Goal: Information Seeking & Learning: Learn about a topic

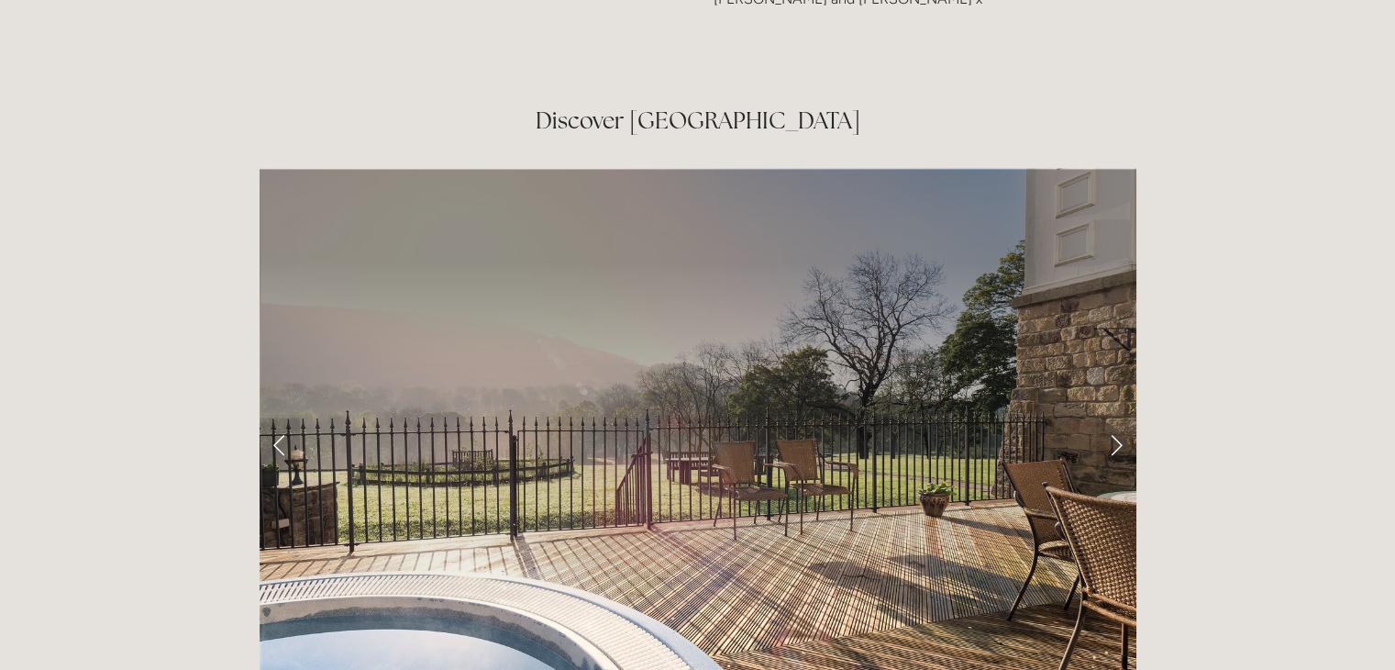
scroll to position [2897, 0]
click at [1116, 416] on link "Next Slide" at bounding box center [1116, 443] width 40 height 55
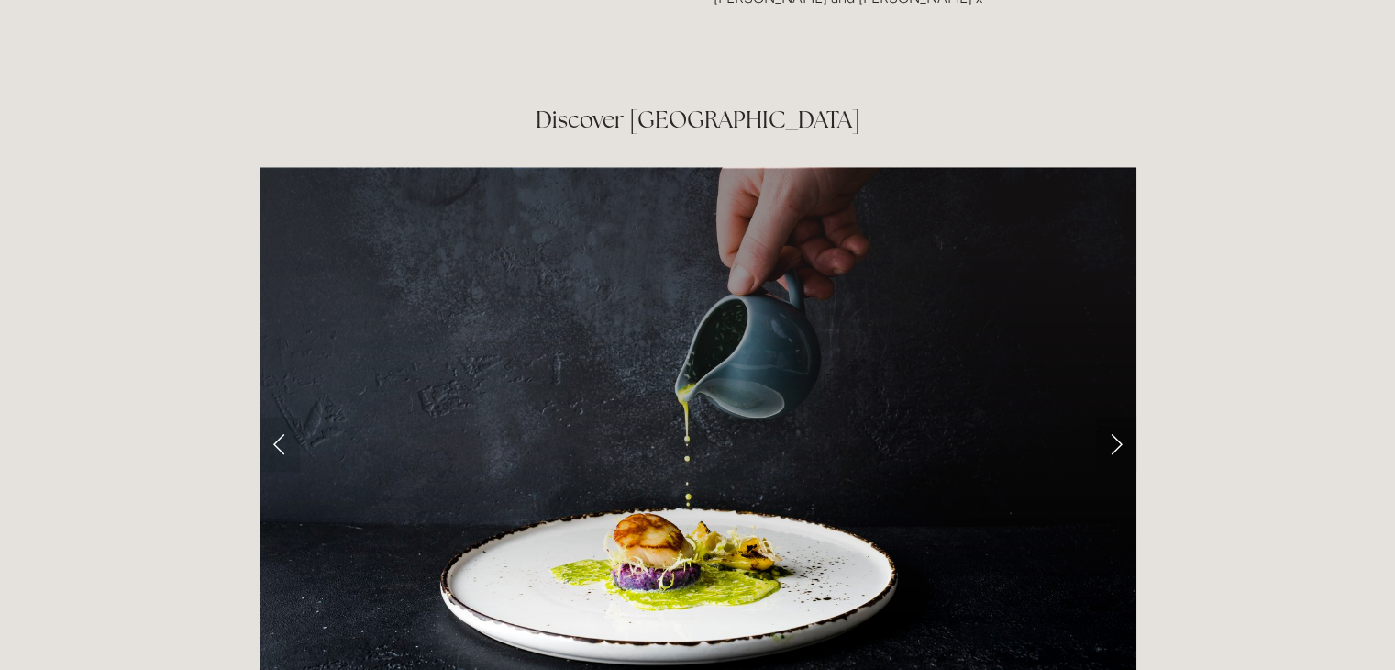
click at [1116, 416] on link "Next Slide" at bounding box center [1116, 443] width 40 height 55
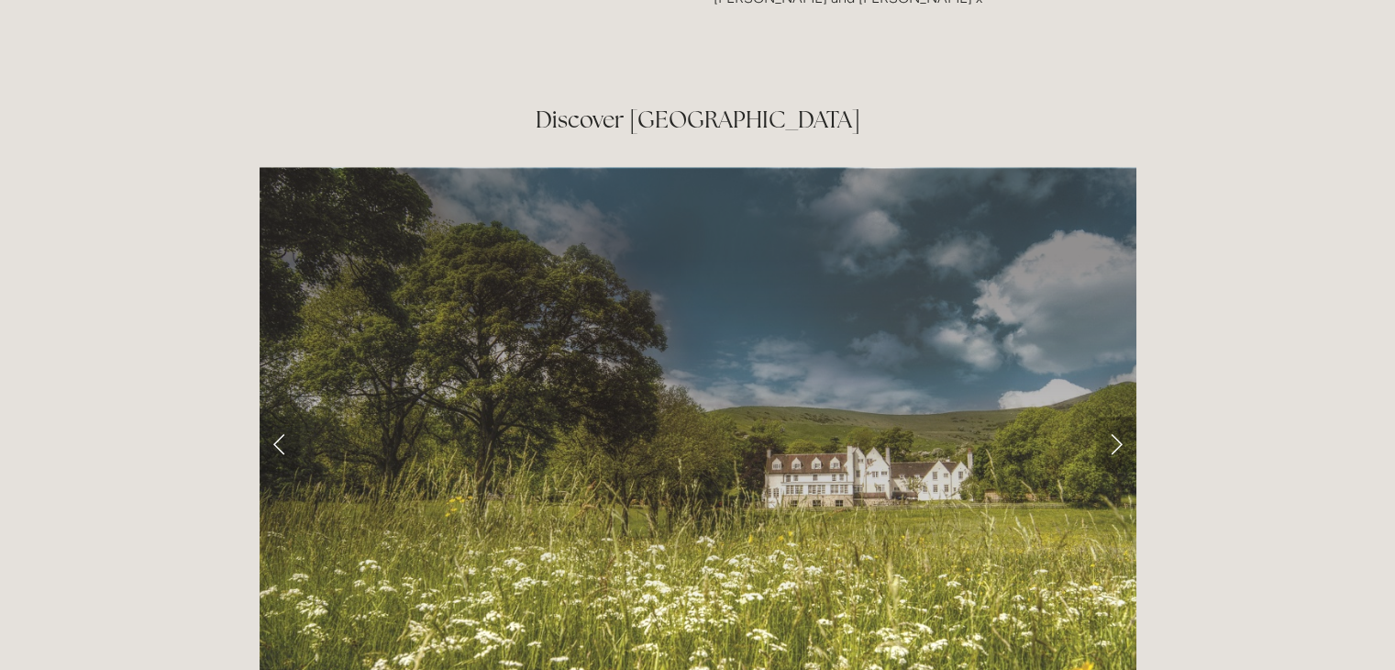
click at [1116, 416] on link "Next Slide" at bounding box center [1116, 443] width 40 height 55
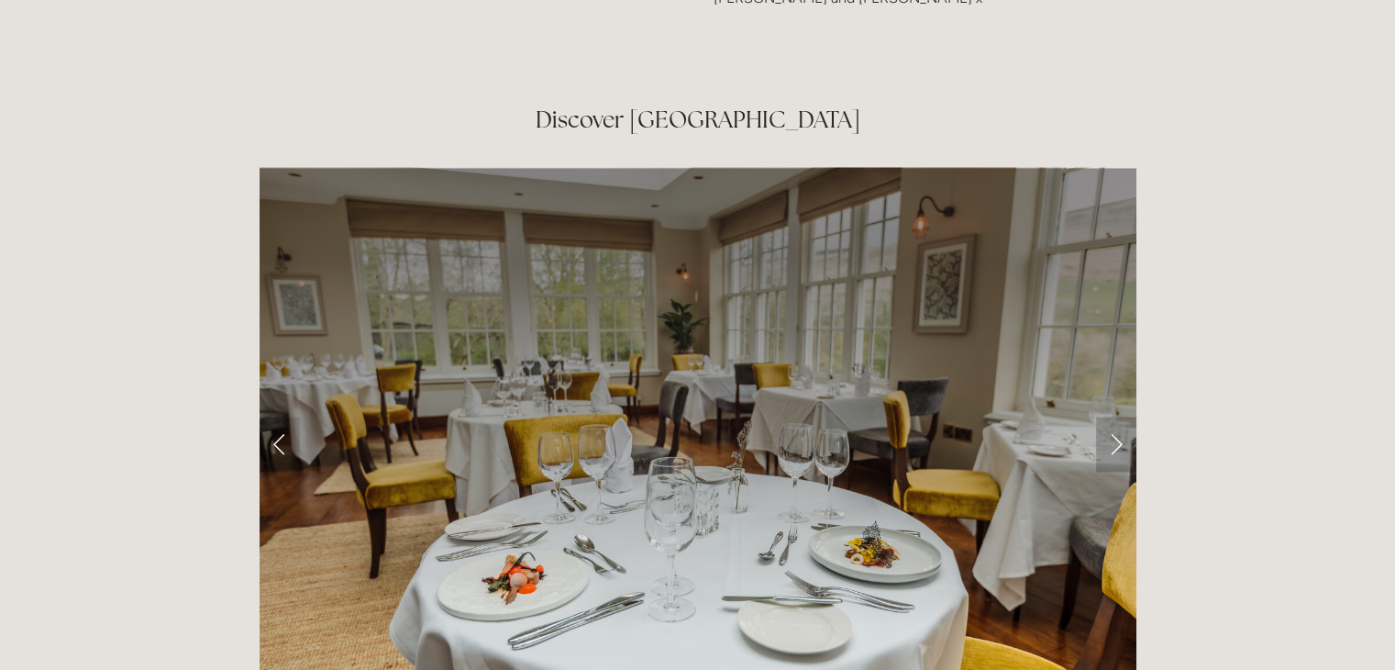
click at [1118, 416] on link "Next Slide" at bounding box center [1116, 443] width 40 height 55
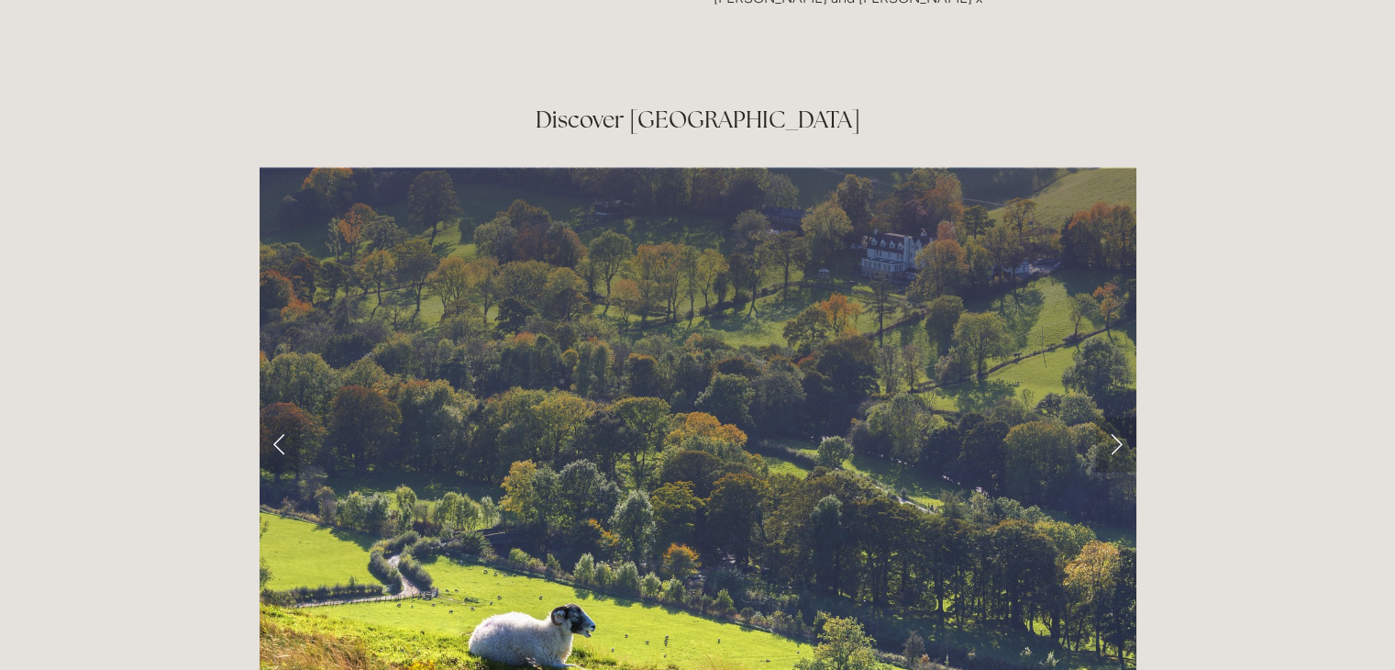
click at [1118, 416] on link "Next Slide" at bounding box center [1116, 443] width 40 height 55
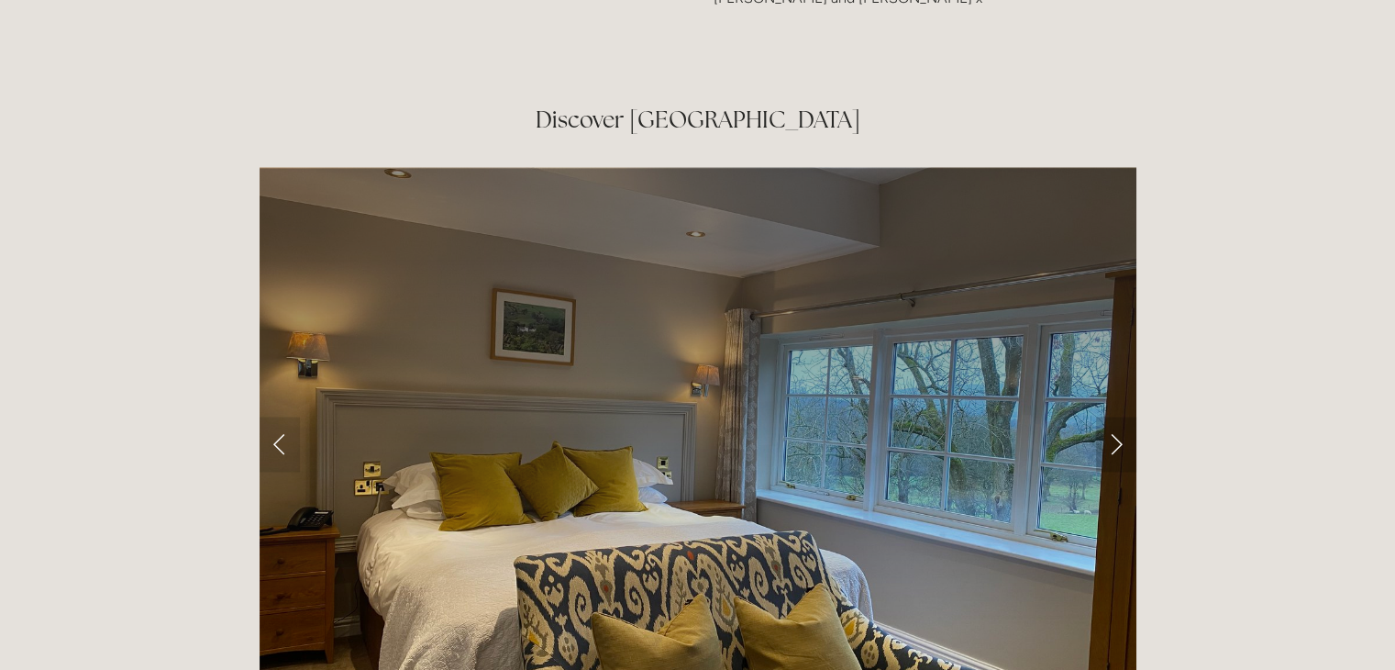
click at [1119, 416] on link "Next Slide" at bounding box center [1116, 443] width 40 height 55
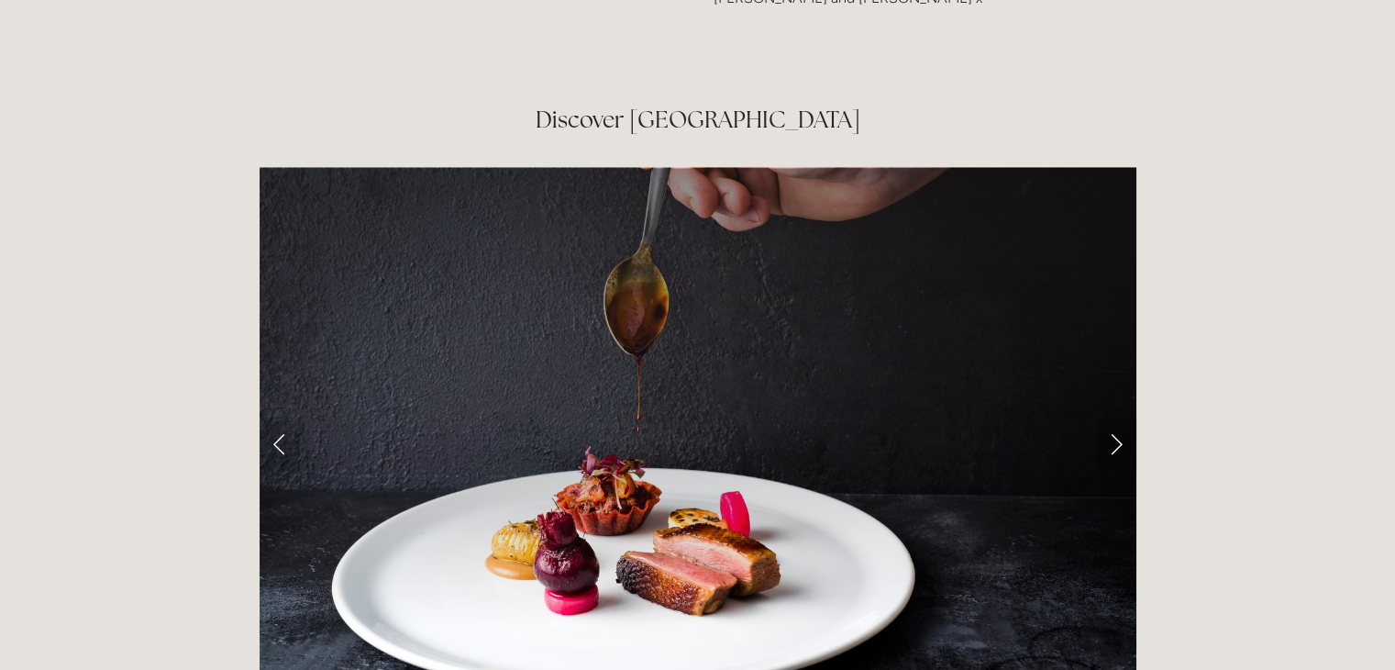
click at [1119, 416] on link "Next Slide" at bounding box center [1116, 443] width 40 height 55
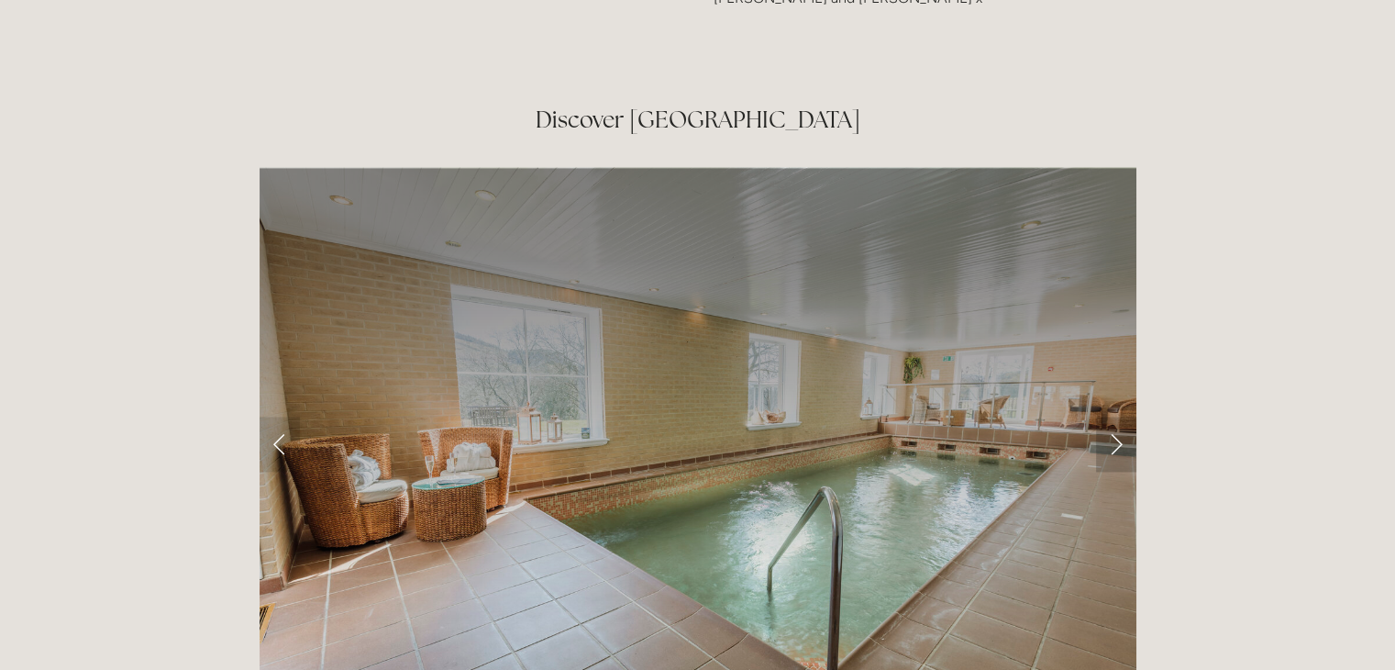
click at [1119, 416] on link "Next Slide" at bounding box center [1116, 443] width 40 height 55
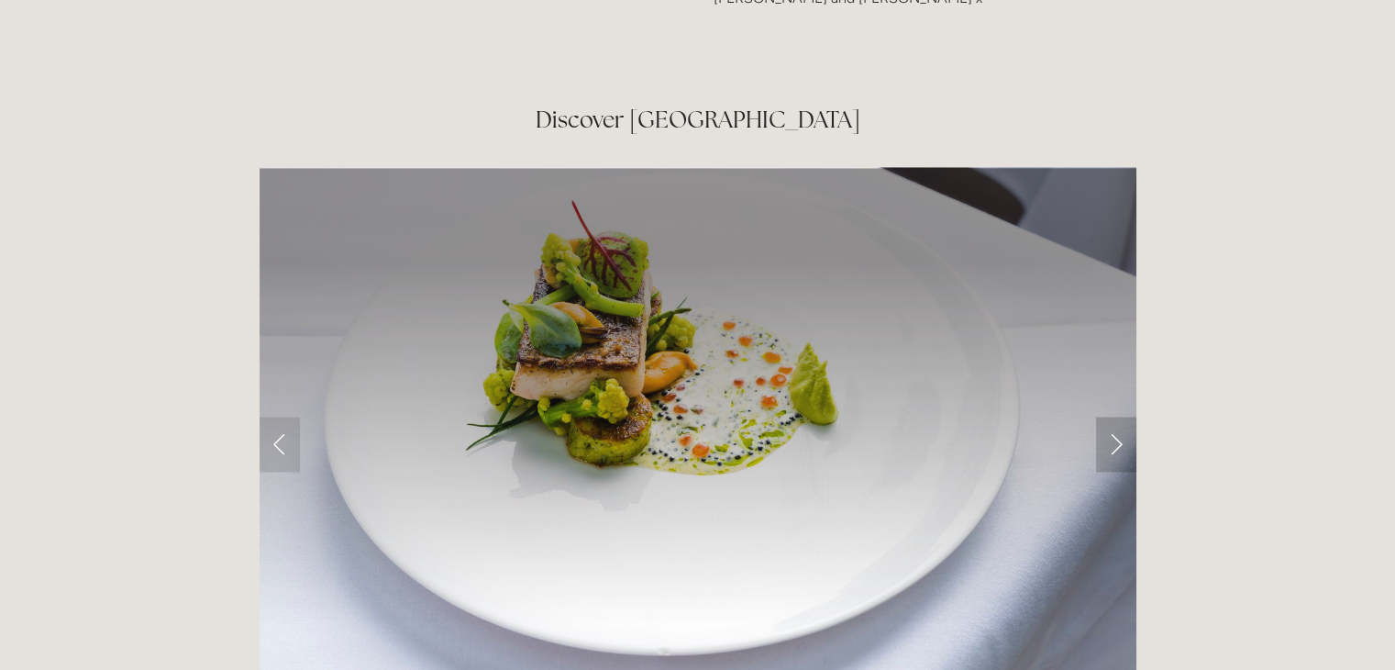
click at [1119, 416] on link "Next Slide" at bounding box center [1116, 443] width 40 height 55
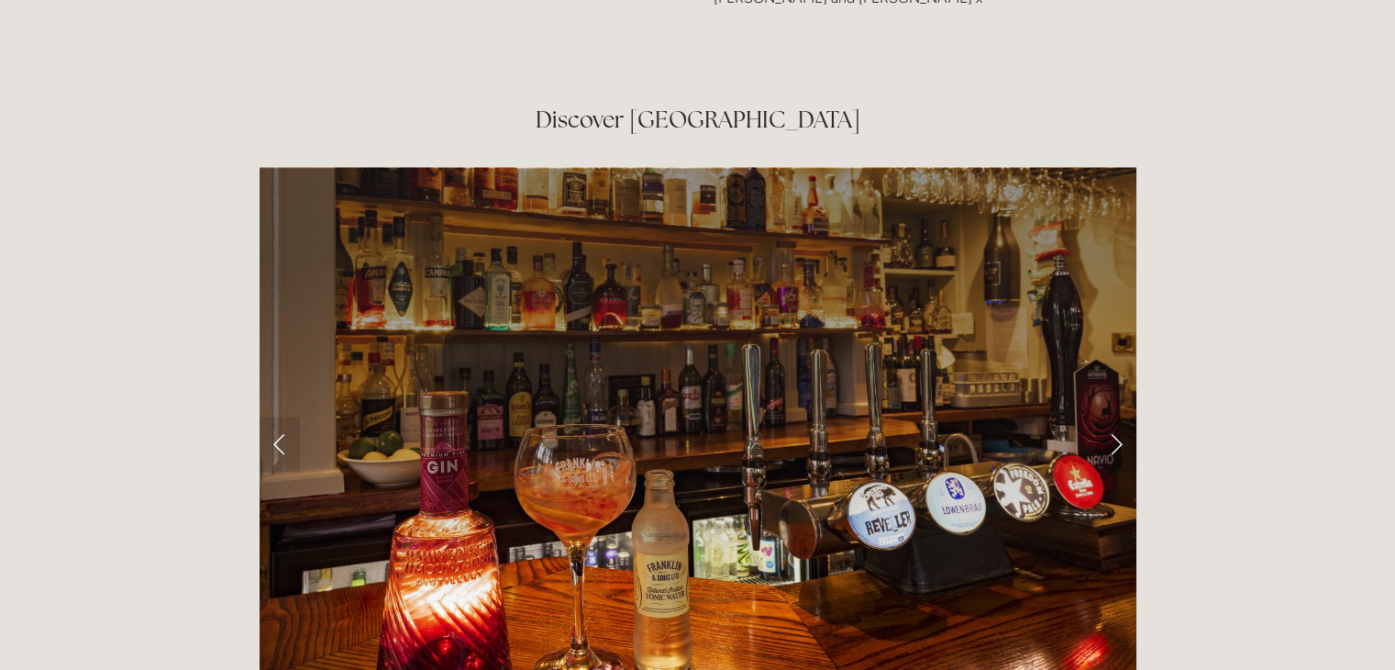
click at [1119, 416] on link "Next Slide" at bounding box center [1116, 443] width 40 height 55
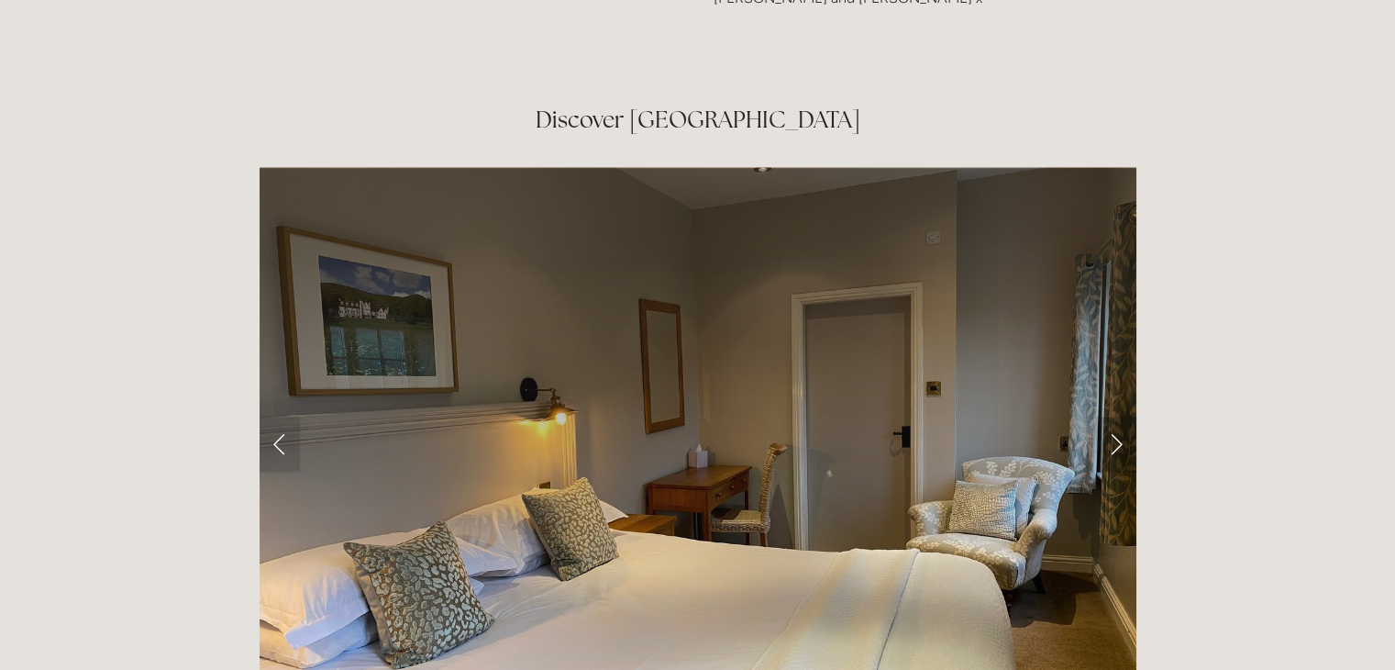
click at [1119, 416] on link "Next Slide" at bounding box center [1116, 443] width 40 height 55
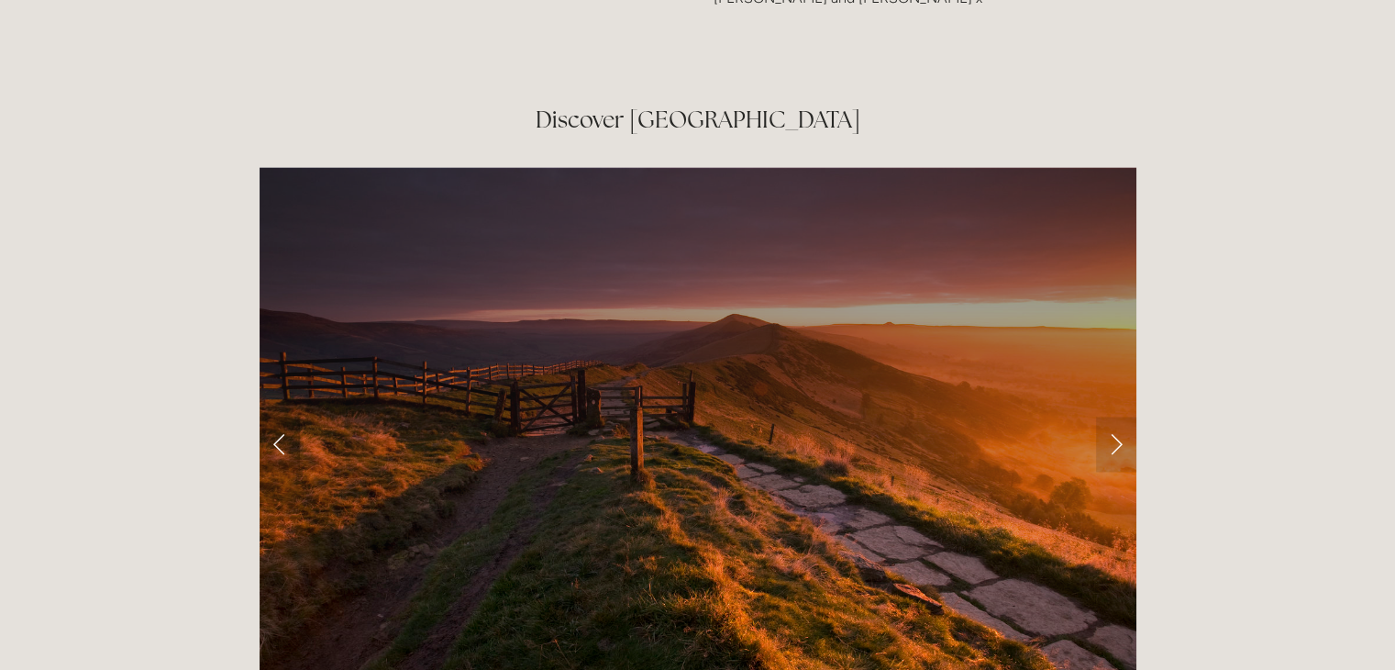
click at [271, 416] on link "Previous Slide" at bounding box center [280, 443] width 40 height 55
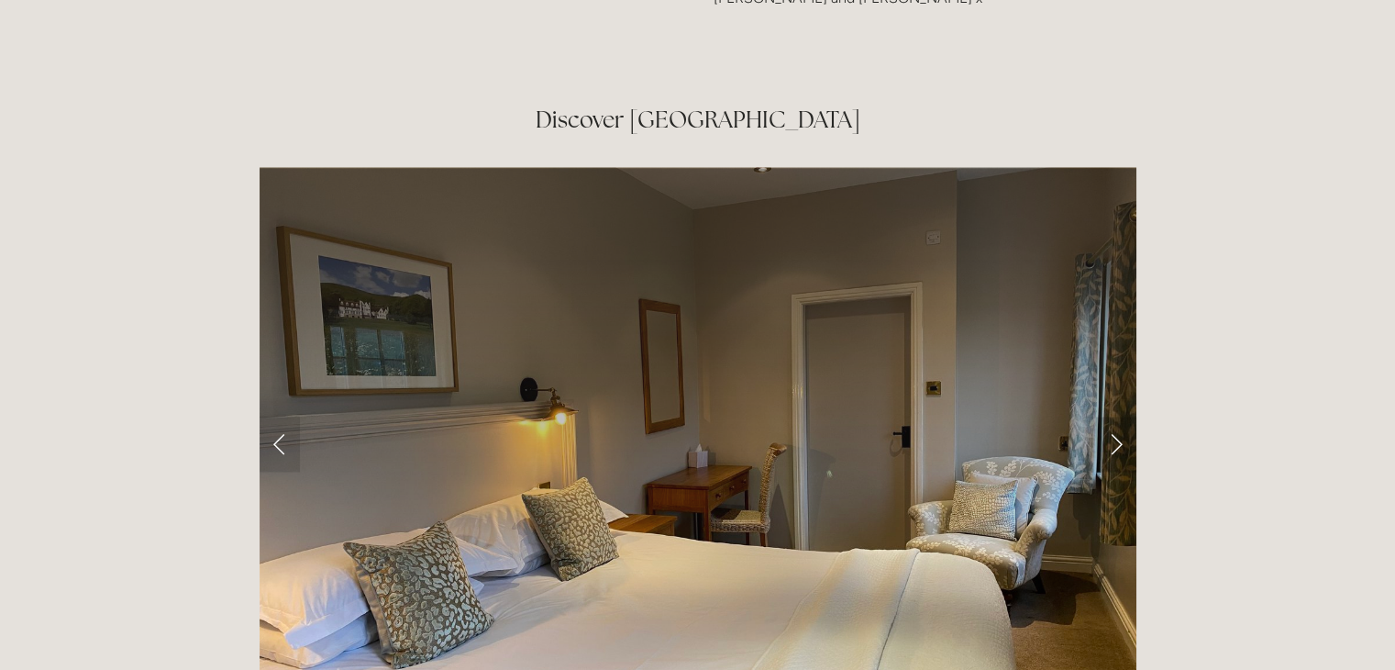
click at [1120, 416] on link "Next Slide" at bounding box center [1116, 443] width 40 height 55
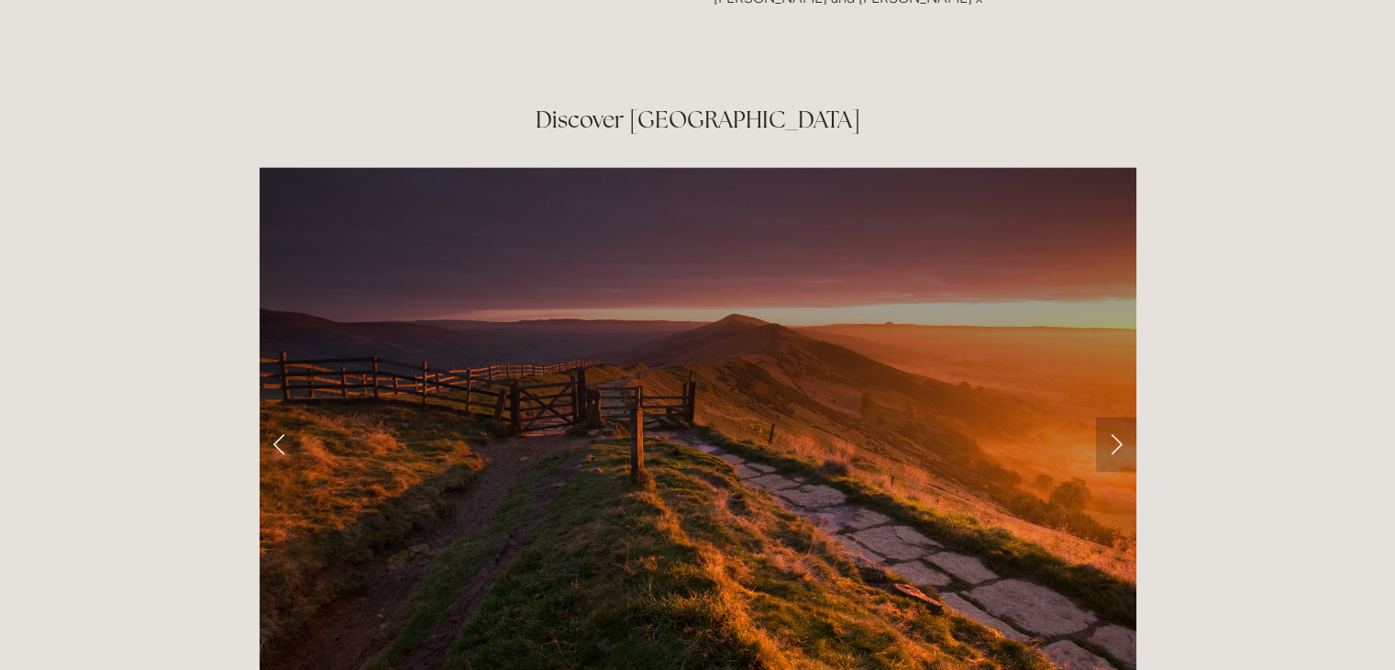
click at [1120, 416] on link "Next Slide" at bounding box center [1116, 443] width 40 height 55
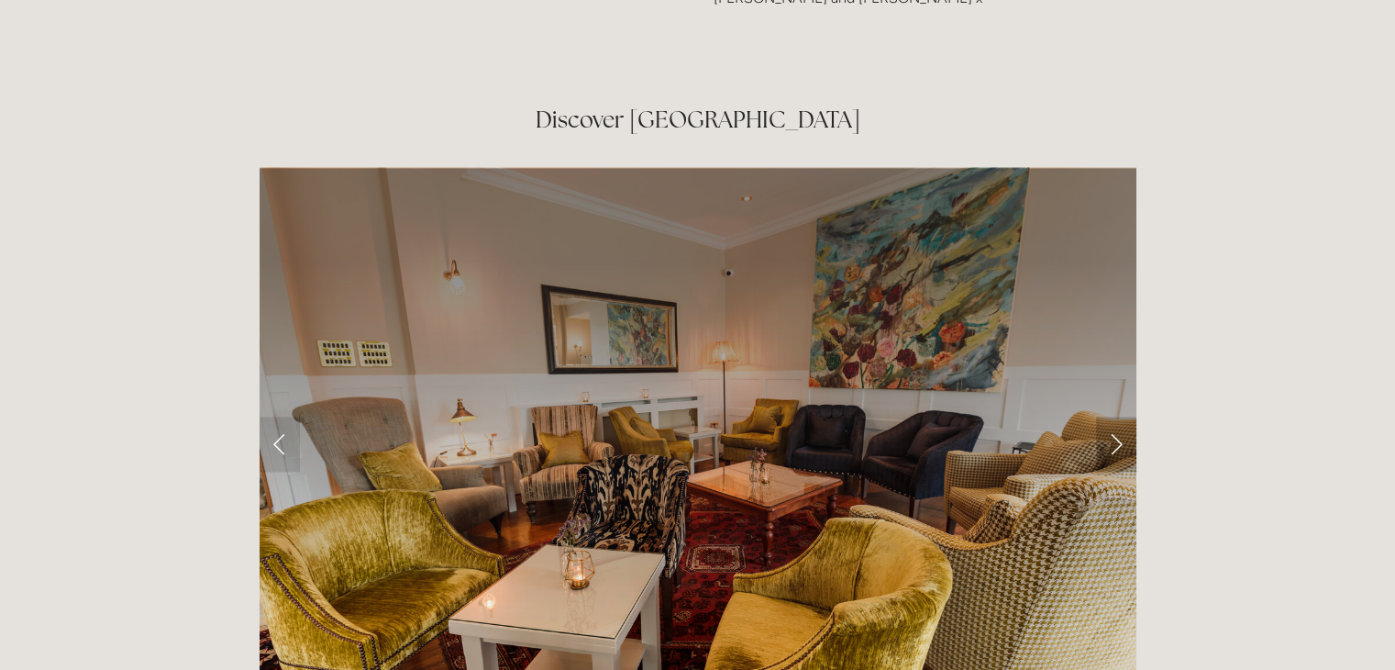
click at [1120, 416] on link "Next Slide" at bounding box center [1116, 443] width 40 height 55
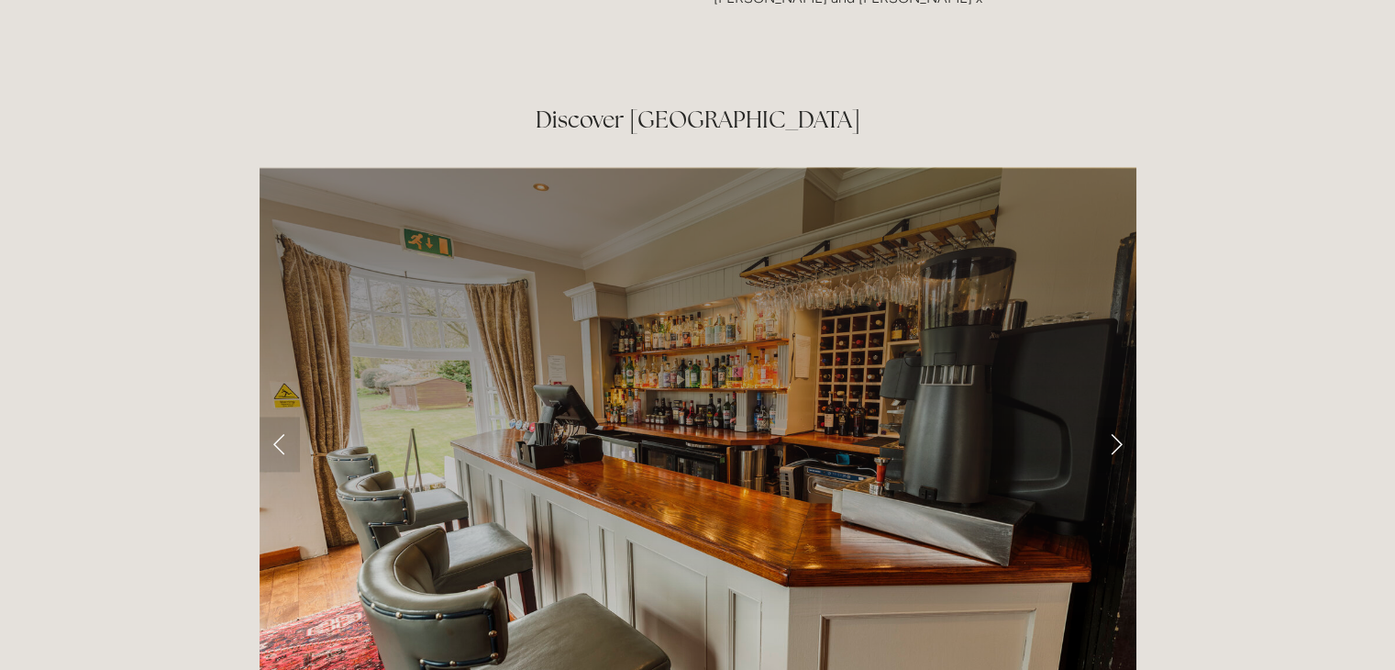
click at [1120, 416] on link "Next Slide" at bounding box center [1116, 443] width 40 height 55
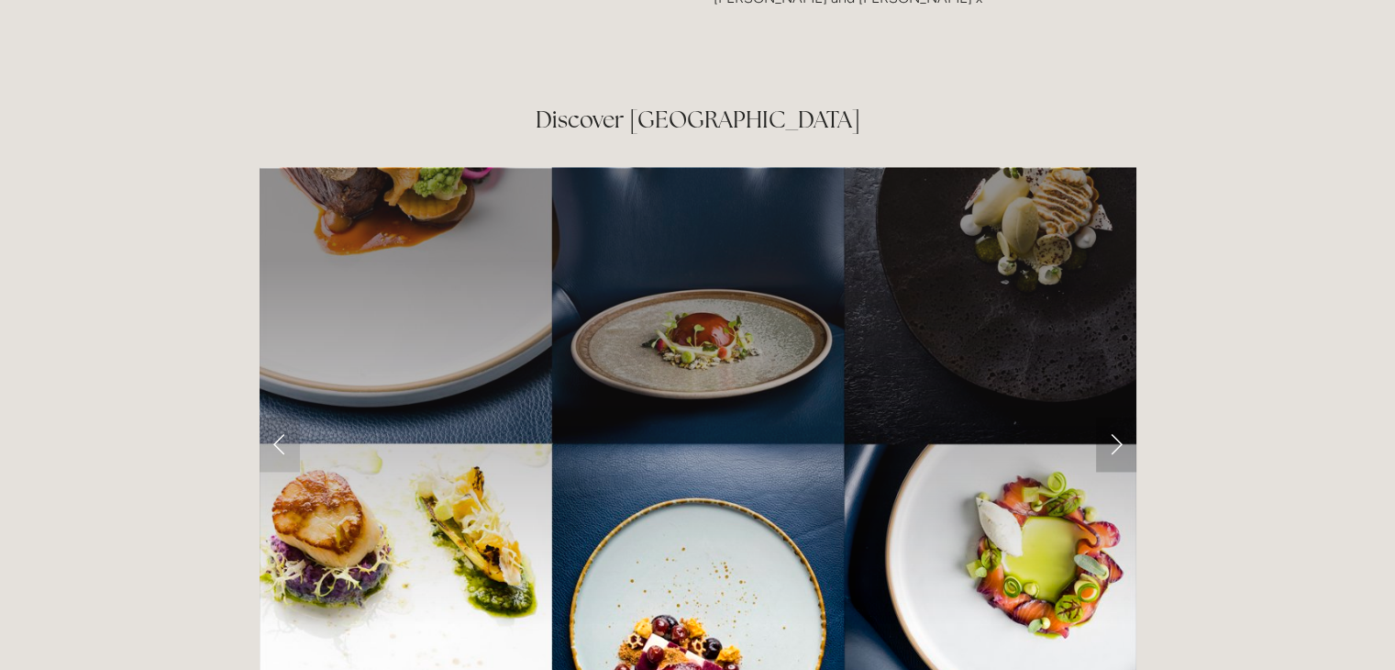
click at [1120, 416] on link "Next Slide" at bounding box center [1116, 443] width 40 height 55
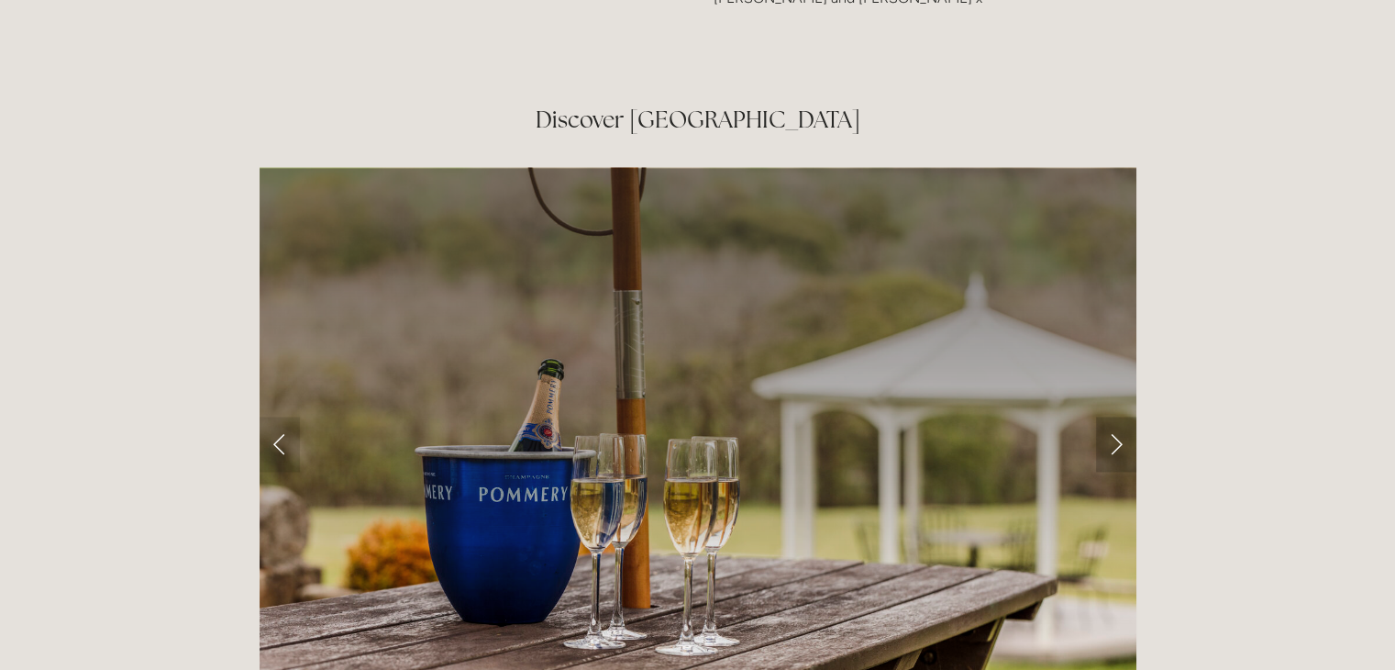
click at [1120, 416] on link "Next Slide" at bounding box center [1116, 443] width 40 height 55
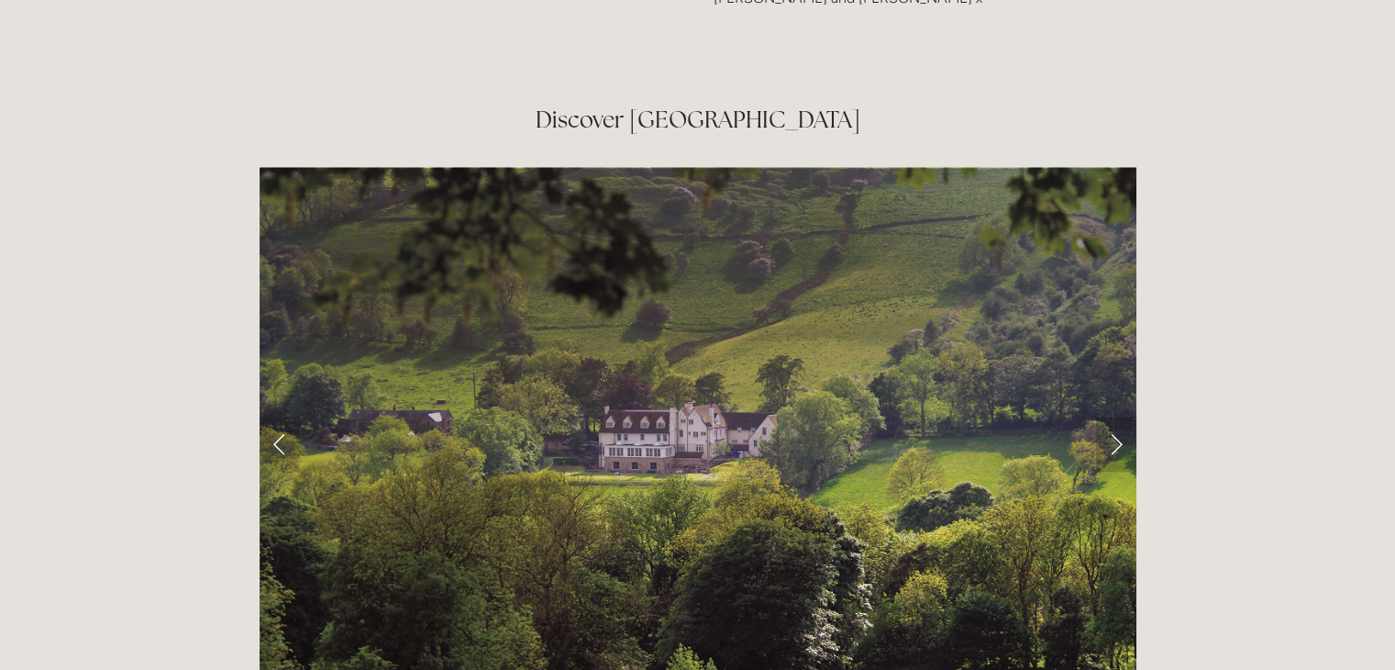
click at [1120, 416] on link "Next Slide" at bounding box center [1116, 443] width 40 height 55
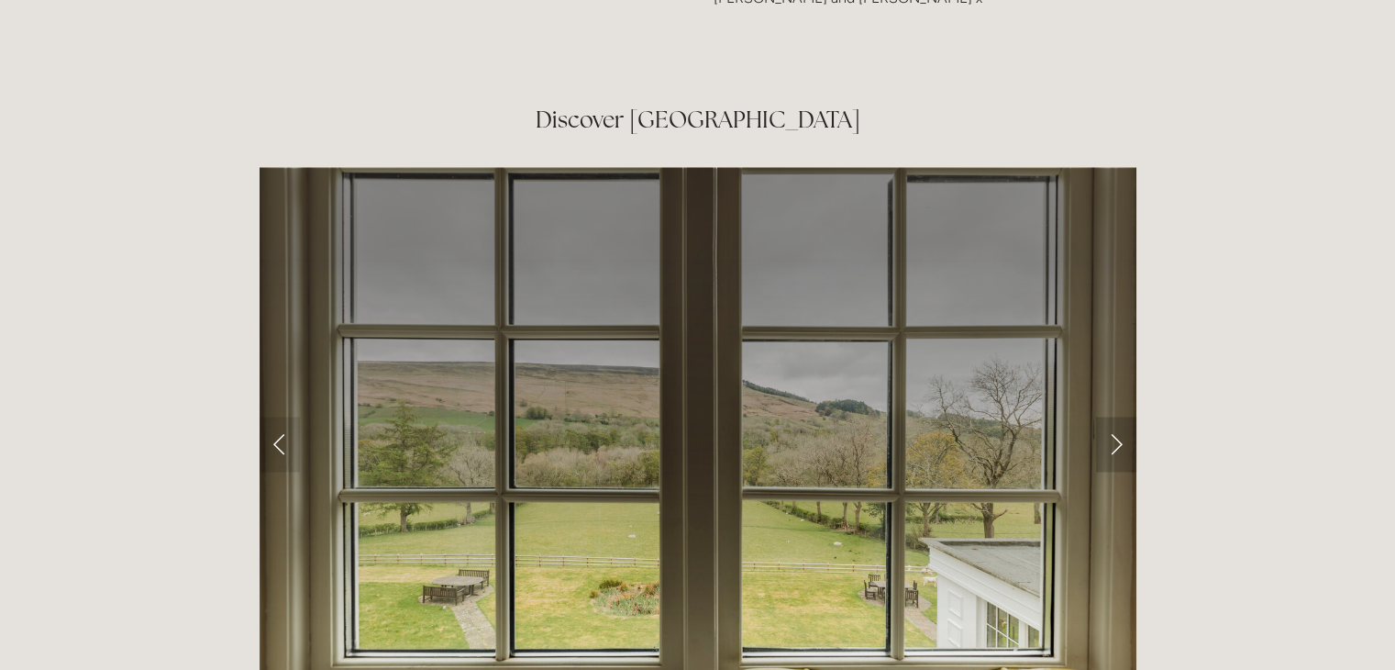
click at [1120, 416] on link "Next Slide" at bounding box center [1116, 443] width 40 height 55
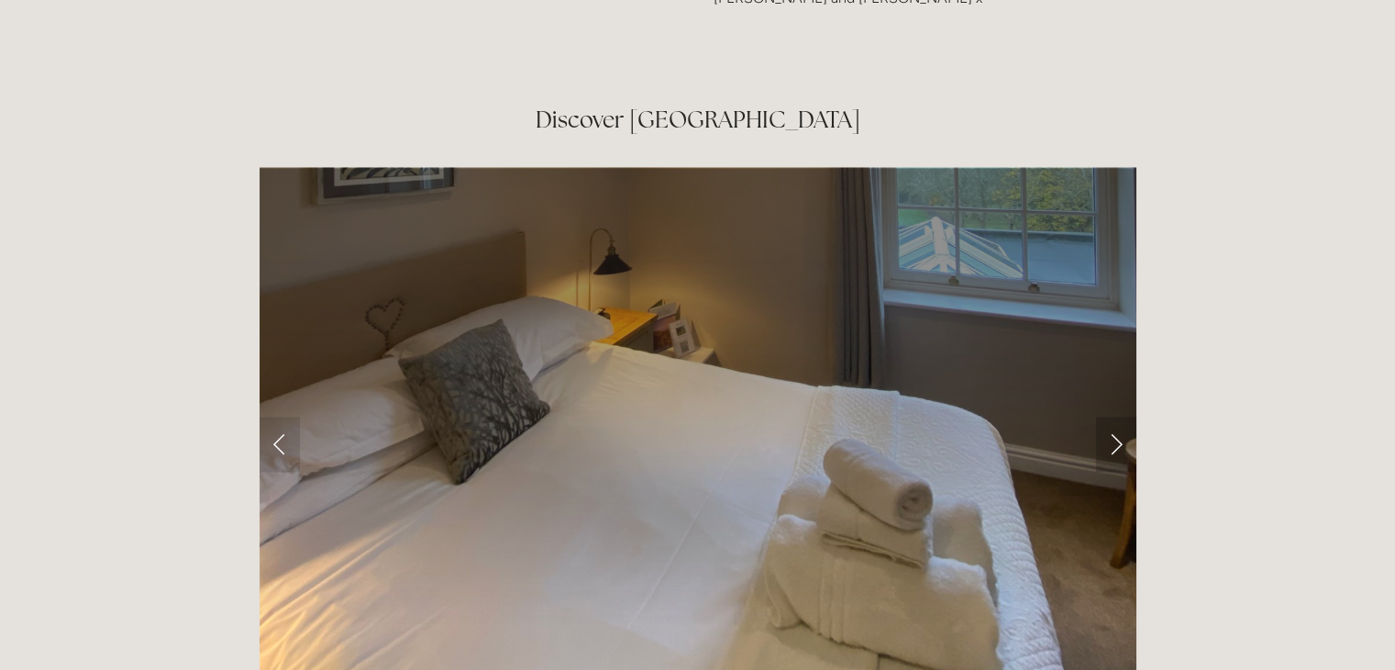
click at [1120, 416] on link "Next Slide" at bounding box center [1116, 443] width 40 height 55
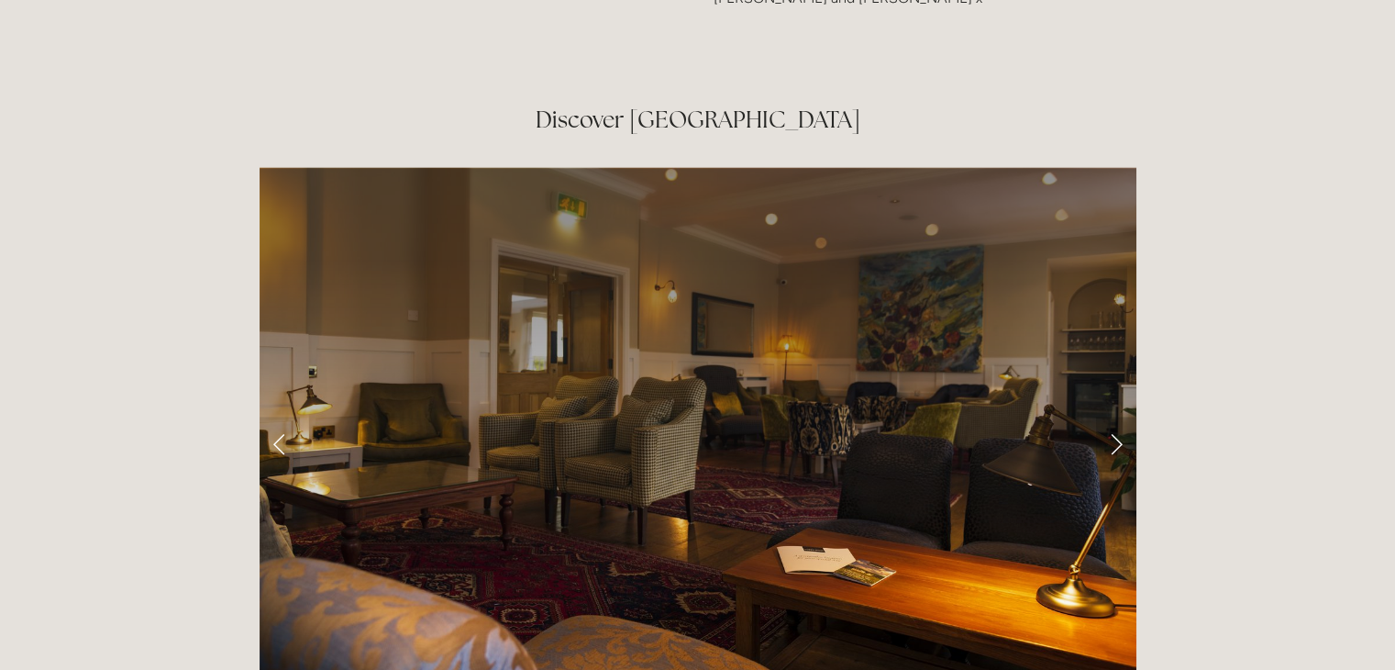
click at [1115, 416] on link "Next Slide" at bounding box center [1116, 443] width 40 height 55
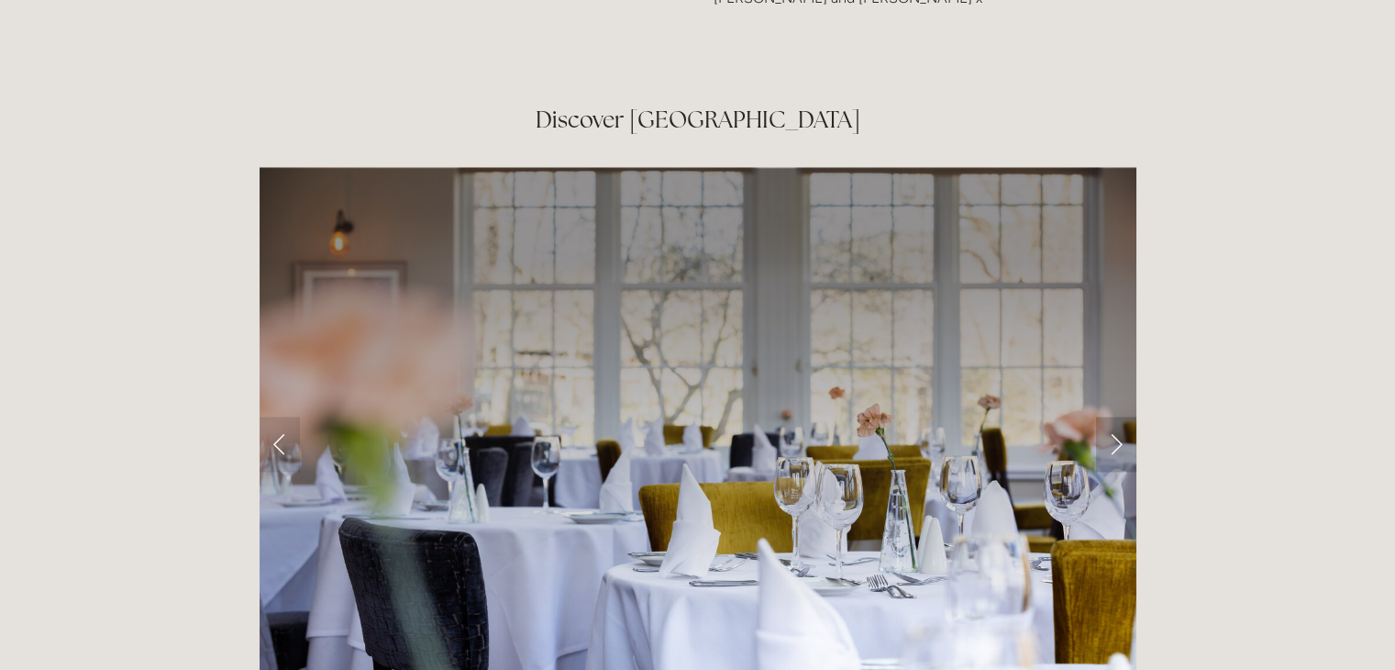
click at [1119, 416] on link "Next Slide" at bounding box center [1116, 443] width 40 height 55
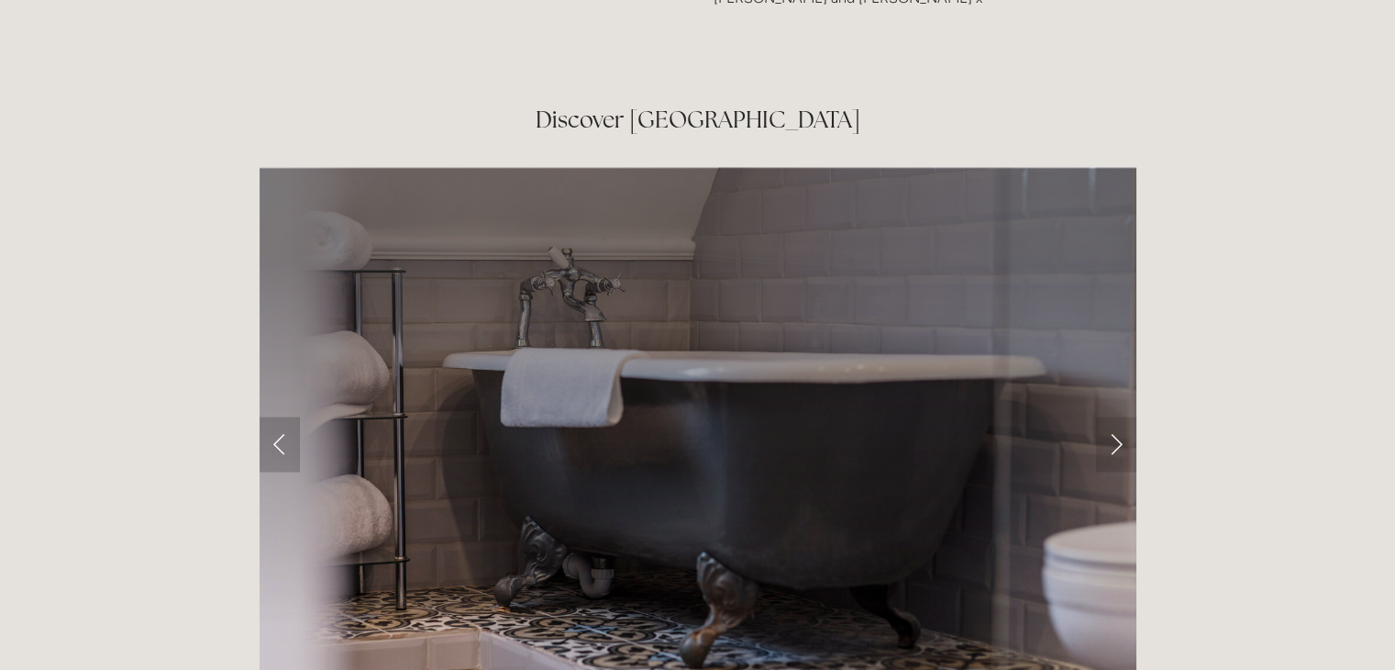
click at [277, 416] on link "Previous Slide" at bounding box center [280, 443] width 40 height 55
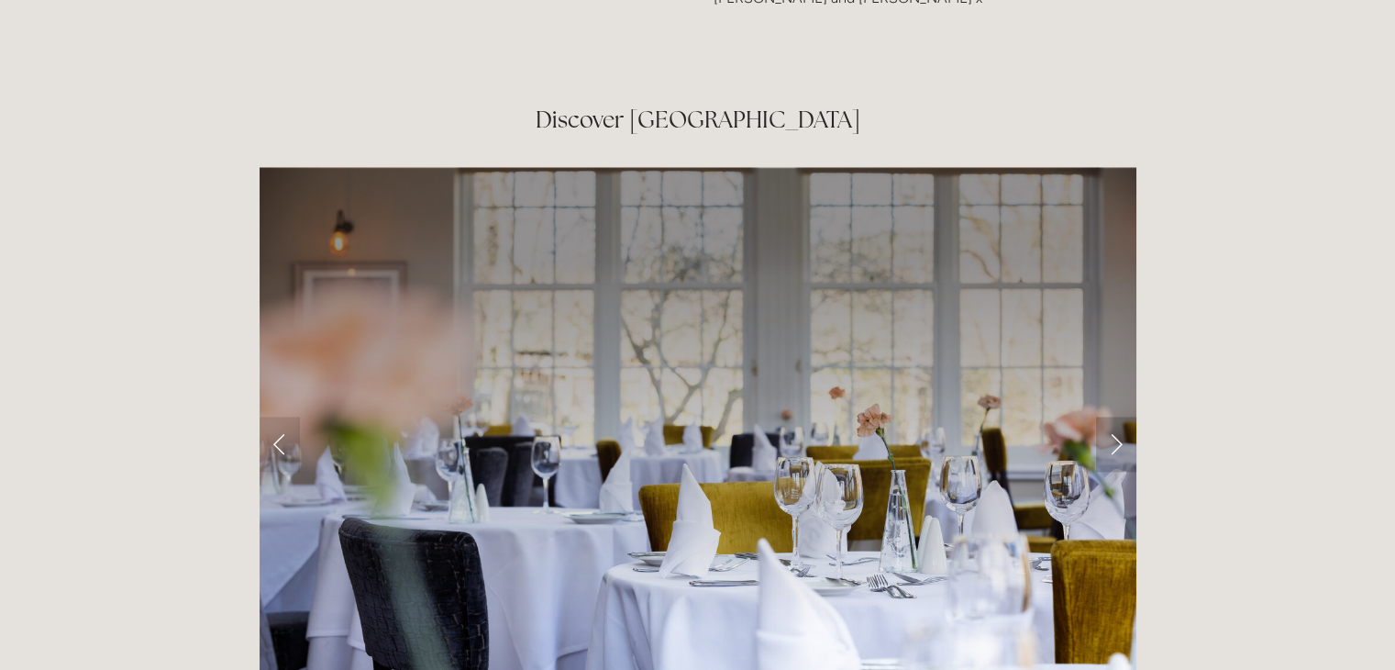
click at [1113, 416] on link "Next Slide" at bounding box center [1116, 443] width 40 height 55
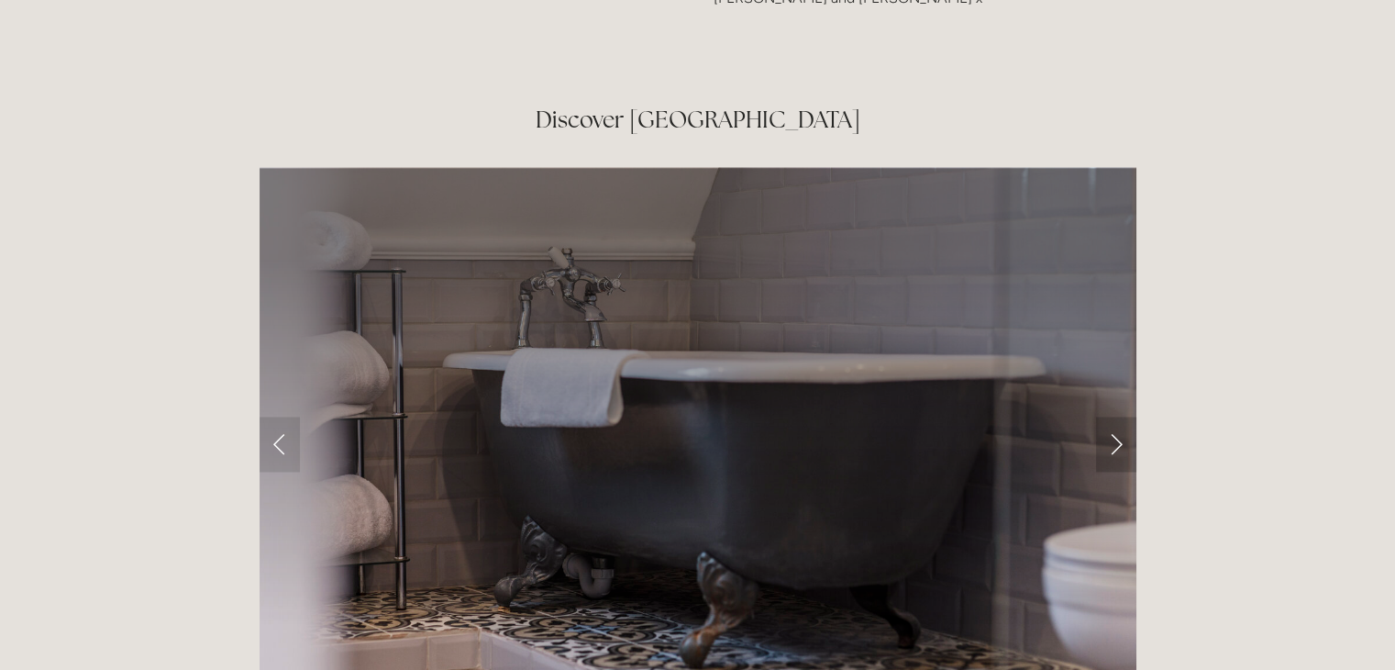
click at [1113, 416] on link "Next Slide" at bounding box center [1116, 443] width 40 height 55
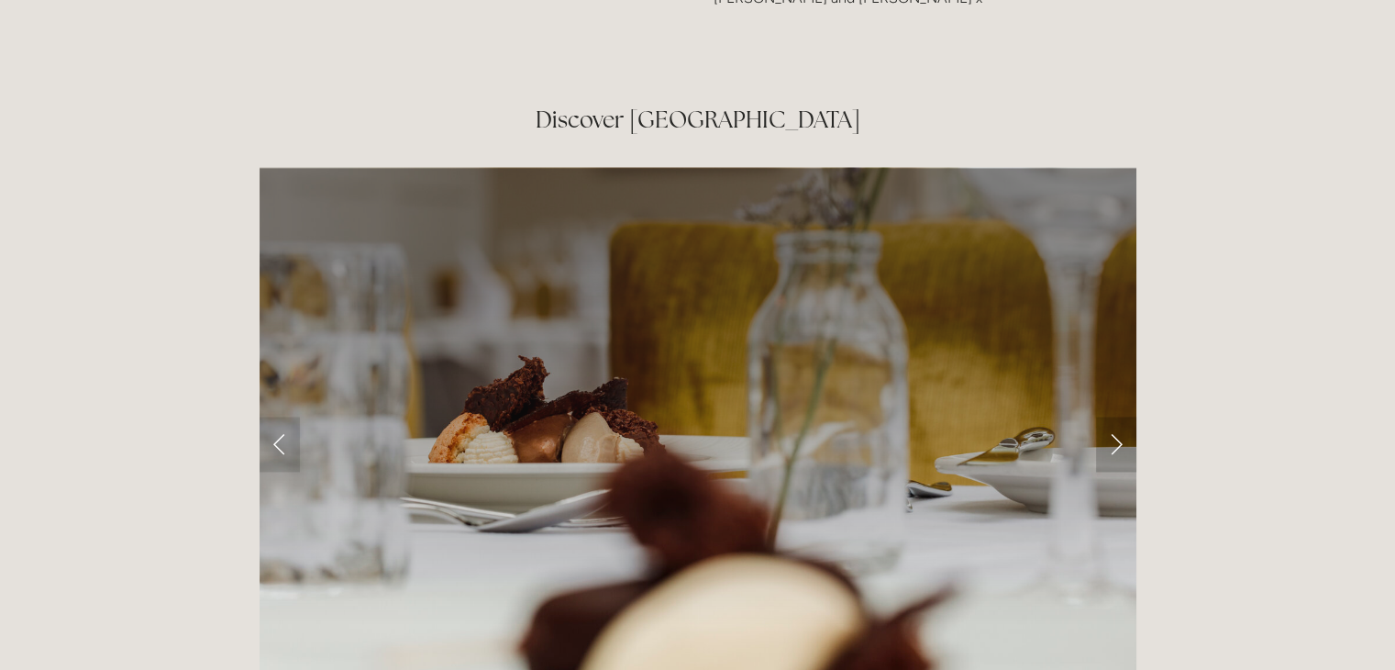
click at [1121, 416] on link "Next Slide" at bounding box center [1116, 443] width 40 height 55
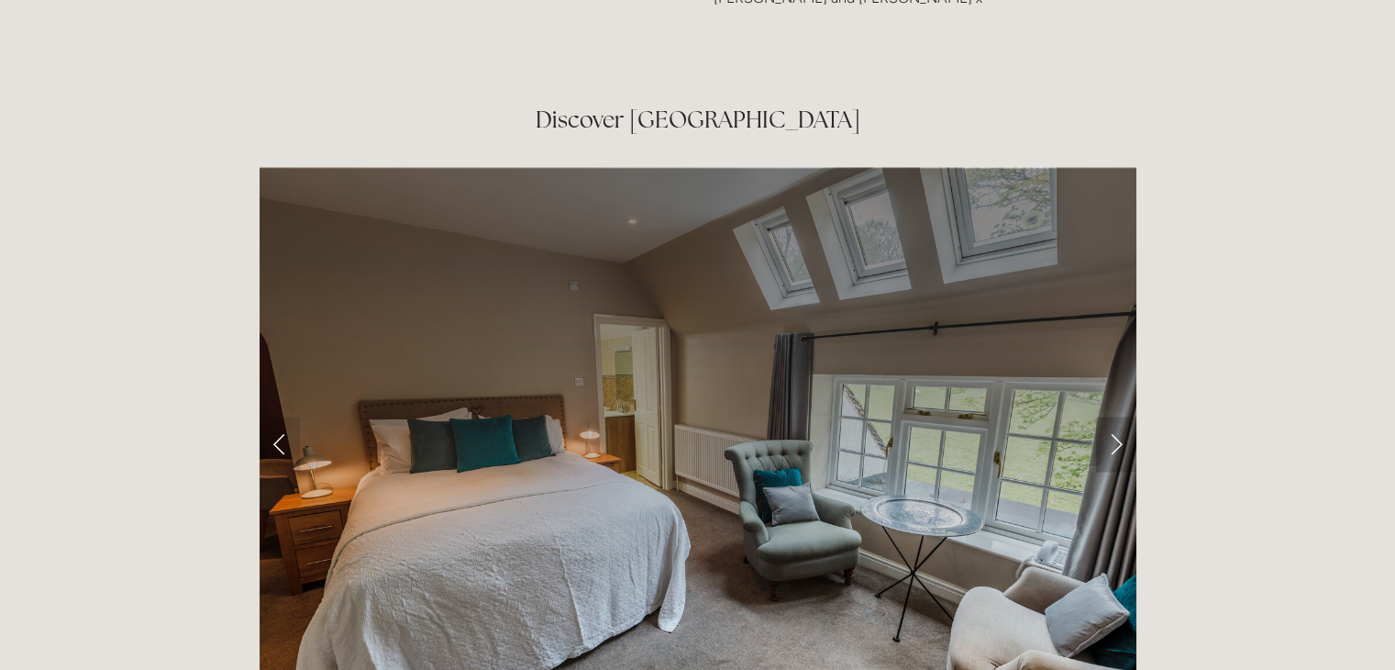
click at [1119, 416] on link "Next Slide" at bounding box center [1116, 443] width 40 height 55
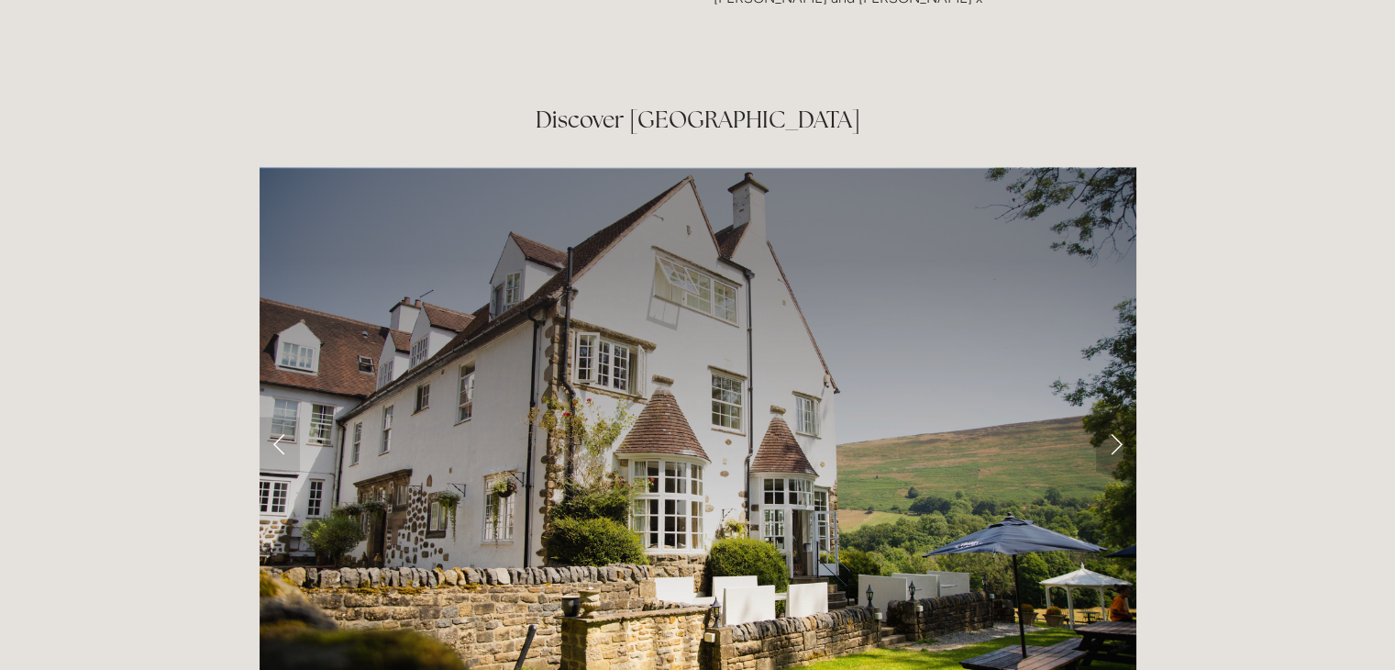
click at [1118, 416] on link "Next Slide" at bounding box center [1116, 443] width 40 height 55
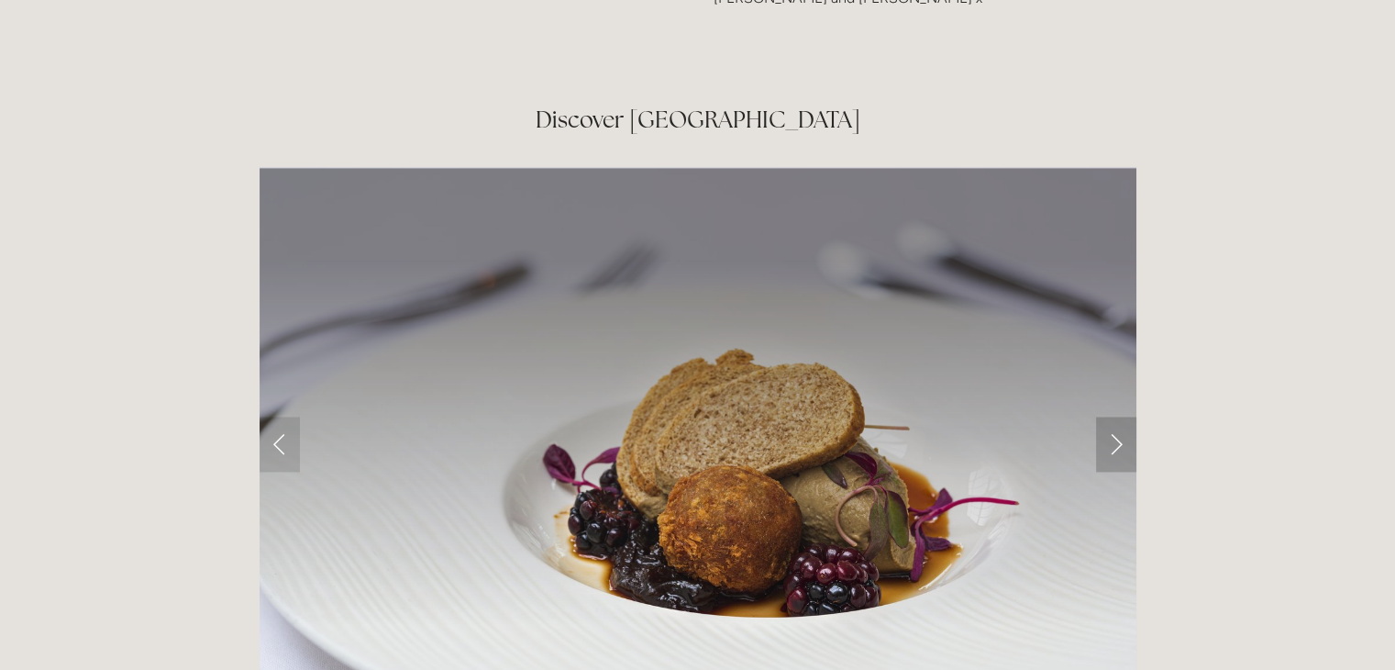
click at [1118, 416] on link "Next Slide" at bounding box center [1116, 443] width 40 height 55
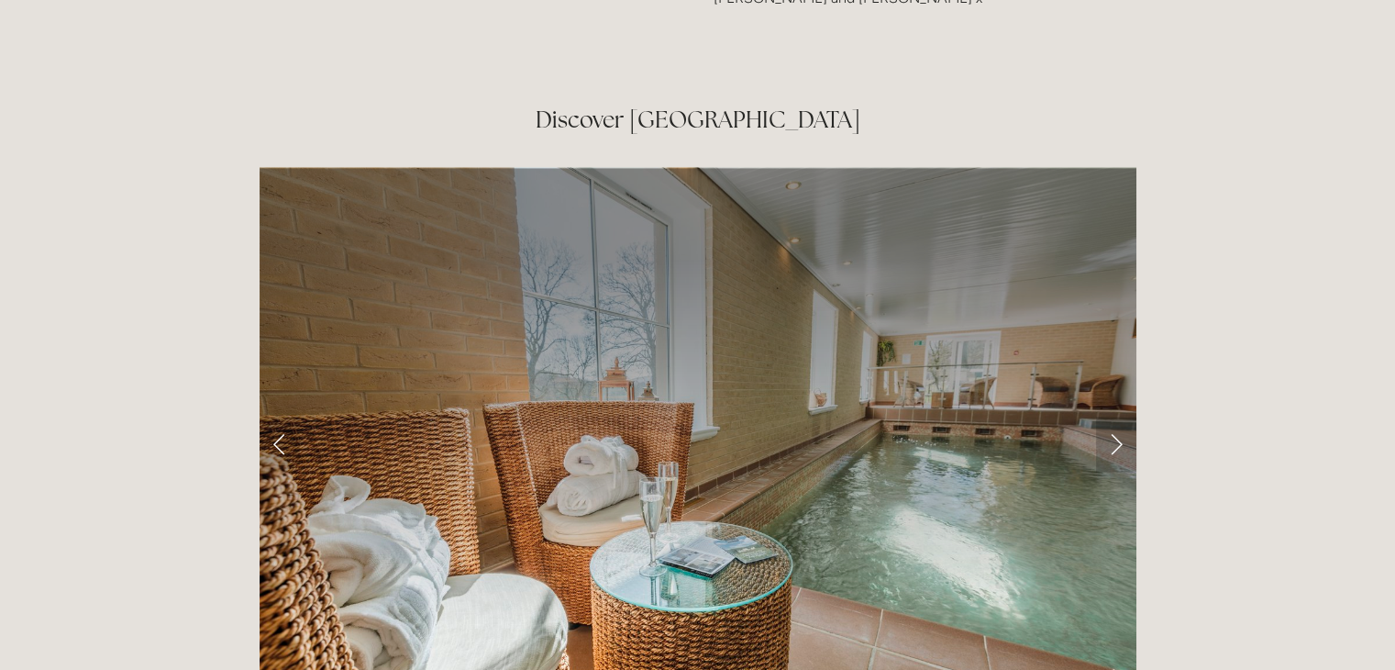
click at [1118, 416] on link "Next Slide" at bounding box center [1116, 443] width 40 height 55
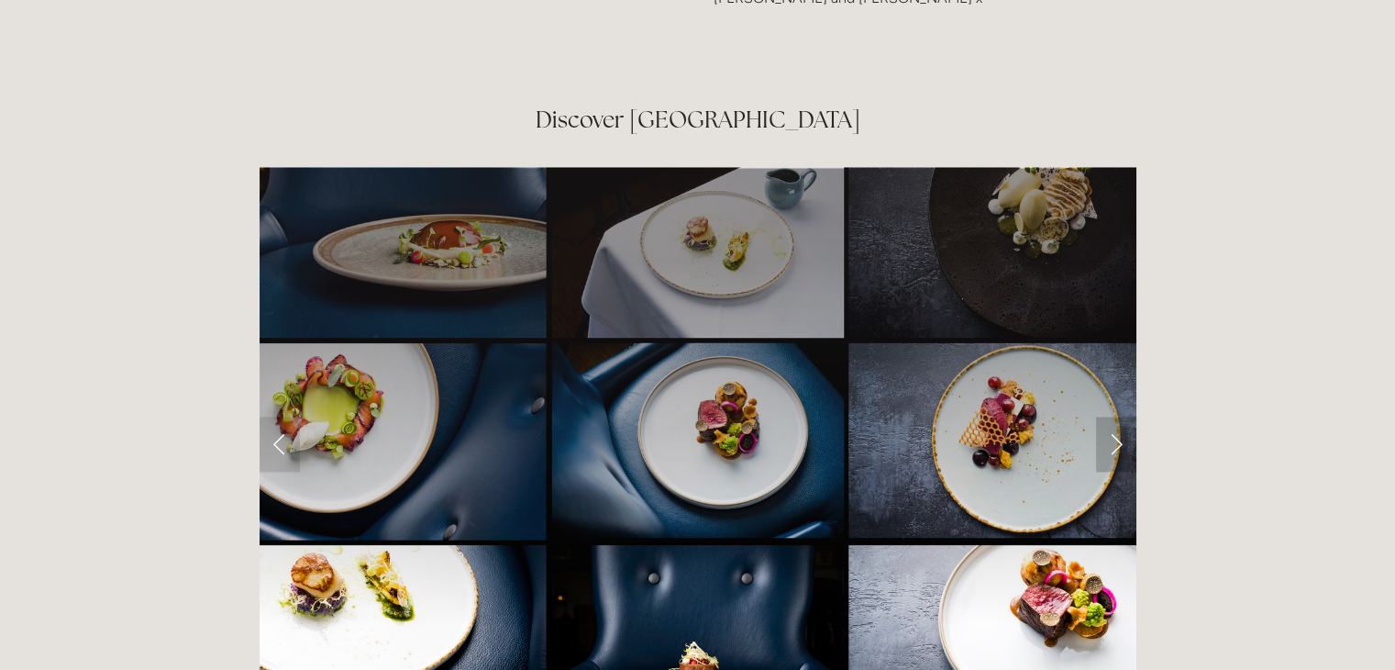
click at [1118, 416] on link "Next Slide" at bounding box center [1116, 443] width 40 height 55
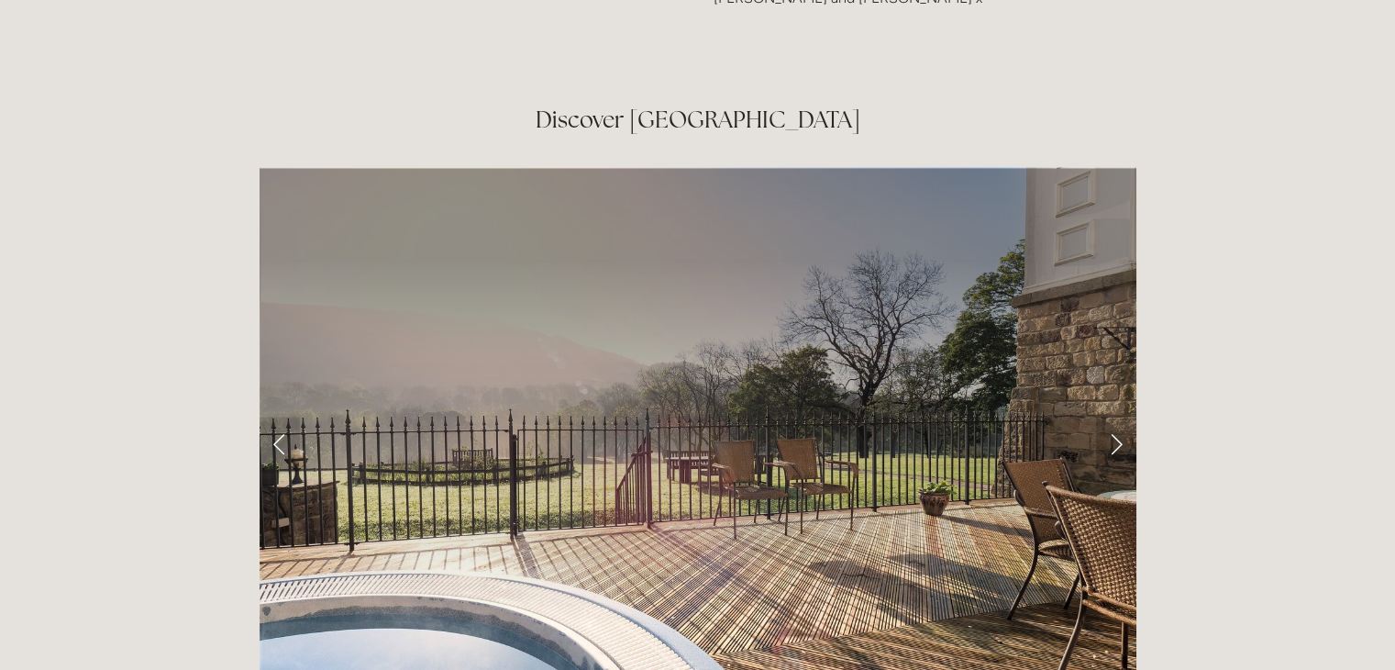
click at [1118, 416] on link "Next Slide" at bounding box center [1116, 443] width 40 height 55
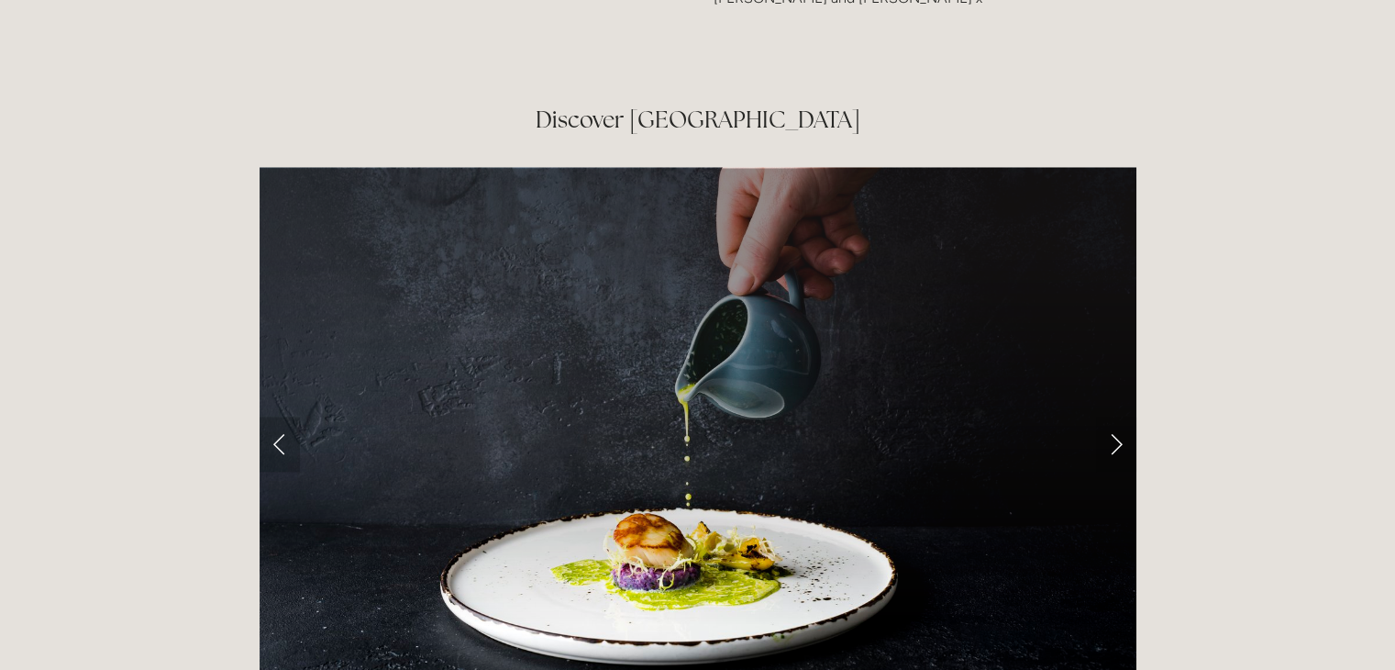
click at [271, 416] on link "Previous Slide" at bounding box center [280, 443] width 40 height 55
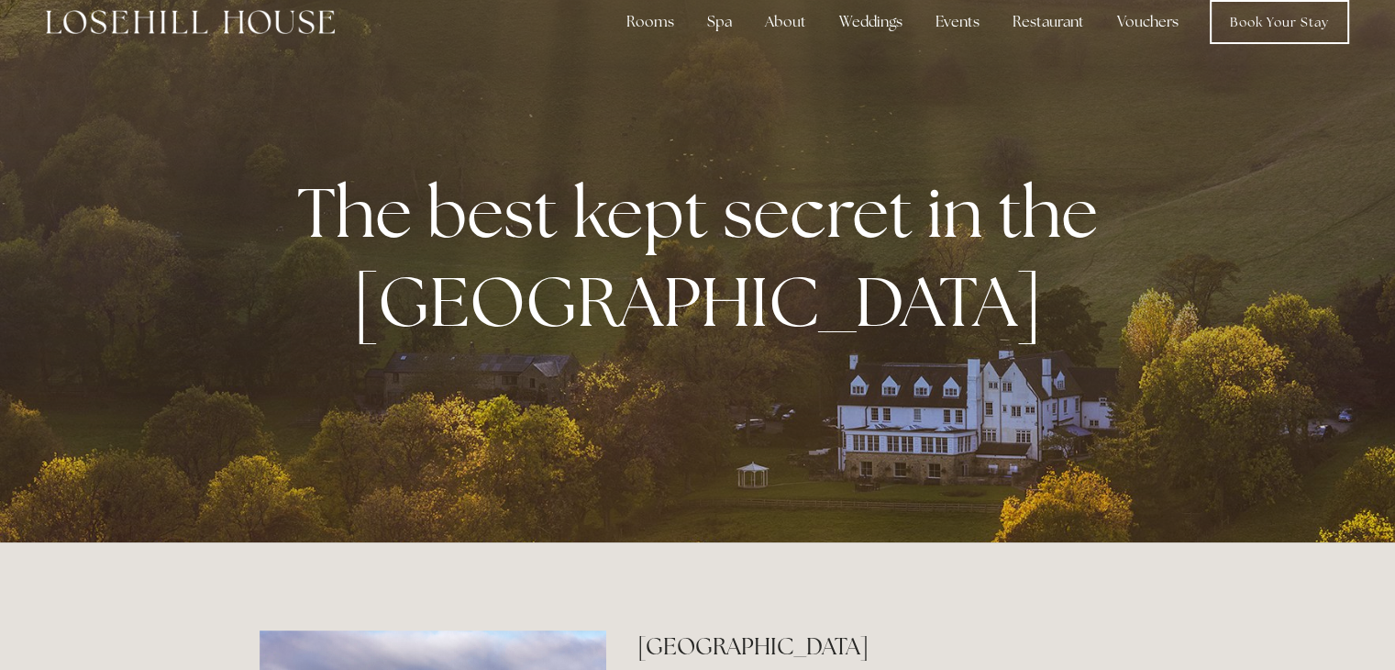
scroll to position [0, 0]
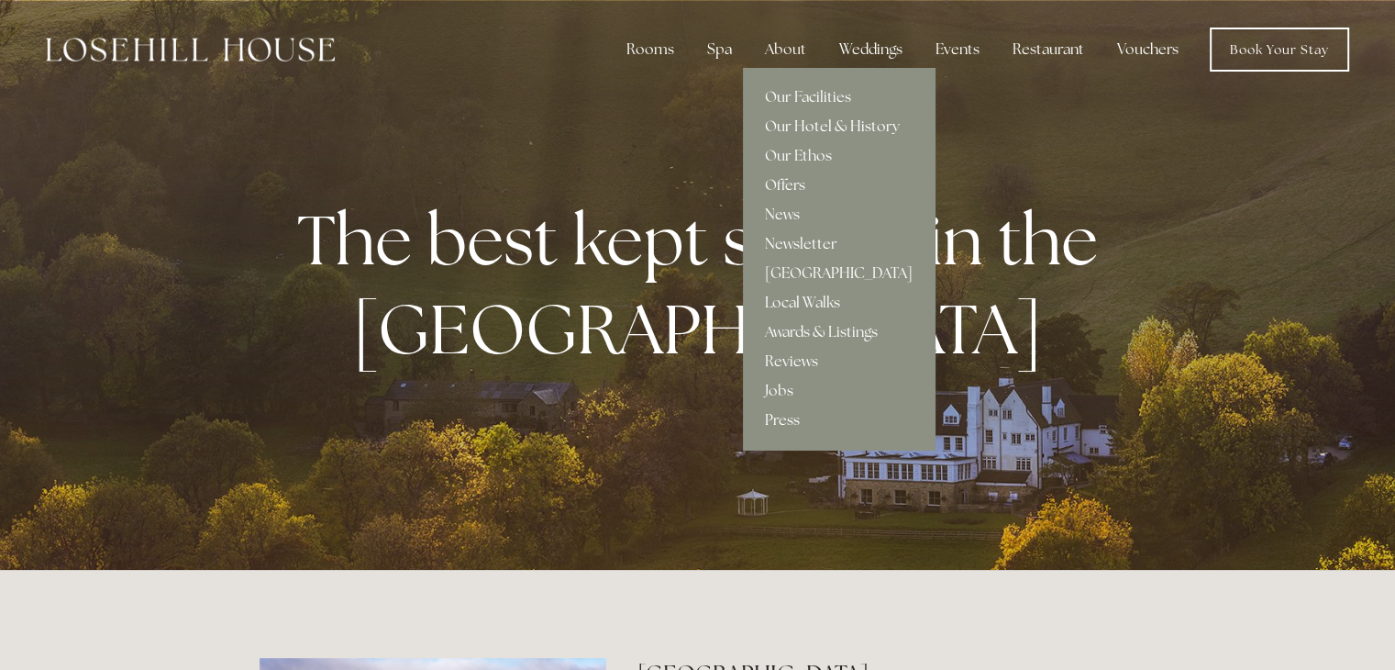
click at [814, 126] on link "Our Hotel & History" at bounding box center [839, 126] width 192 height 29
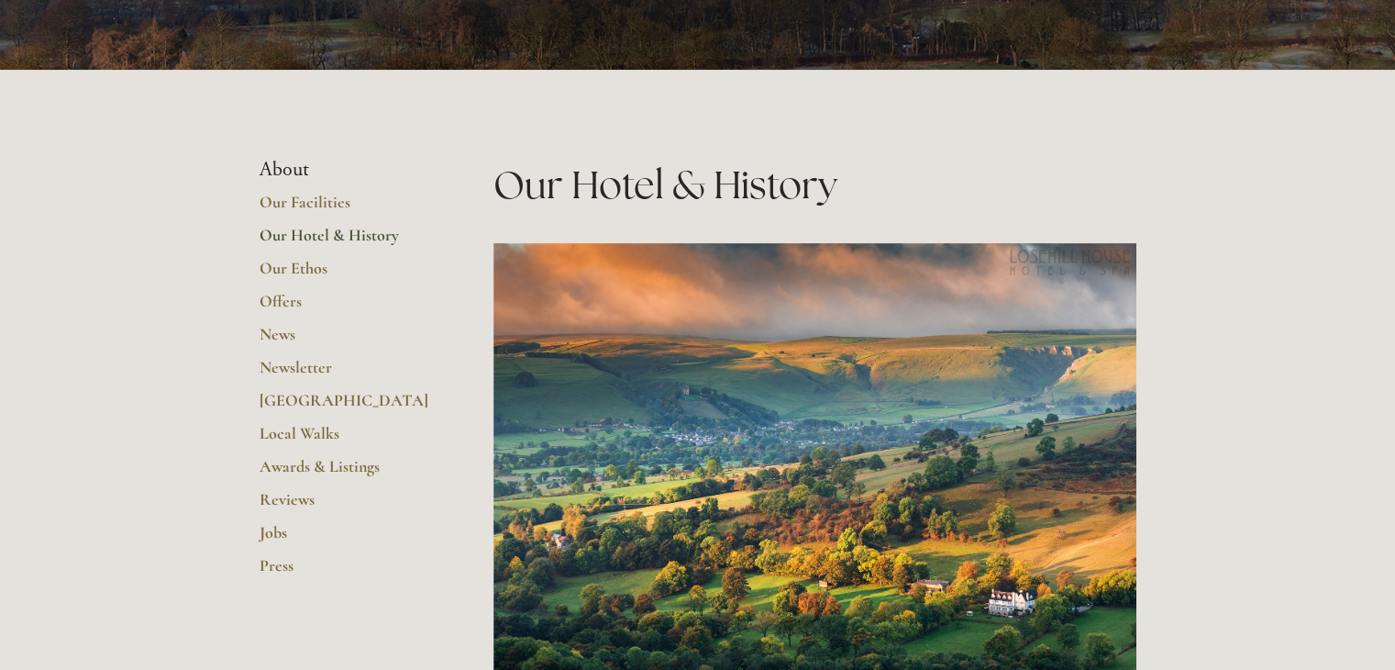
scroll to position [321, 0]
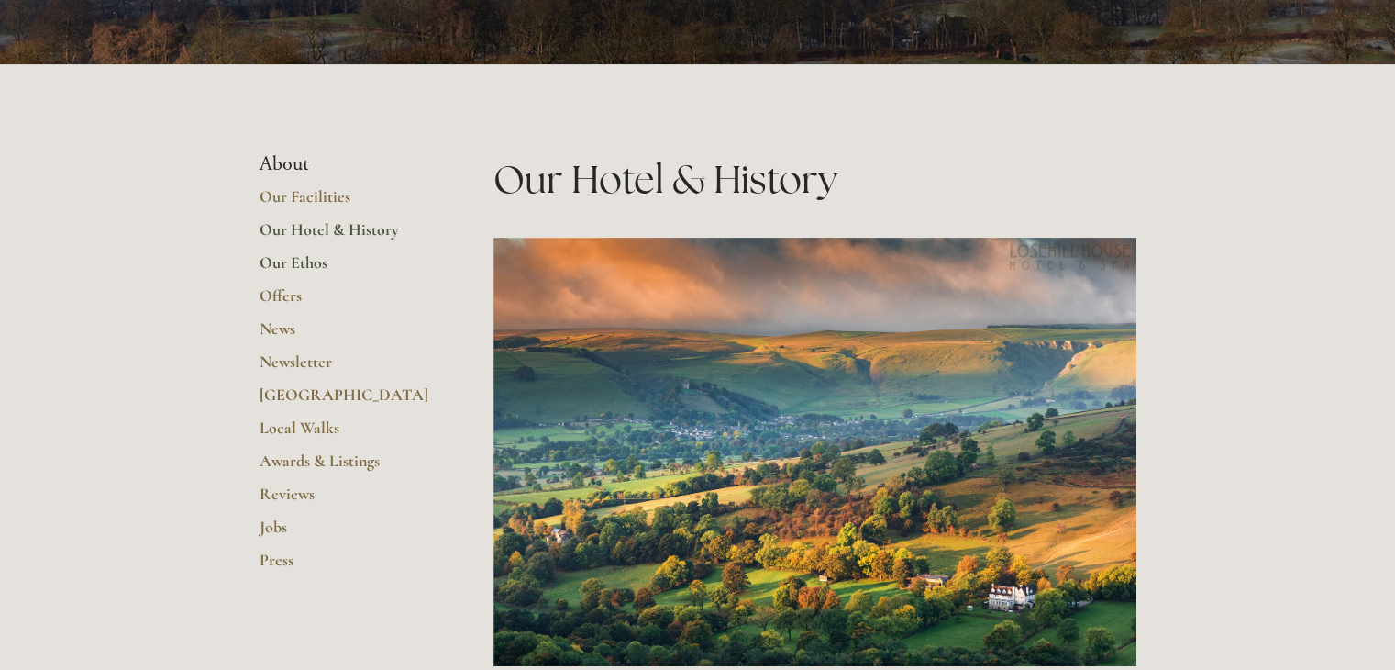
click at [312, 262] on link "Our Ethos" at bounding box center [347, 268] width 175 height 33
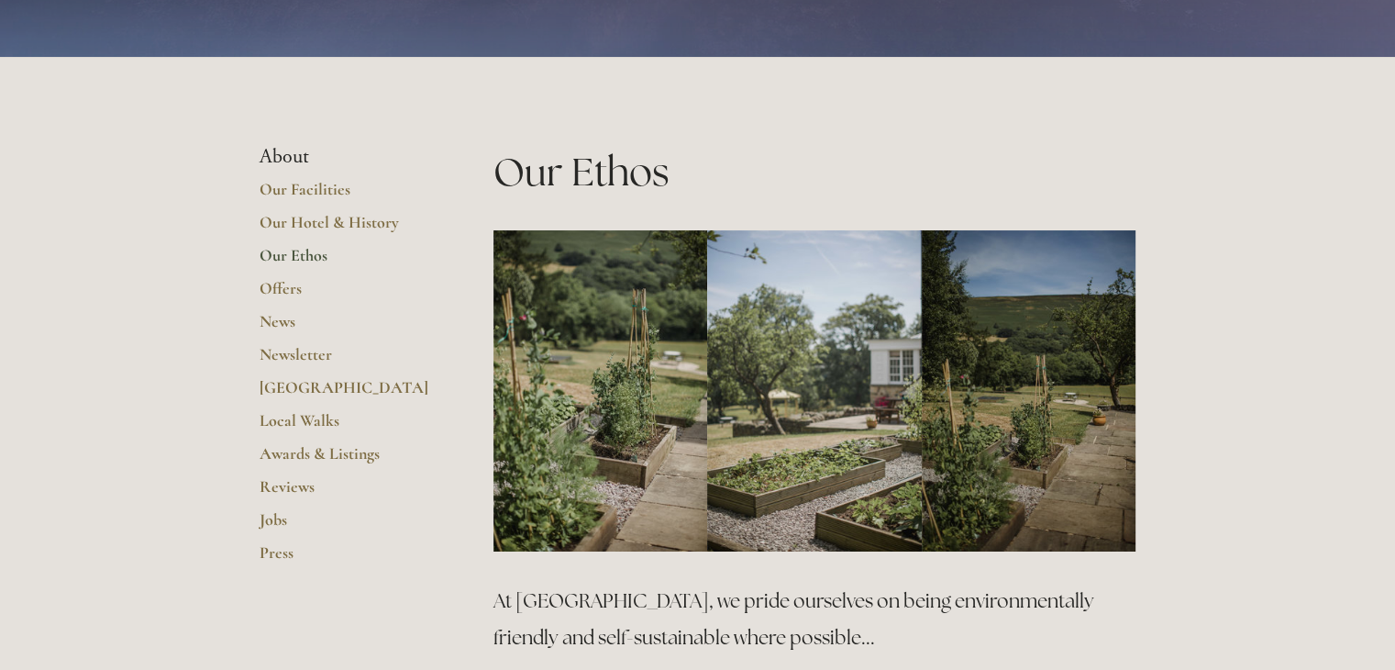
scroll to position [216, 0]
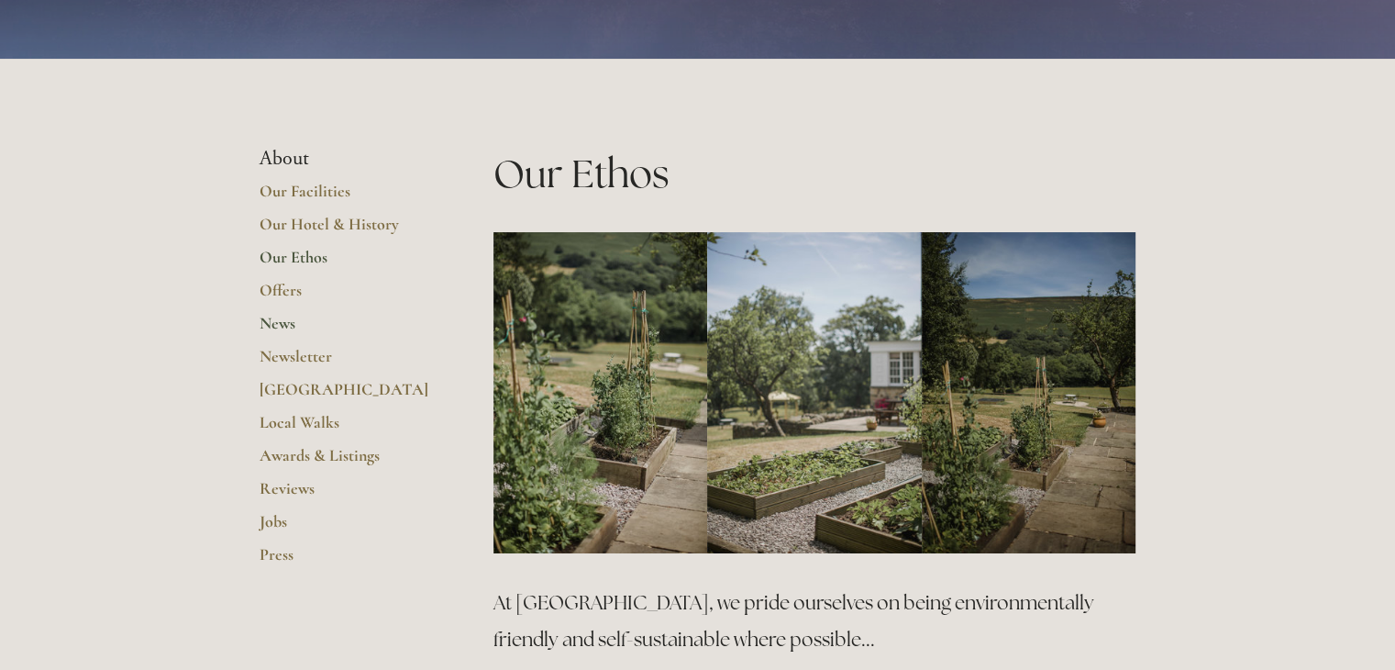
click at [279, 324] on link "News" at bounding box center [347, 329] width 175 height 33
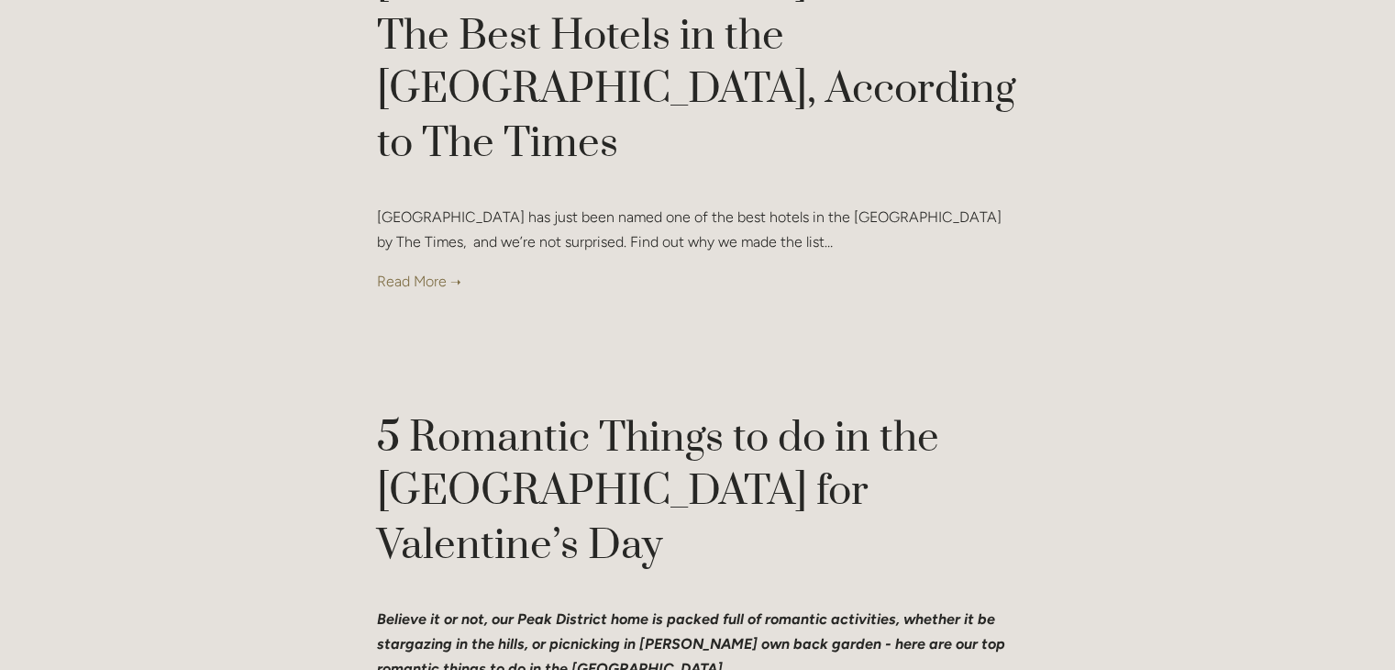
scroll to position [785, 0]
click at [396, 268] on link at bounding box center [698, 280] width 642 height 25
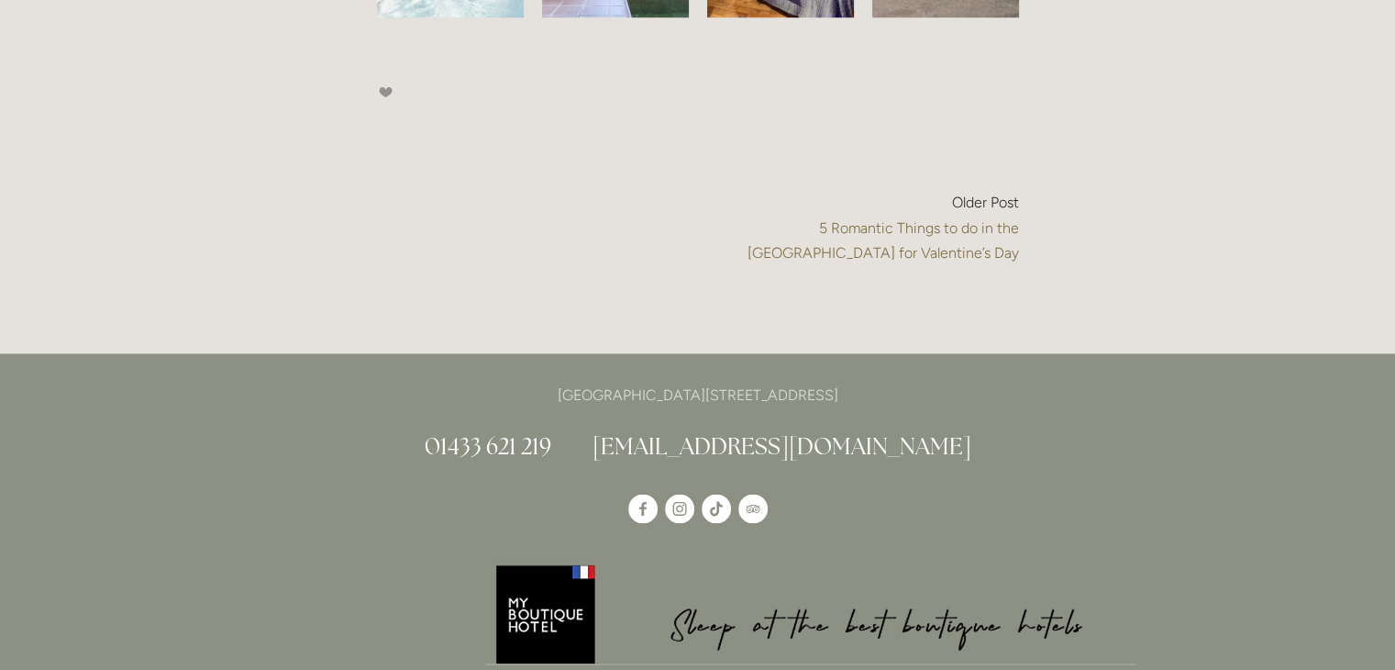
scroll to position [2744, 0]
click at [805, 260] on span "5 Romantic Things to do in the [GEOGRAPHIC_DATA] for Valentine’s Day" at bounding box center [882, 239] width 271 height 42
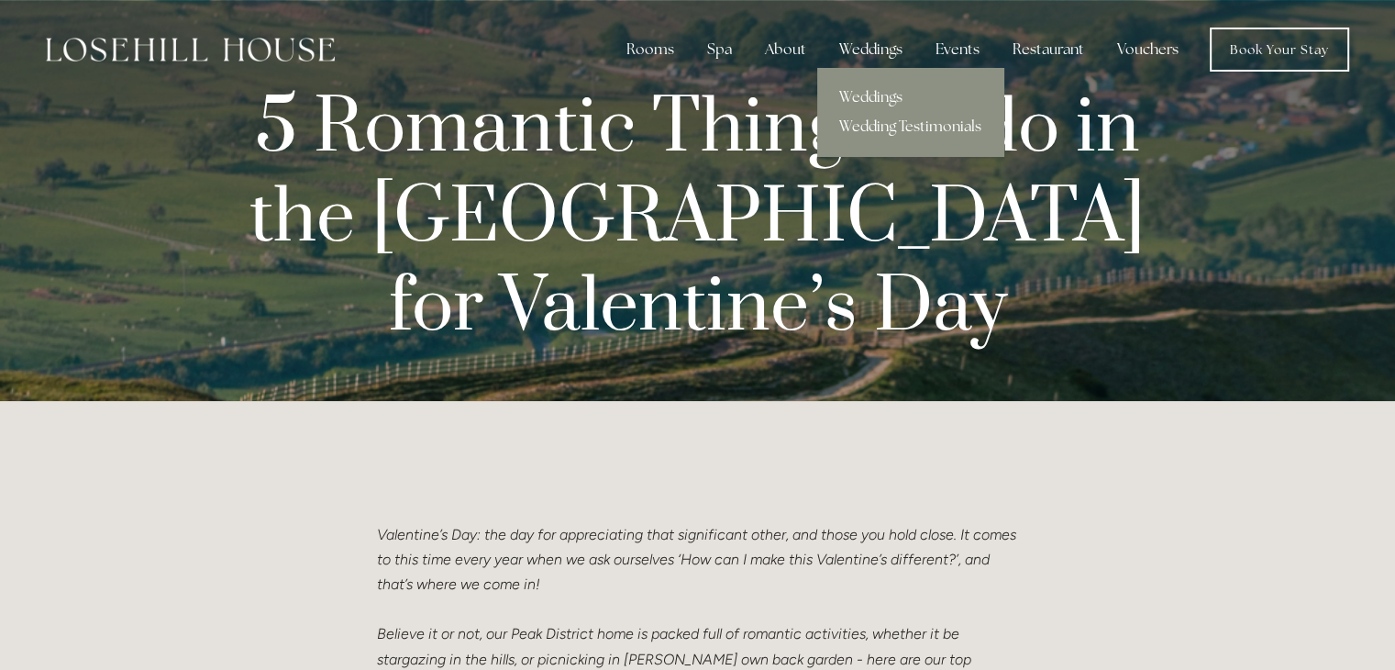
click at [884, 126] on link "Wedding Testimonials" at bounding box center [910, 126] width 186 height 29
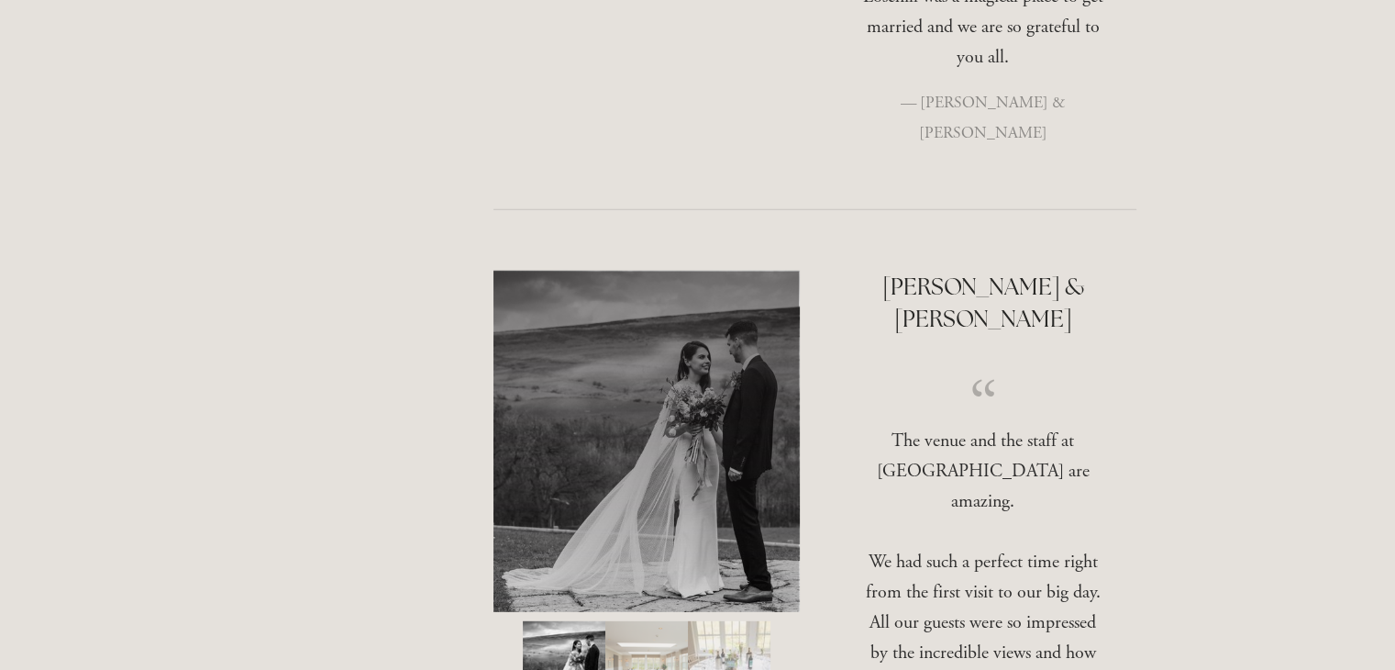
scroll to position [5057, 0]
click at [638, 619] on img "Slide 2" at bounding box center [646, 665] width 83 height 92
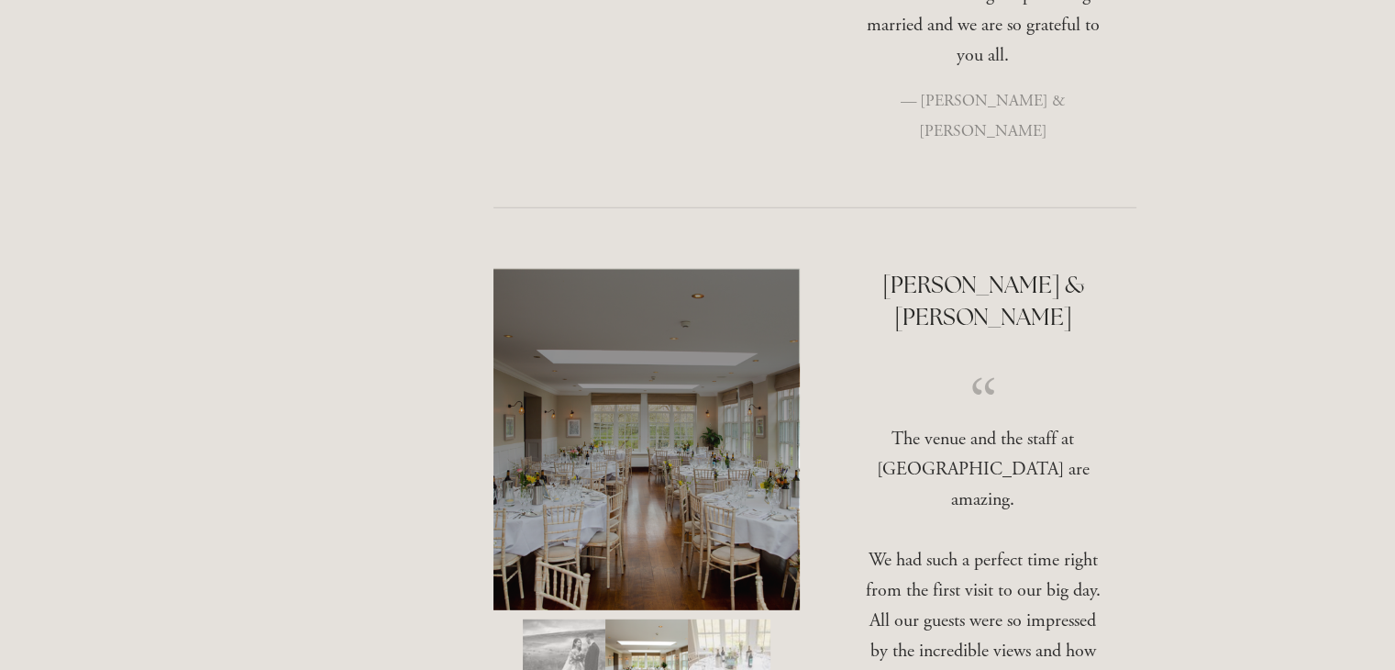
click at [734, 619] on img "Slide 3" at bounding box center [729, 665] width 83 height 92
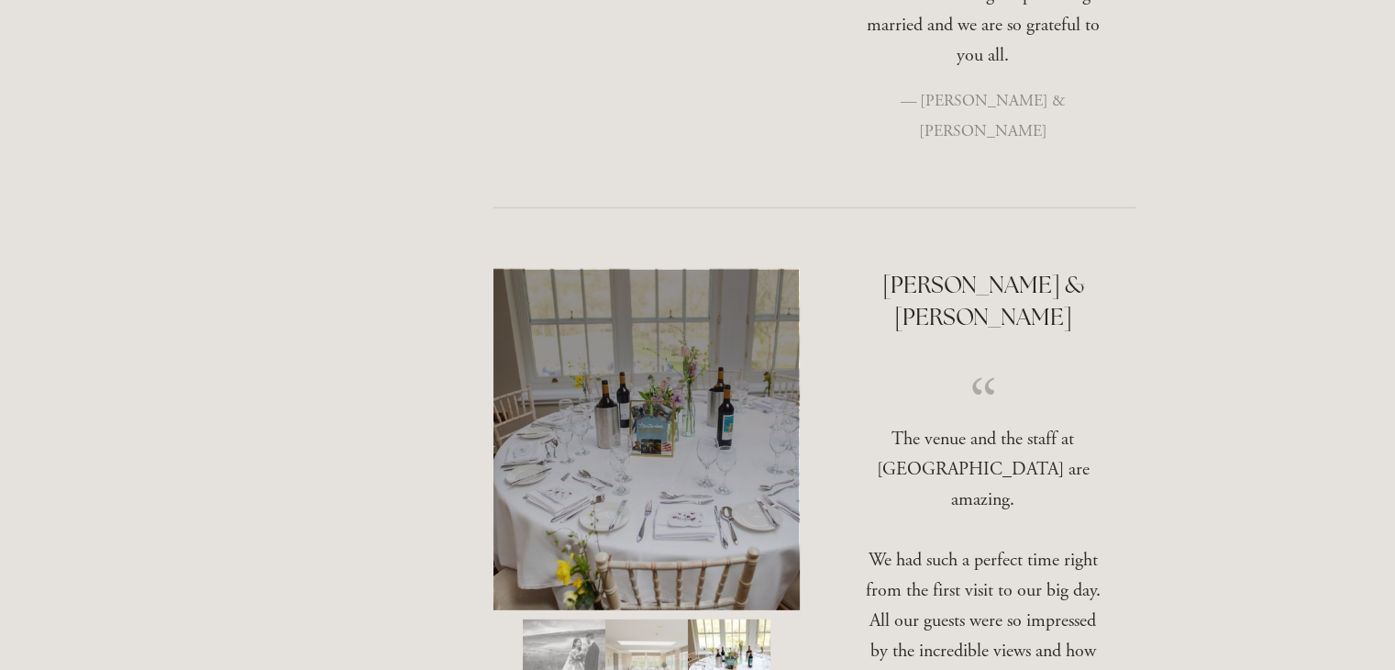
click at [559, 619] on img "Slide 1" at bounding box center [564, 665] width 83 height 92
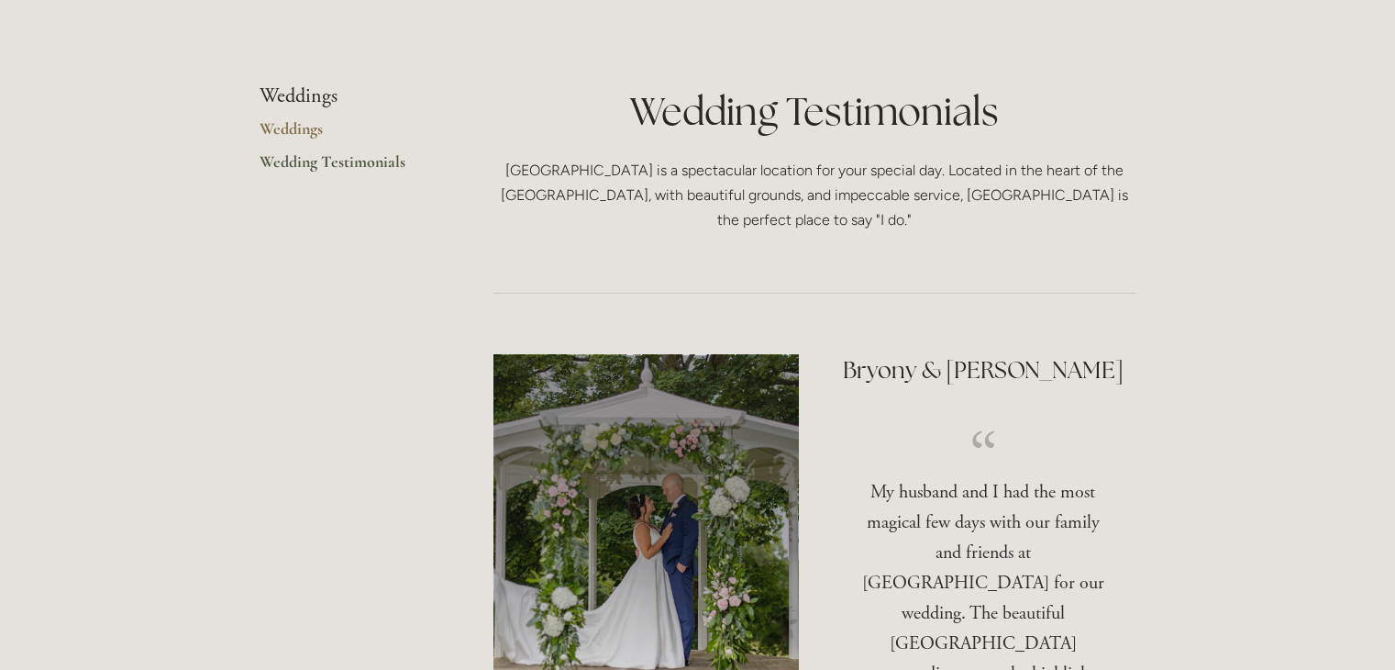
scroll to position [0, 0]
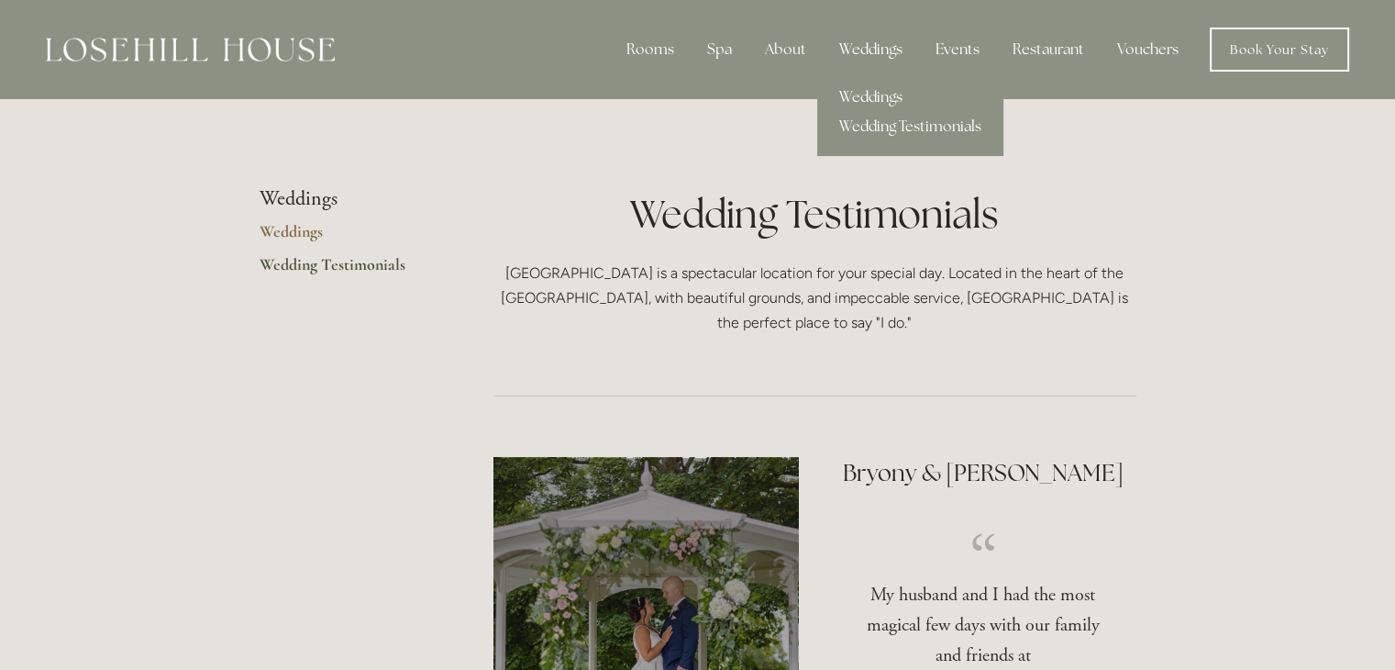
click at [874, 96] on link "Weddings" at bounding box center [910, 97] width 186 height 29
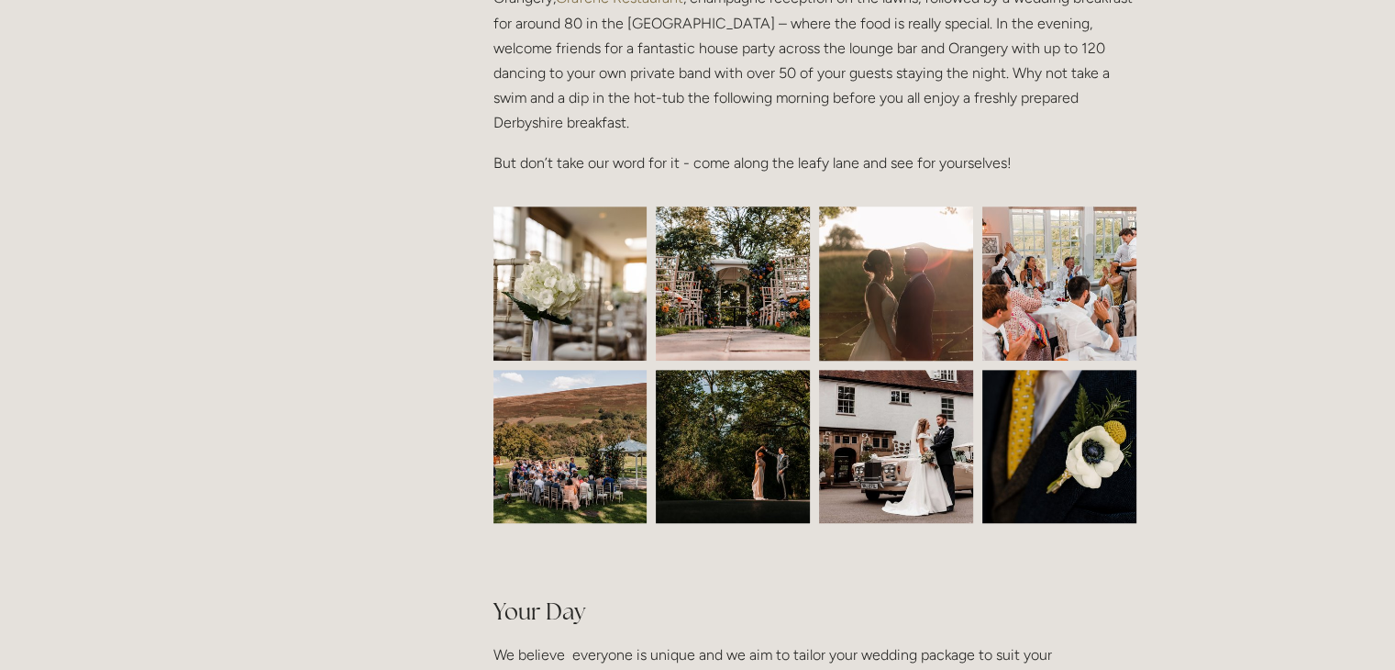
scroll to position [730, 0]
click at [554, 302] on img at bounding box center [570, 282] width 231 height 154
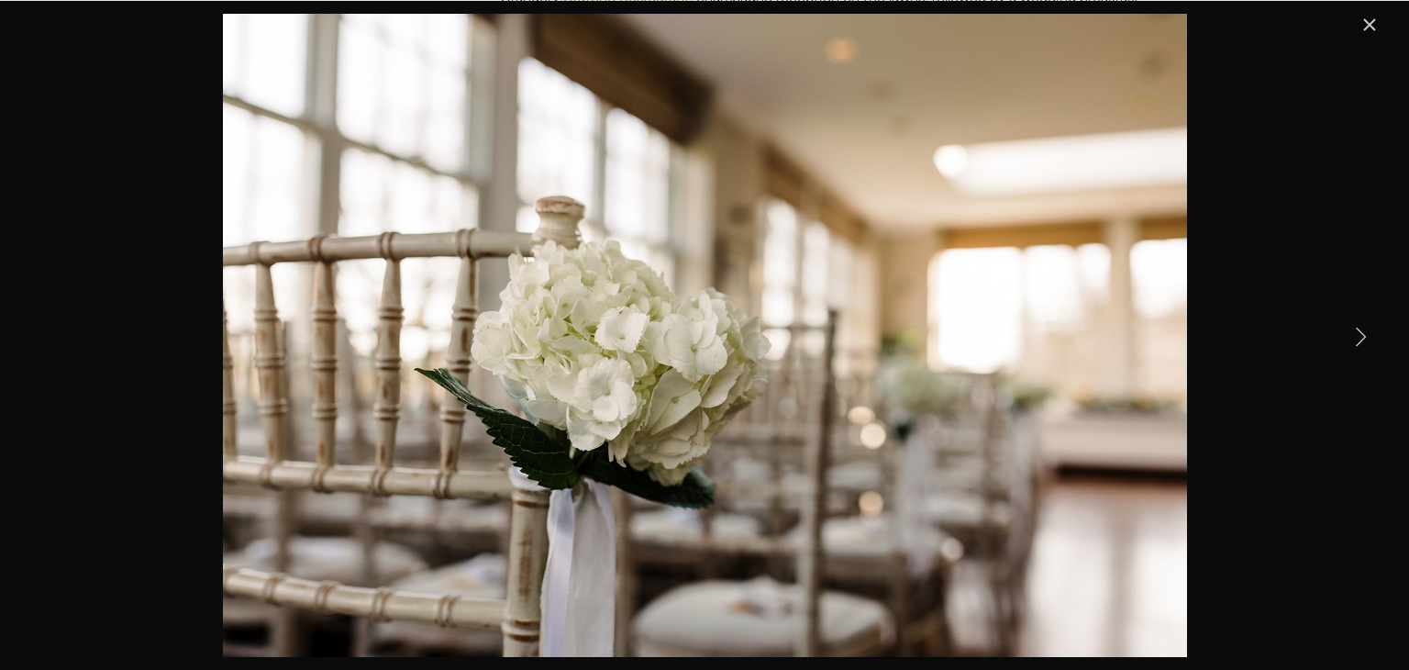
click at [1363, 334] on link "Next Item" at bounding box center [1360, 336] width 40 height 40
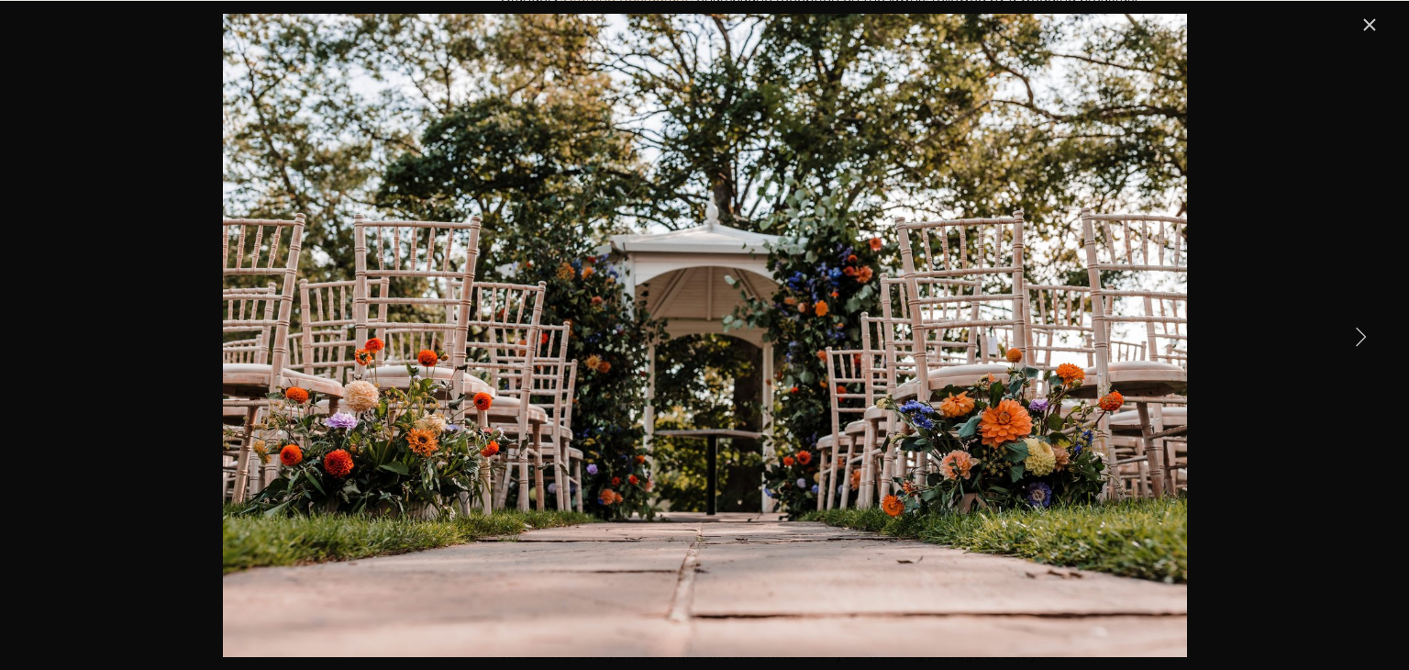
click at [1363, 334] on link "Next Item" at bounding box center [1360, 336] width 40 height 40
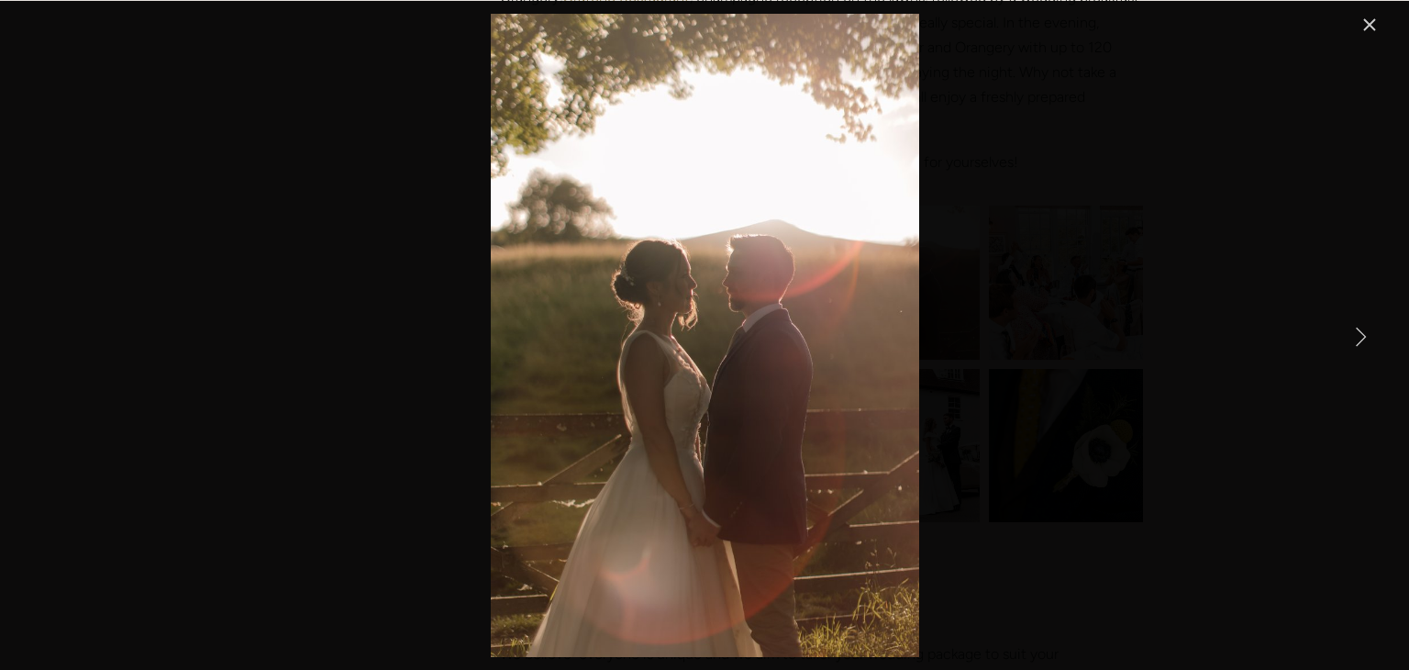
click at [1363, 334] on link "Next Item" at bounding box center [1360, 336] width 40 height 40
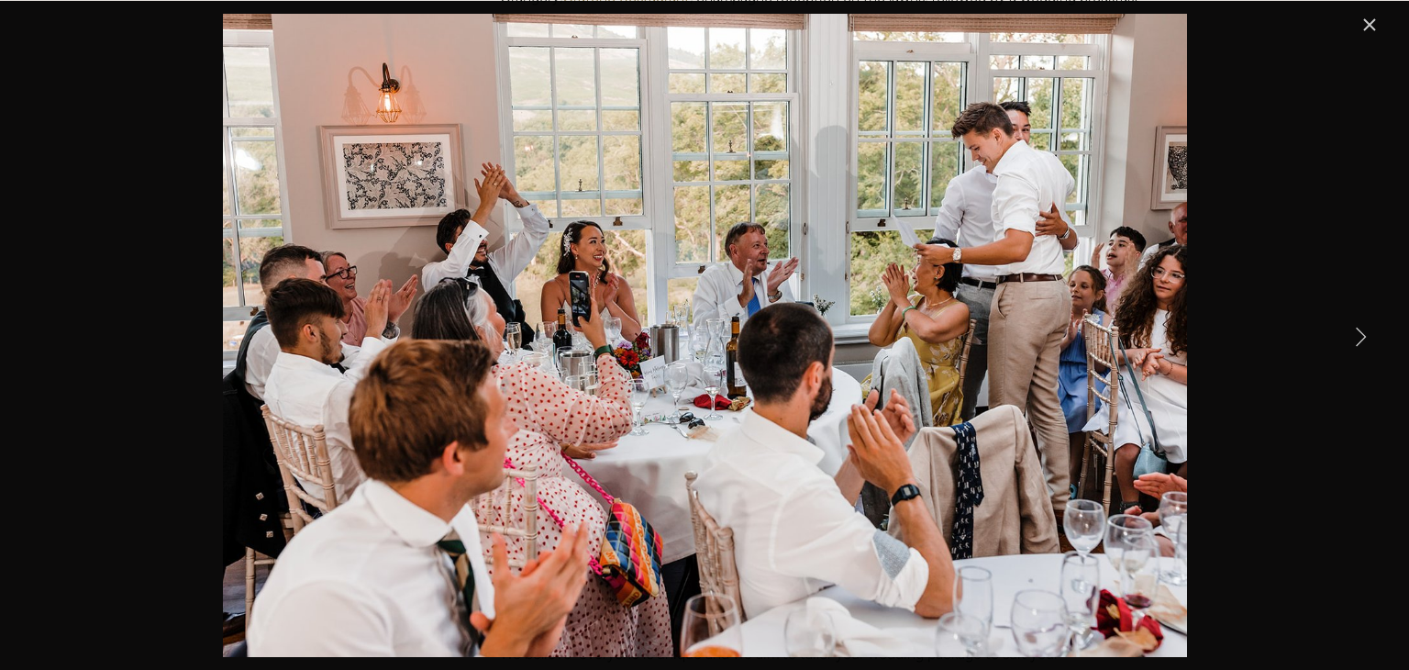
click at [1363, 334] on link "Next Item" at bounding box center [1360, 336] width 40 height 40
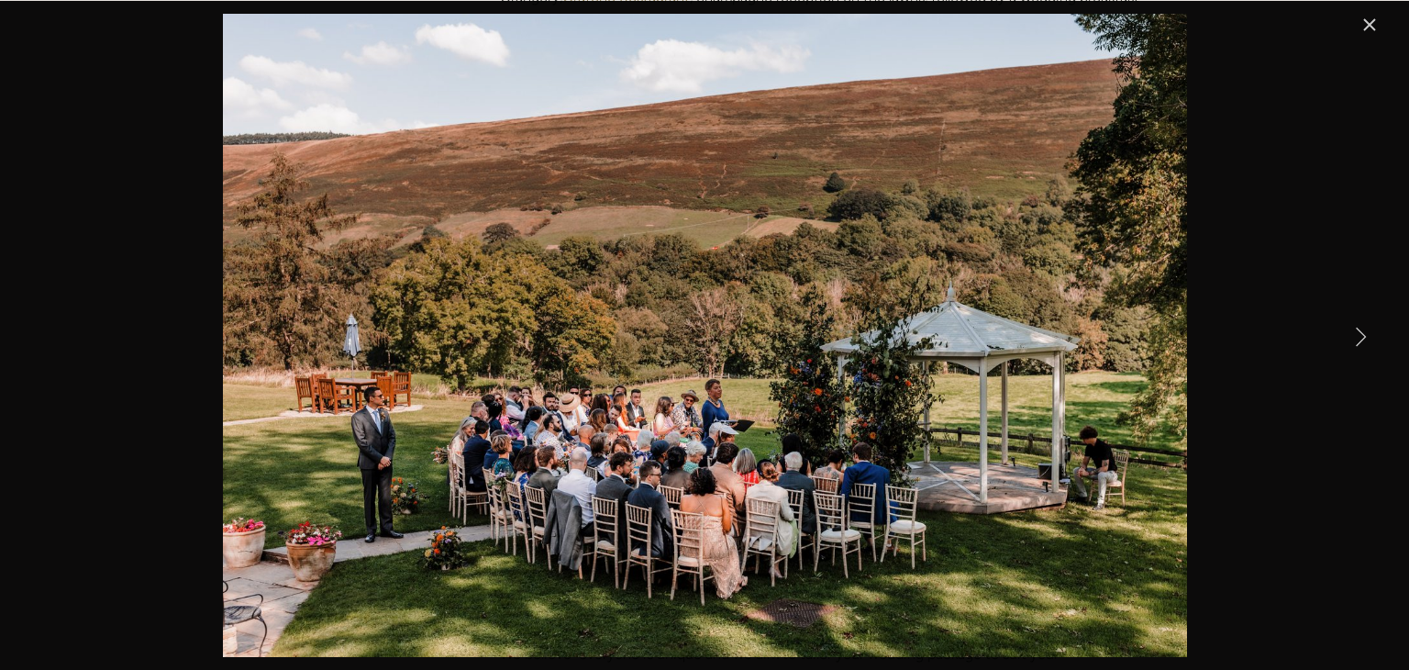
click at [1363, 334] on link "Next Item" at bounding box center [1360, 336] width 40 height 40
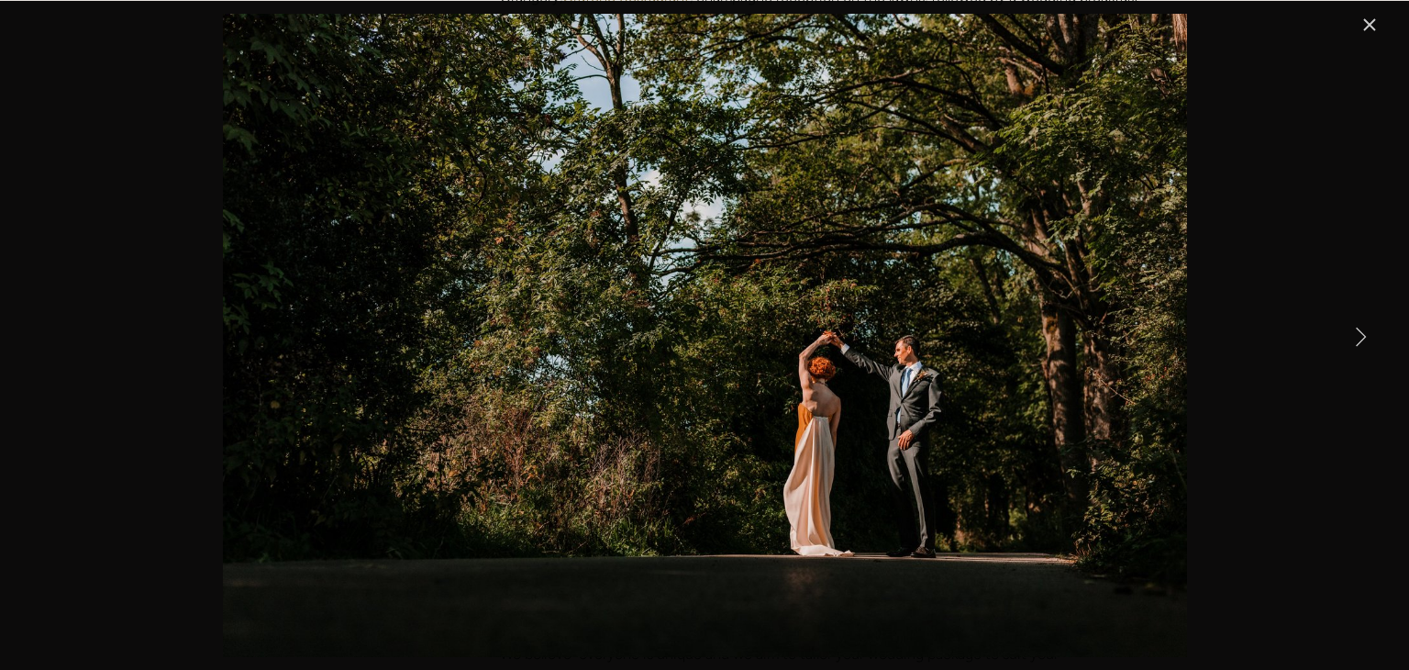
click at [1363, 334] on link "Next Item" at bounding box center [1360, 336] width 40 height 40
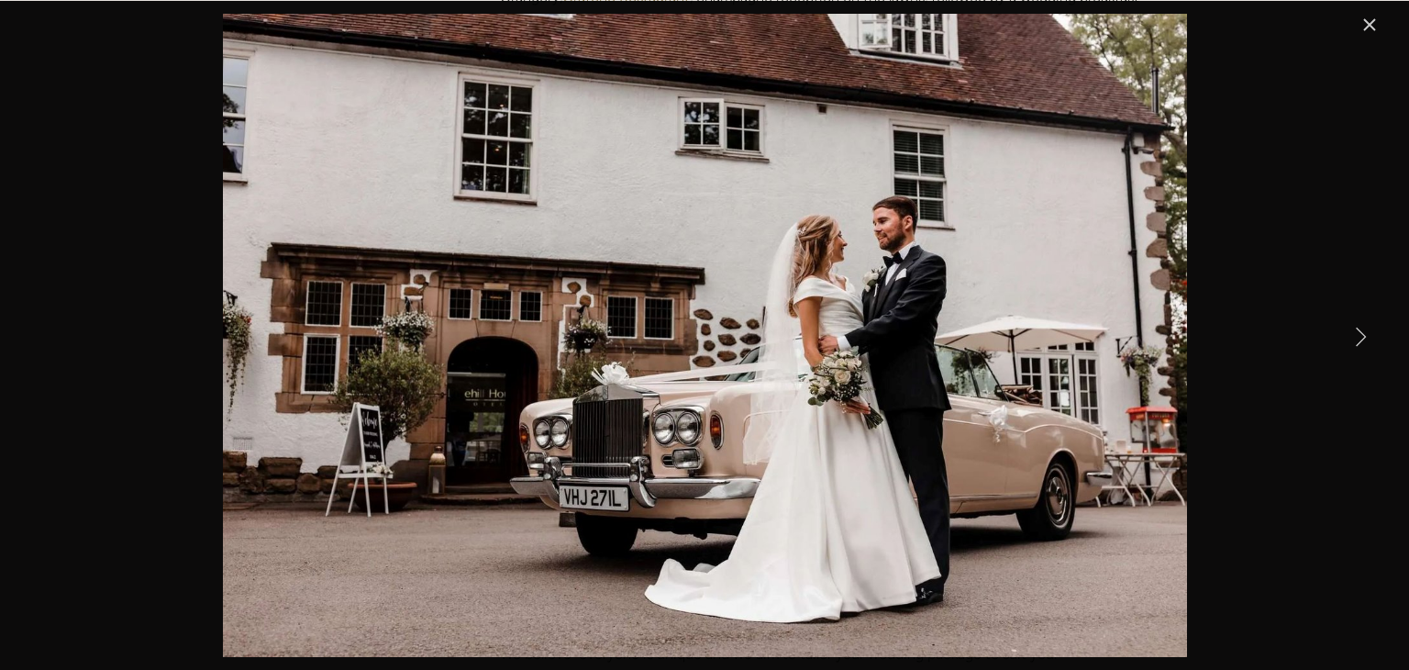
click at [1363, 334] on link "Next Item" at bounding box center [1360, 336] width 40 height 40
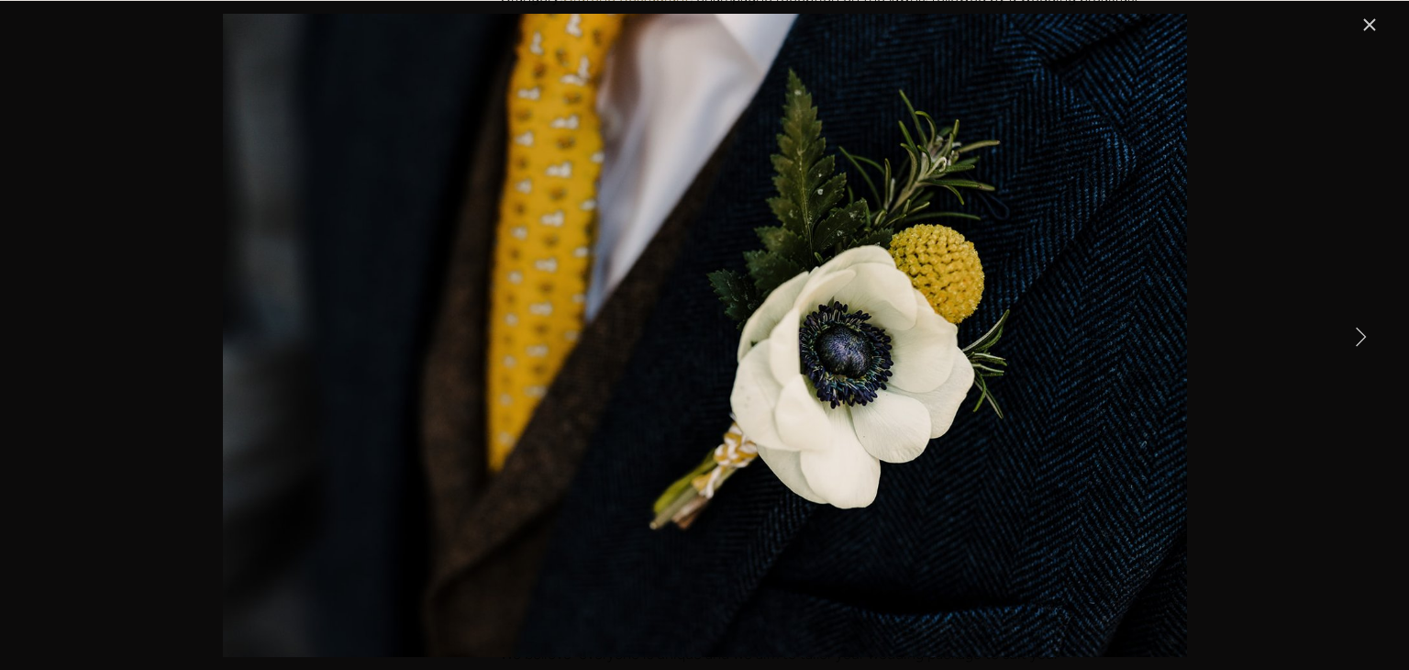
click at [1363, 334] on link "Next Item" at bounding box center [1360, 336] width 40 height 40
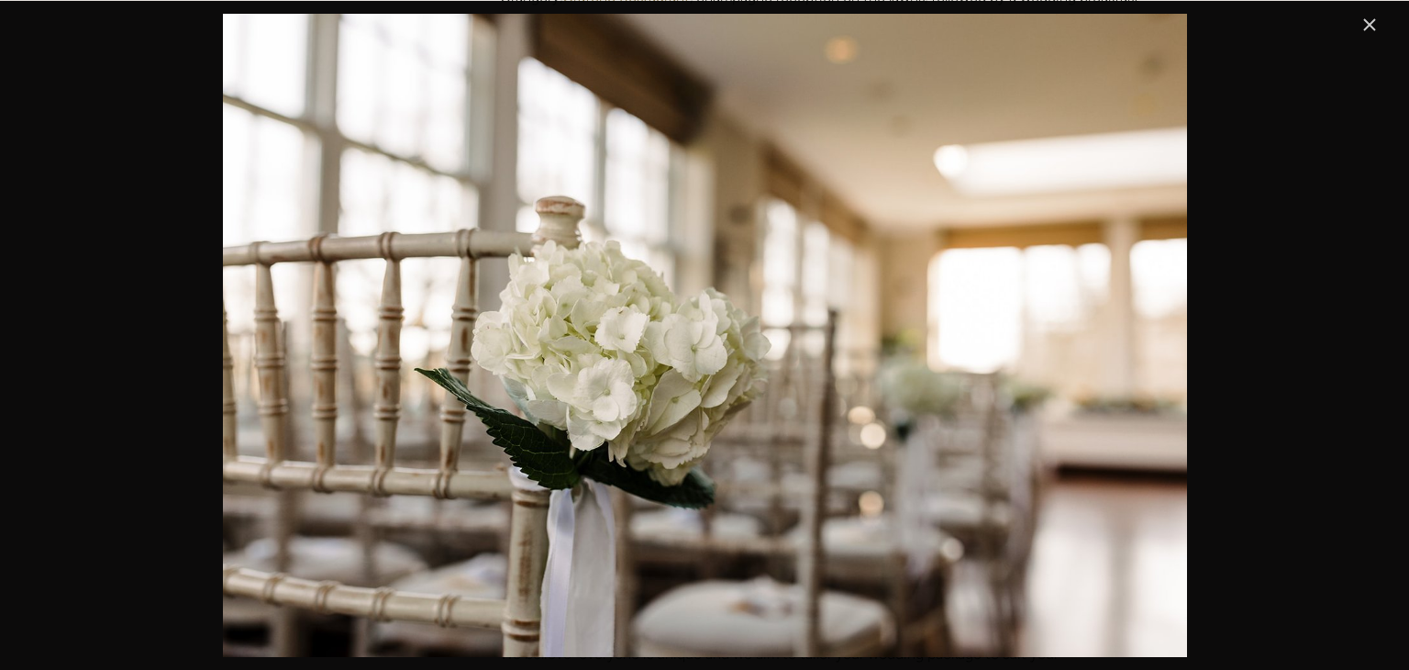
click at [1368, 23] on link "Close" at bounding box center [1369, 25] width 22 height 22
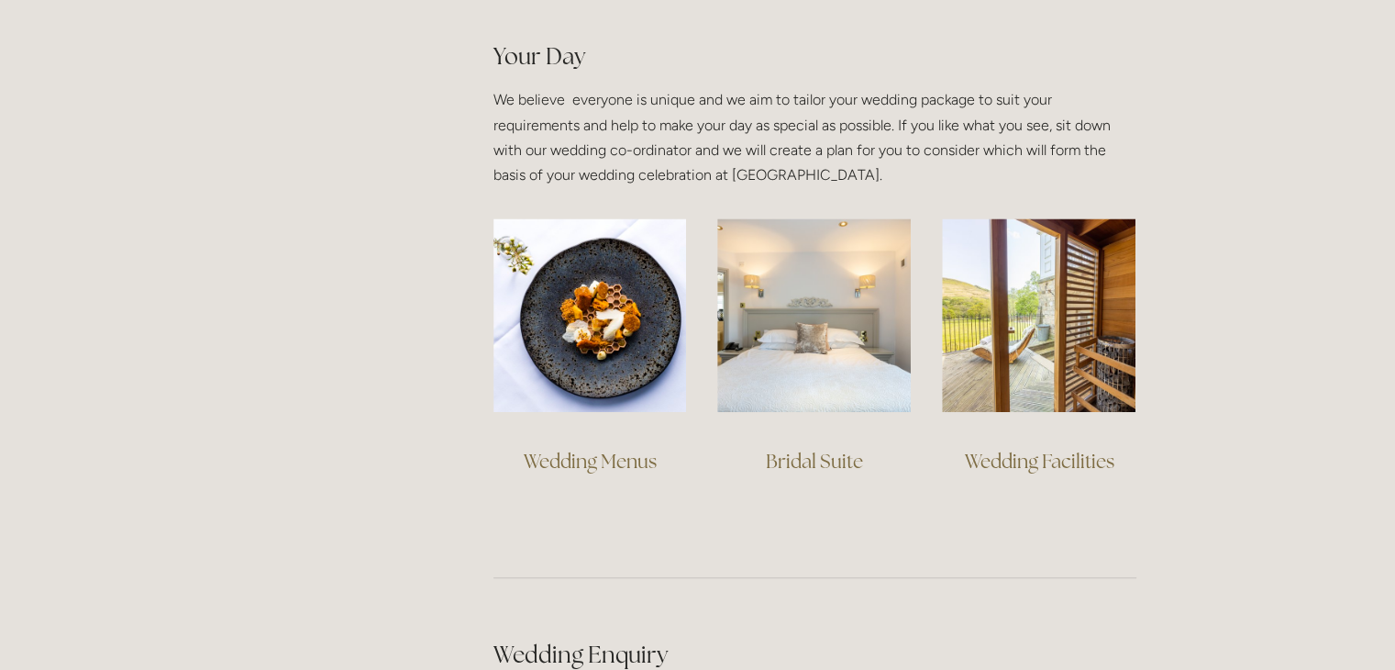
scroll to position [1283, 0]
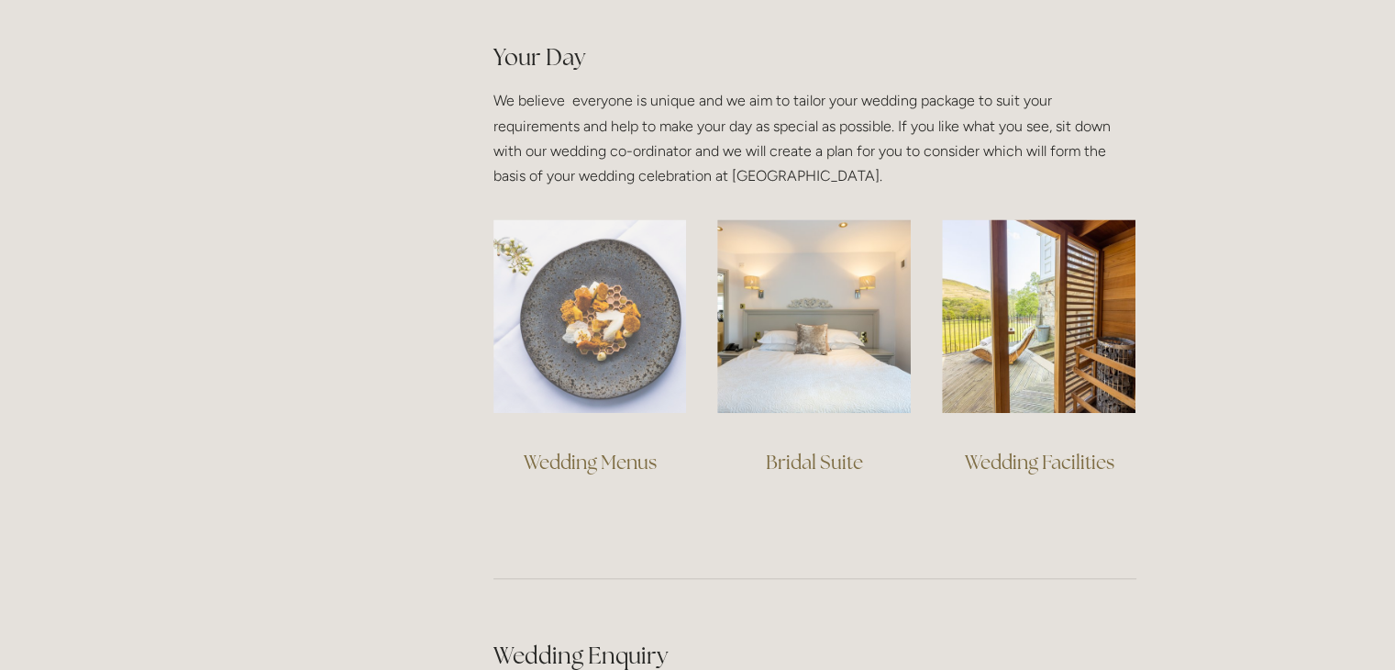
click at [627, 360] on img at bounding box center [590, 316] width 194 height 194
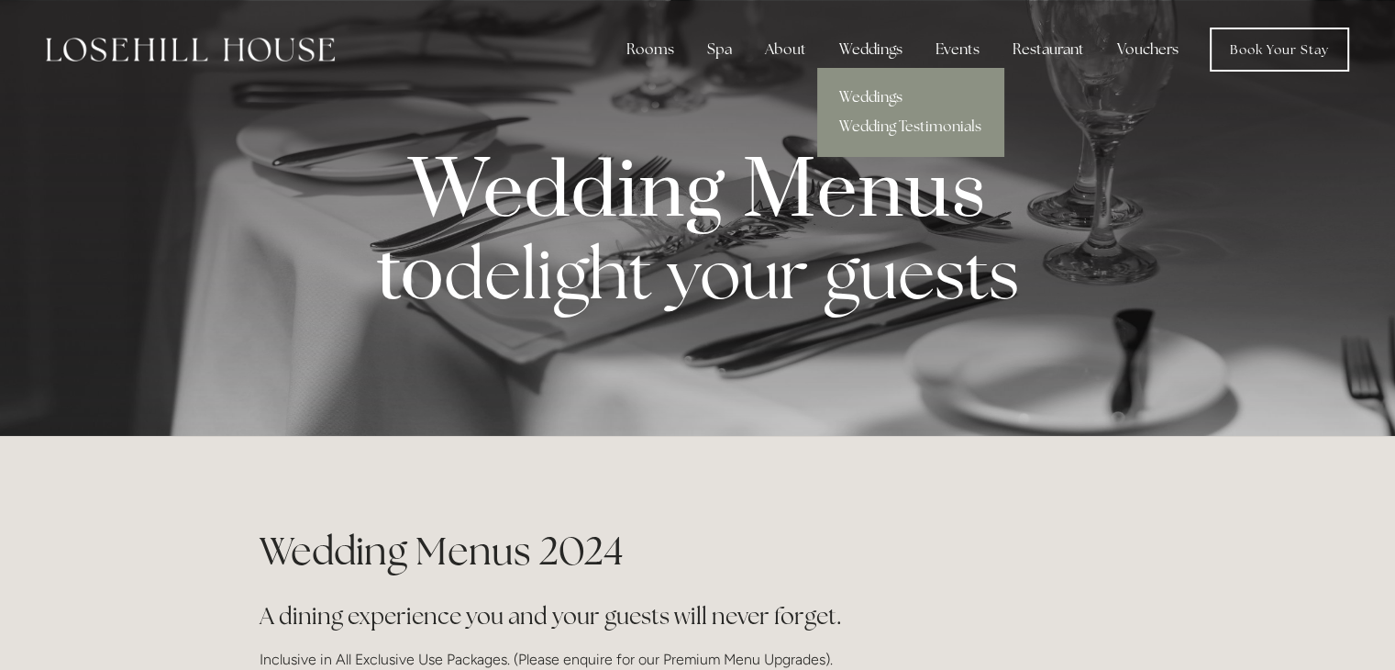
click at [880, 96] on link "Weddings" at bounding box center [910, 97] width 186 height 29
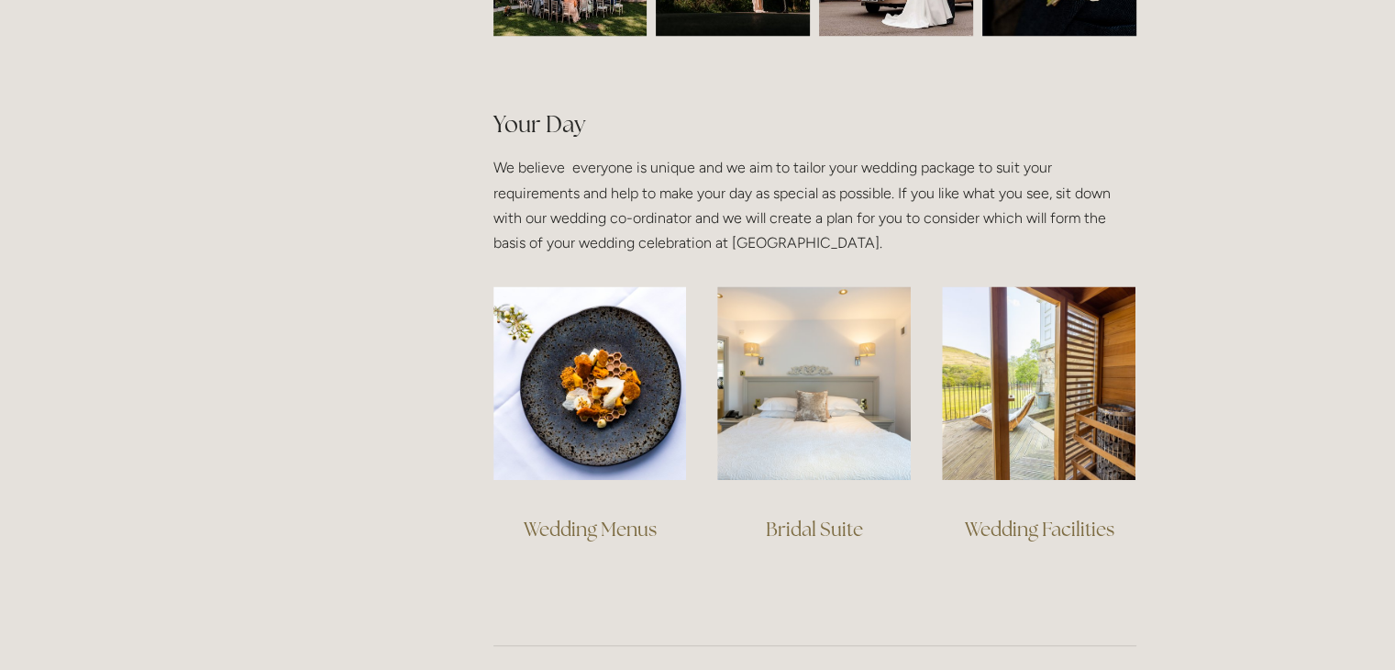
scroll to position [1214, 0]
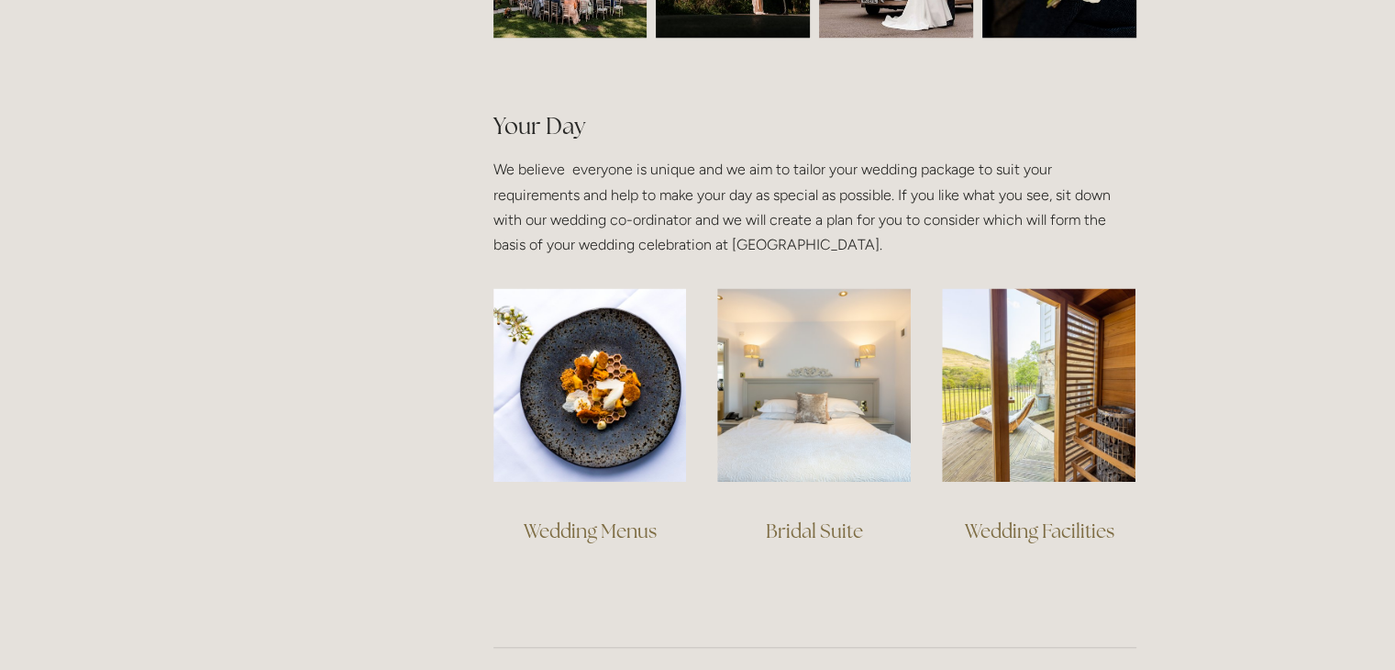
click at [814, 526] on link "Bridal Suite" at bounding box center [814, 530] width 97 height 25
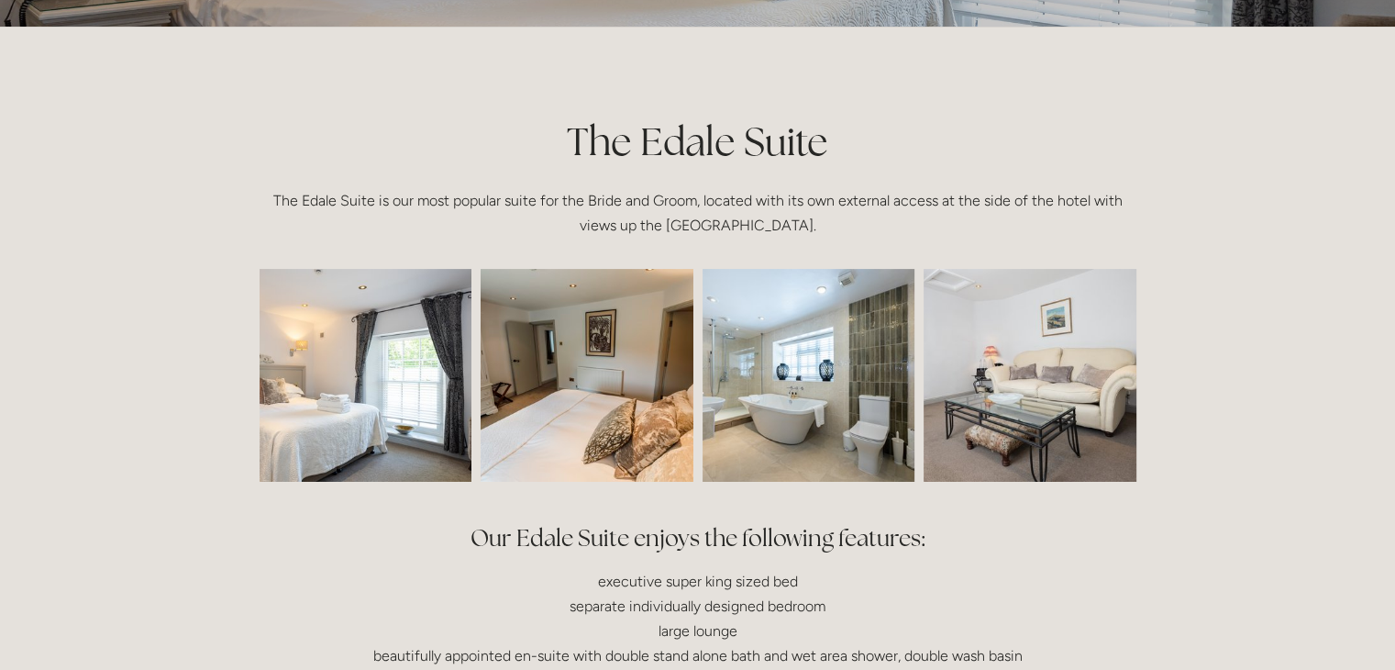
scroll to position [360, 0]
click at [602, 432] on img at bounding box center [586, 374] width 319 height 213
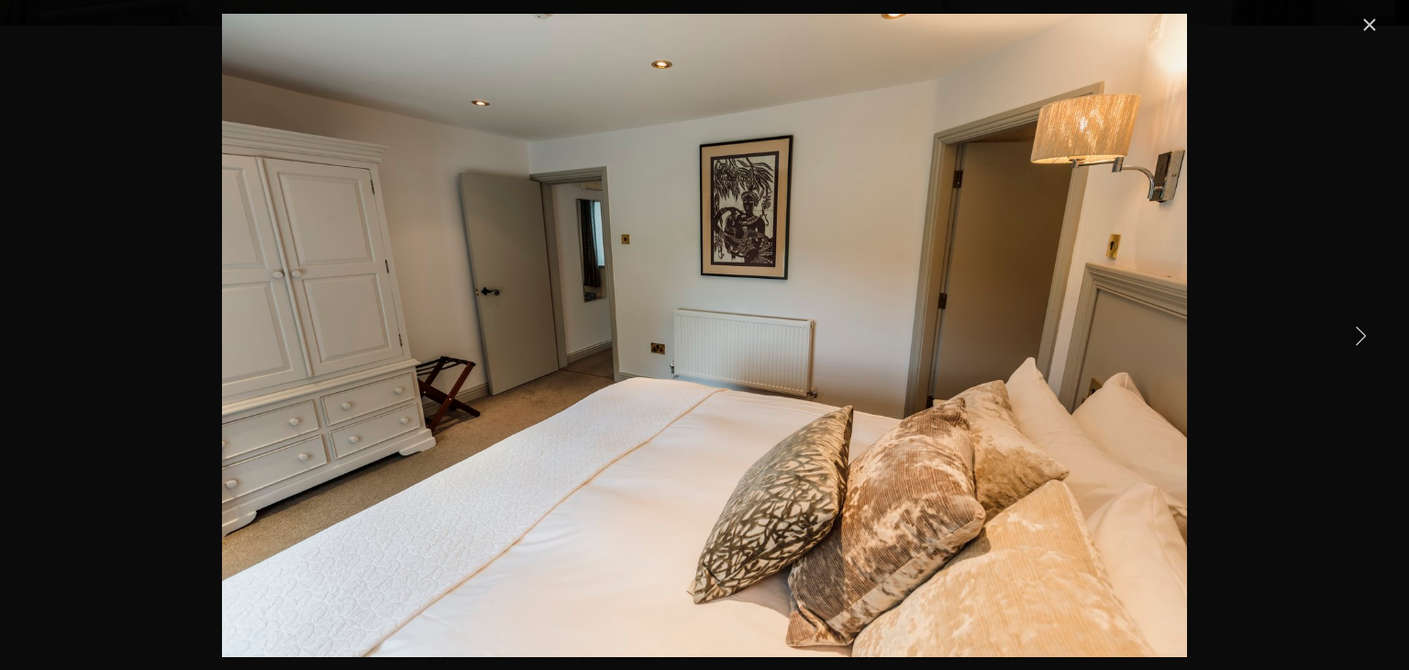
click at [1368, 332] on link "Next Item" at bounding box center [1360, 335] width 40 height 40
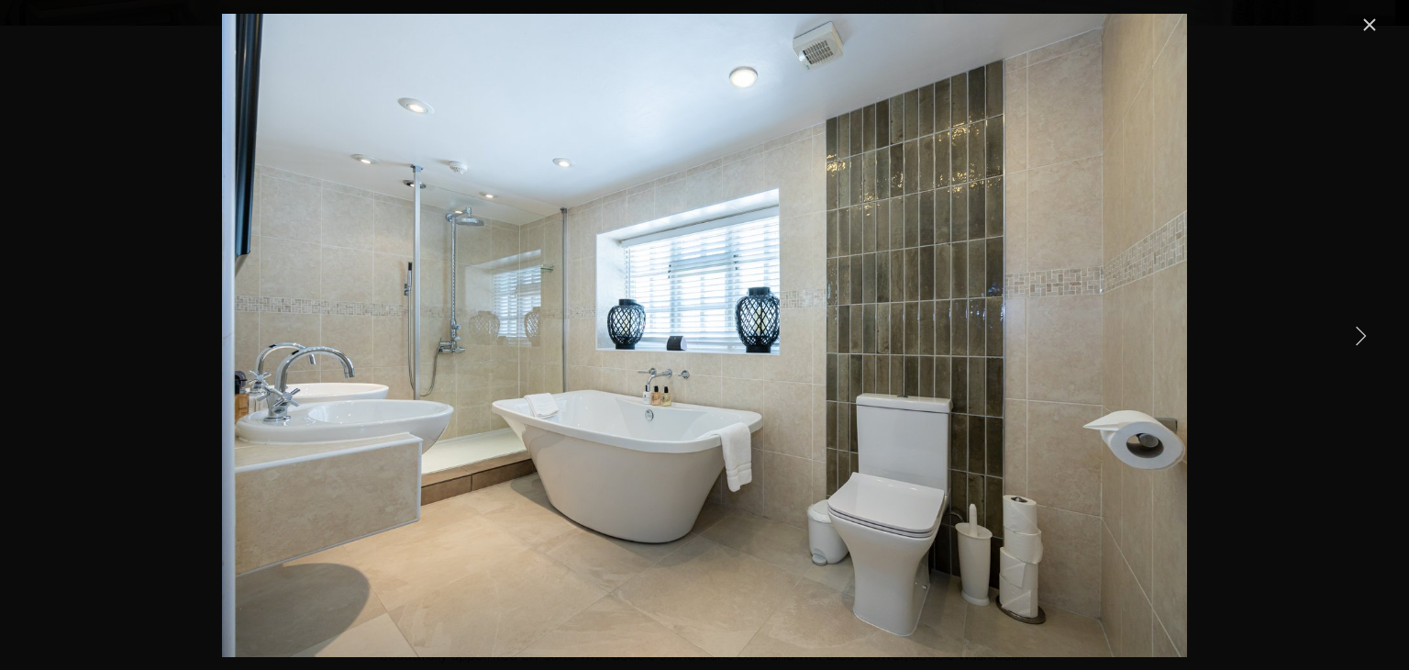
click at [1361, 331] on link "Next Item" at bounding box center [1360, 335] width 40 height 40
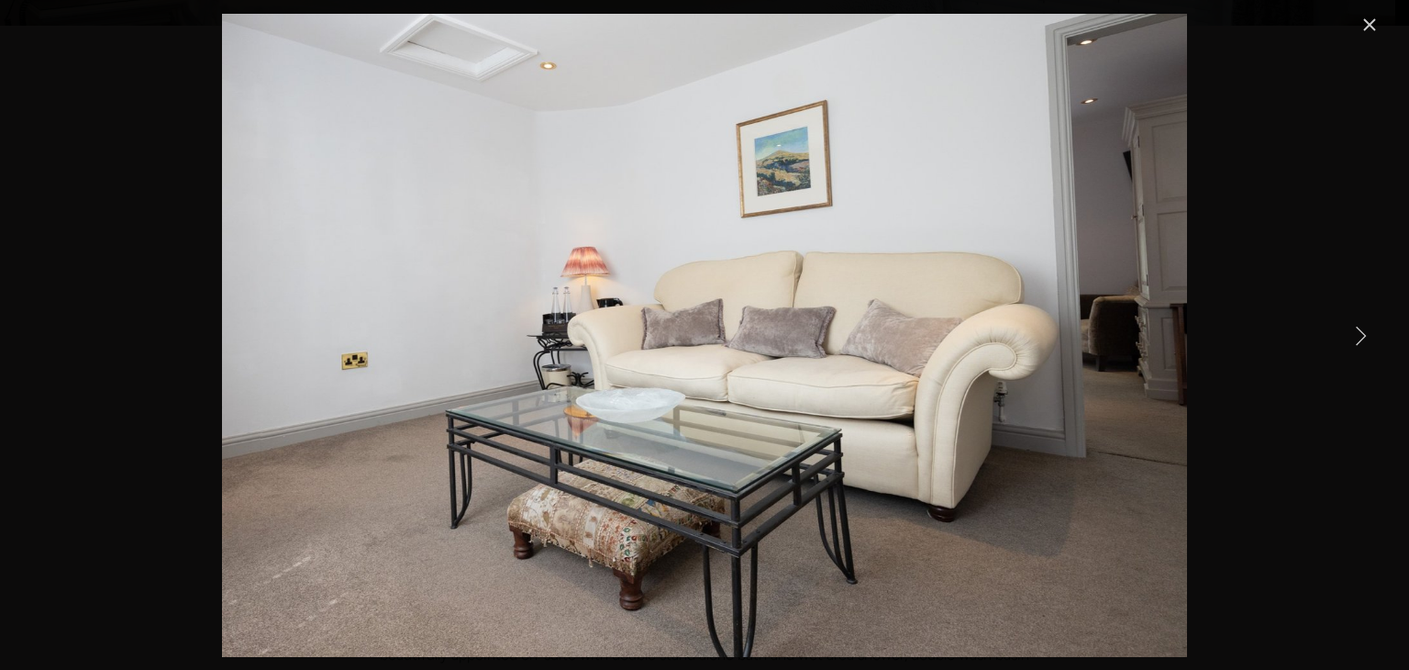
click at [1361, 331] on link "Next Item" at bounding box center [1360, 335] width 40 height 40
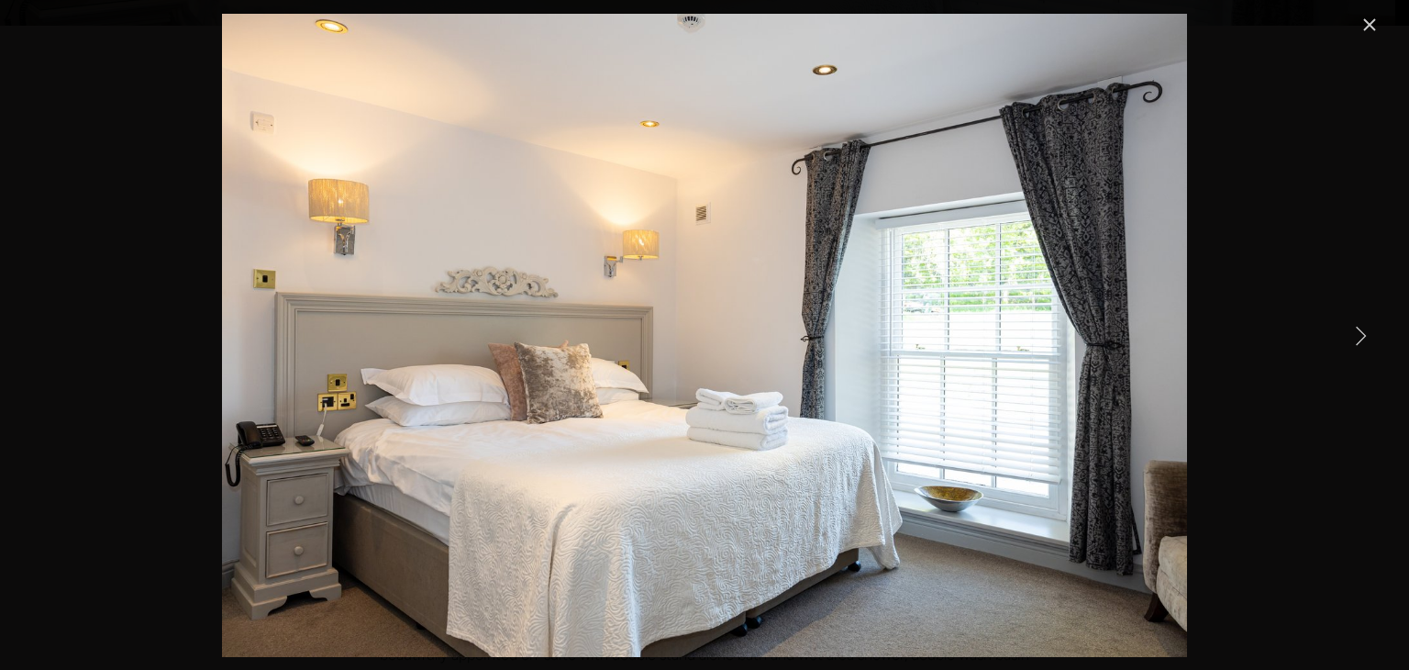
click at [1361, 331] on link "Next Item" at bounding box center [1360, 335] width 40 height 40
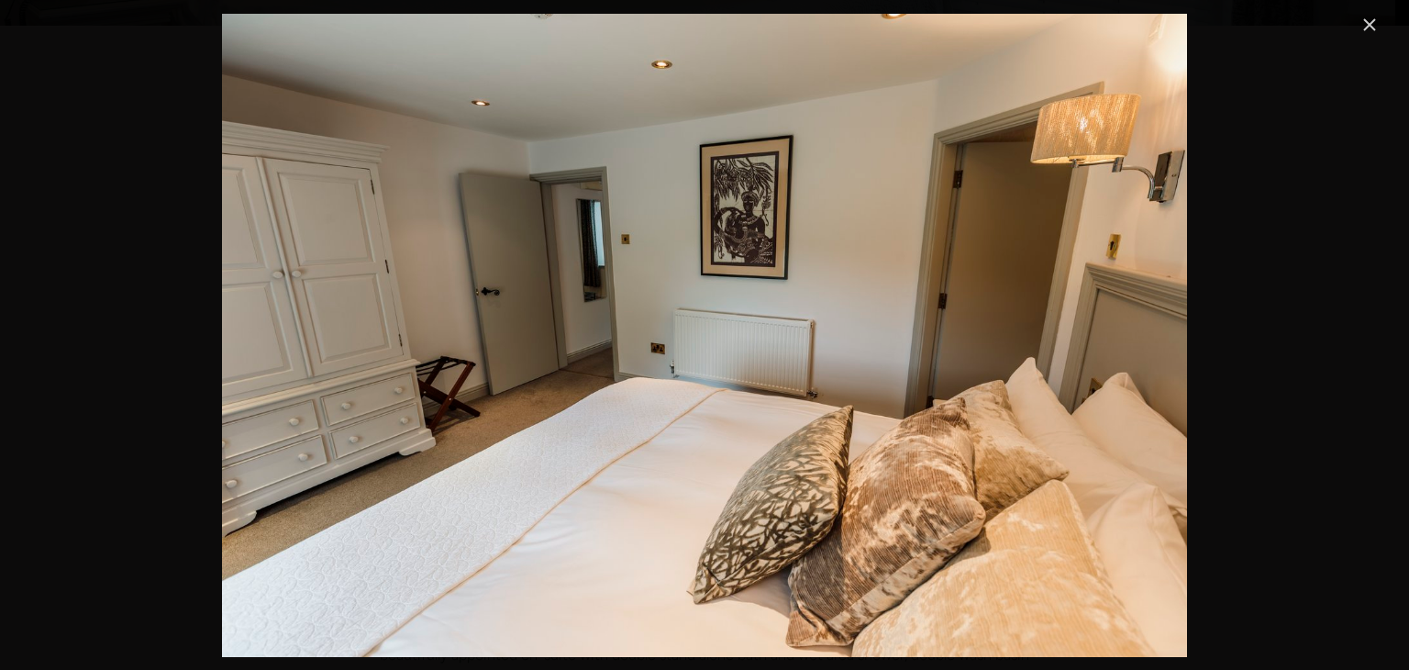
click at [1371, 26] on link "Close" at bounding box center [1369, 25] width 22 height 22
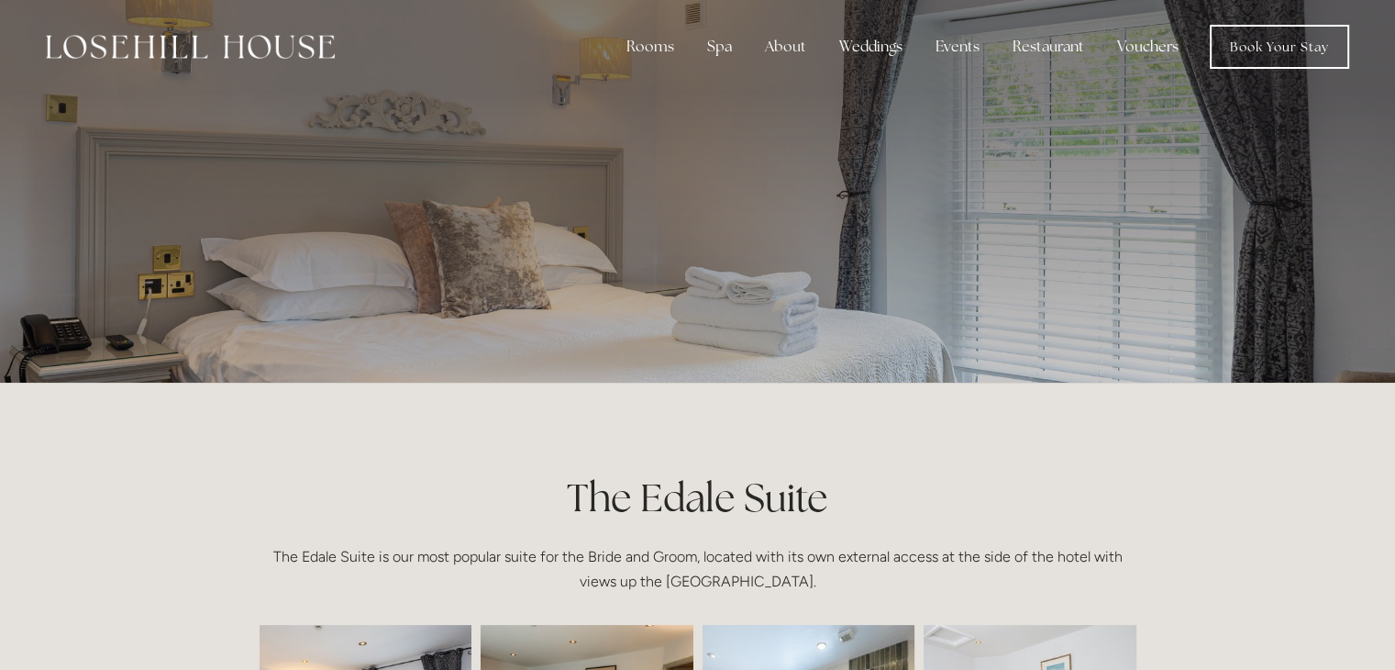
scroll to position [0, 0]
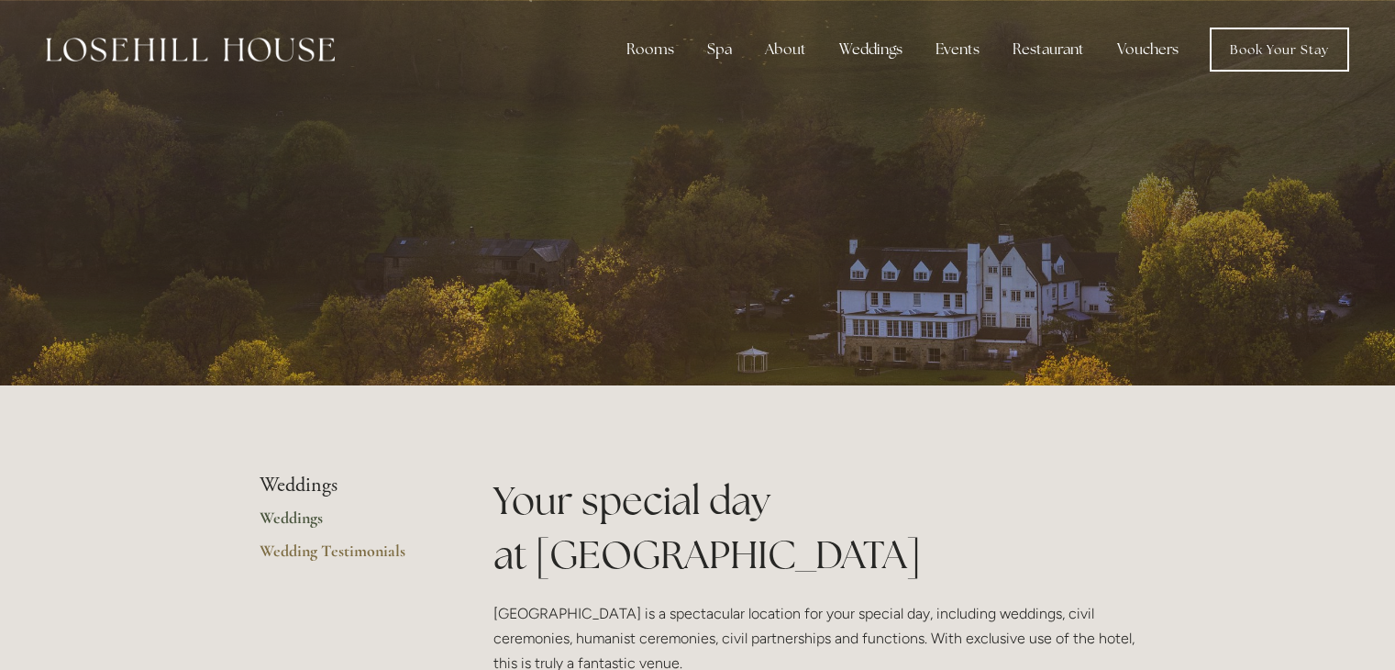
scroll to position [1264, 0]
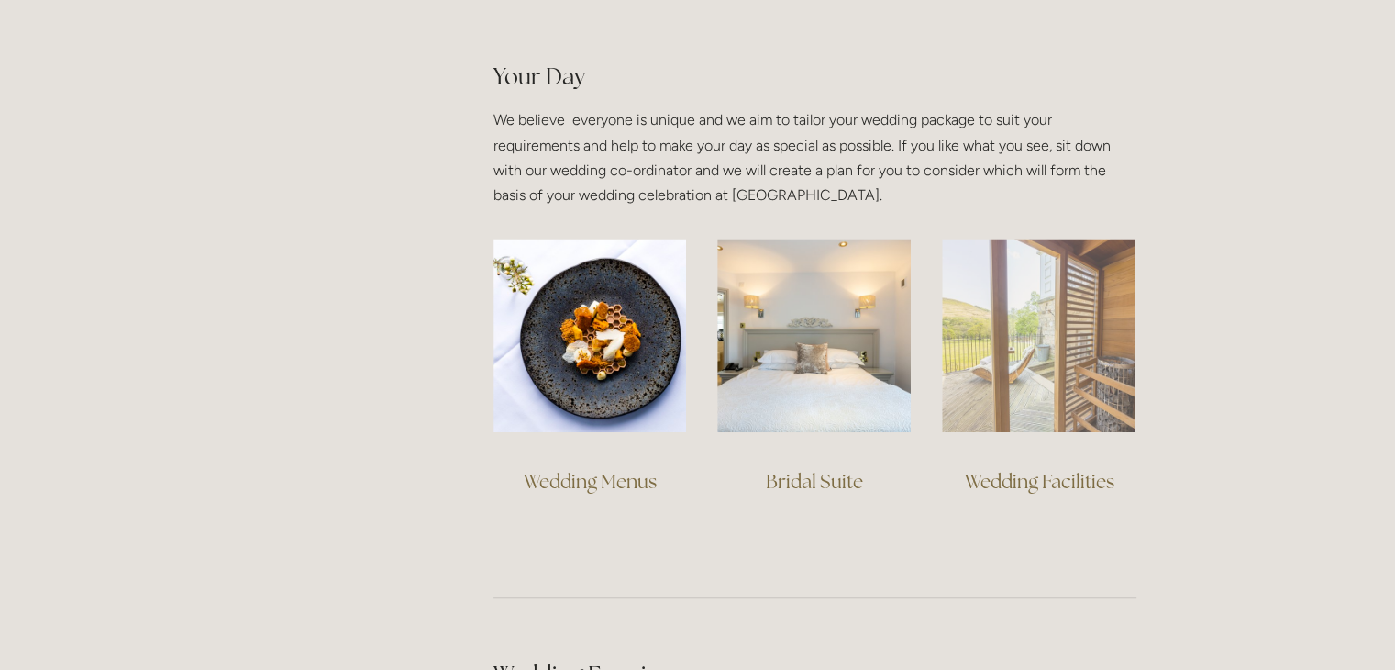
click at [1046, 377] on img at bounding box center [1039, 335] width 194 height 194
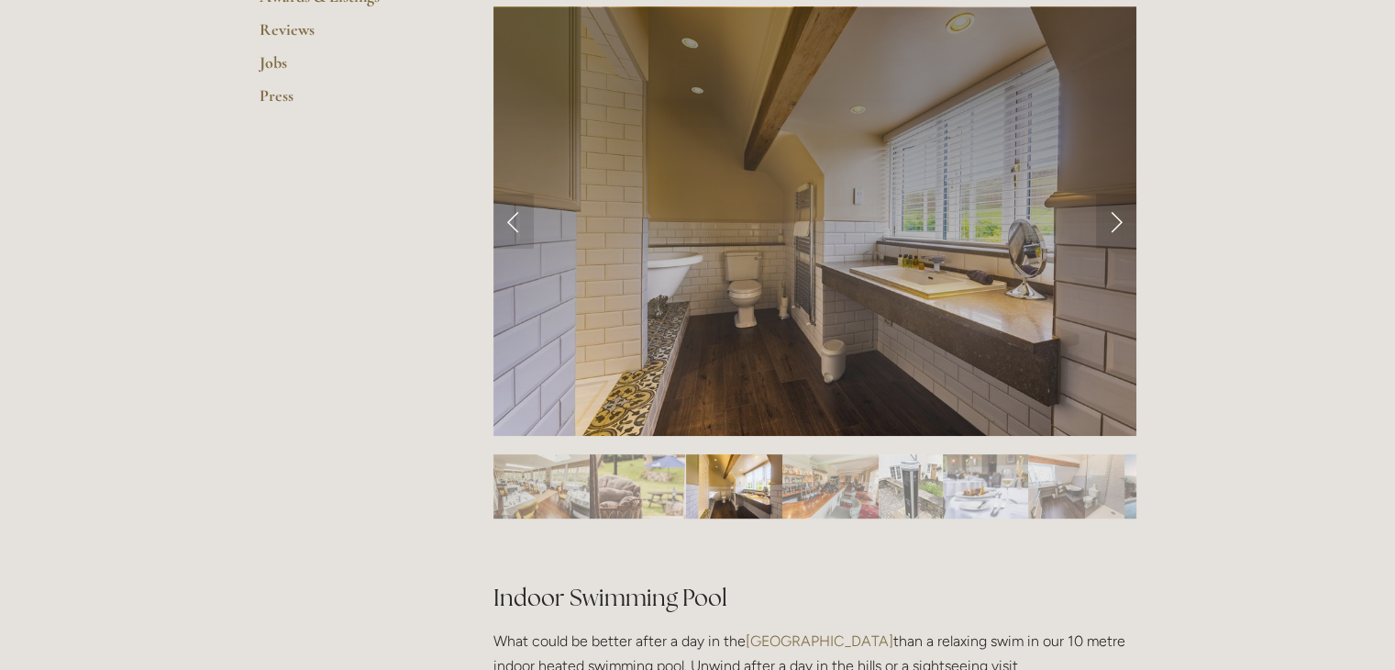
scroll to position [784, 0]
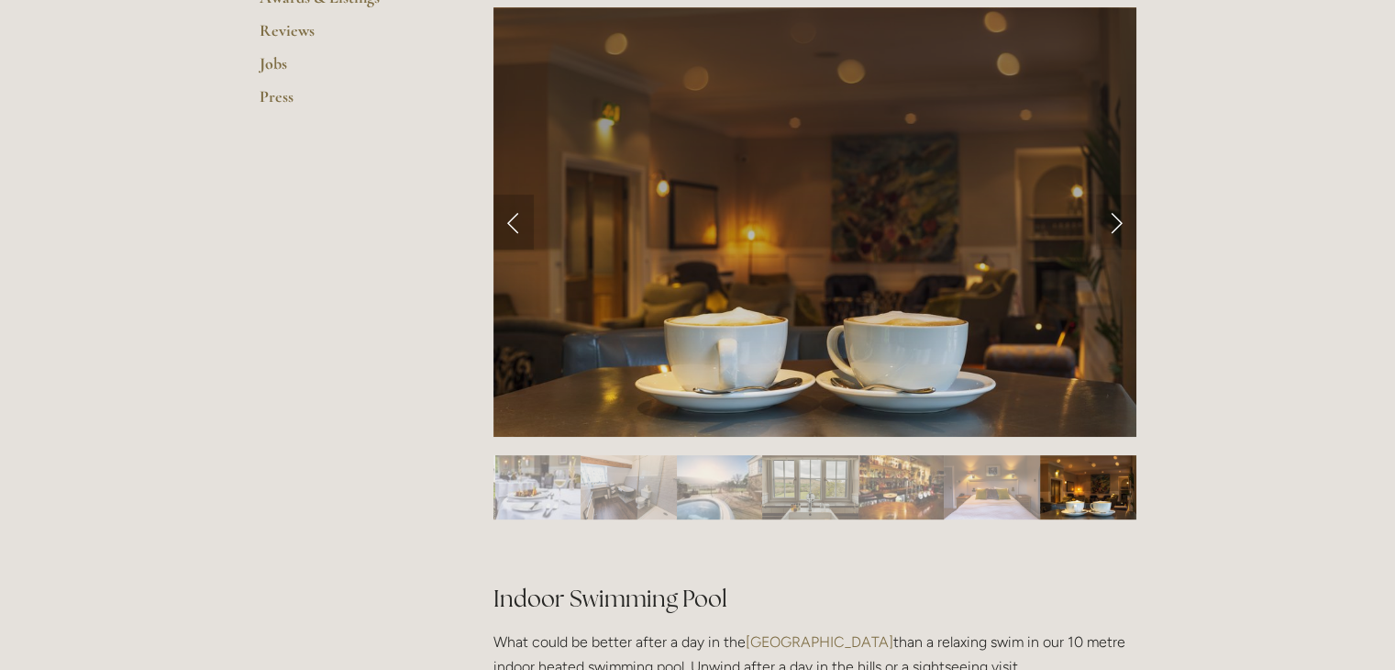
click at [517, 221] on link "Previous Slide" at bounding box center [513, 221] width 40 height 55
click at [506, 222] on link "Previous Slide" at bounding box center [513, 221] width 40 height 55
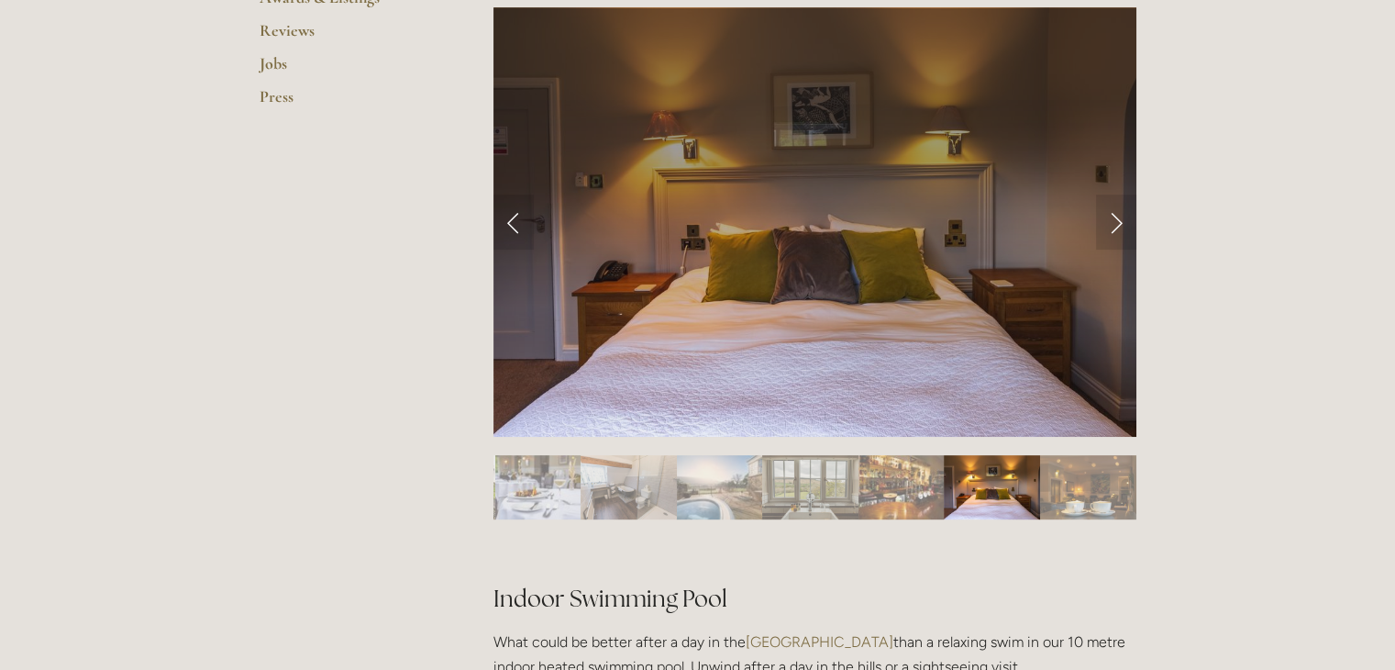
click at [724, 445] on div at bounding box center [814, 445] width 643 height 0
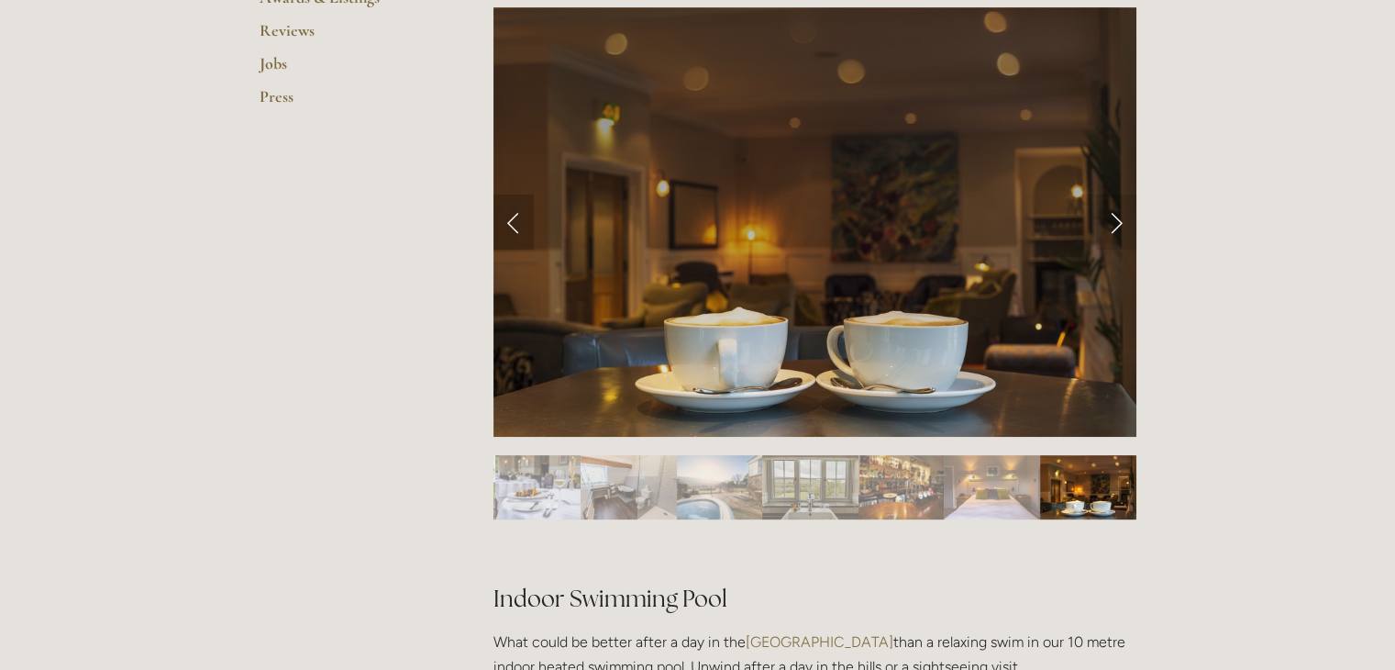
click at [505, 231] on link "Previous Slide" at bounding box center [513, 221] width 40 height 55
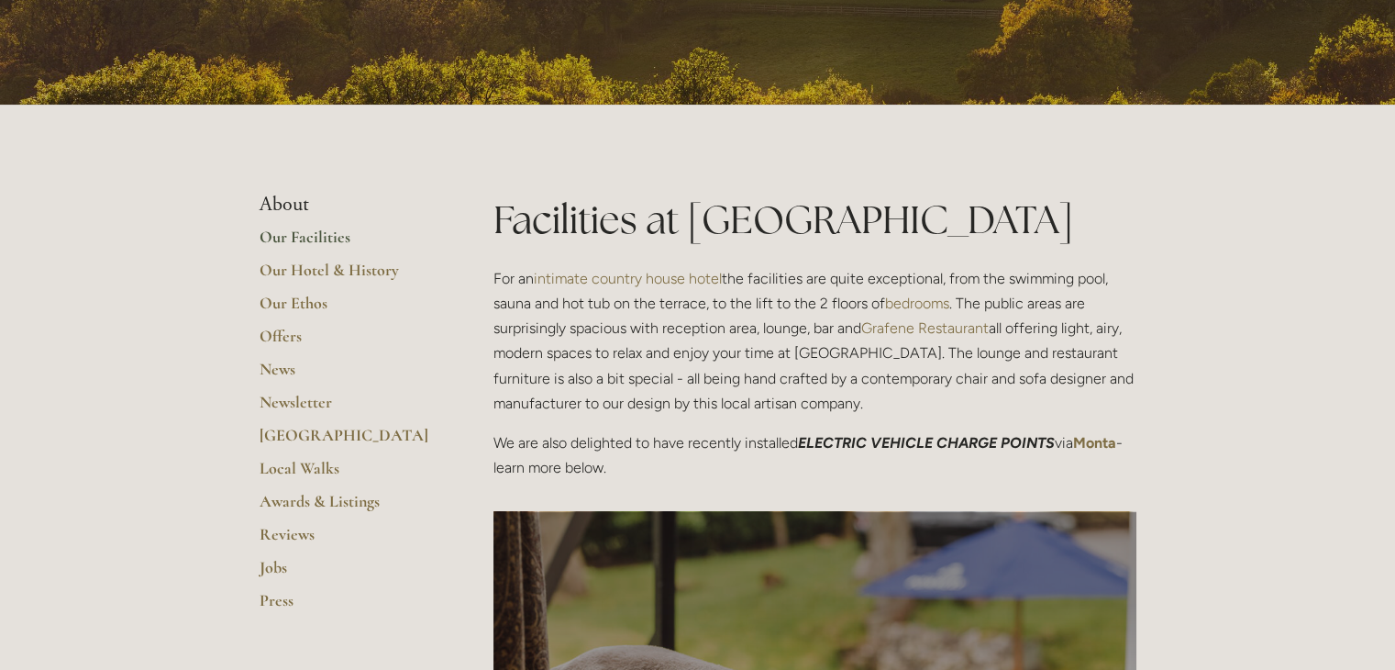
scroll to position [0, 0]
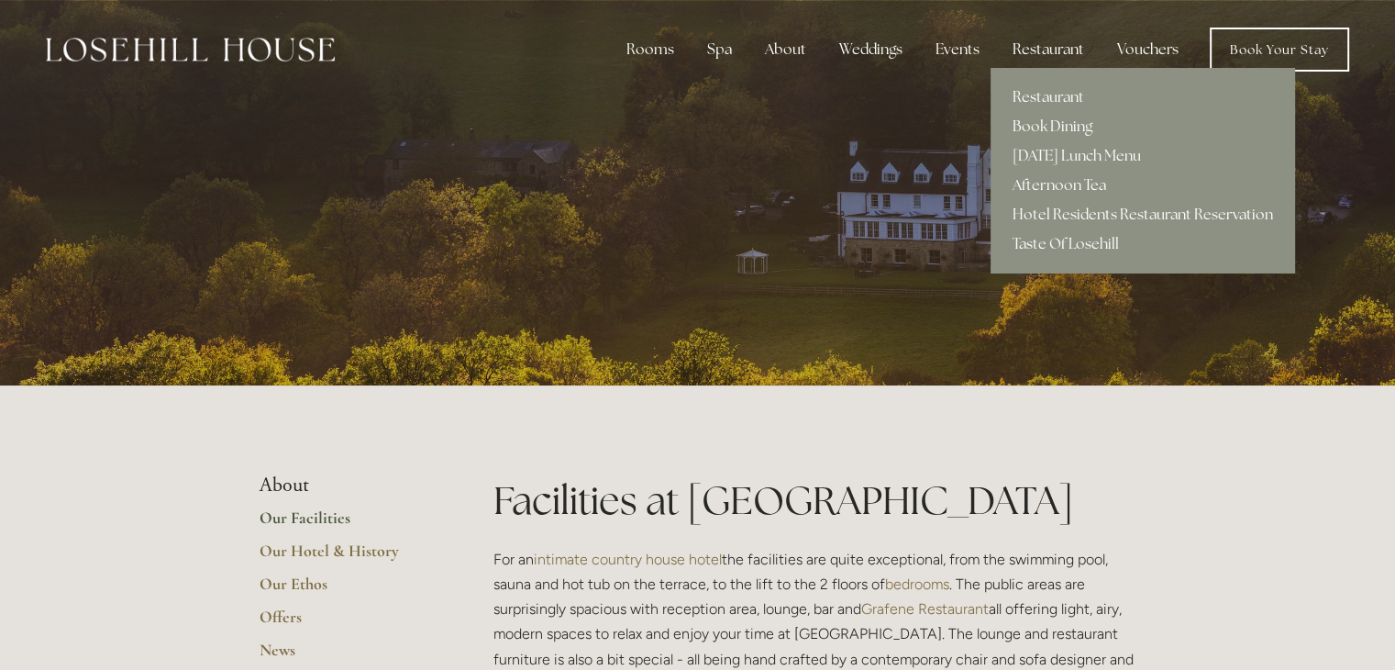
click at [1036, 45] on div "Restaurant" at bounding box center [1048, 49] width 101 height 37
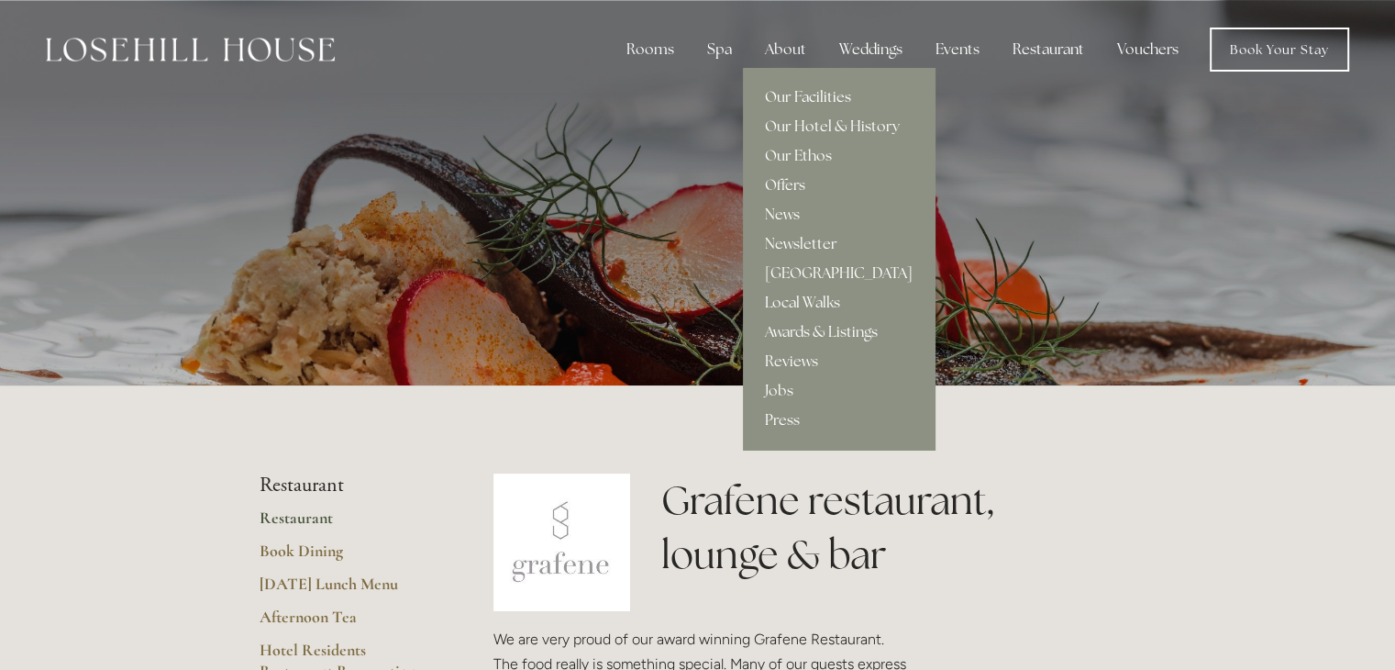
click at [805, 99] on link "Our Facilities" at bounding box center [839, 97] width 192 height 29
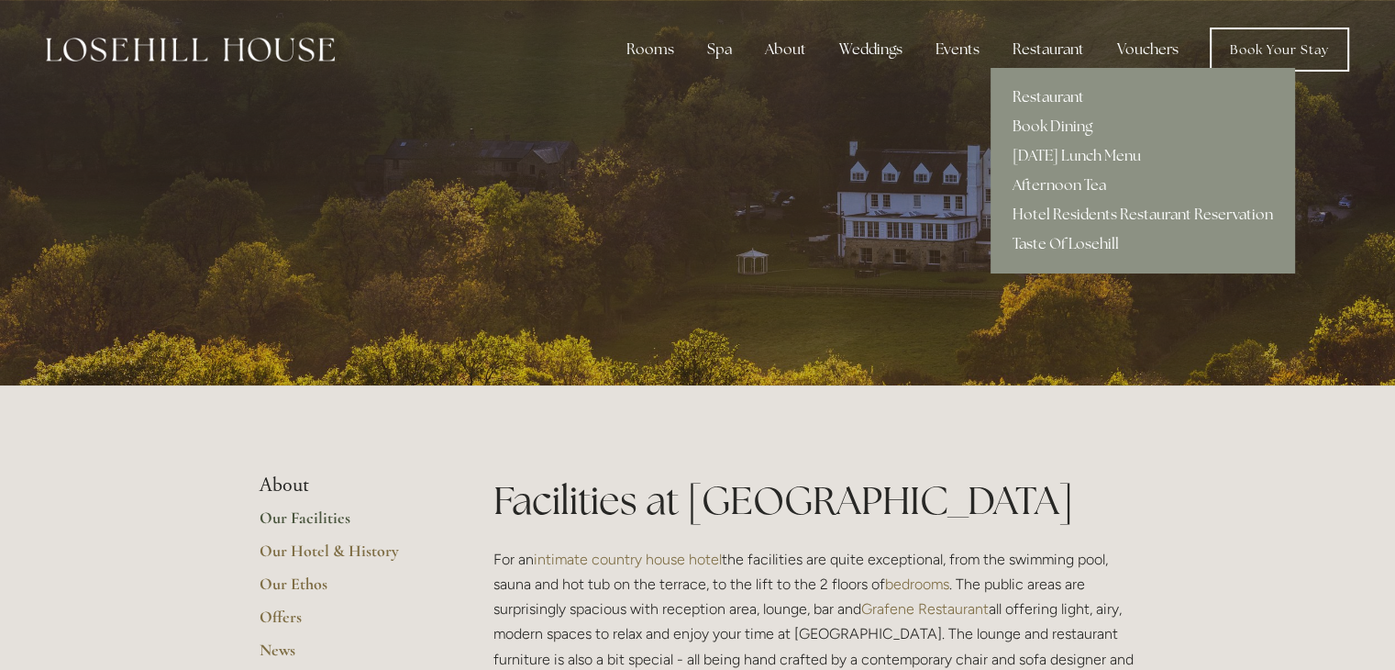
click at [1046, 100] on link "Restaurant" at bounding box center [1143, 97] width 304 height 29
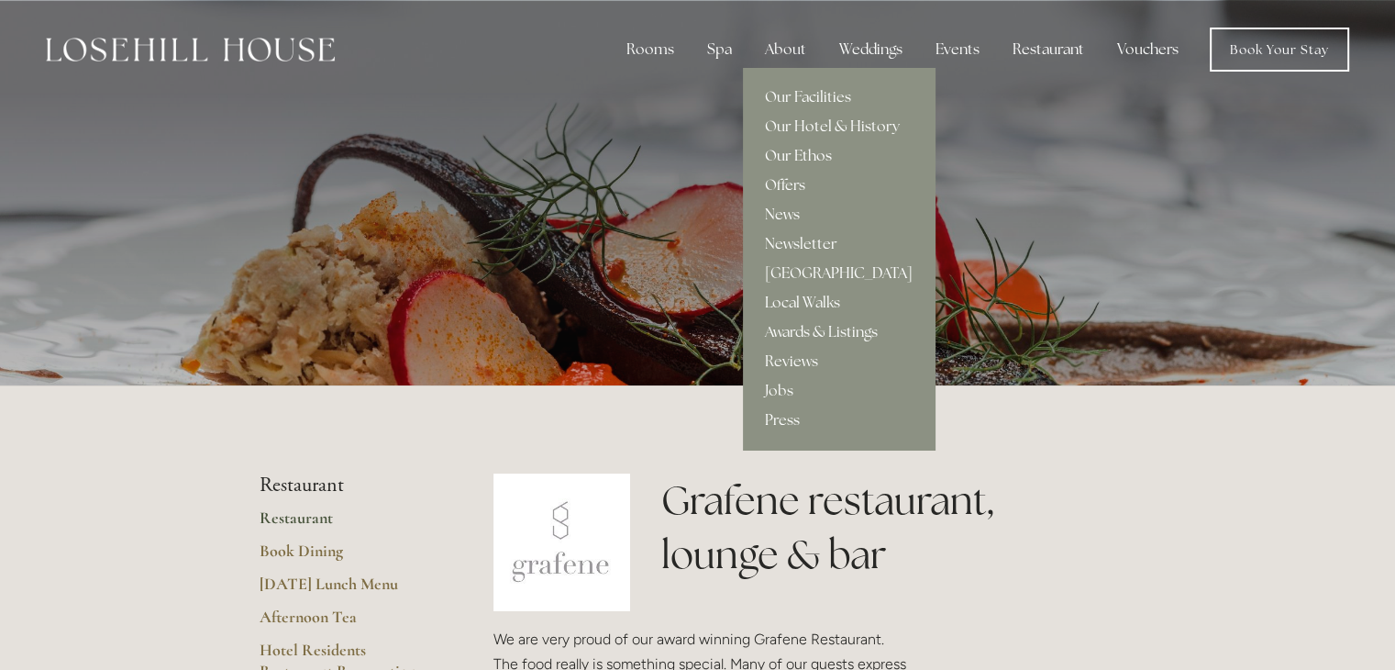
click at [789, 161] on link "Our Ethos" at bounding box center [839, 155] width 192 height 29
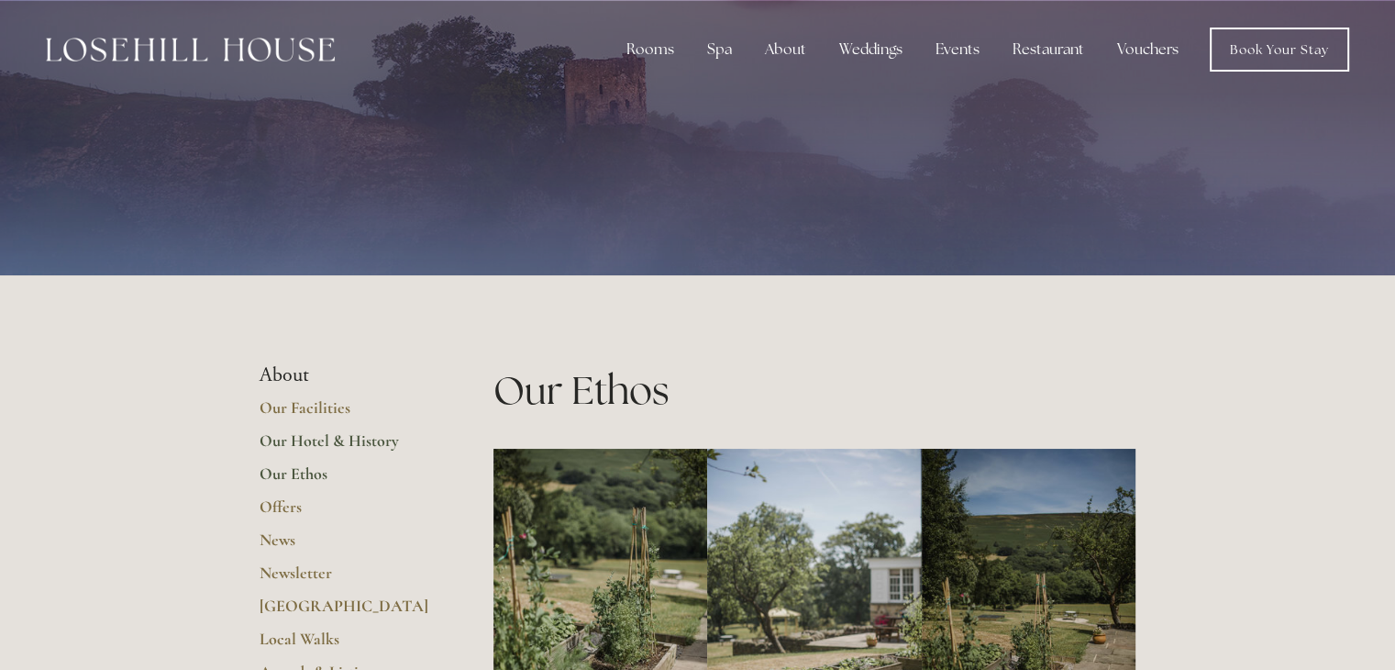
click at [274, 441] on link "Our Hotel & History" at bounding box center [347, 446] width 175 height 33
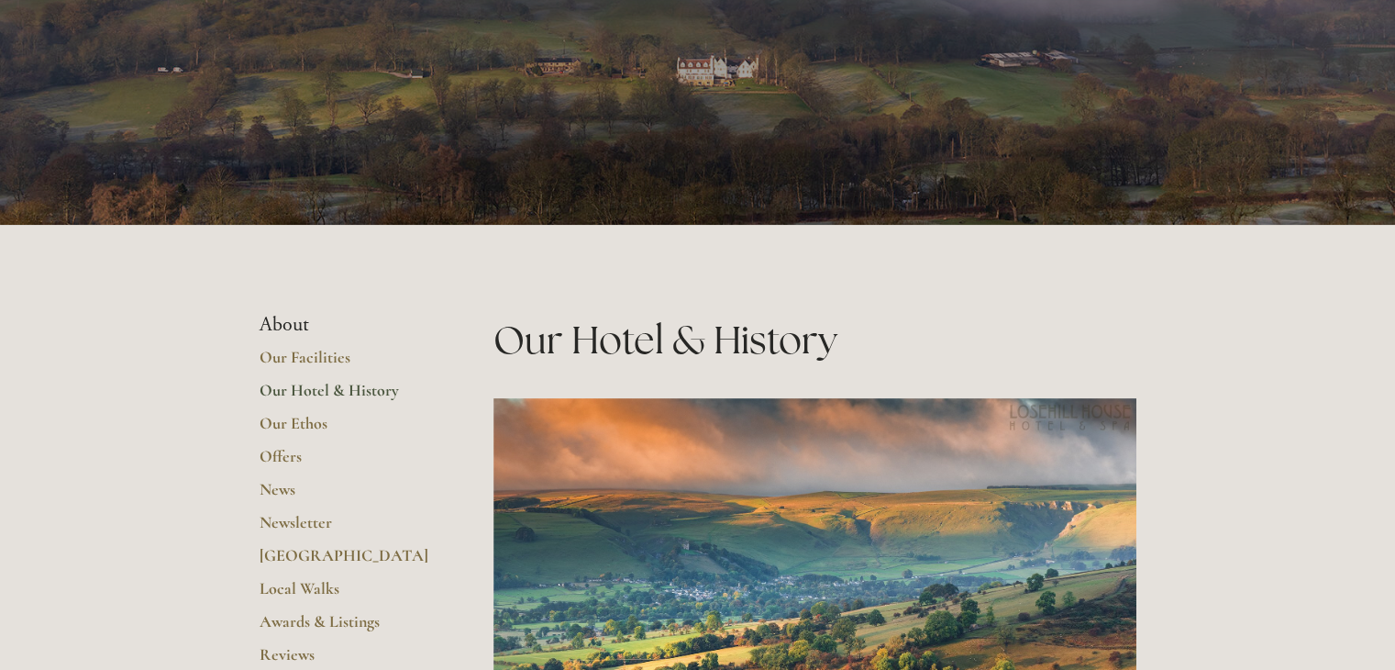
scroll to position [154, 0]
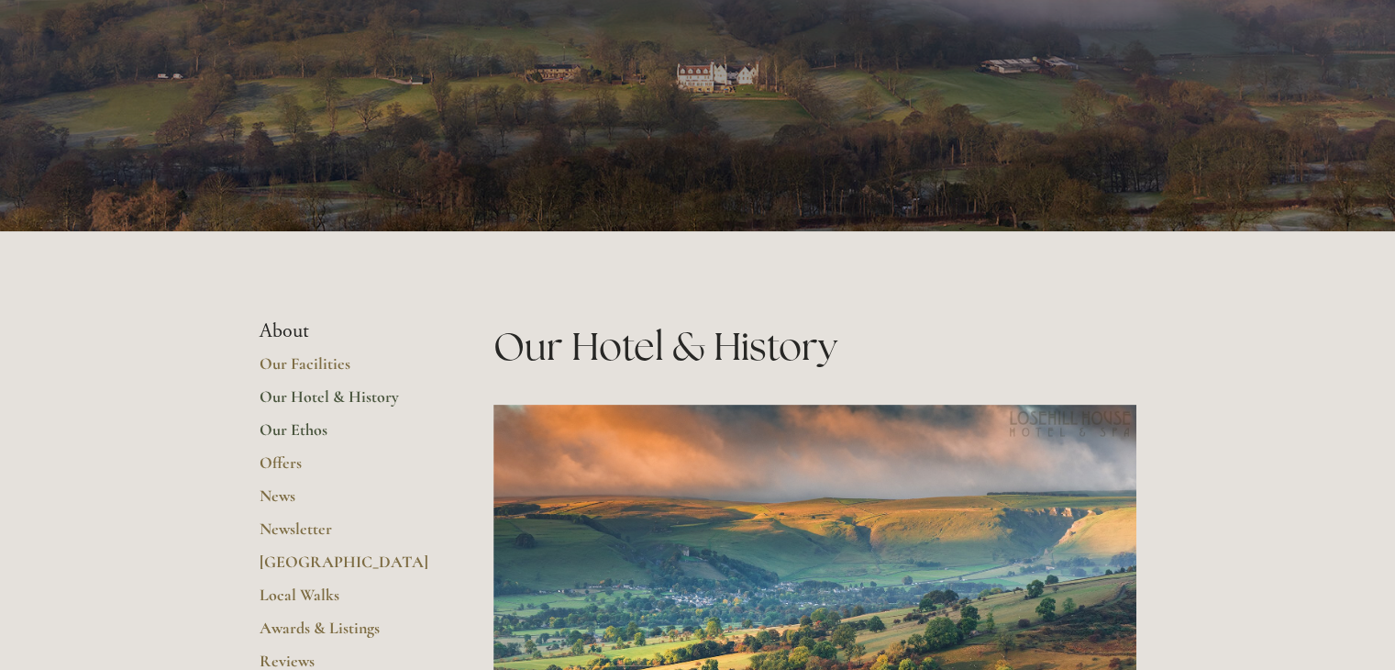
click at [282, 429] on link "Our Ethos" at bounding box center [347, 435] width 175 height 33
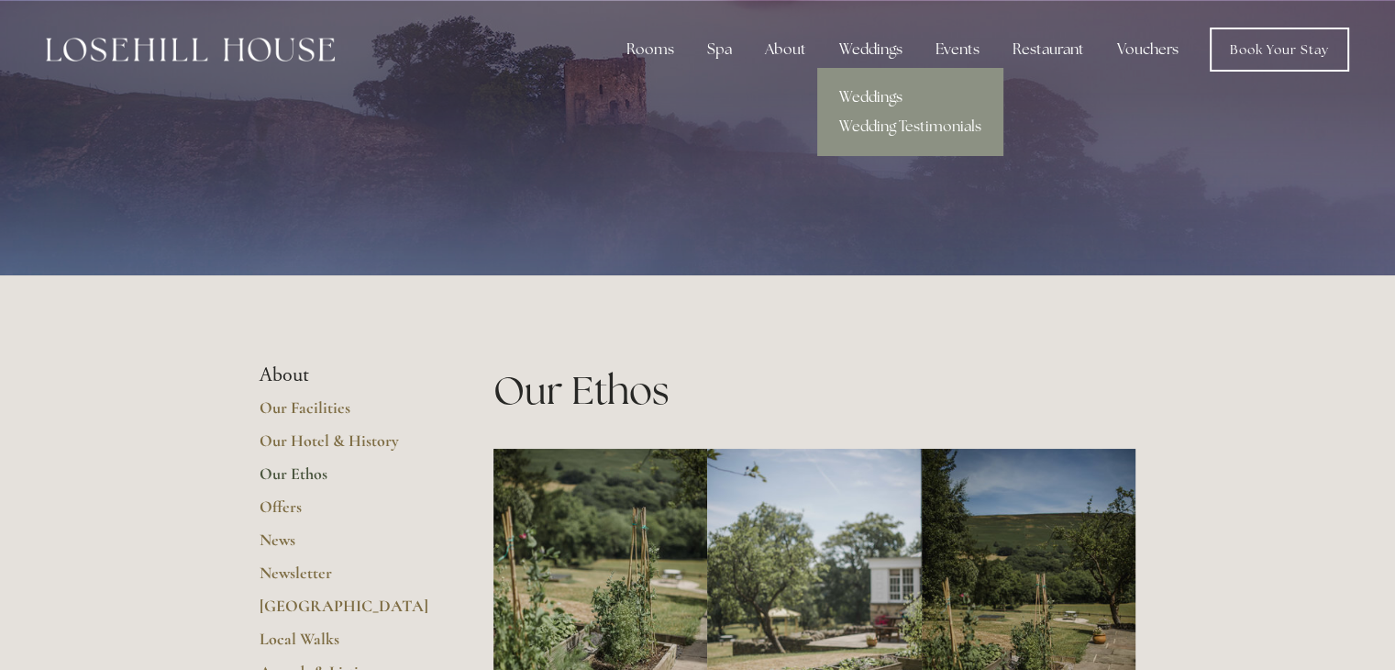
click at [870, 100] on link "Weddings" at bounding box center [910, 97] width 186 height 29
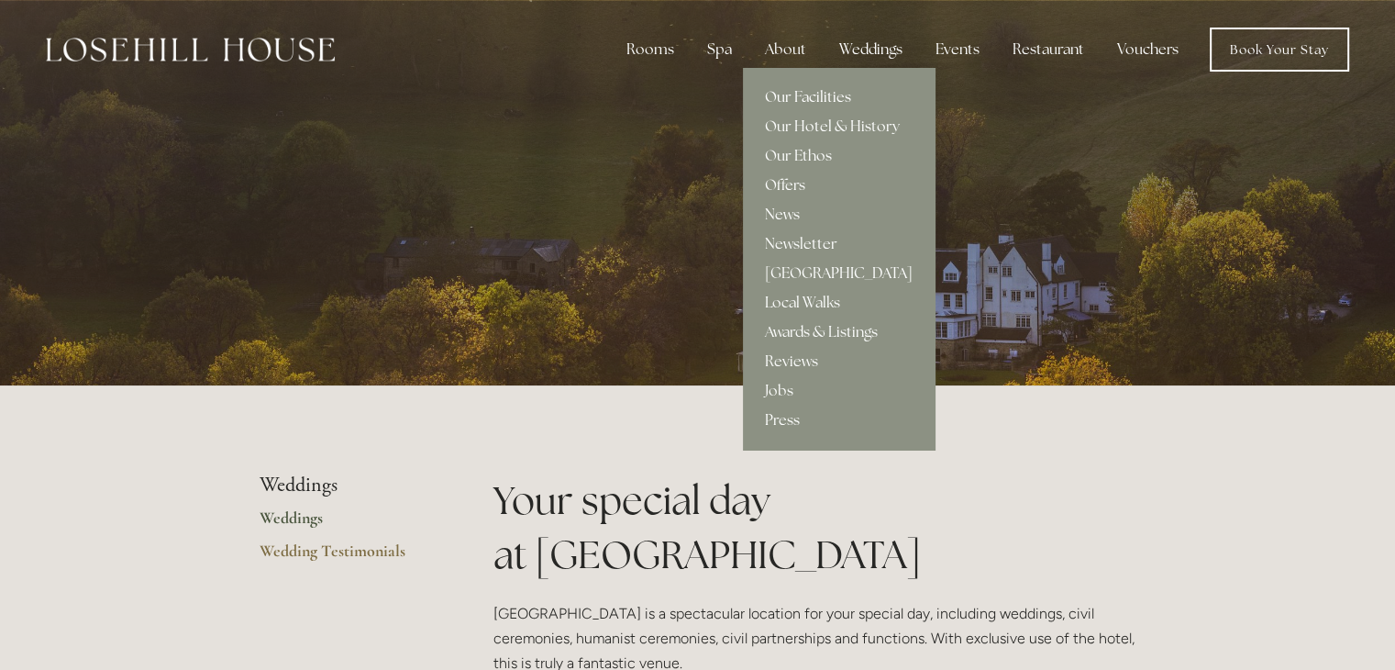
click at [792, 93] on link "Our Facilities" at bounding box center [839, 97] width 192 height 29
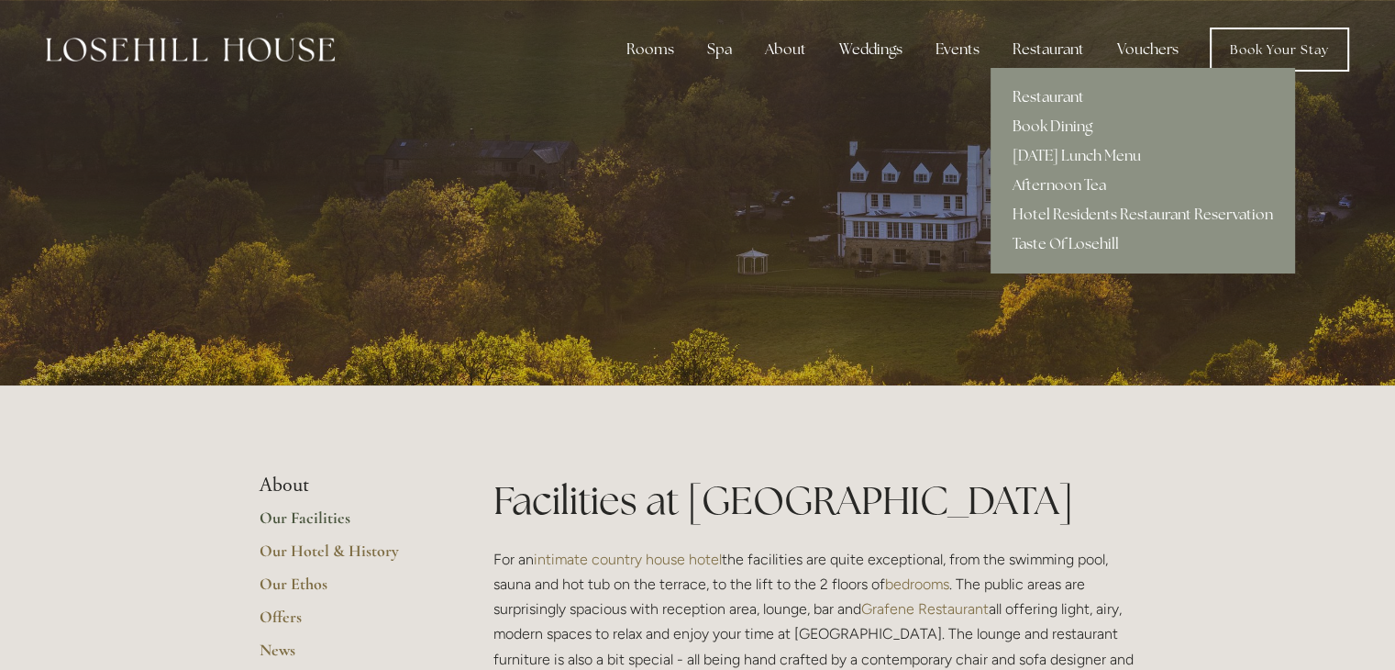
click at [1061, 96] on link "Restaurant" at bounding box center [1143, 97] width 304 height 29
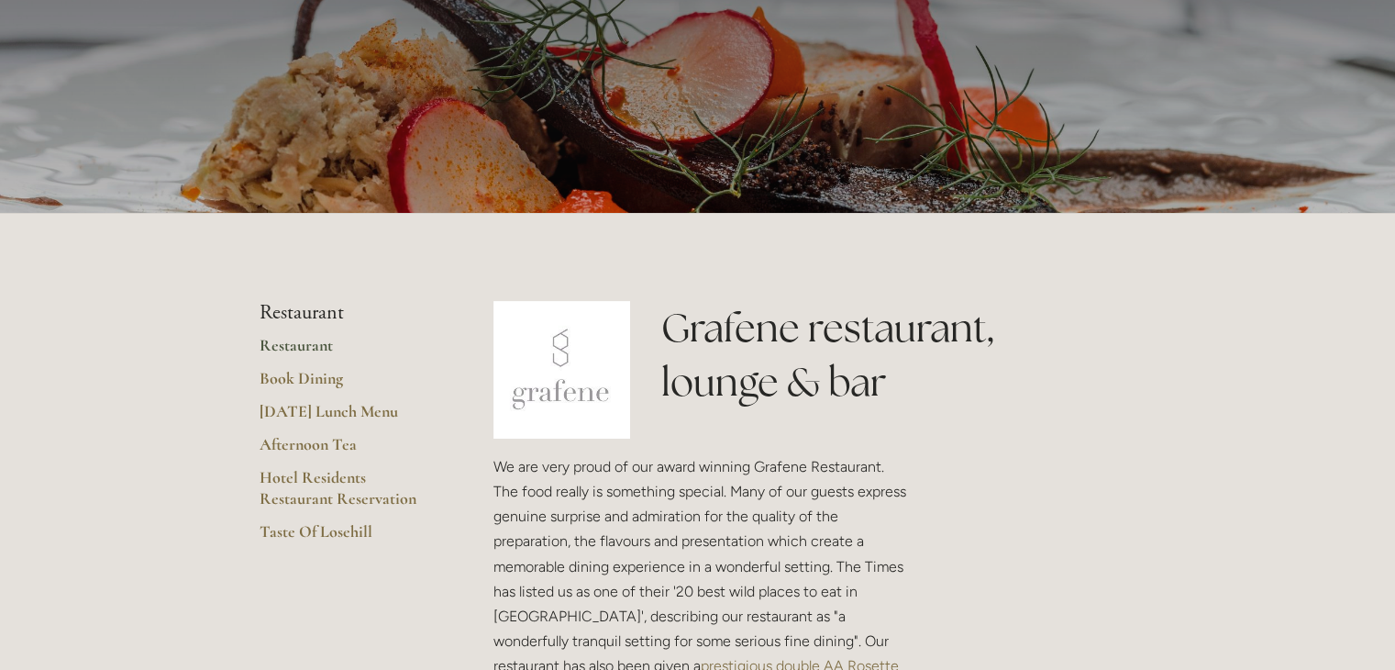
scroll to position [176, 0]
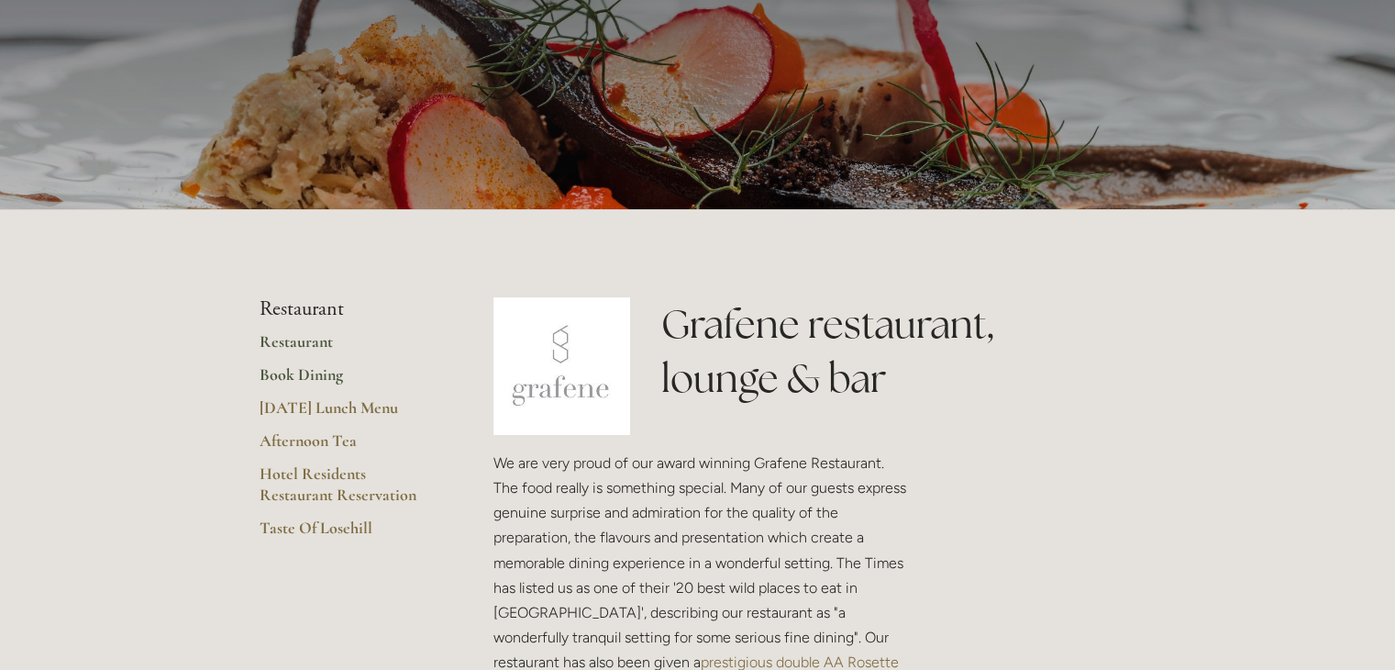
click at [271, 373] on link "Book Dining" at bounding box center [347, 380] width 175 height 33
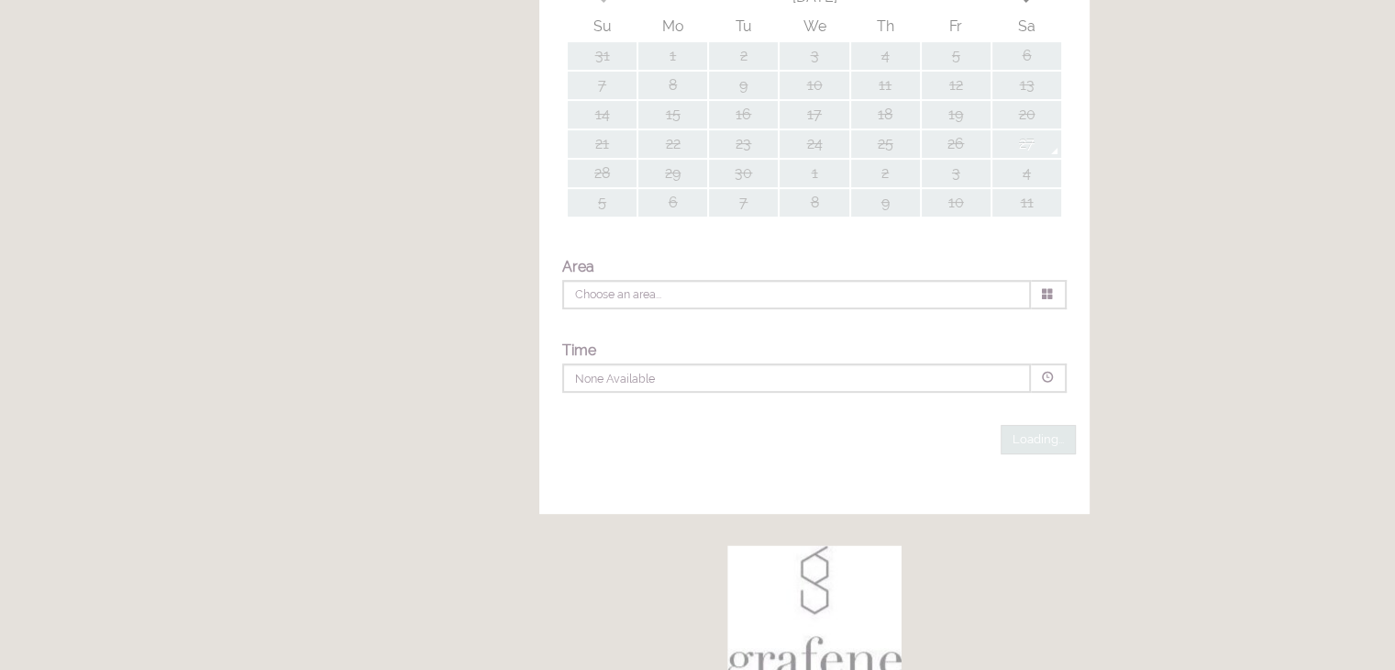
type input "Any Area"
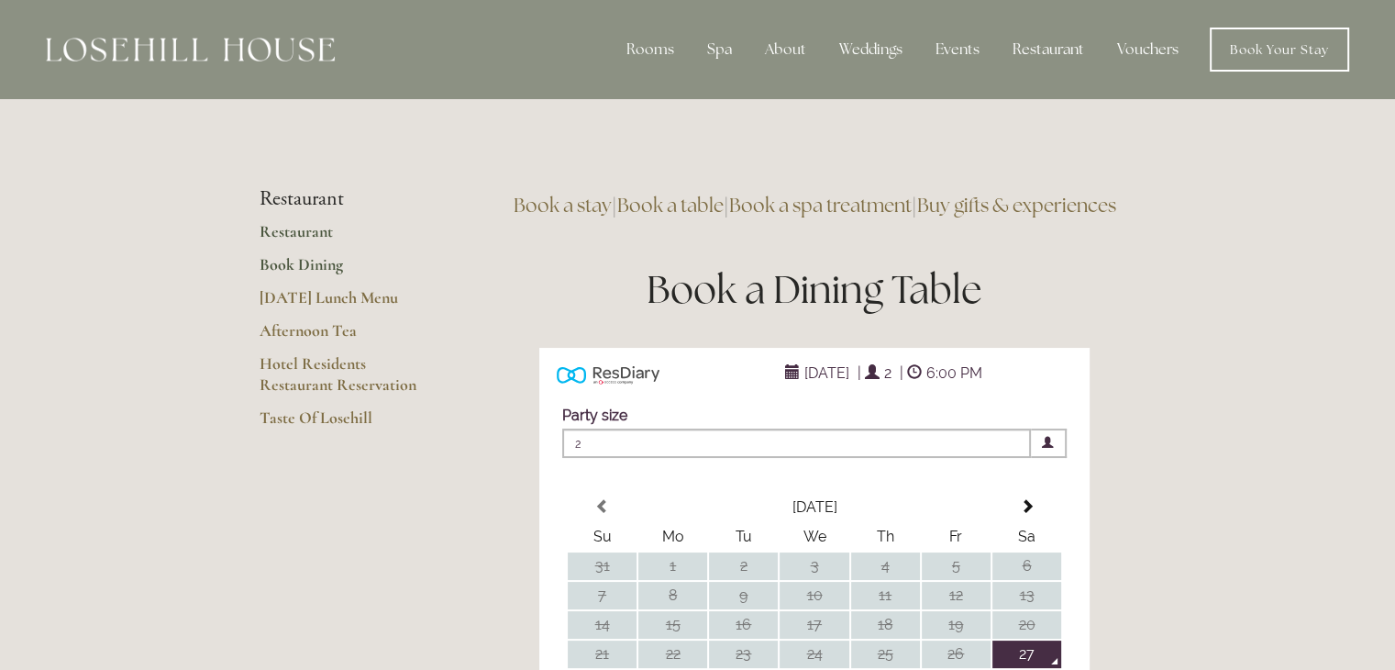
click at [293, 229] on link "Restaurant" at bounding box center [347, 237] width 175 height 33
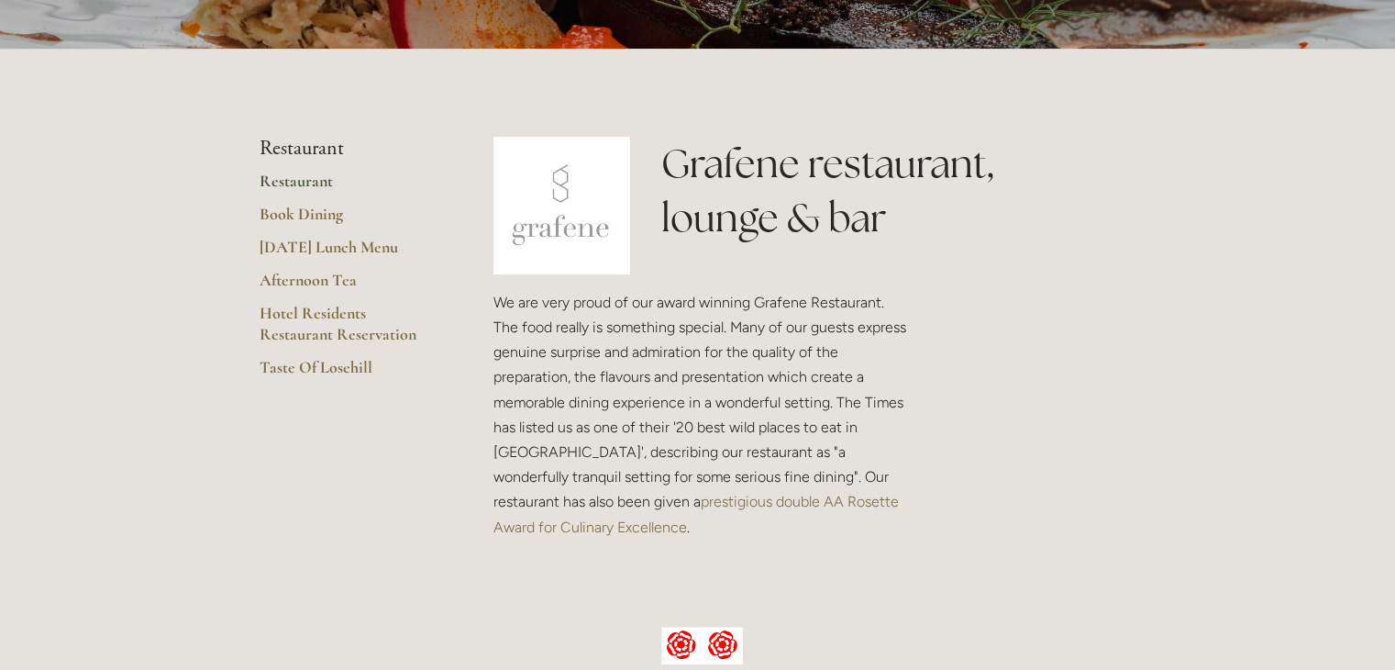
scroll to position [338, 0]
click at [275, 247] on link "[DATE] Lunch Menu" at bounding box center [347, 252] width 175 height 33
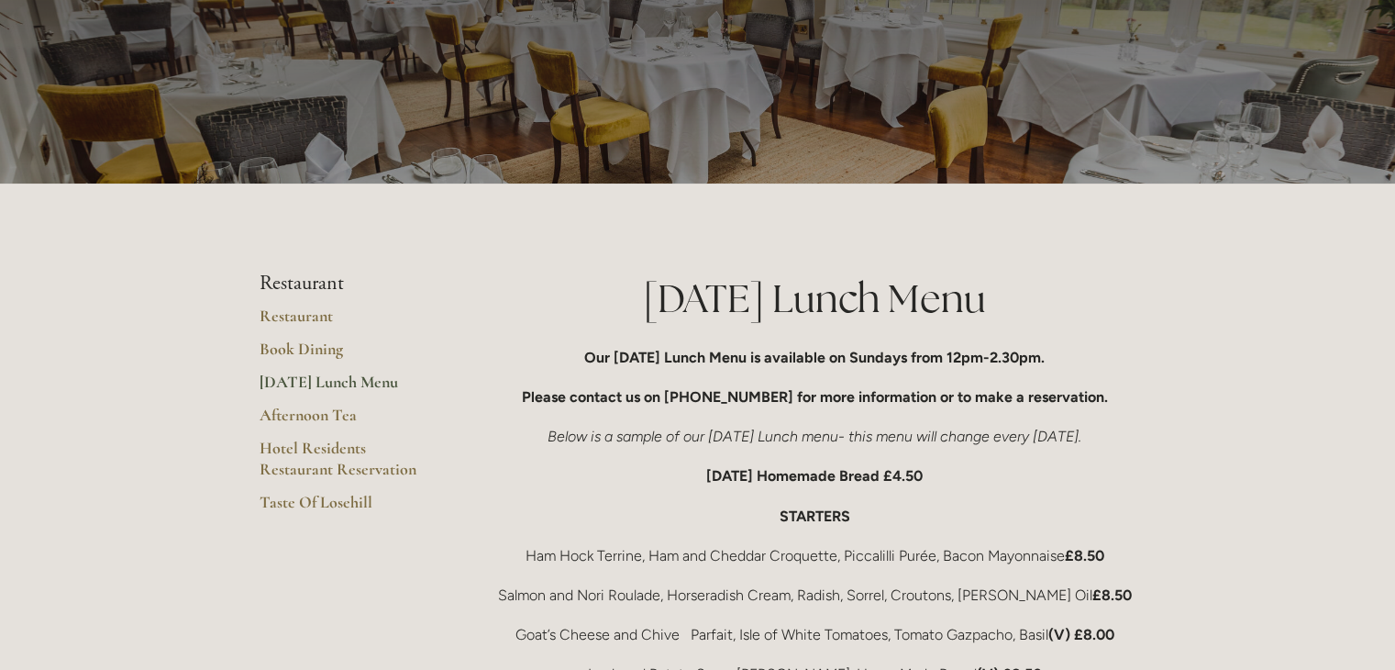
scroll to position [95, 0]
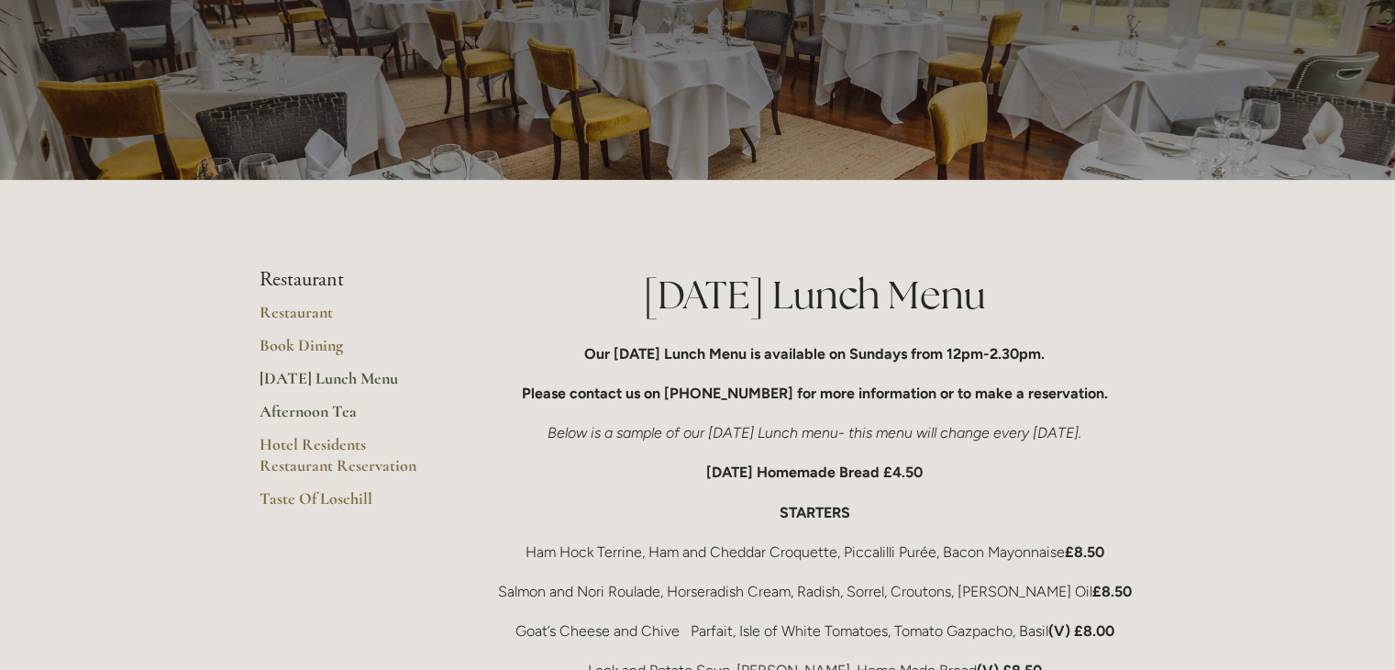
click at [277, 414] on link "Afternoon Tea" at bounding box center [347, 417] width 175 height 33
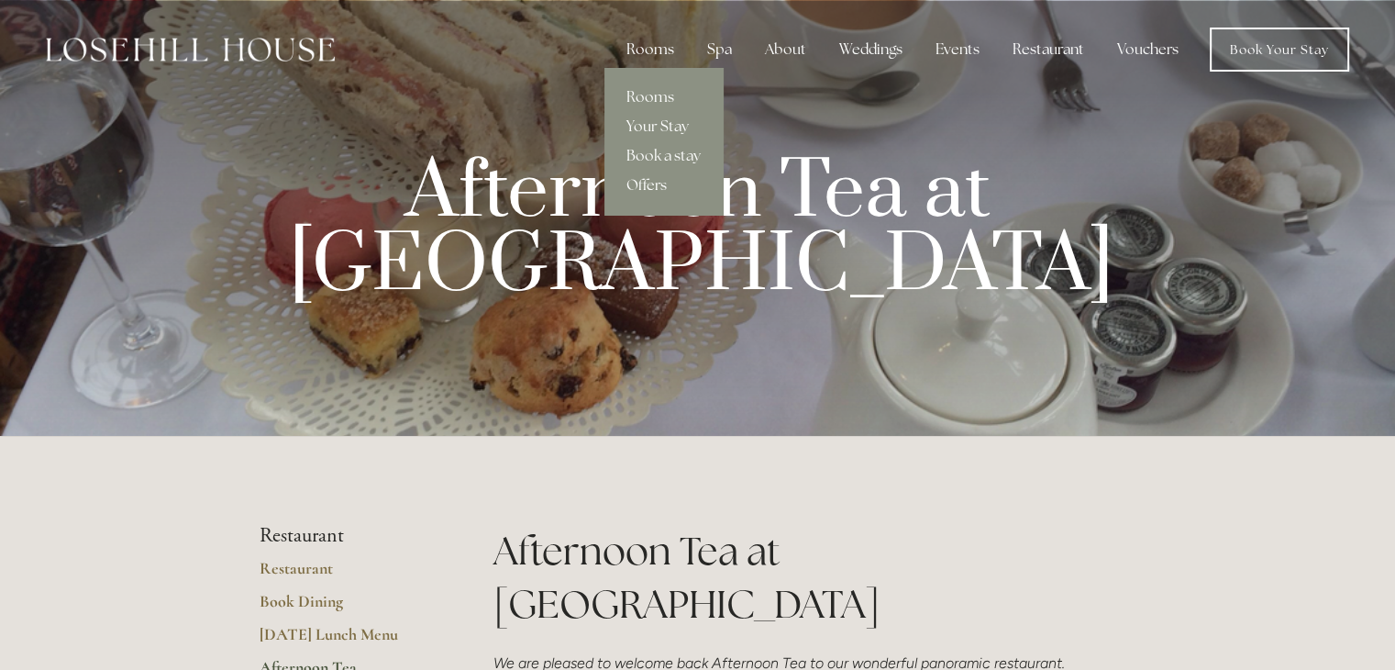
click at [661, 49] on div "Rooms" at bounding box center [650, 49] width 77 height 37
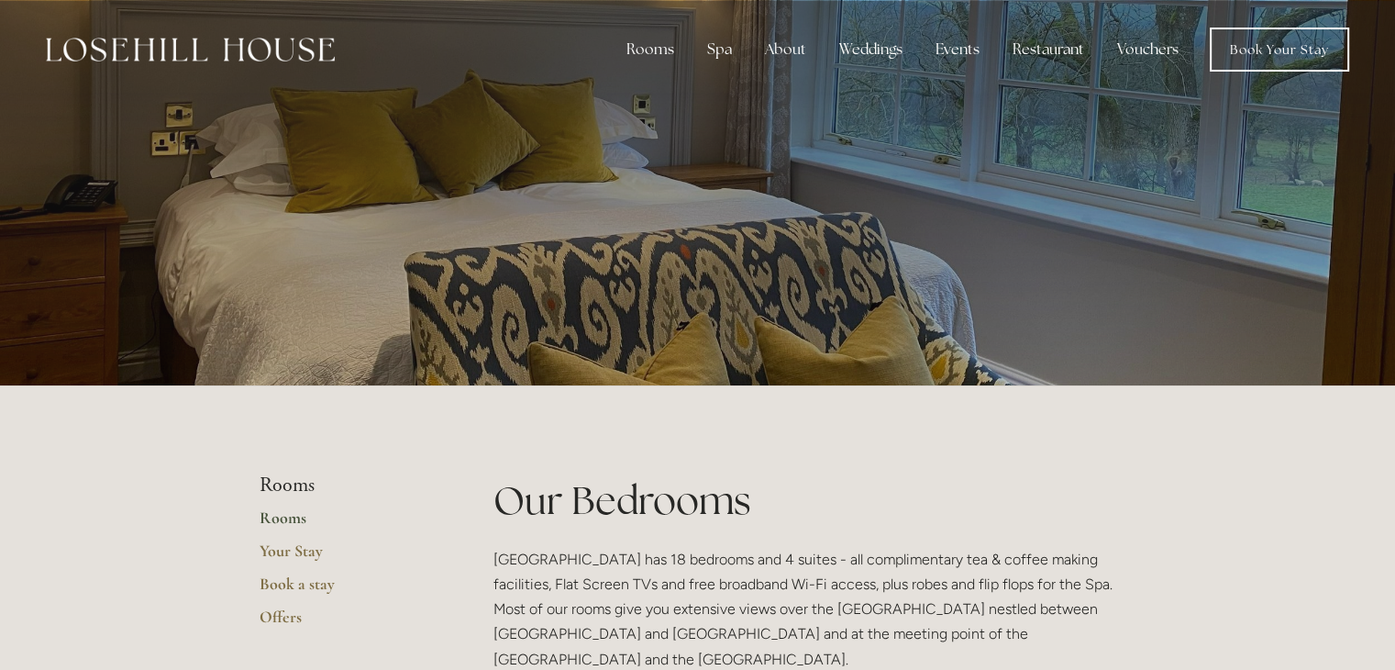
drag, startPoint x: 991, startPoint y: 151, endPoint x: 1155, endPoint y: 255, distance: 193.4
click at [1155, 255] on div at bounding box center [697, 192] width 1395 height 385
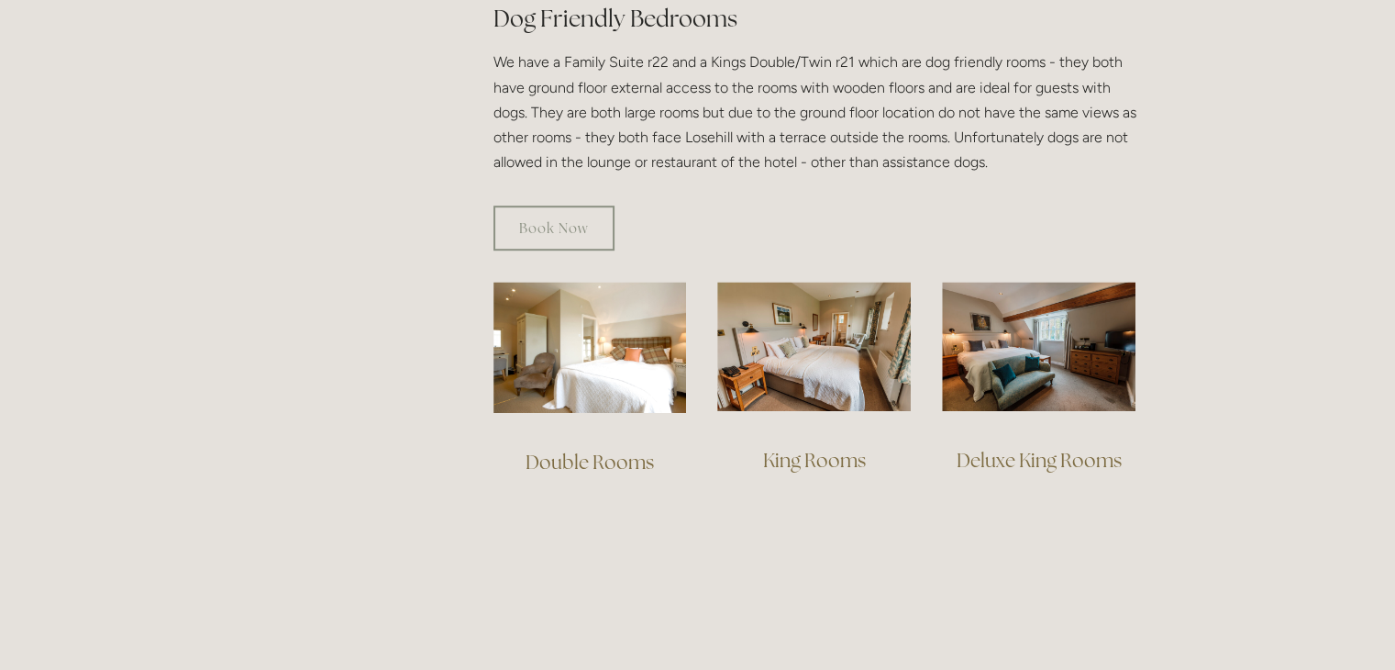
scroll to position [1064, 0]
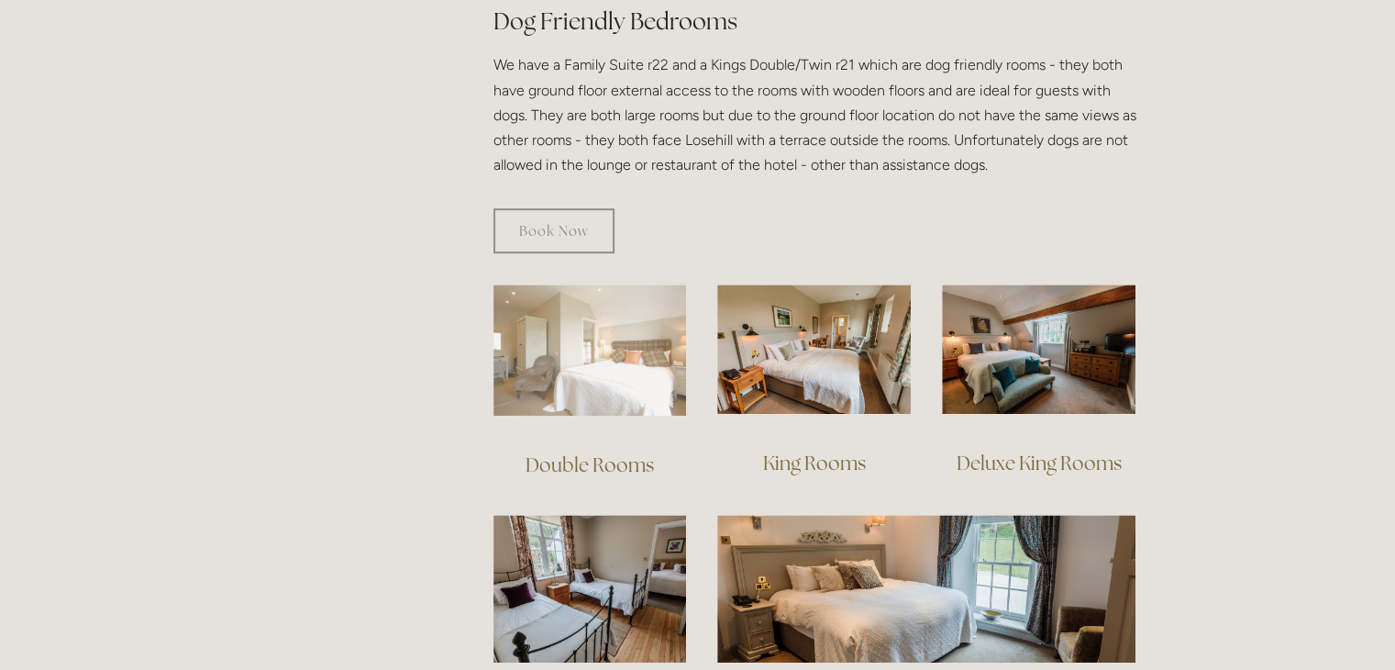
click at [613, 359] on img at bounding box center [590, 349] width 194 height 131
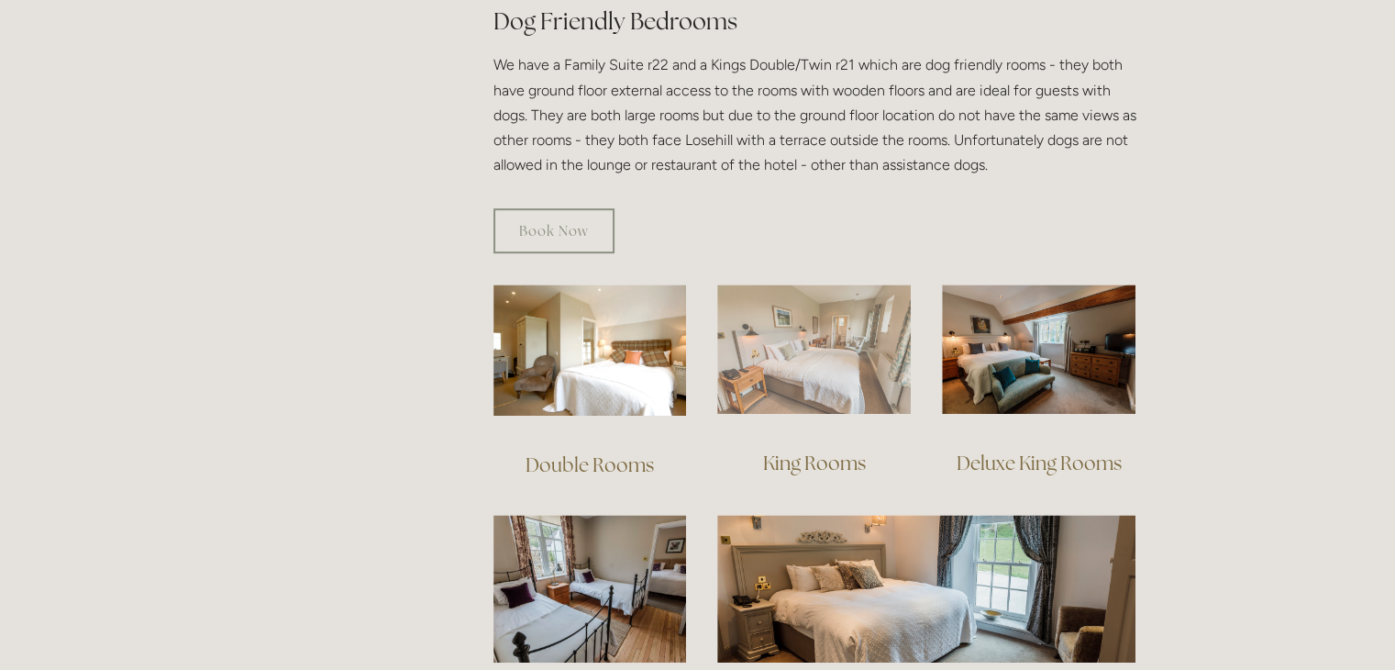
click at [794, 364] on img at bounding box center [814, 348] width 194 height 129
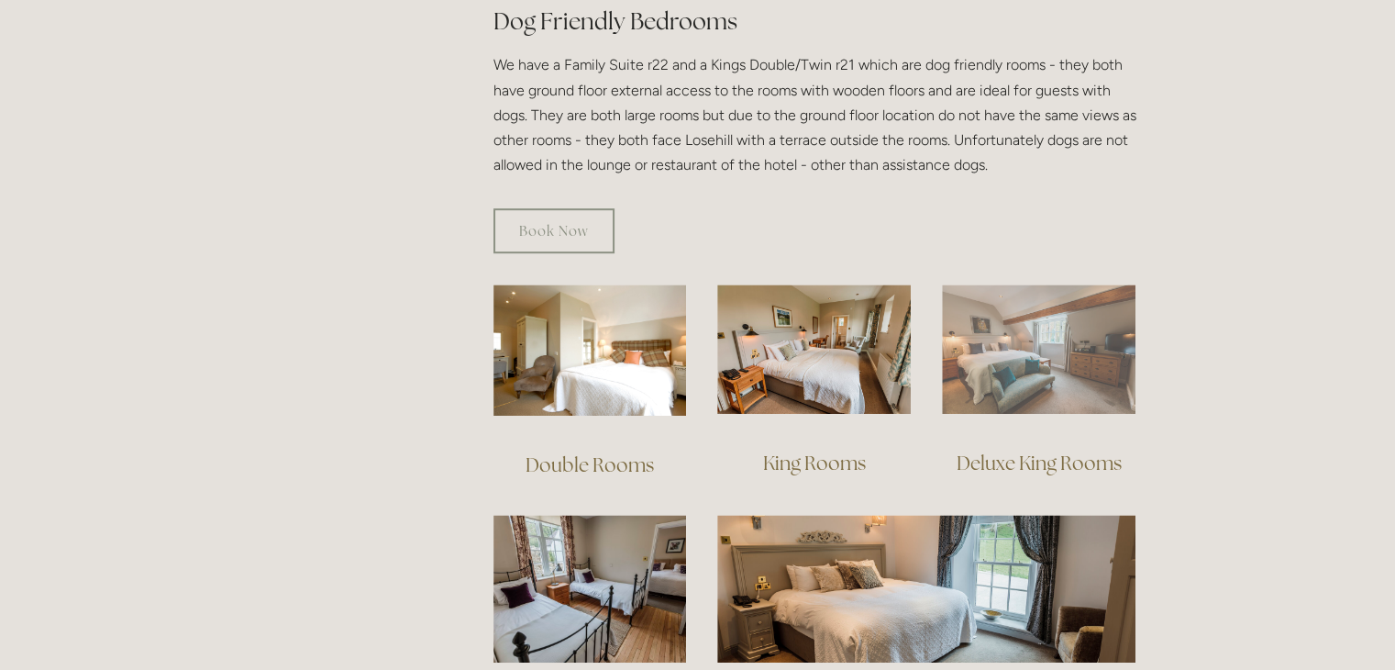
click at [1064, 339] on img at bounding box center [1039, 348] width 194 height 129
click at [1073, 320] on img at bounding box center [1039, 348] width 194 height 129
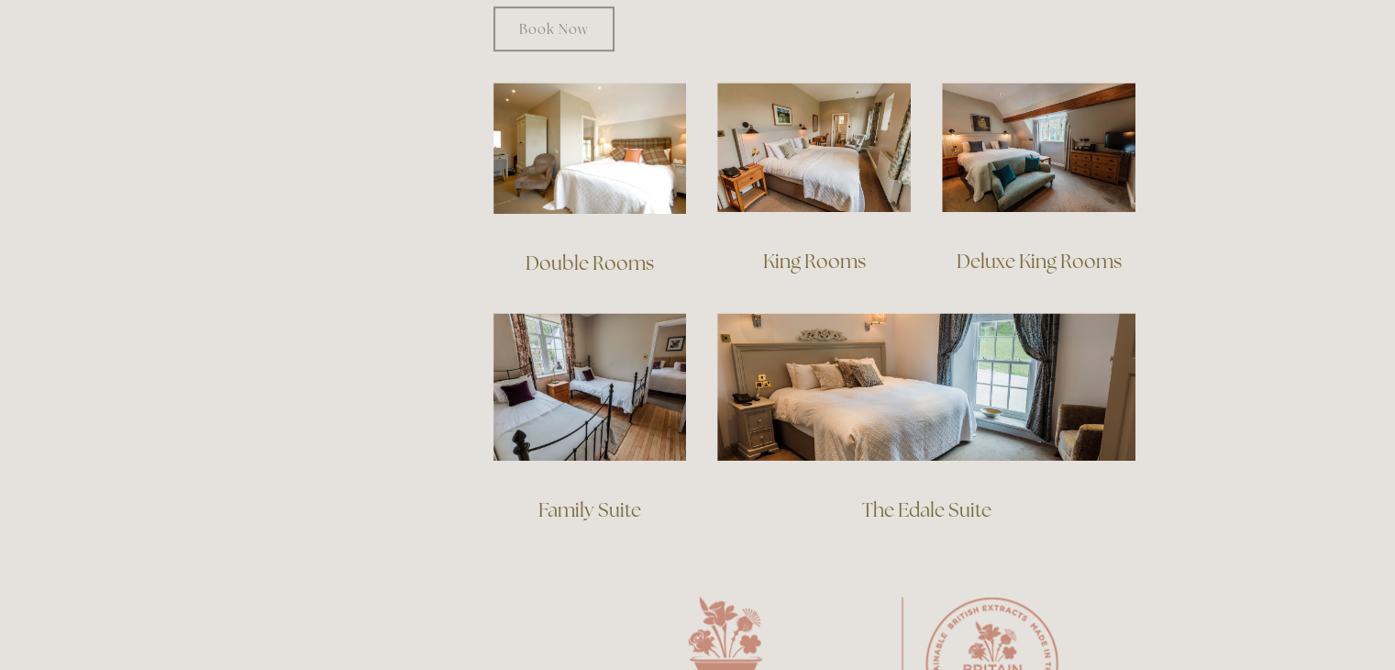
scroll to position [1268, 0]
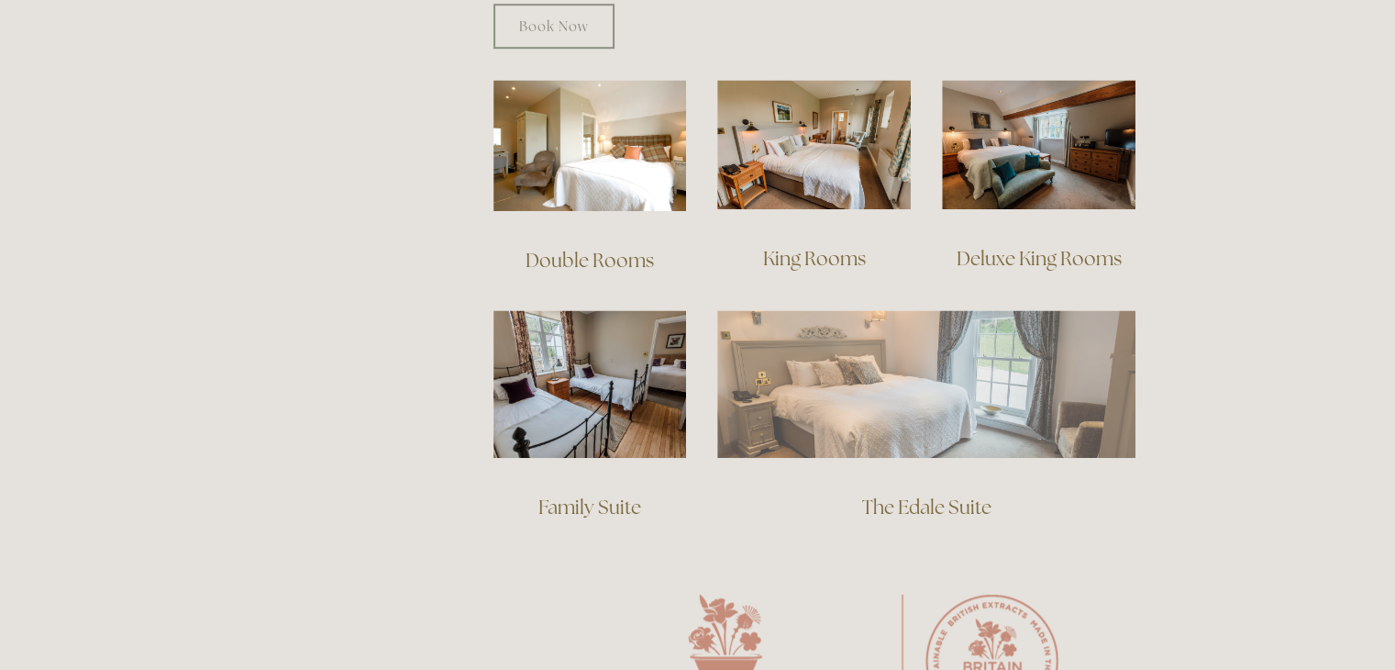
click at [911, 359] on img at bounding box center [926, 383] width 418 height 147
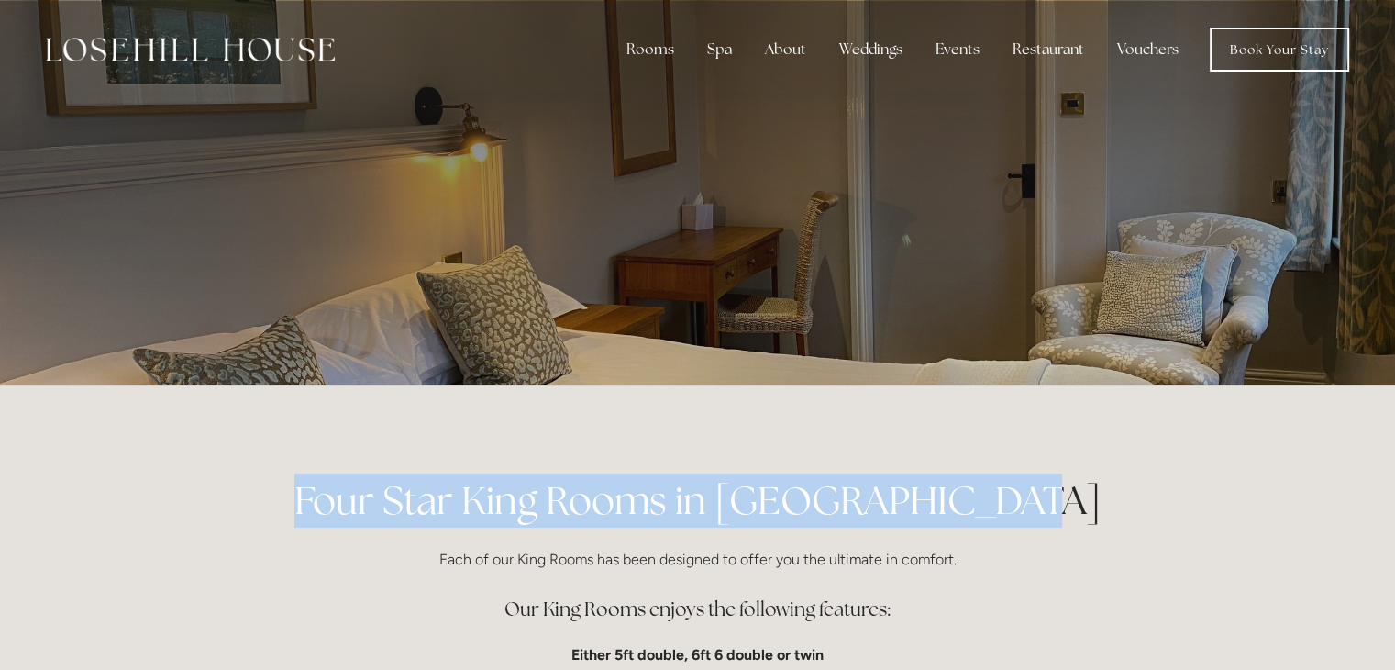
drag, startPoint x: 0, startPoint y: 0, endPoint x: 1024, endPoint y: 500, distance: 1139.1
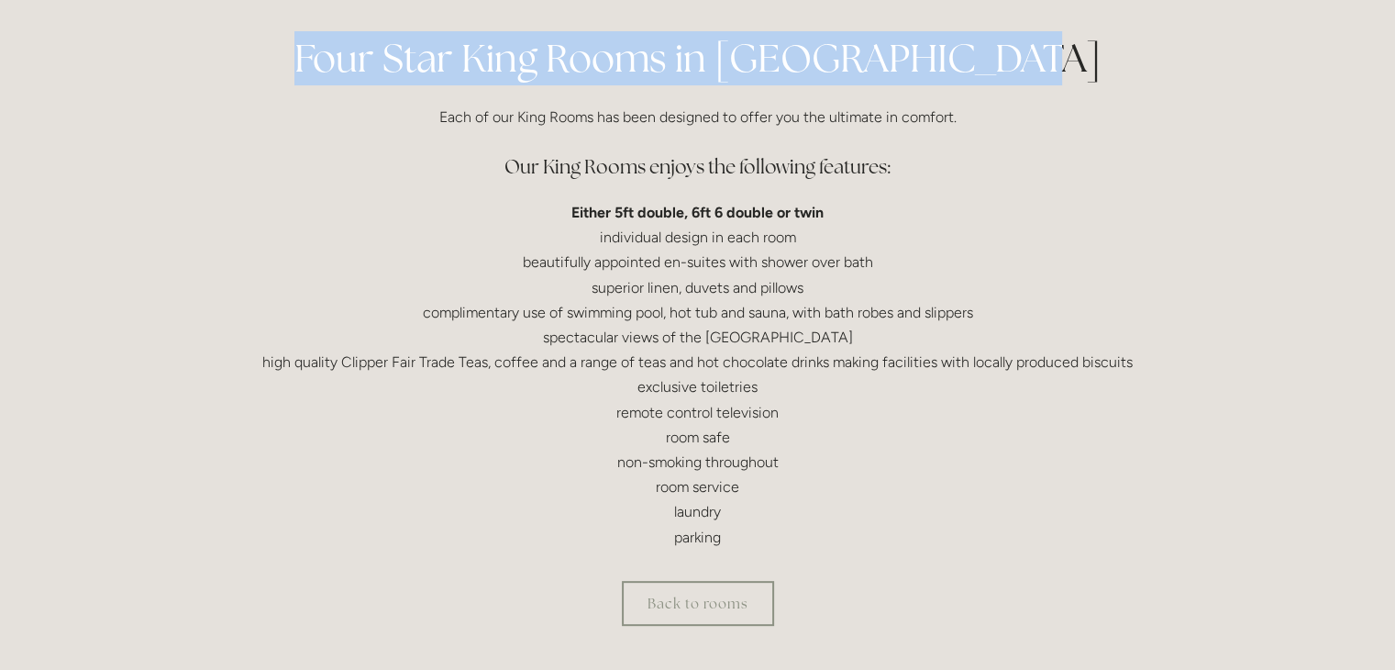
scroll to position [443, 0]
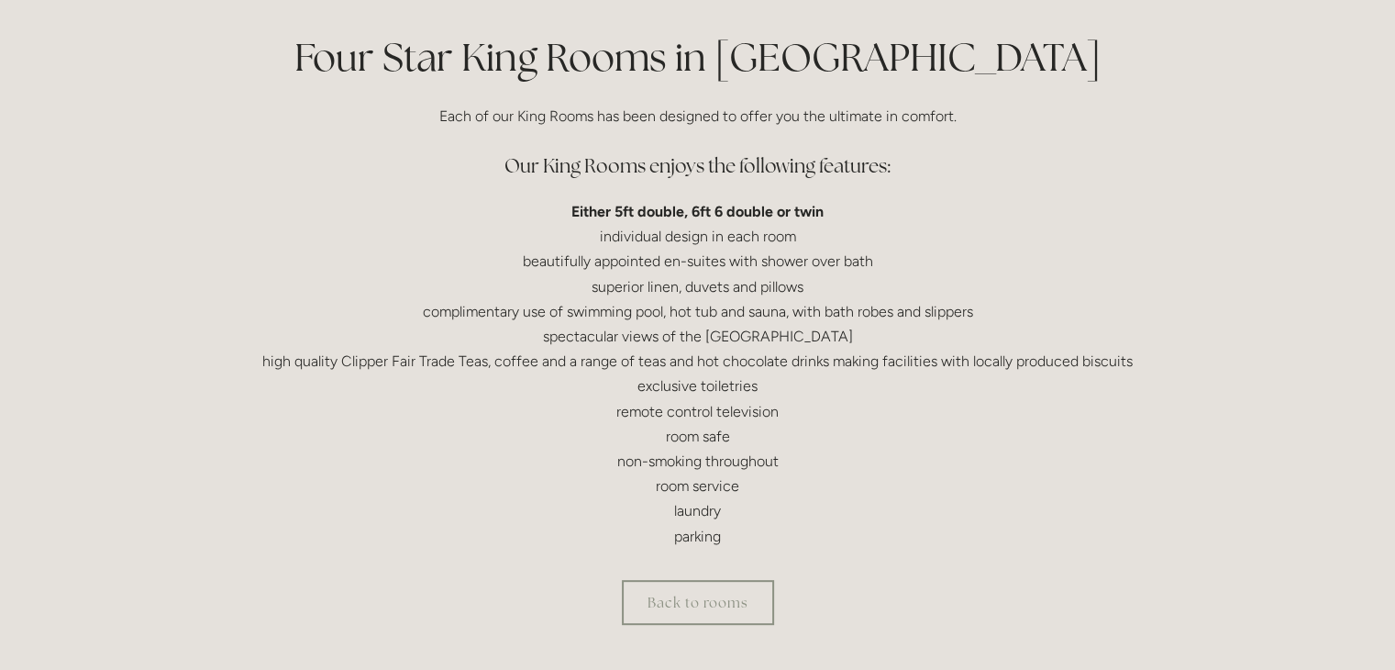
click at [1222, 577] on div "Rooms Rooms Your Stay Book a stay Offers Spa" at bounding box center [697, 682] width 1395 height 2250
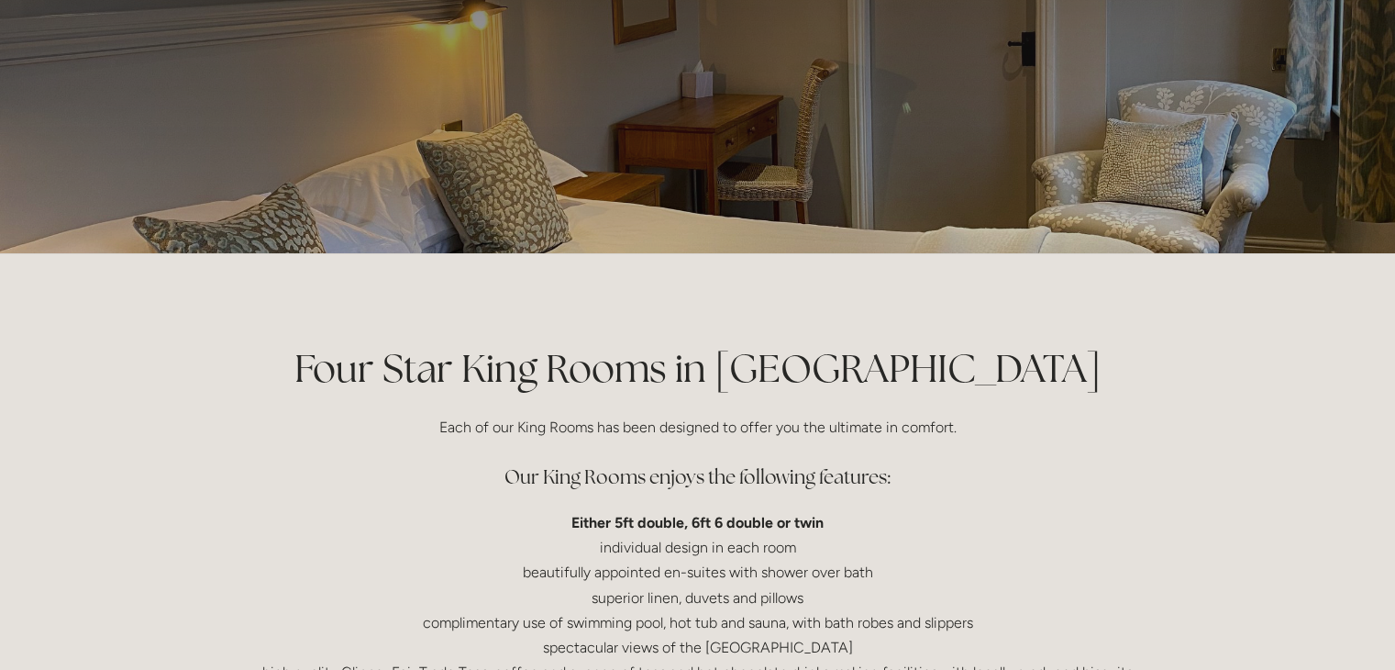
scroll to position [0, 0]
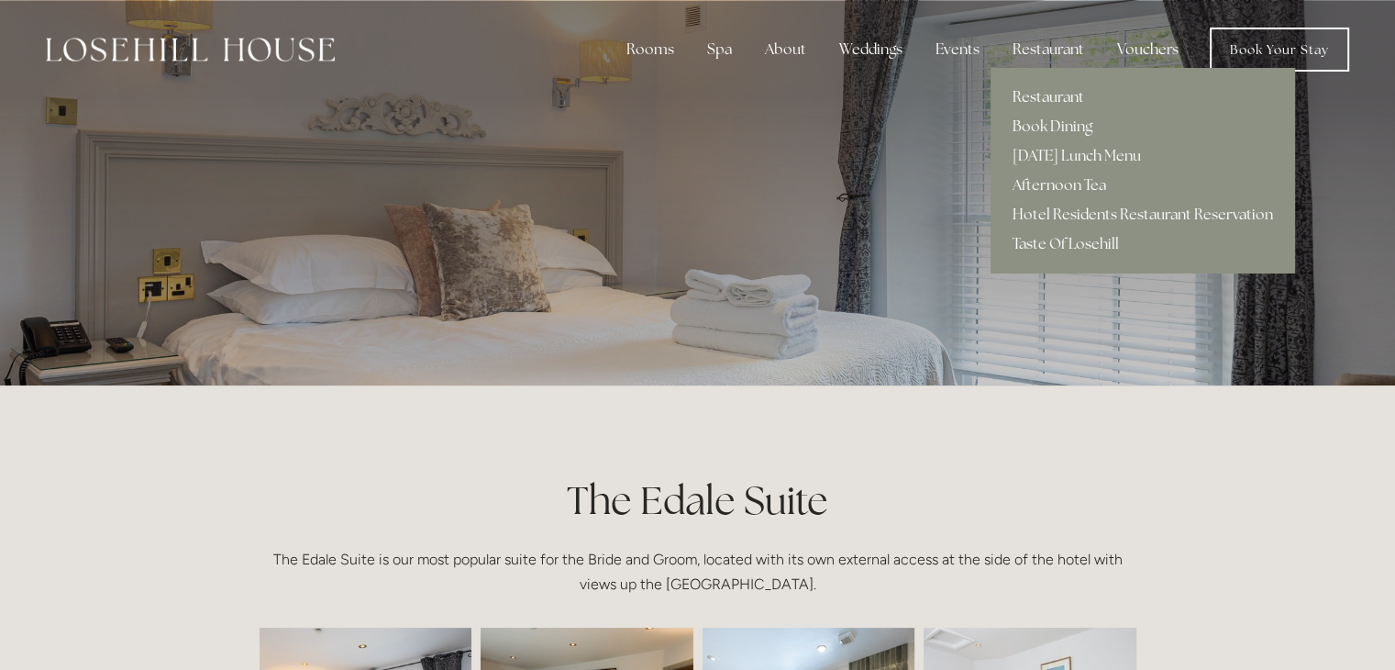
click at [1052, 96] on link "Restaurant" at bounding box center [1143, 97] width 304 height 29
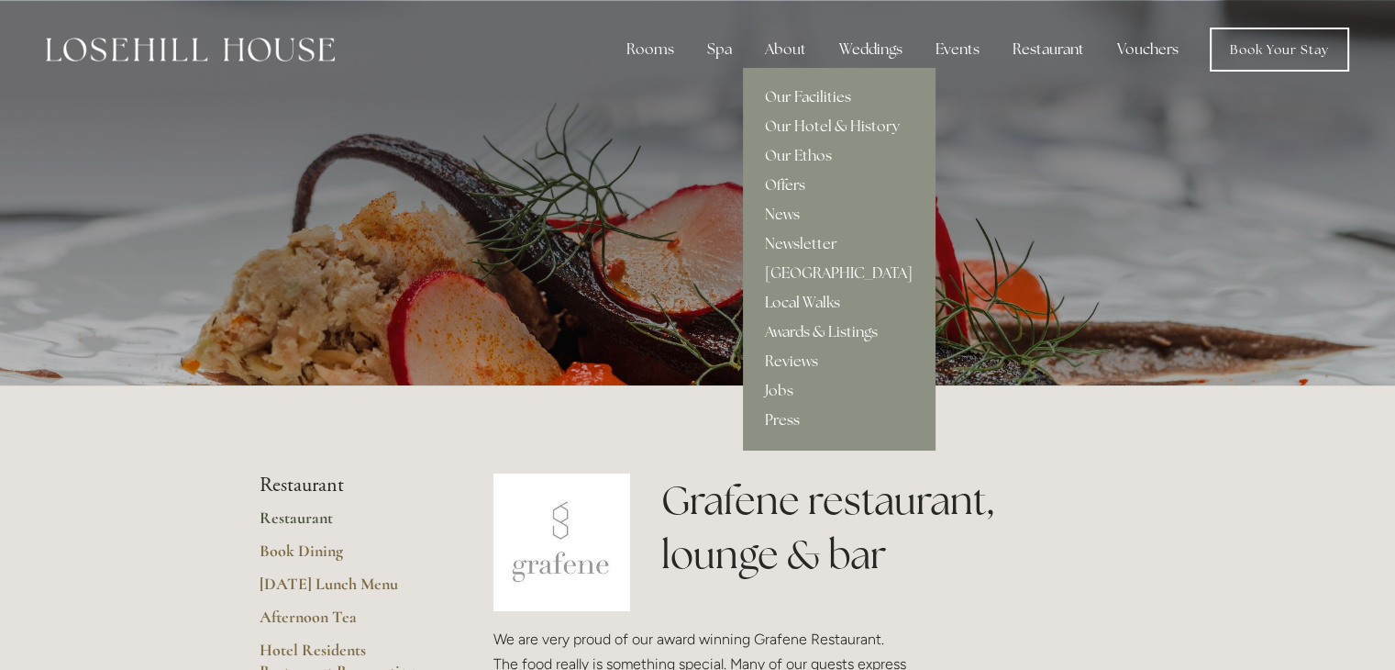
click at [814, 93] on link "Our Facilities" at bounding box center [839, 97] width 192 height 29
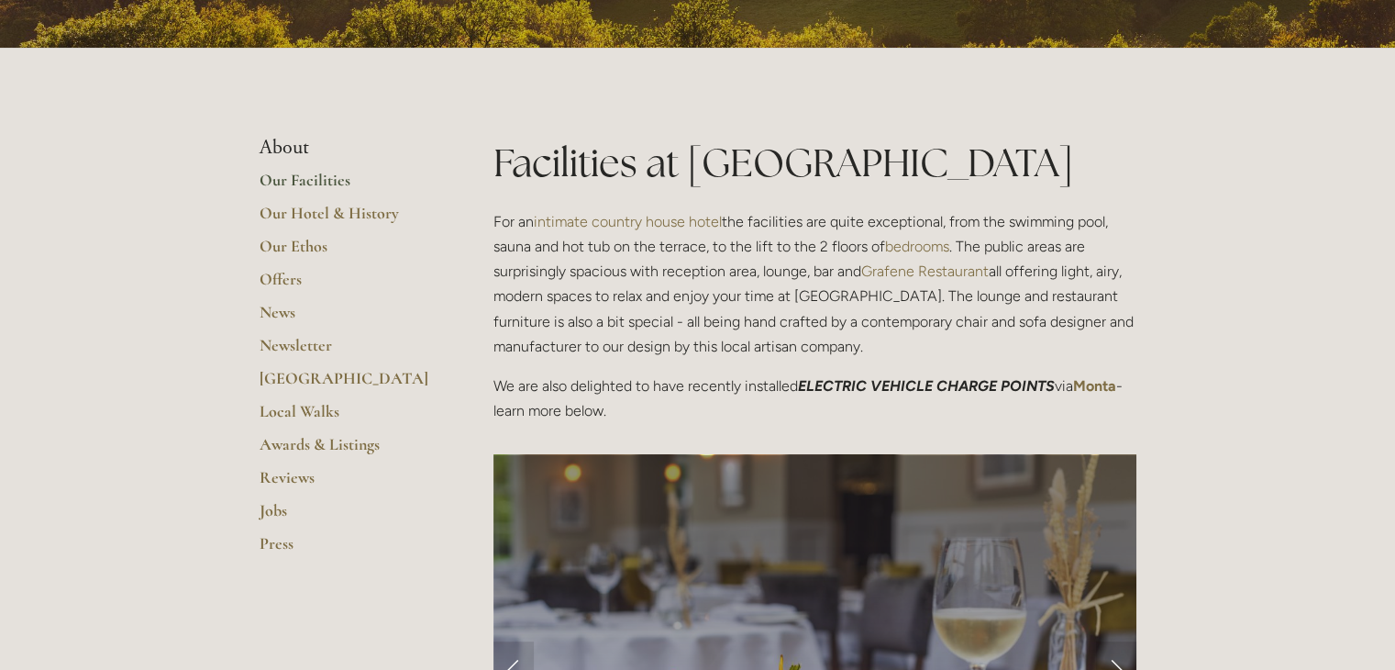
scroll to position [339, 0]
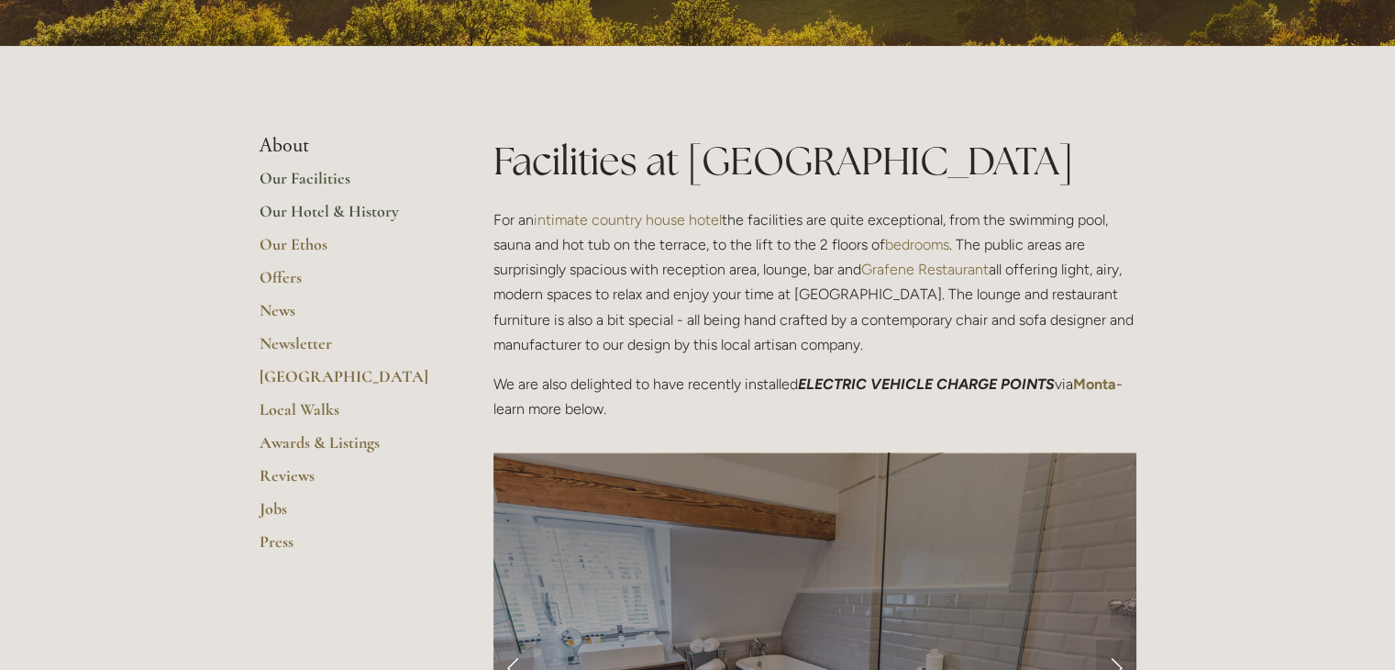
click at [284, 210] on link "Our Hotel & History" at bounding box center [347, 217] width 175 height 33
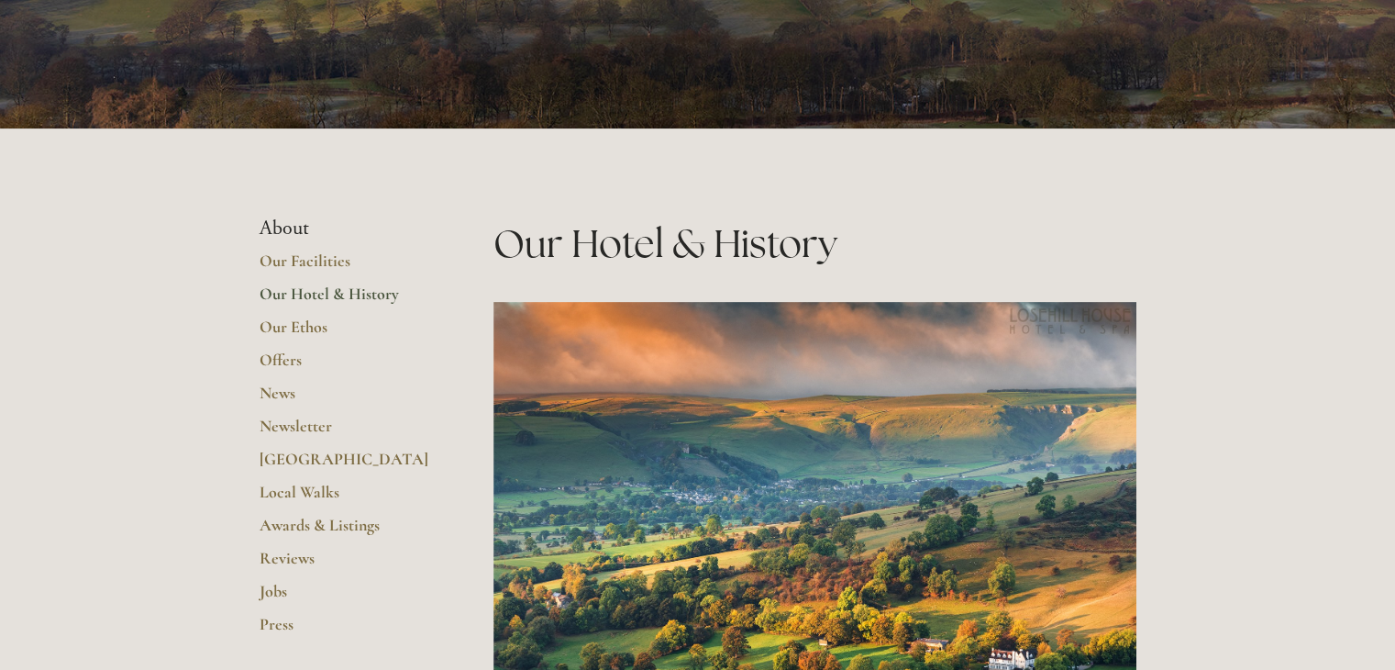
scroll to position [257, 0]
click at [282, 327] on link "Our Ethos" at bounding box center [347, 332] width 175 height 33
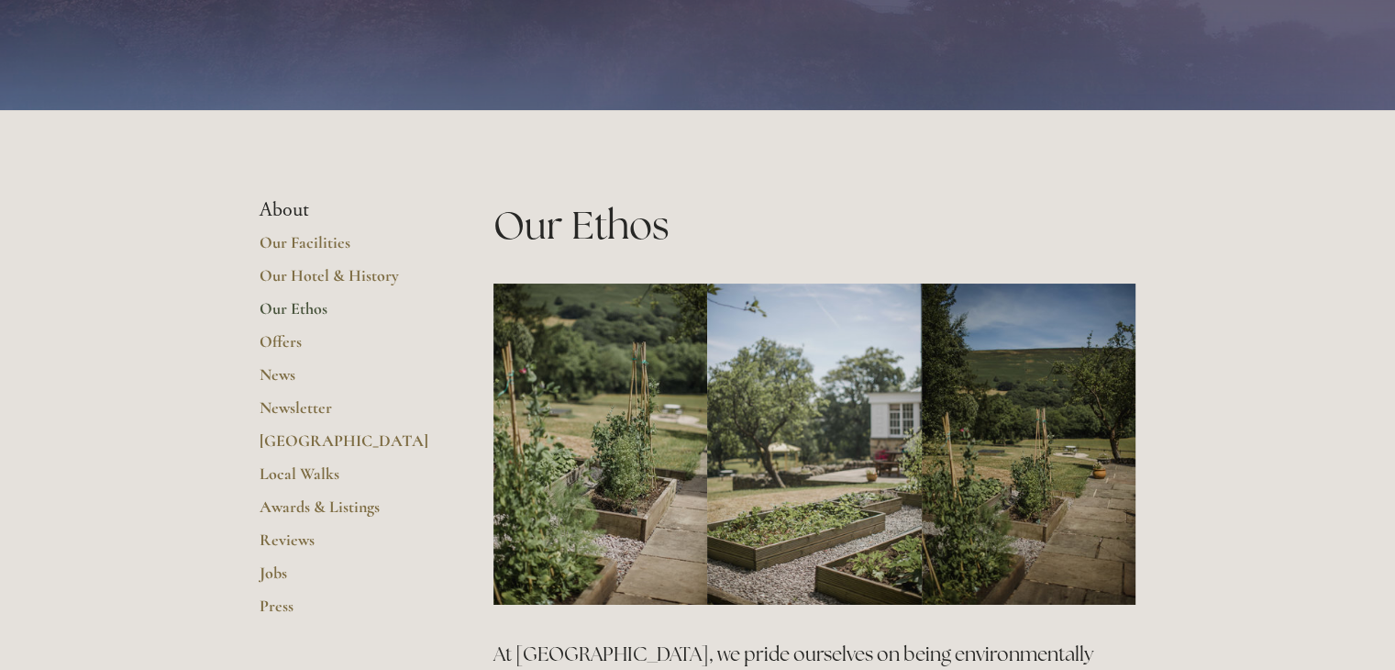
scroll to position [168, 0]
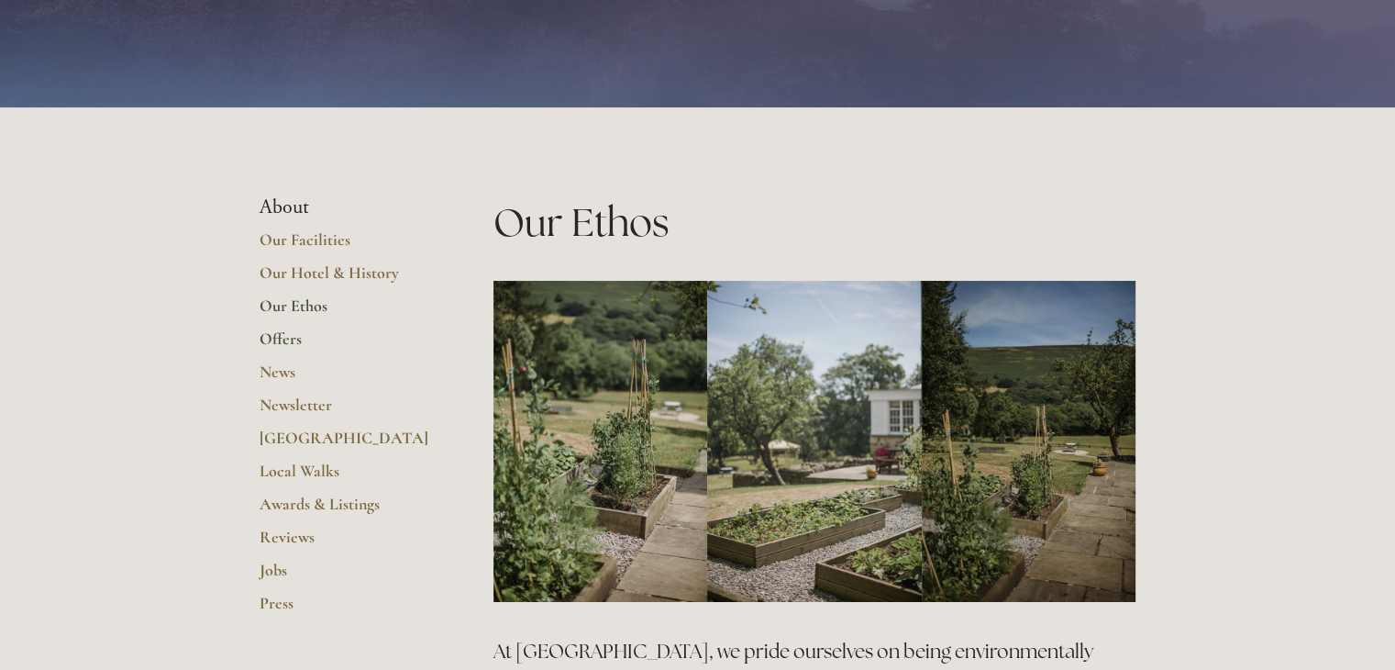
click at [271, 342] on link "Offers" at bounding box center [347, 344] width 175 height 33
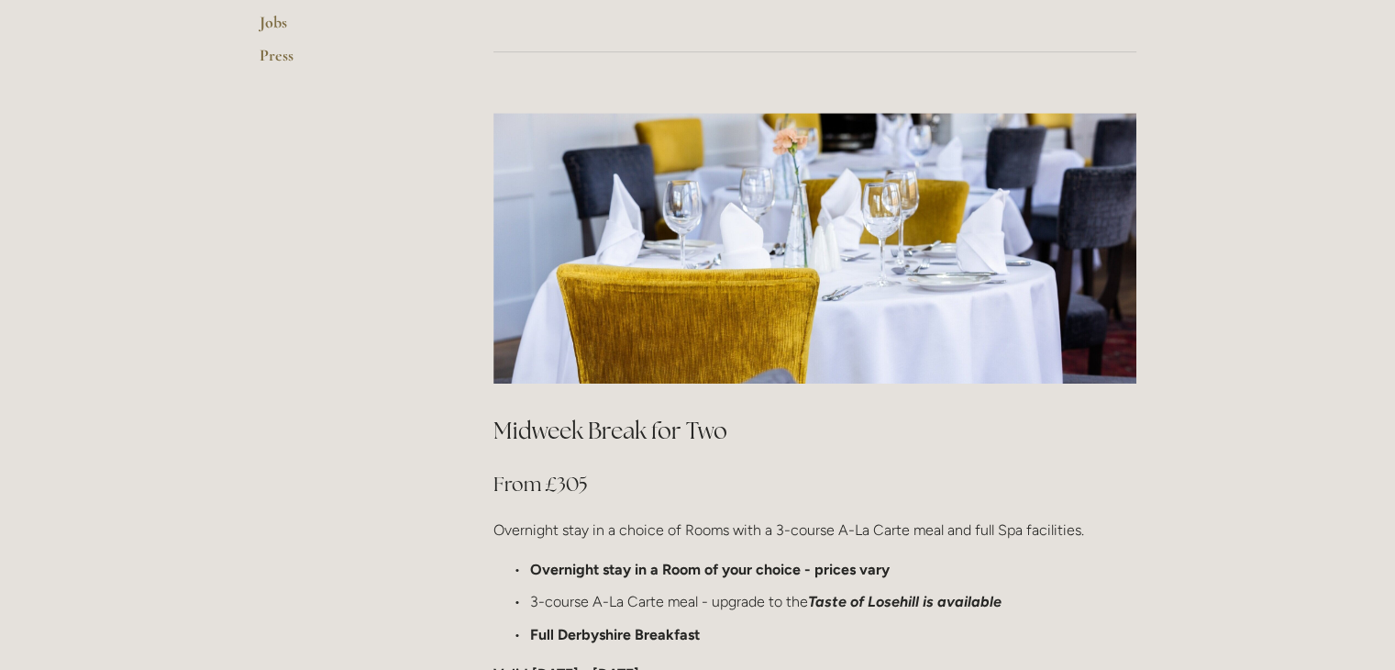
scroll to position [825, 0]
drag, startPoint x: 381, startPoint y: 232, endPoint x: 383, endPoint y: 283, distance: 51.4
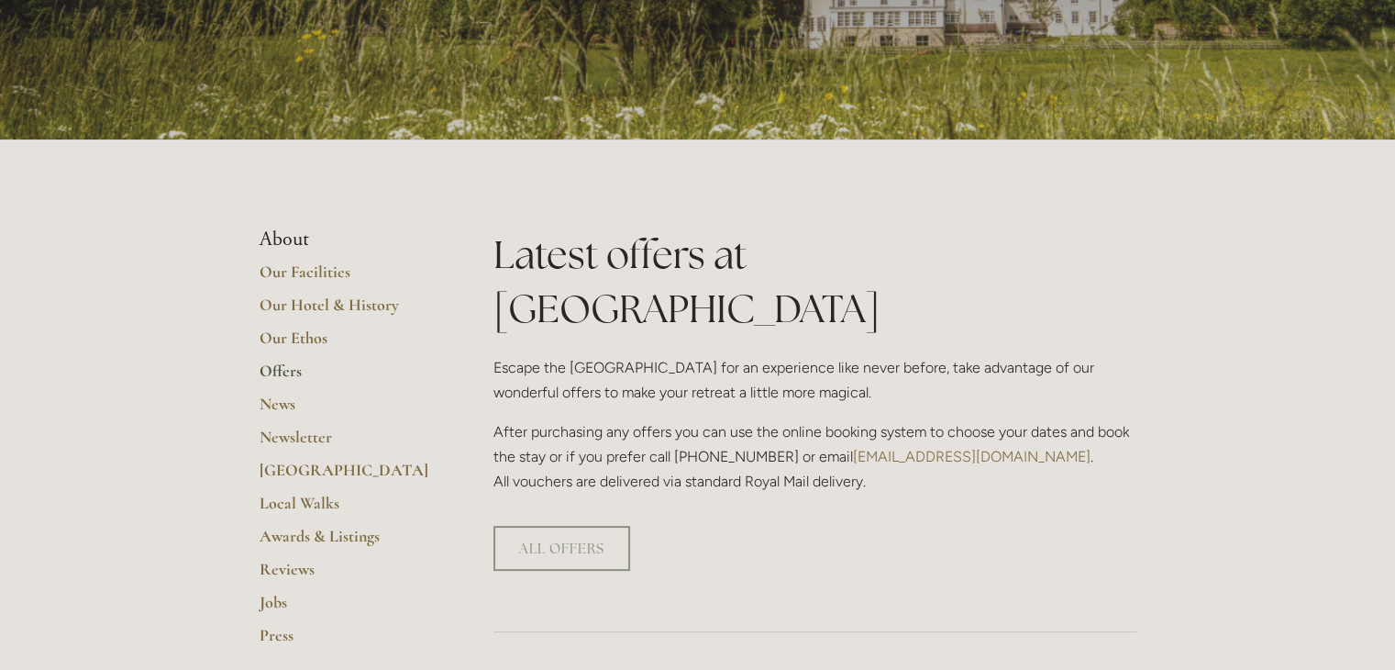
scroll to position [248, 0]
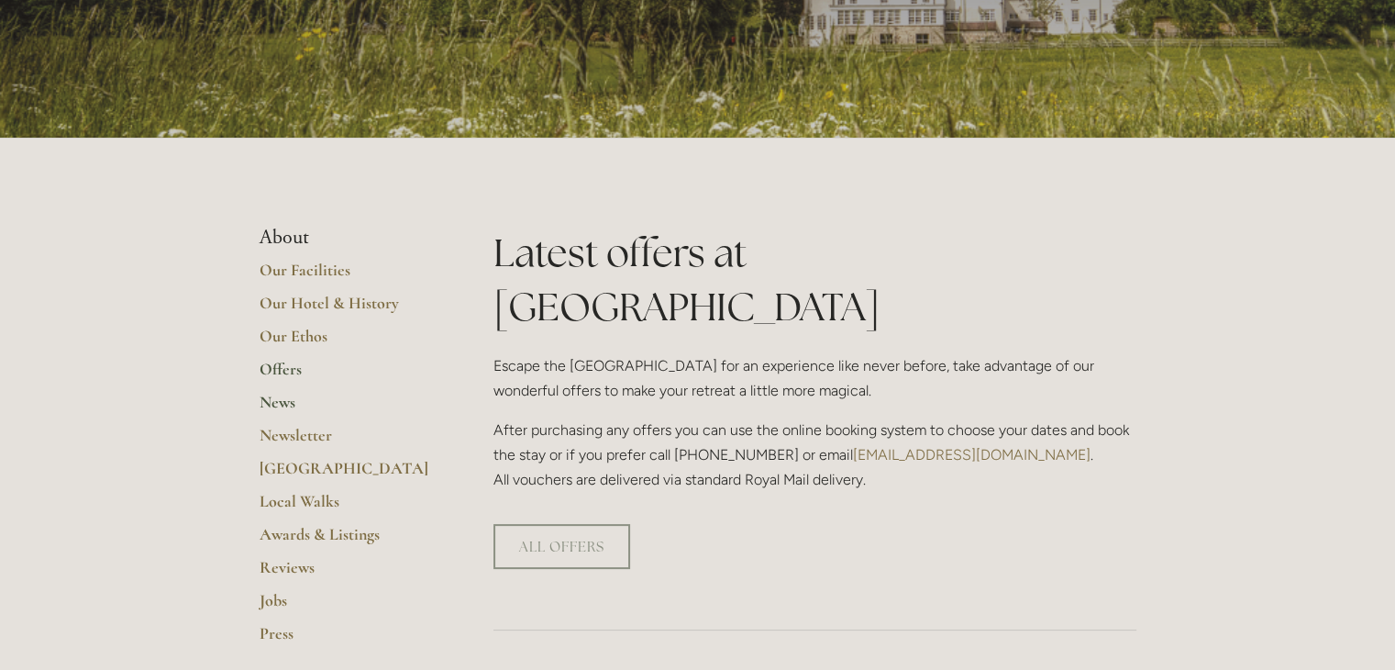
click at [274, 404] on link "News" at bounding box center [347, 408] width 175 height 33
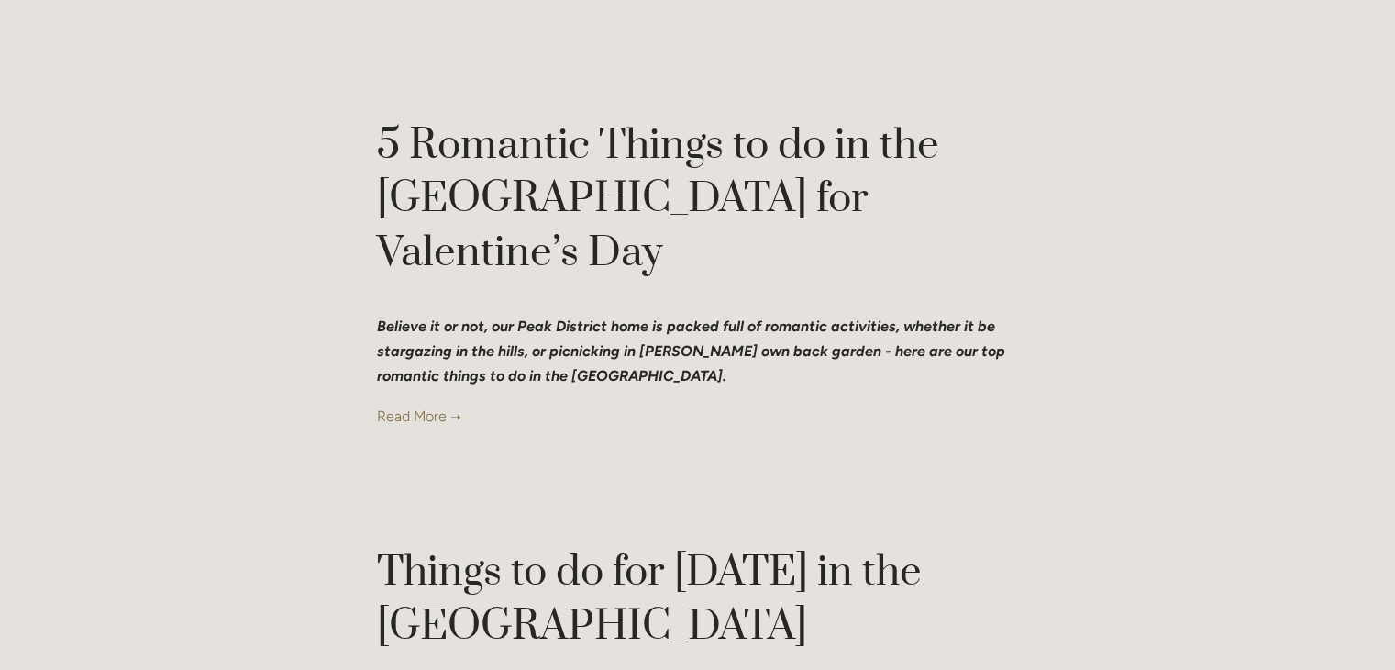
scroll to position [1078, 0]
click at [432, 403] on link at bounding box center [698, 415] width 642 height 25
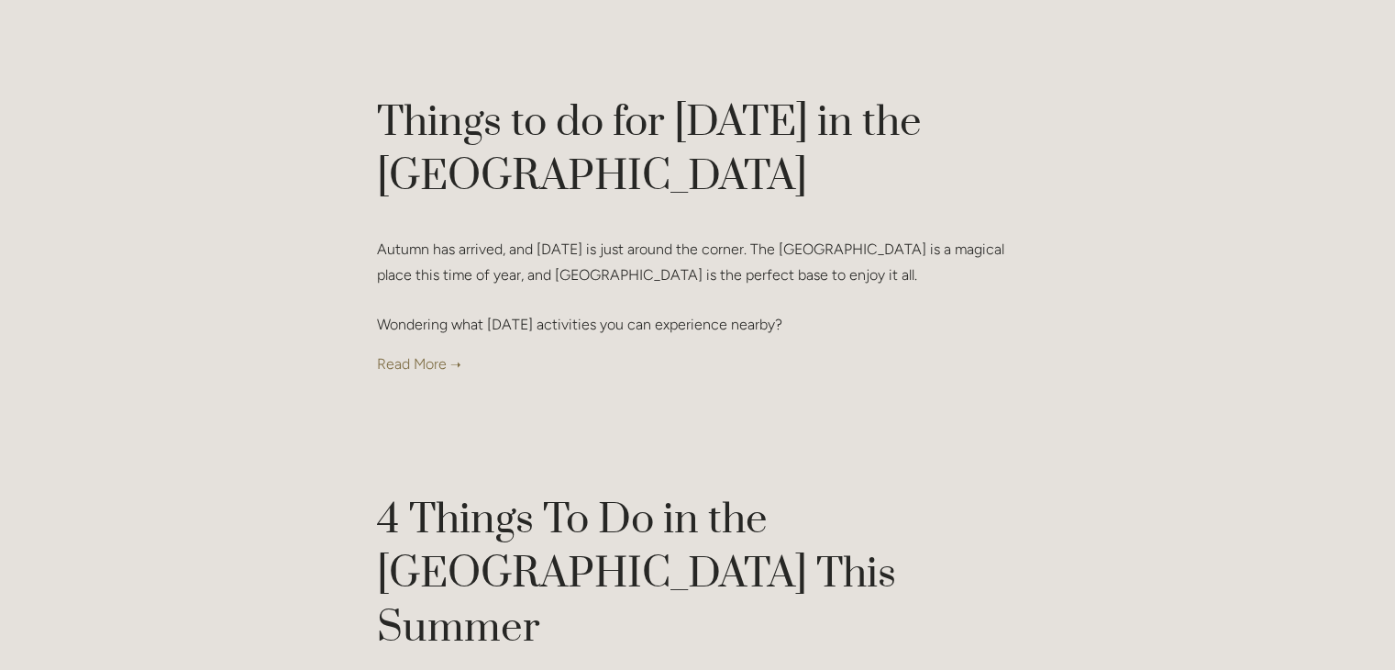
scroll to position [1537, 0]
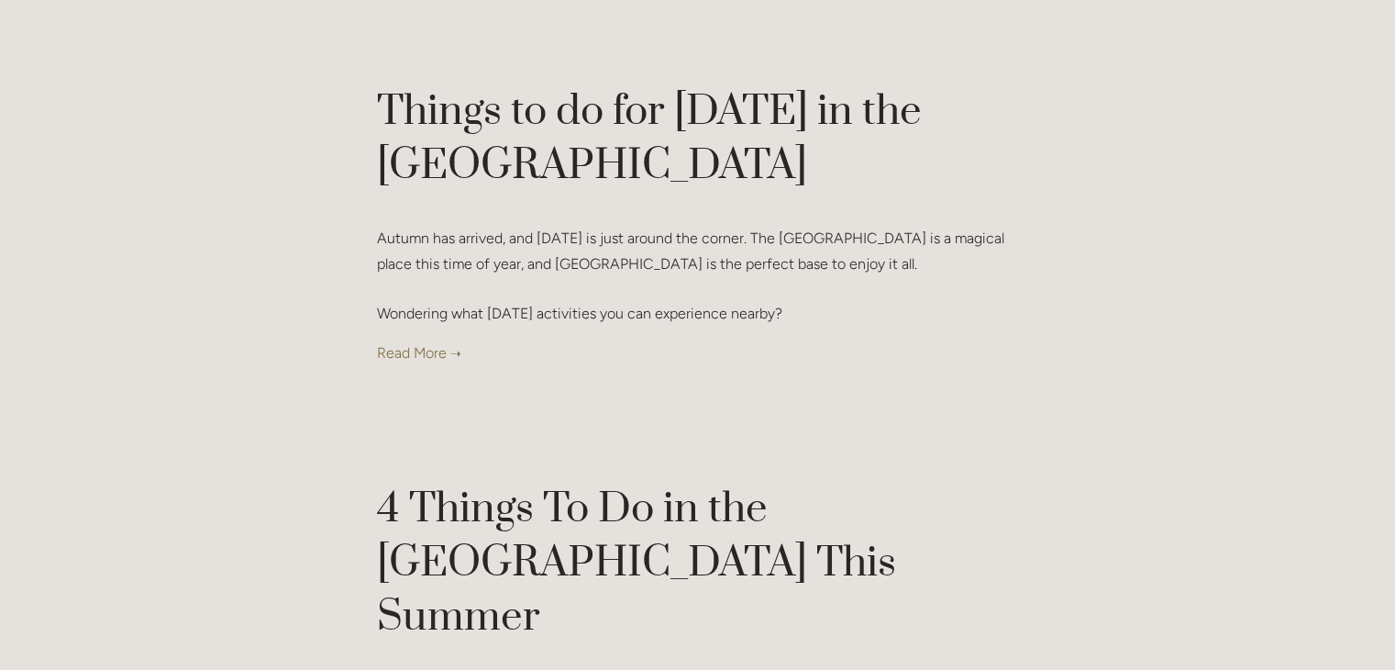
click at [385, 340] on link at bounding box center [698, 352] width 642 height 25
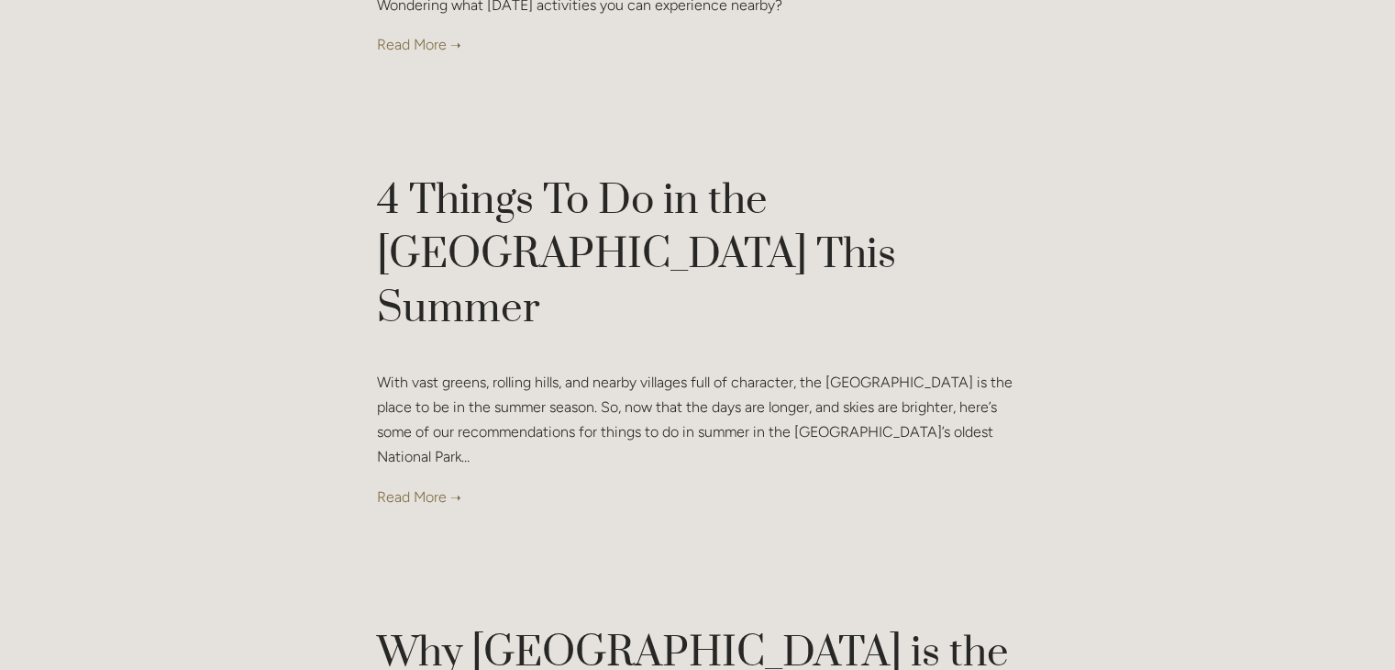
scroll to position [1845, 0]
click at [405, 484] on link at bounding box center [698, 496] width 642 height 25
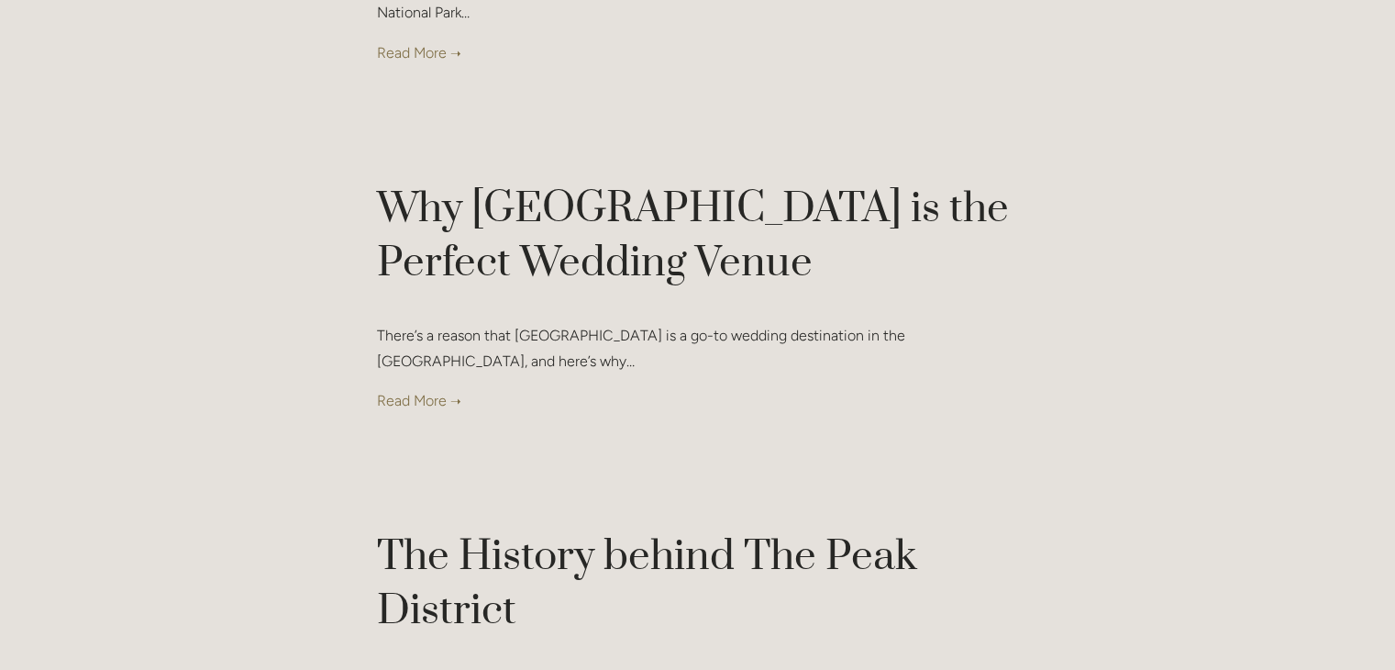
scroll to position [2298, 0]
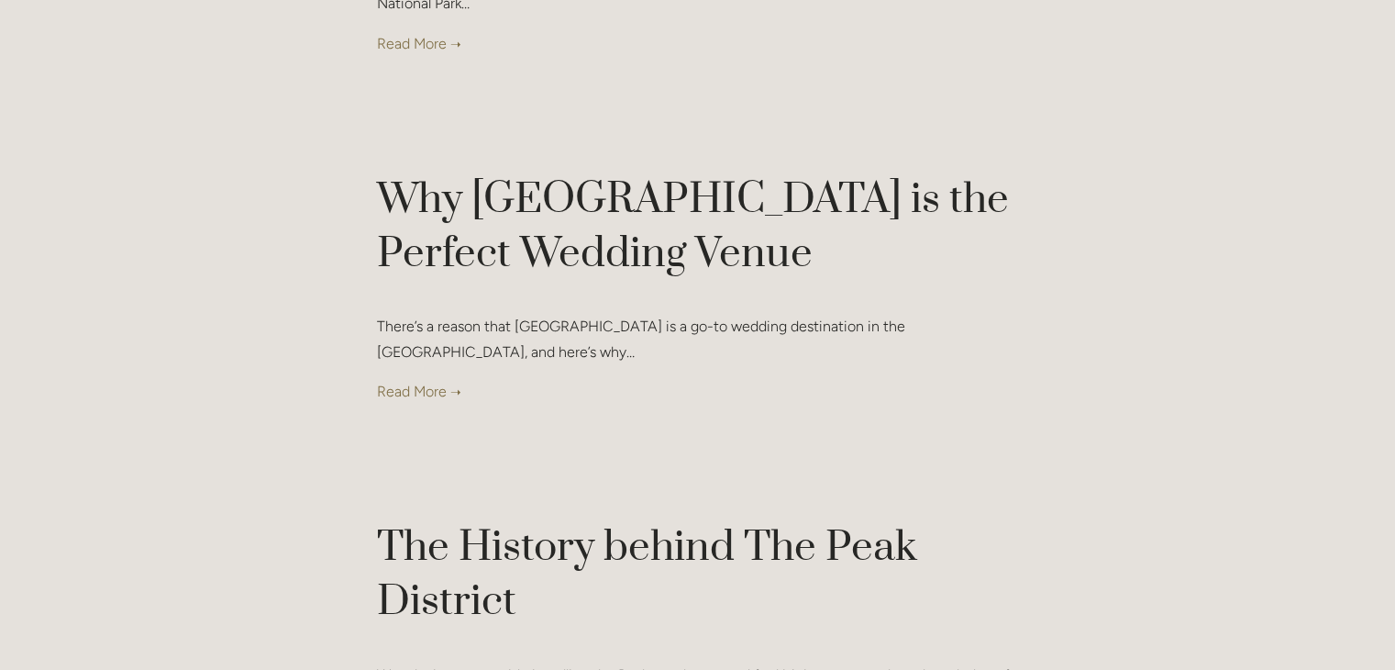
click at [426, 379] on link at bounding box center [698, 391] width 642 height 25
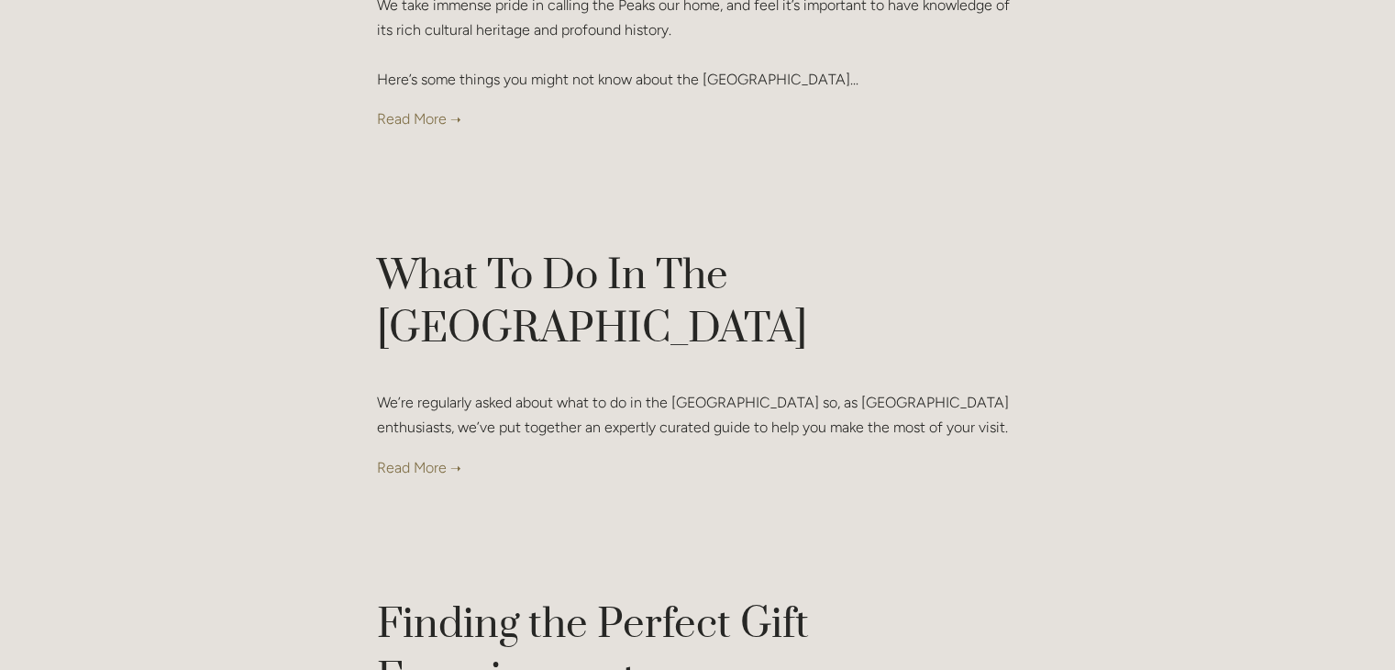
scroll to position [2971, 0]
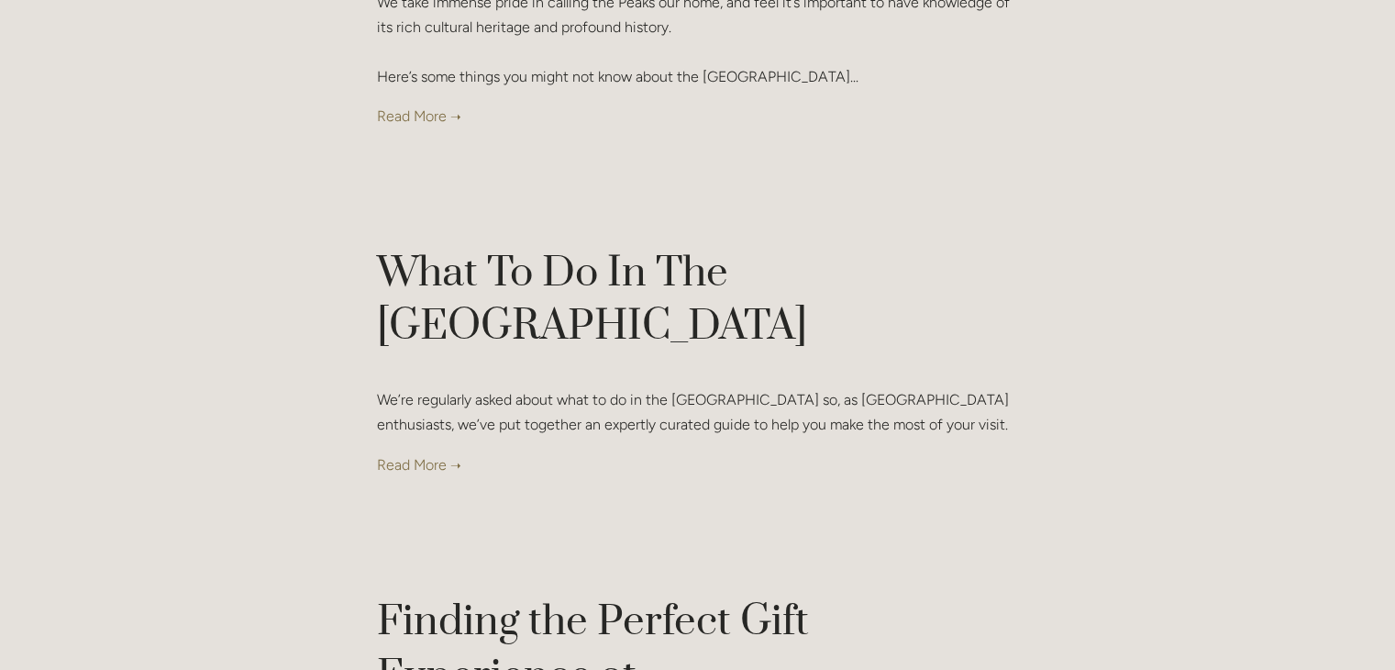
click at [389, 452] on link at bounding box center [698, 464] width 642 height 25
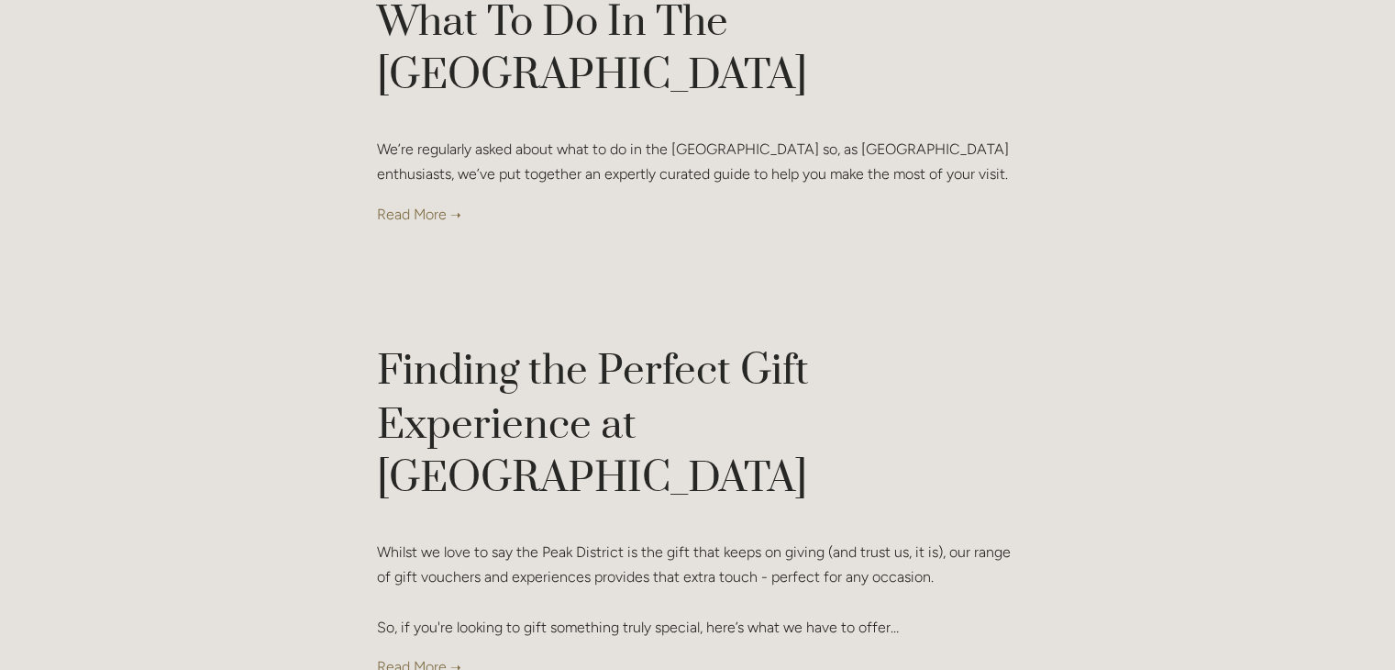
scroll to position [3225, 0]
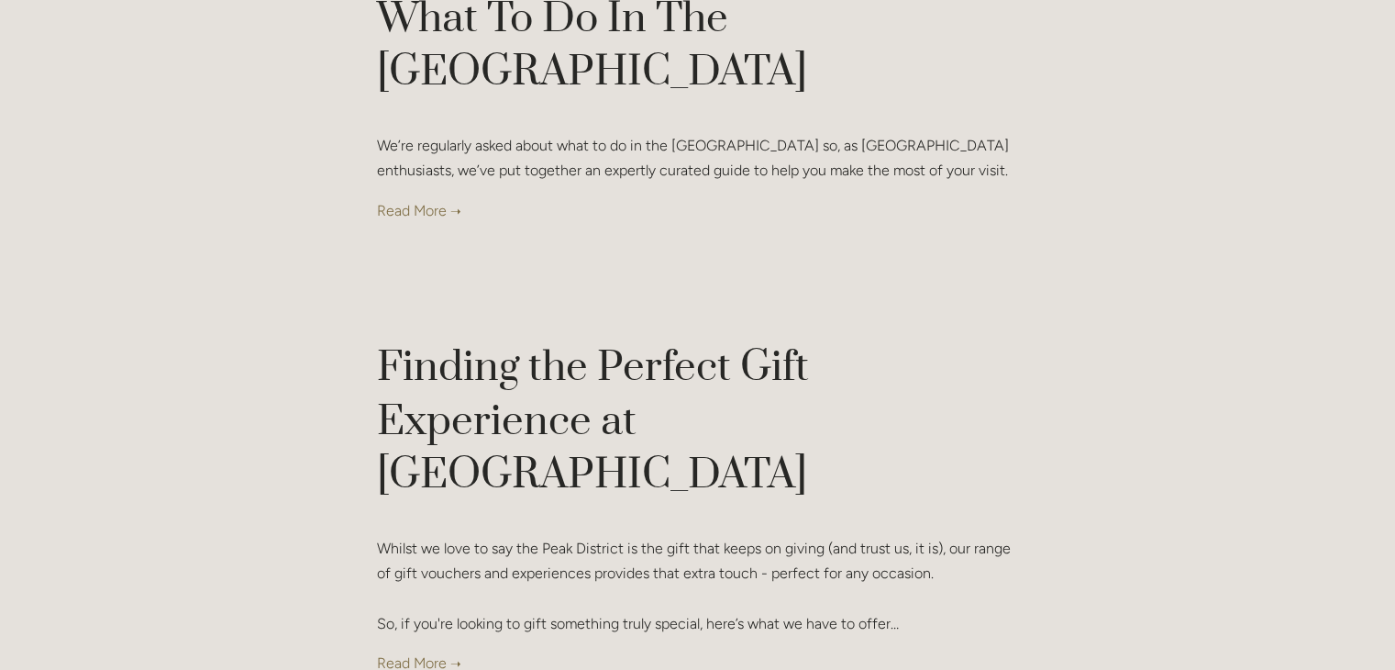
click at [420, 649] on link at bounding box center [698, 661] width 642 height 25
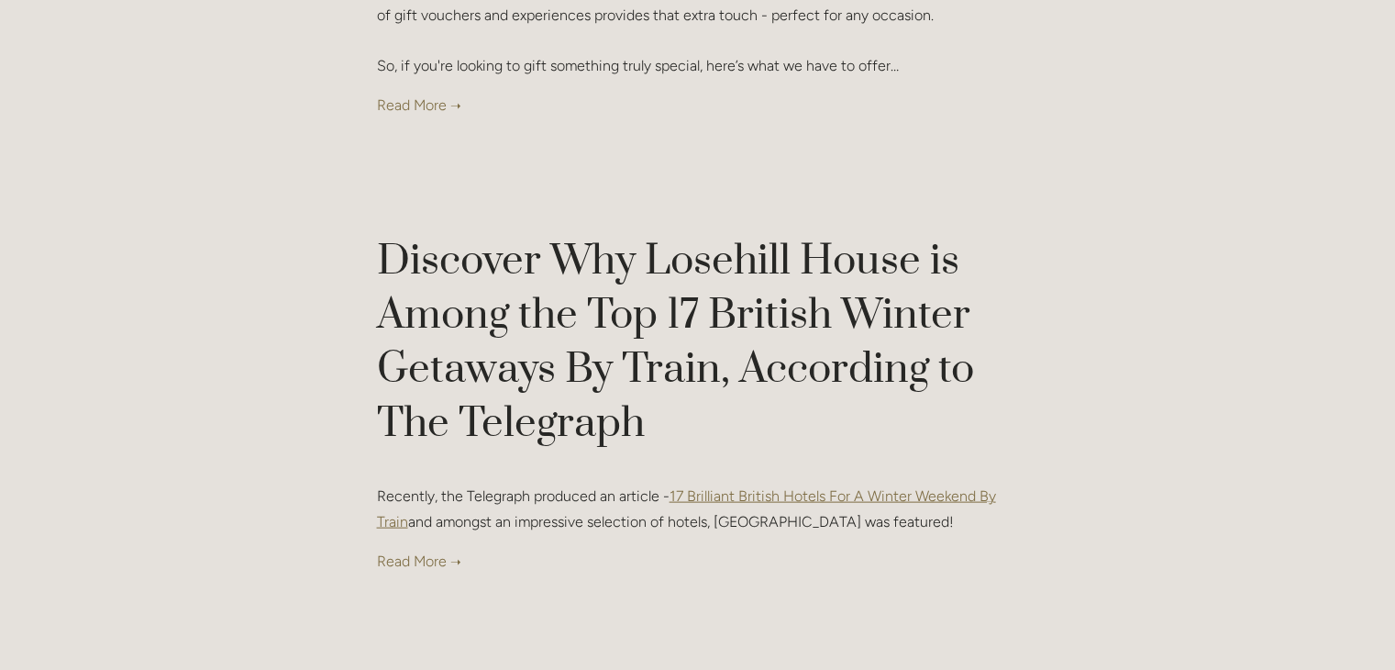
scroll to position [3779, 0]
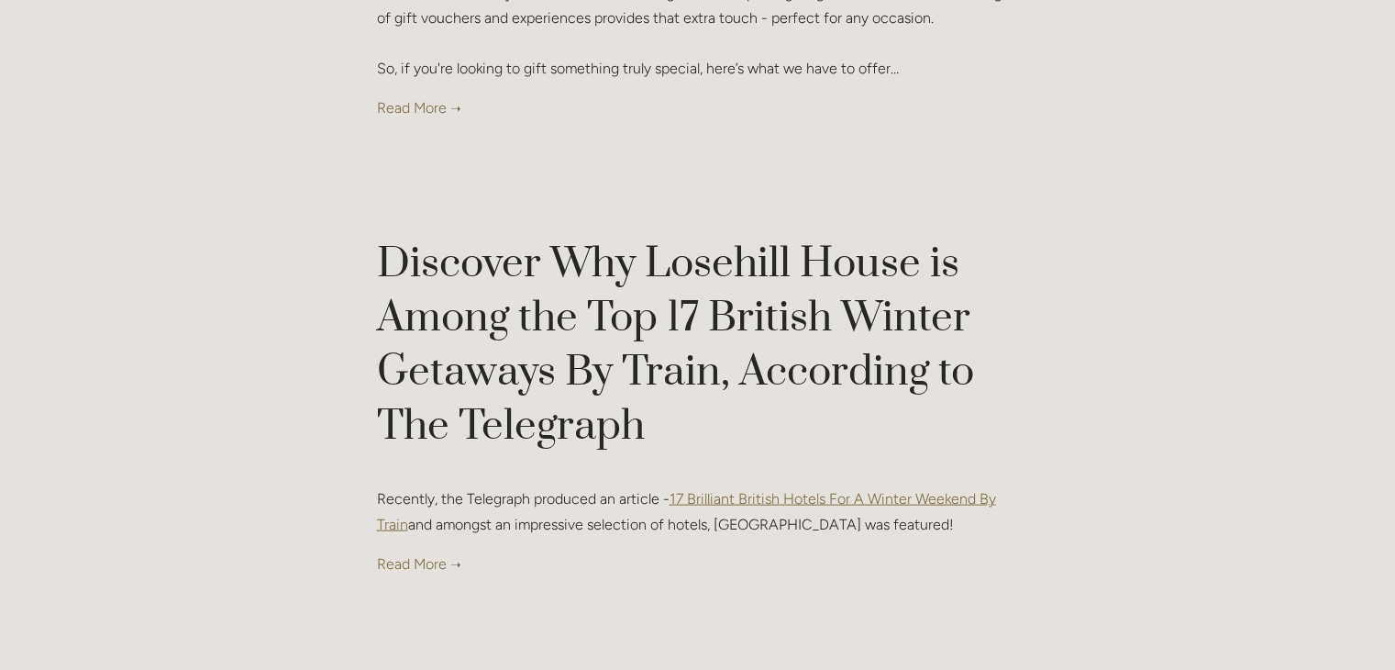
click at [404, 551] on link at bounding box center [698, 563] width 642 height 25
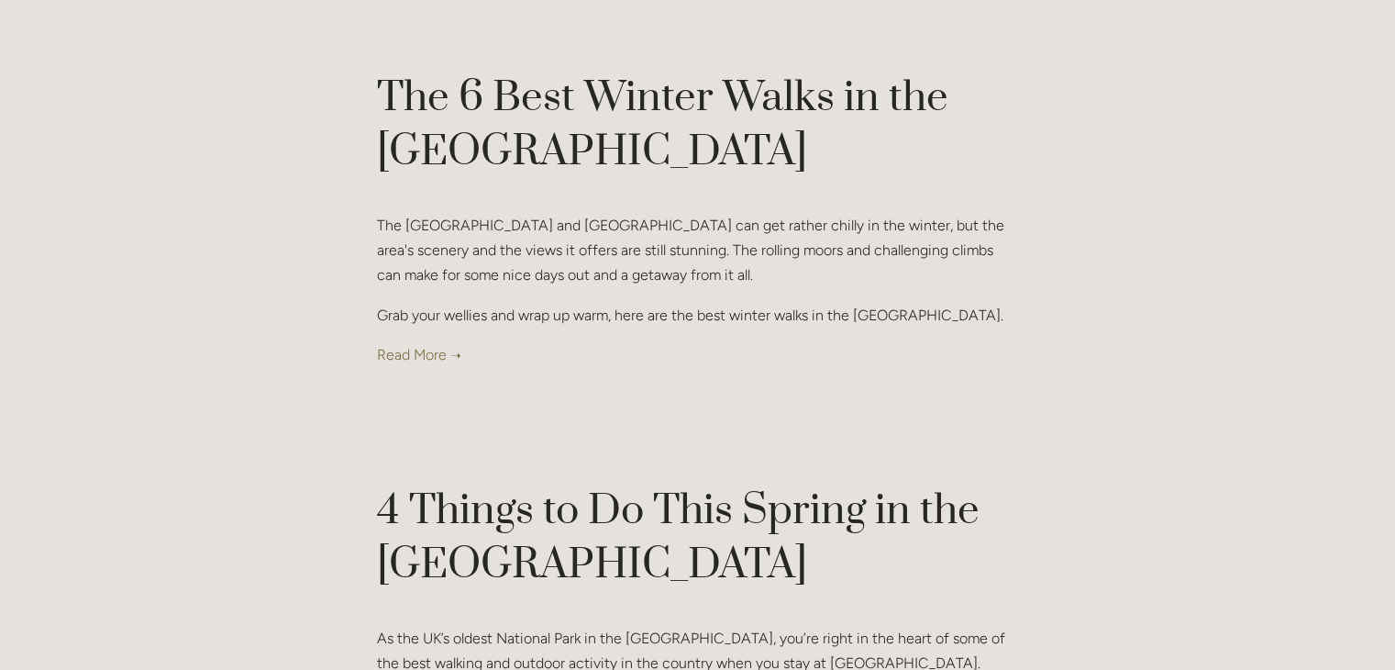
scroll to position [5222, 0]
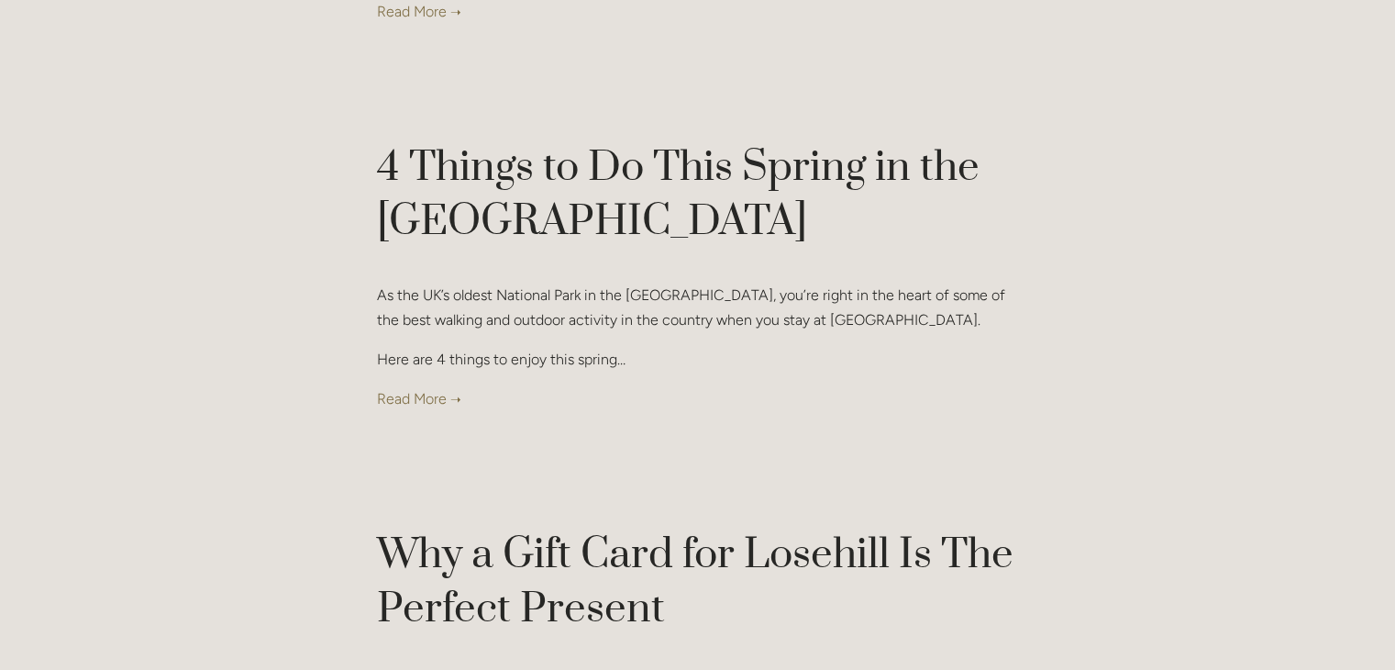
scroll to position [5677, 0]
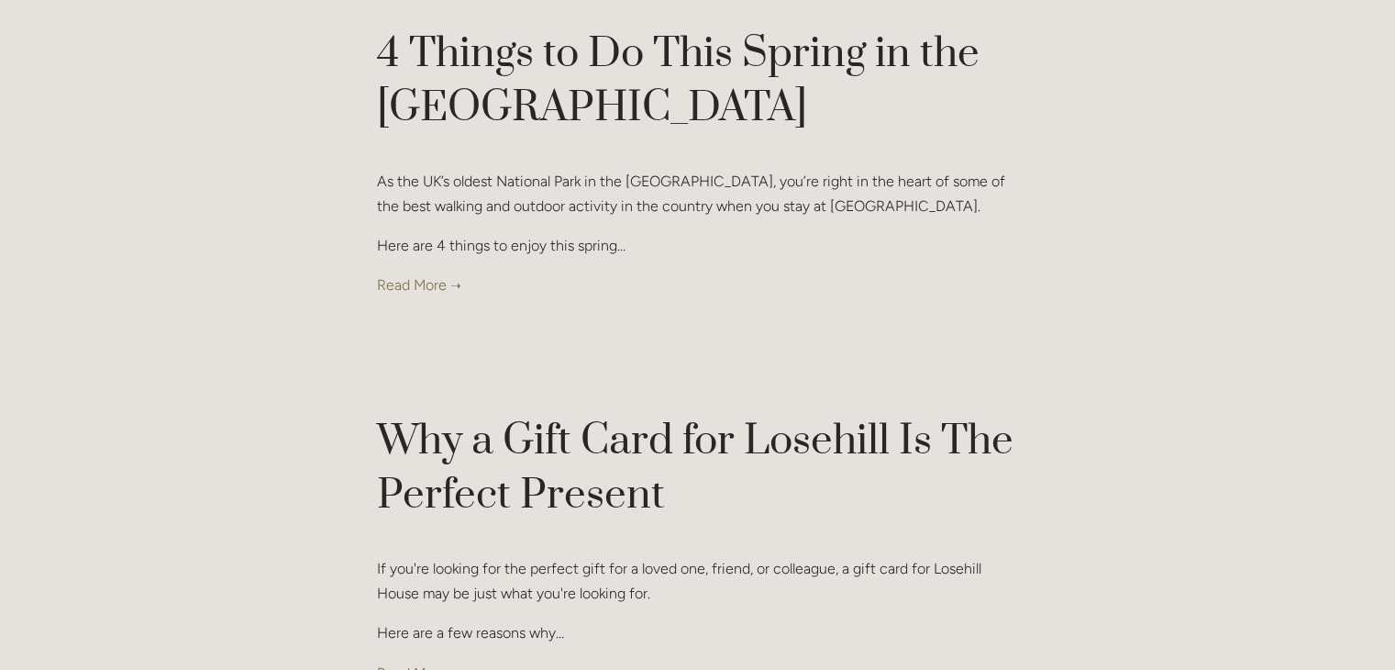
click at [385, 660] on link at bounding box center [698, 672] width 642 height 25
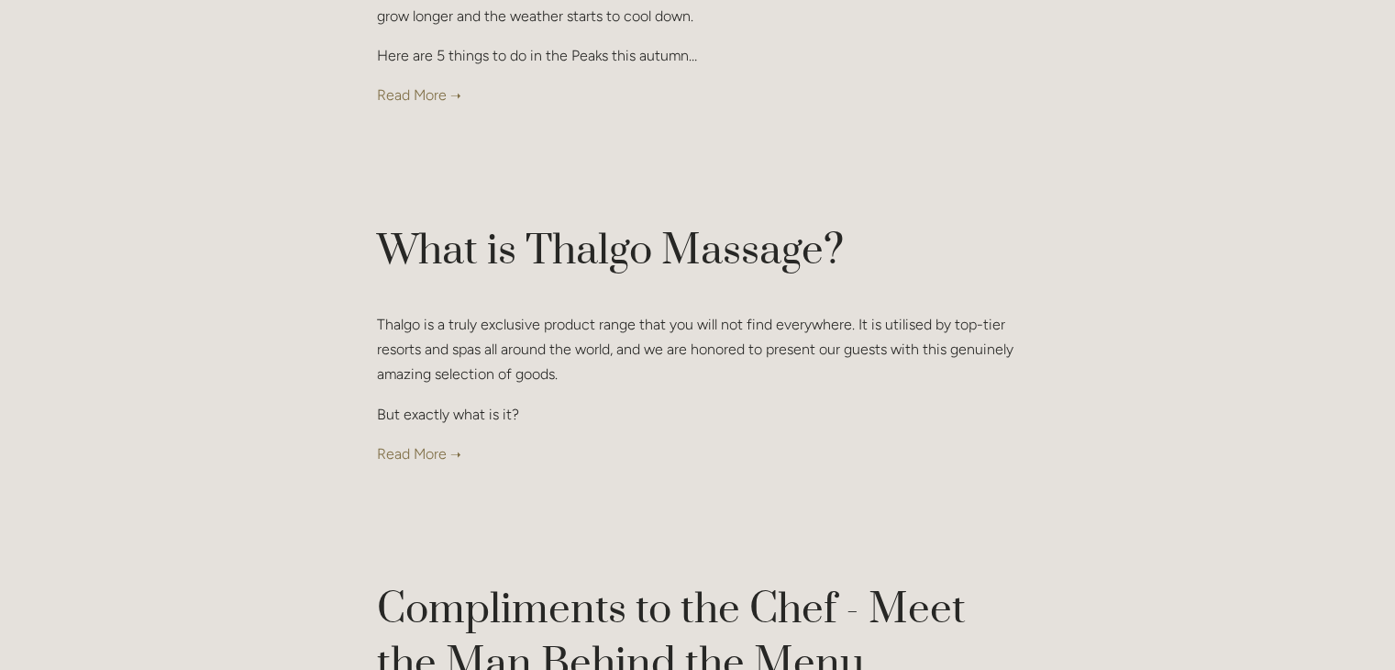
scroll to position [6727, 0]
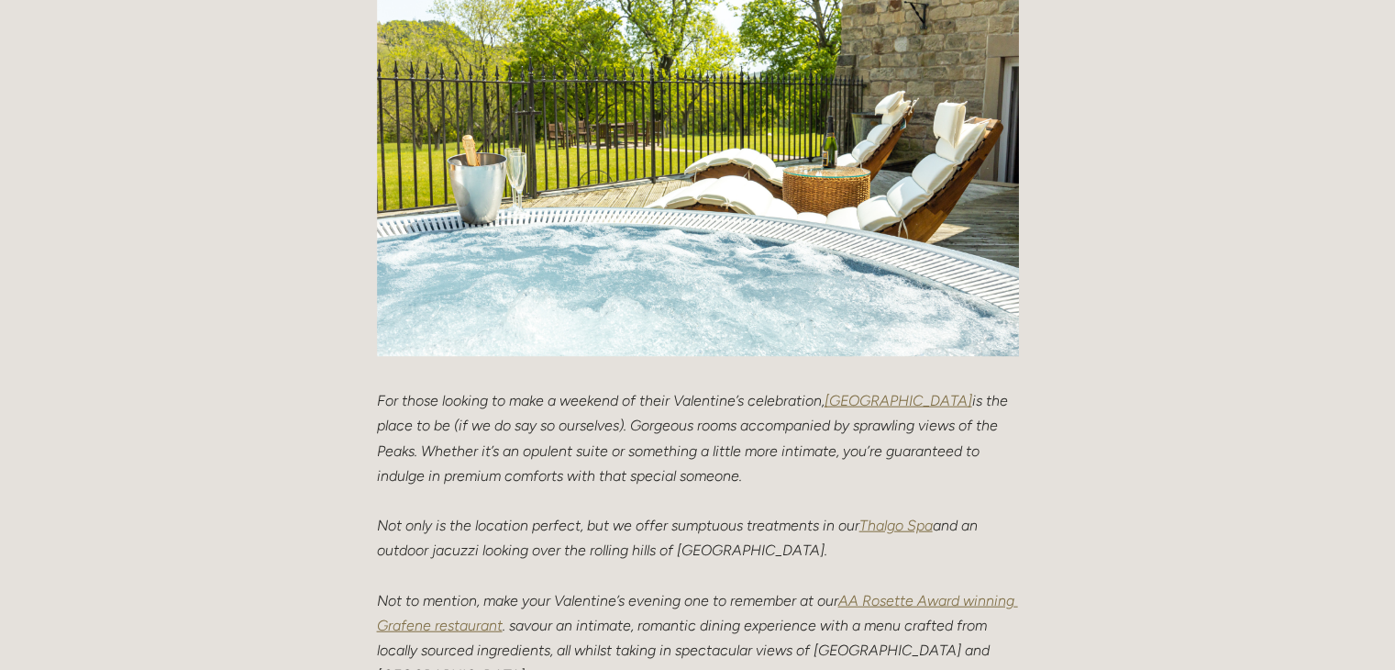
scroll to position [4146, 0]
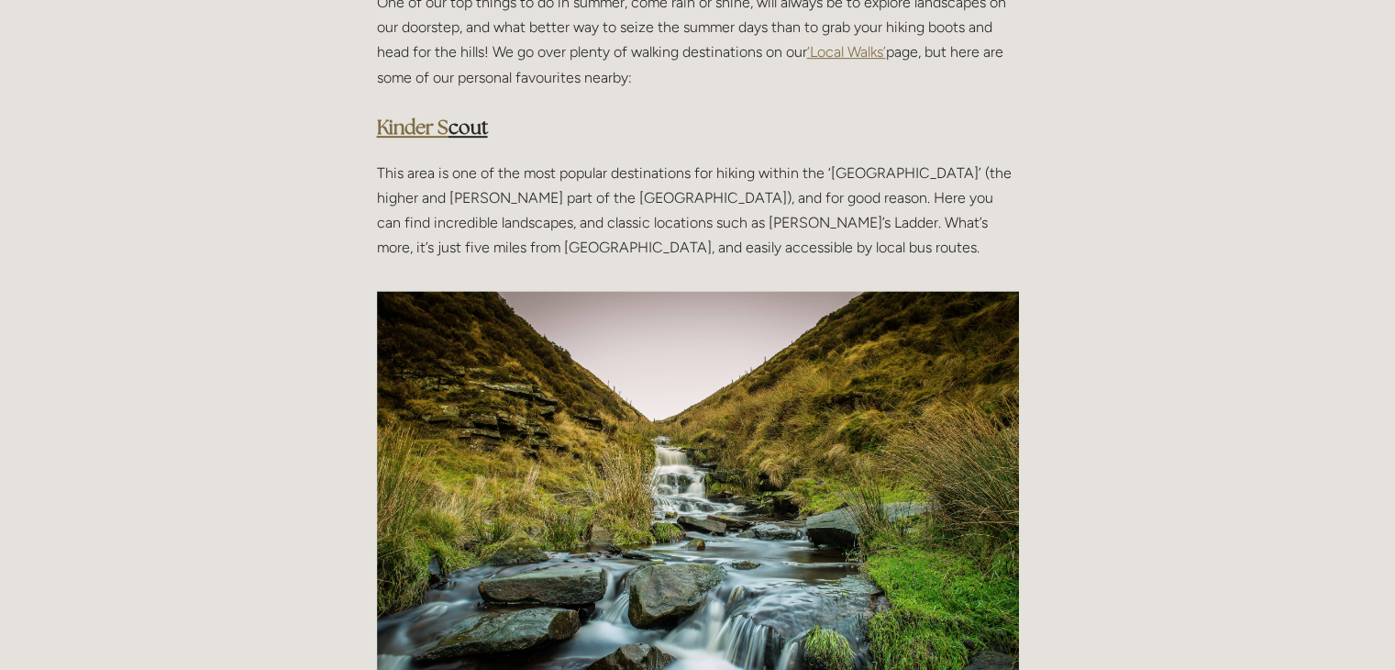
scroll to position [844, 0]
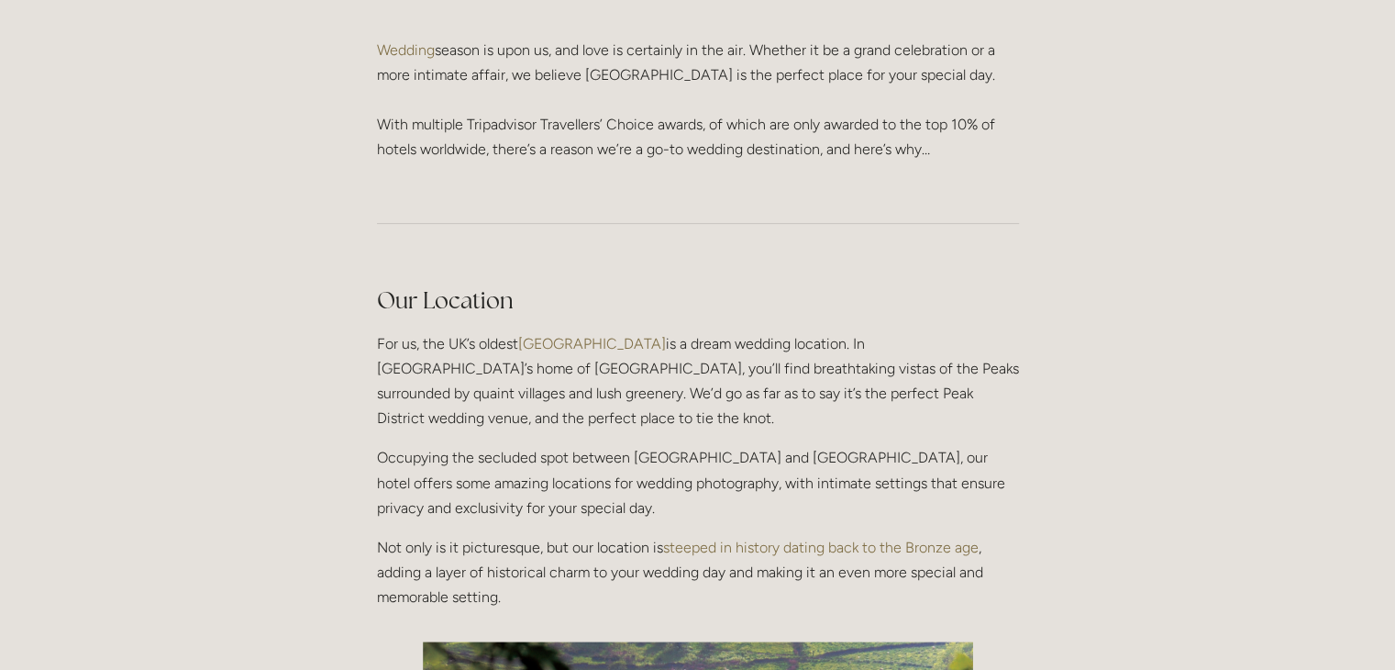
scroll to position [343, 0]
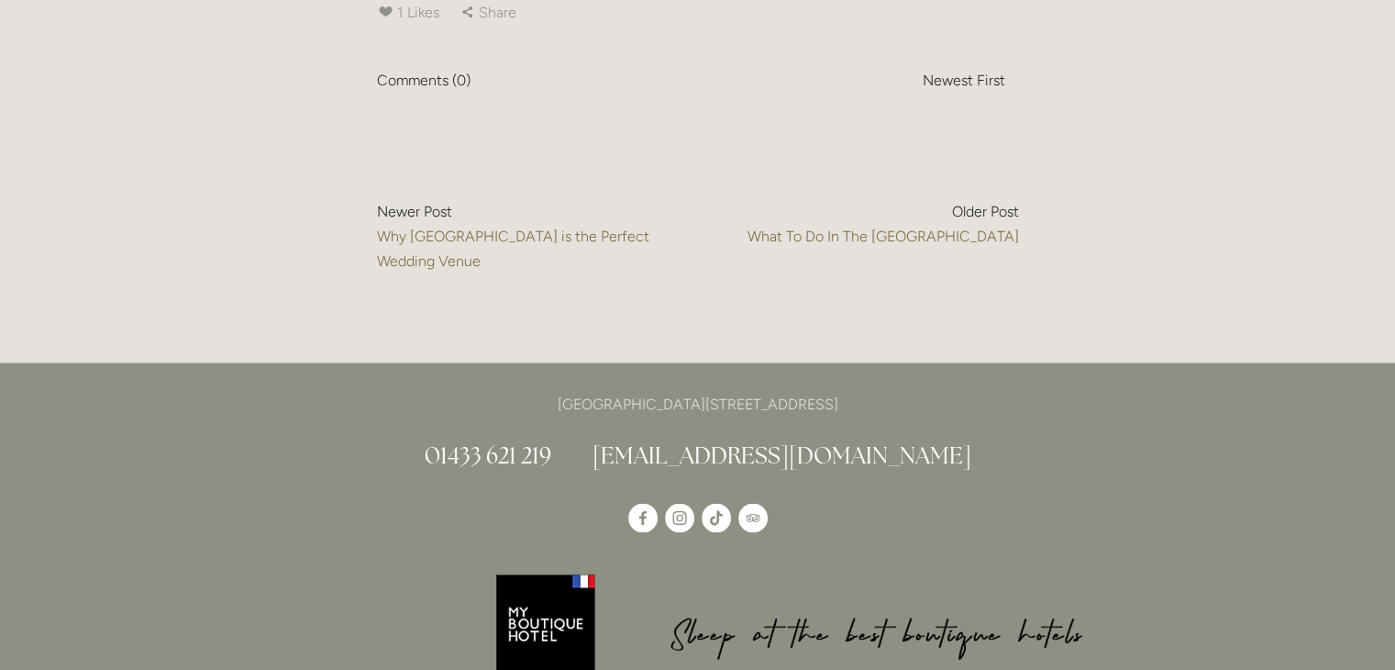
scroll to position [3019, 0]
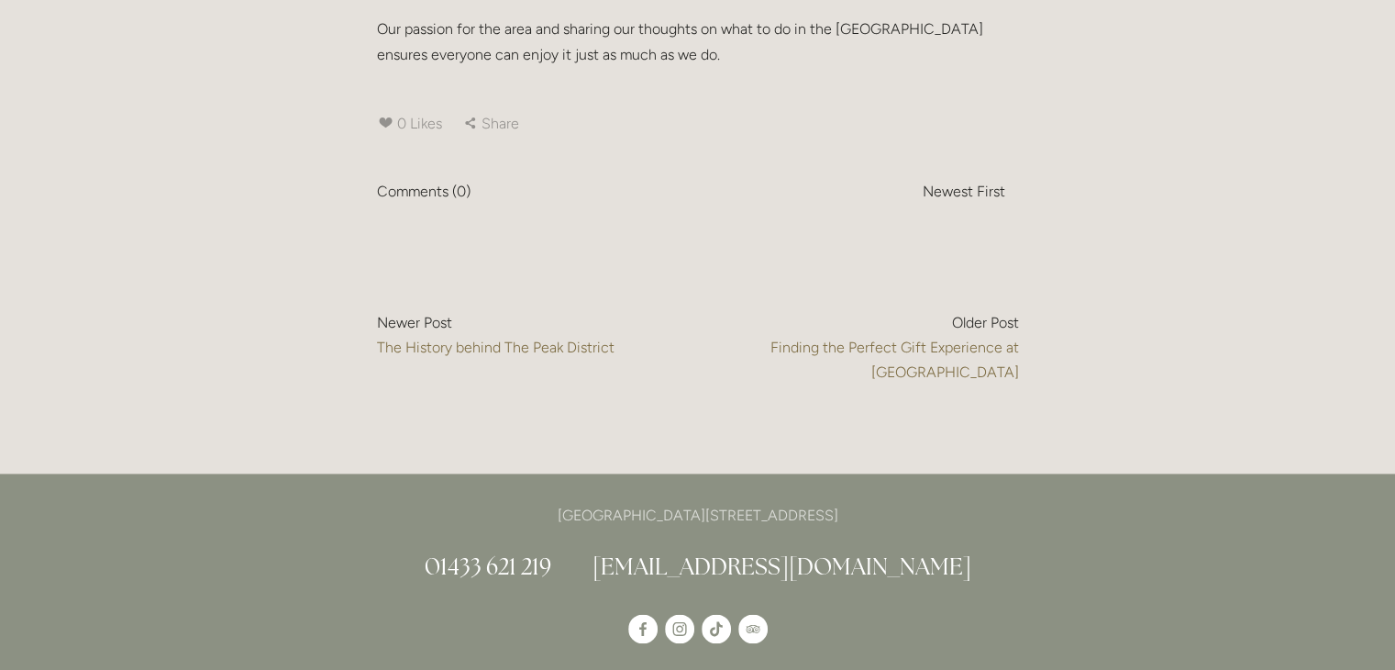
scroll to position [9405, 0]
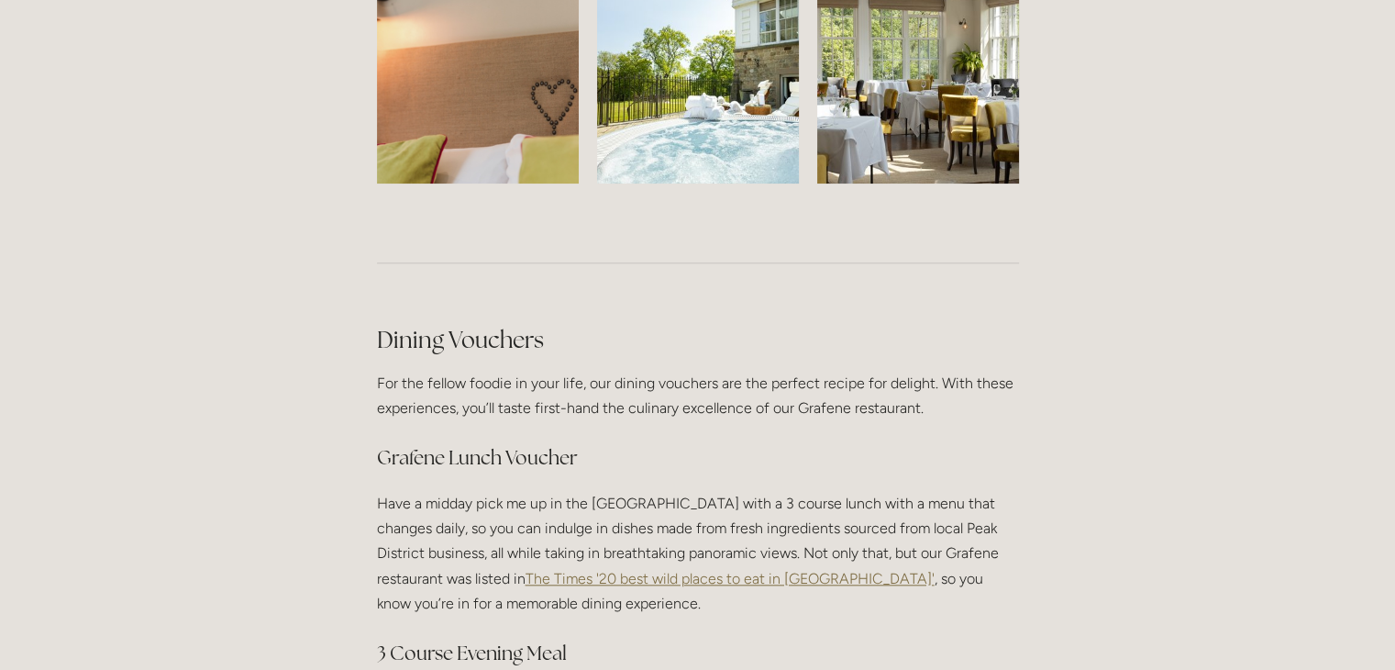
scroll to position [1699, 0]
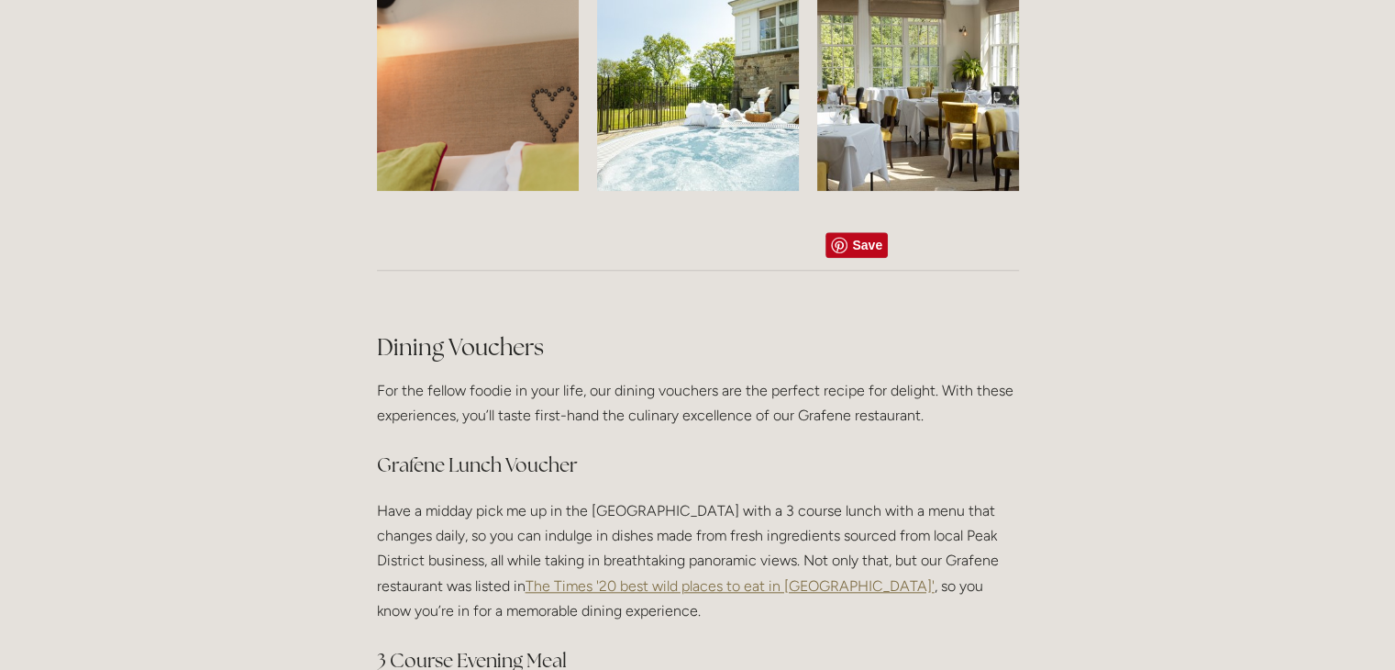
click at [939, 191] on img at bounding box center [917, 90] width 303 height 202
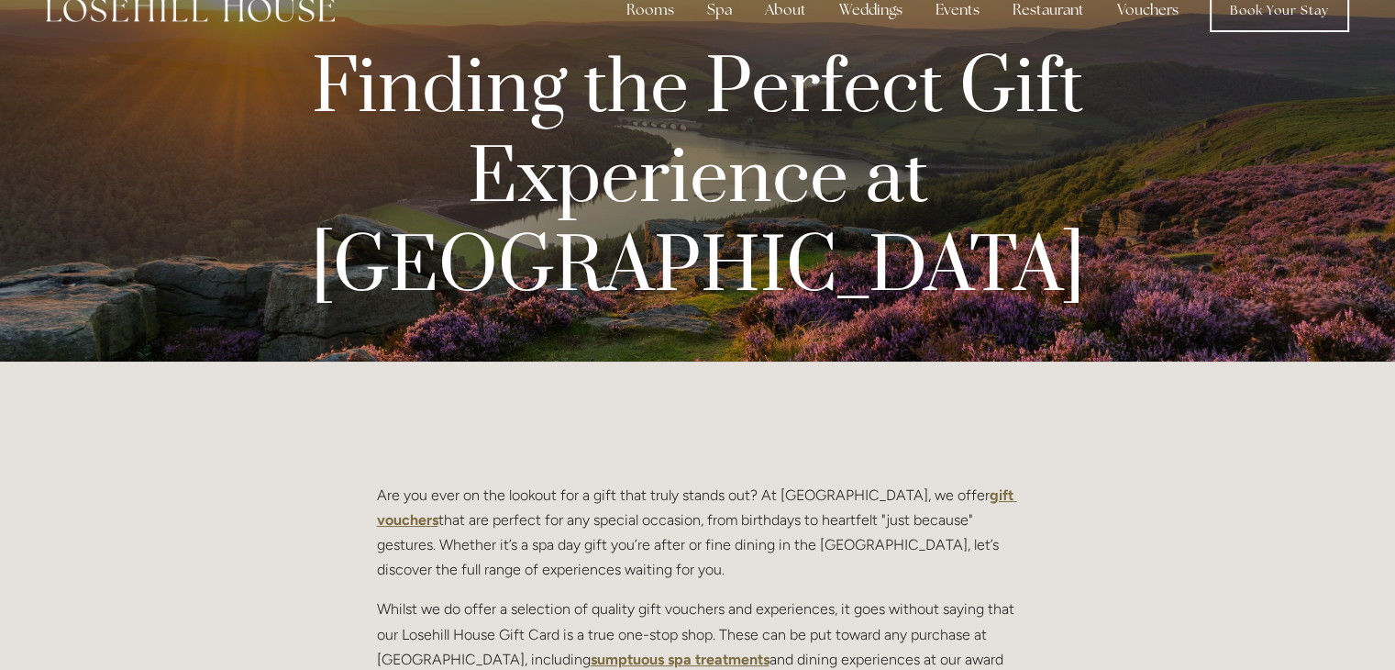
scroll to position [0, 0]
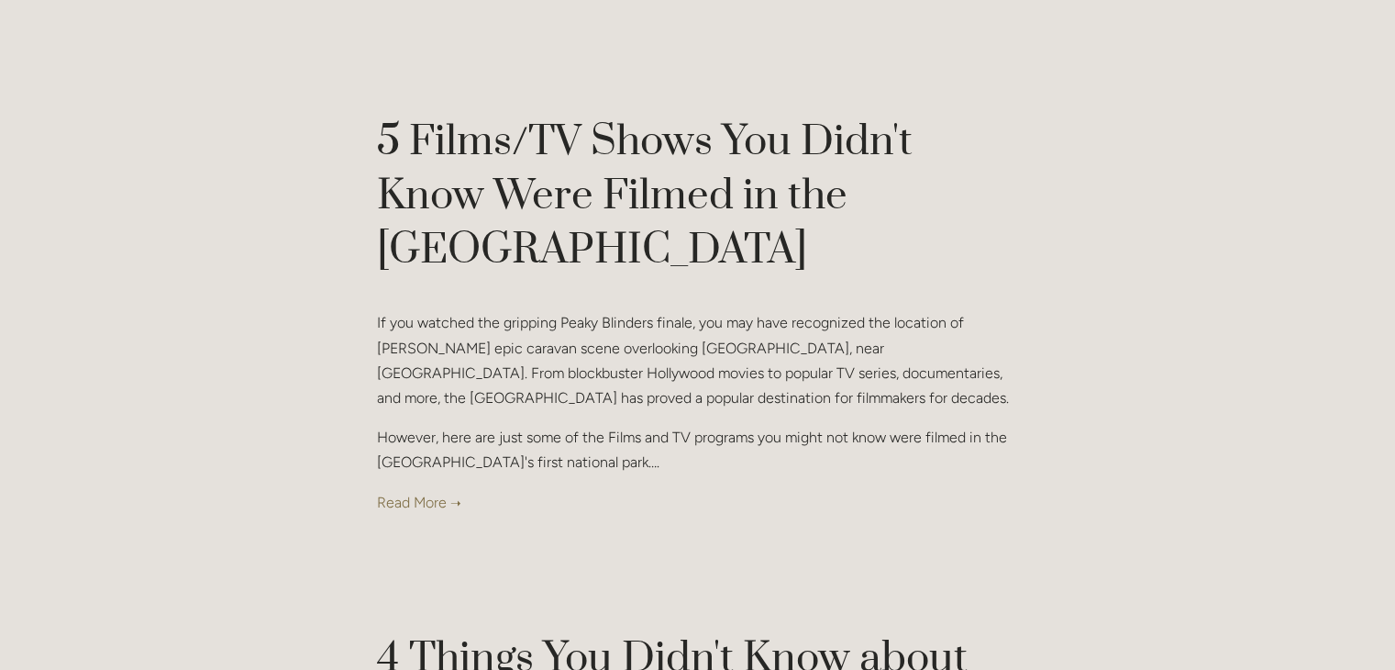
scroll to position [7623, 0]
click at [400, 489] on link at bounding box center [698, 501] width 642 height 25
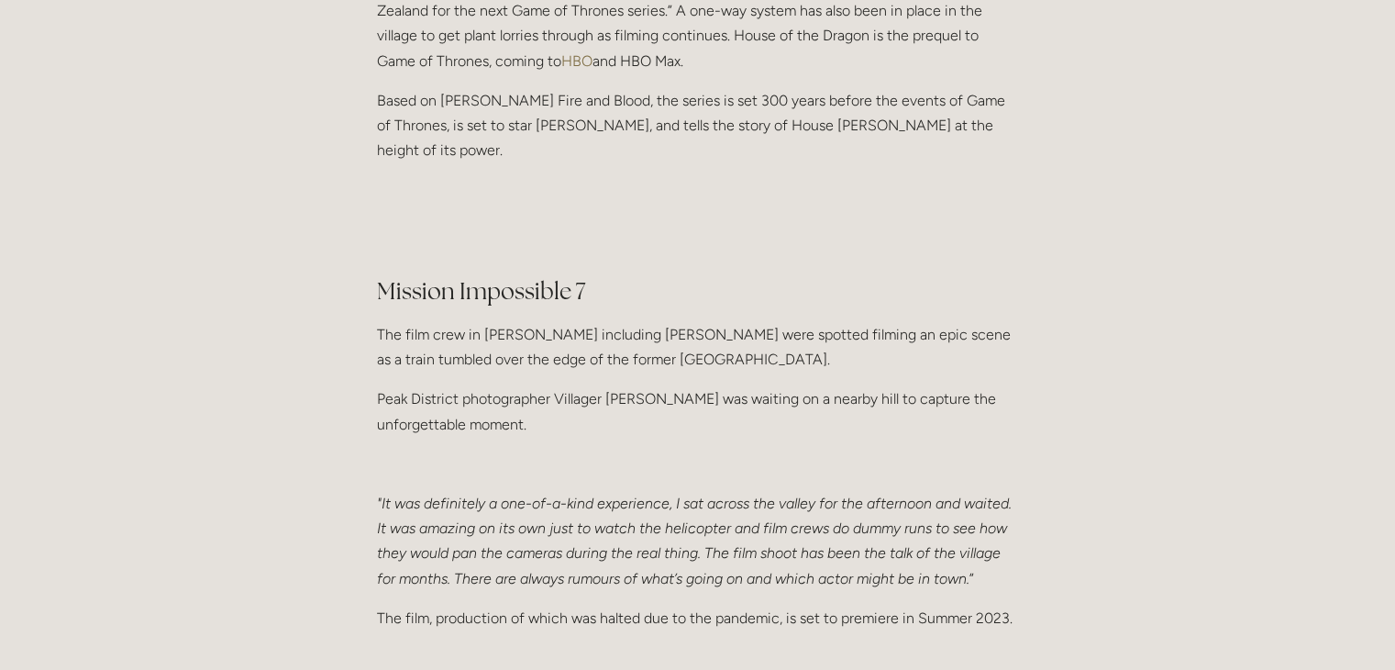
scroll to position [1174, 0]
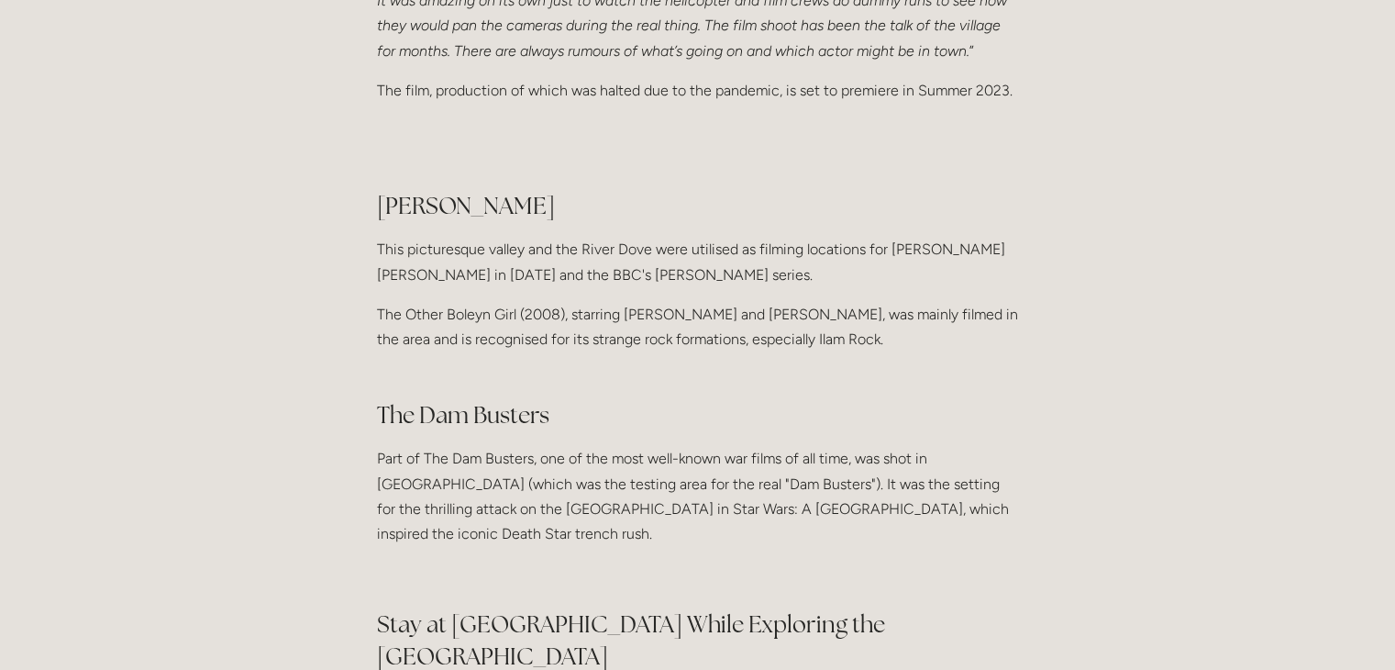
scroll to position [1672, 0]
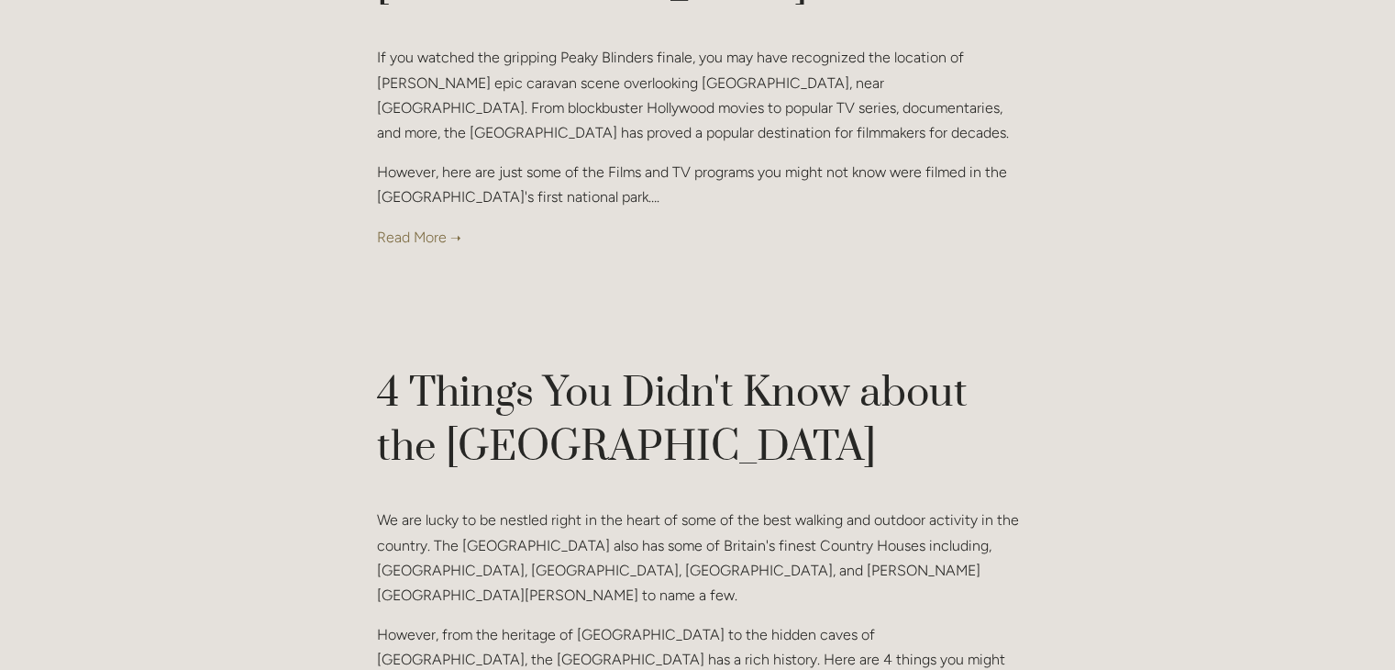
scroll to position [7904, 0]
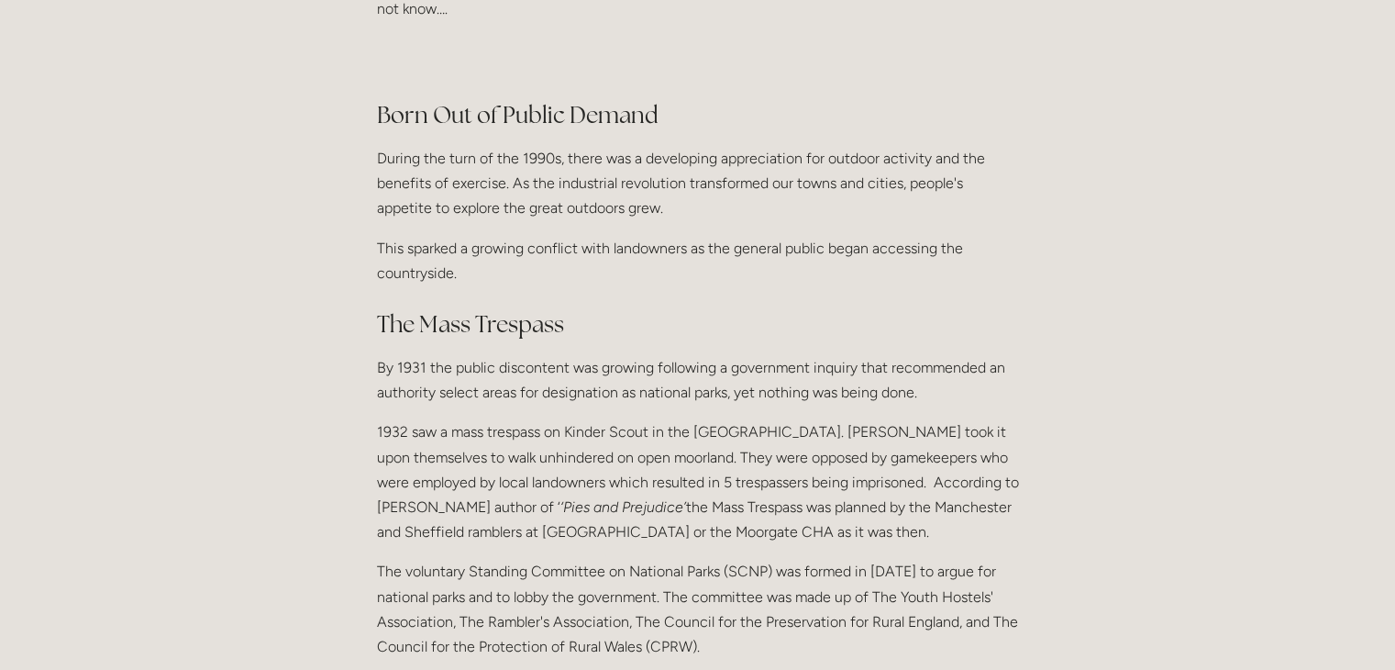
scroll to position [686, 0]
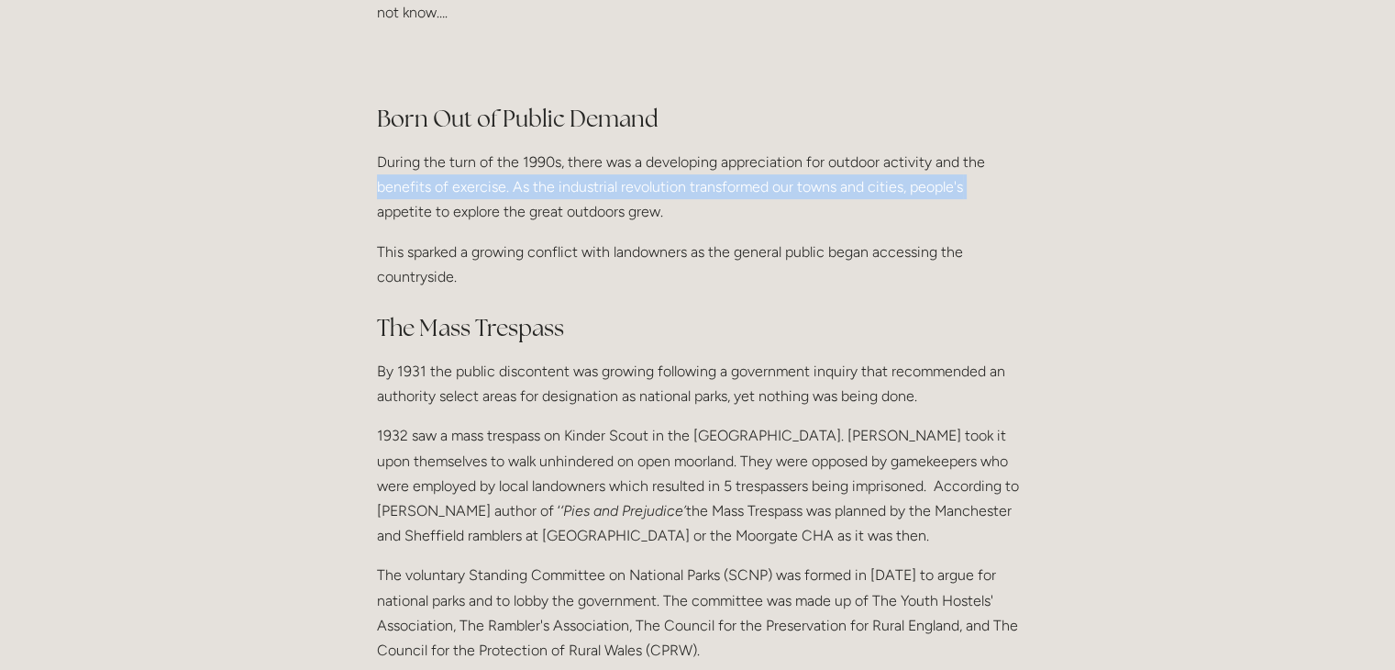
drag, startPoint x: 257, startPoint y: 282, endPoint x: 155, endPoint y: 331, distance: 113.2
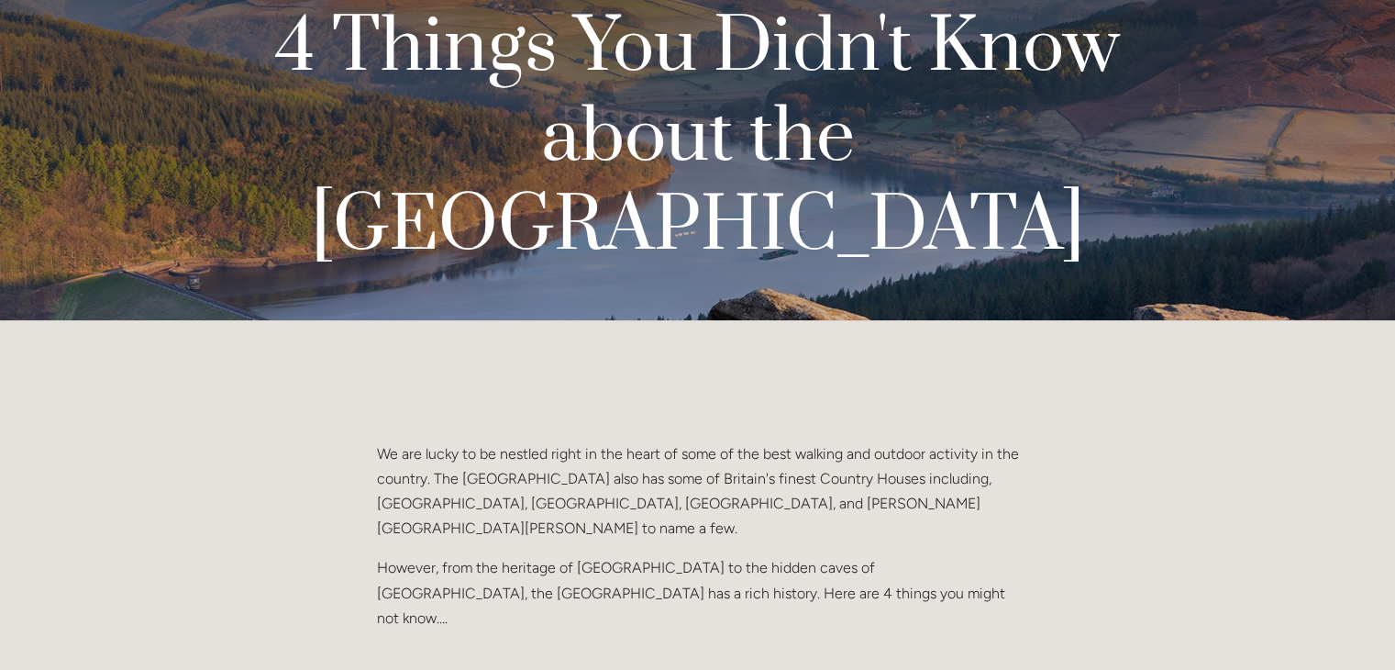
scroll to position [0, 0]
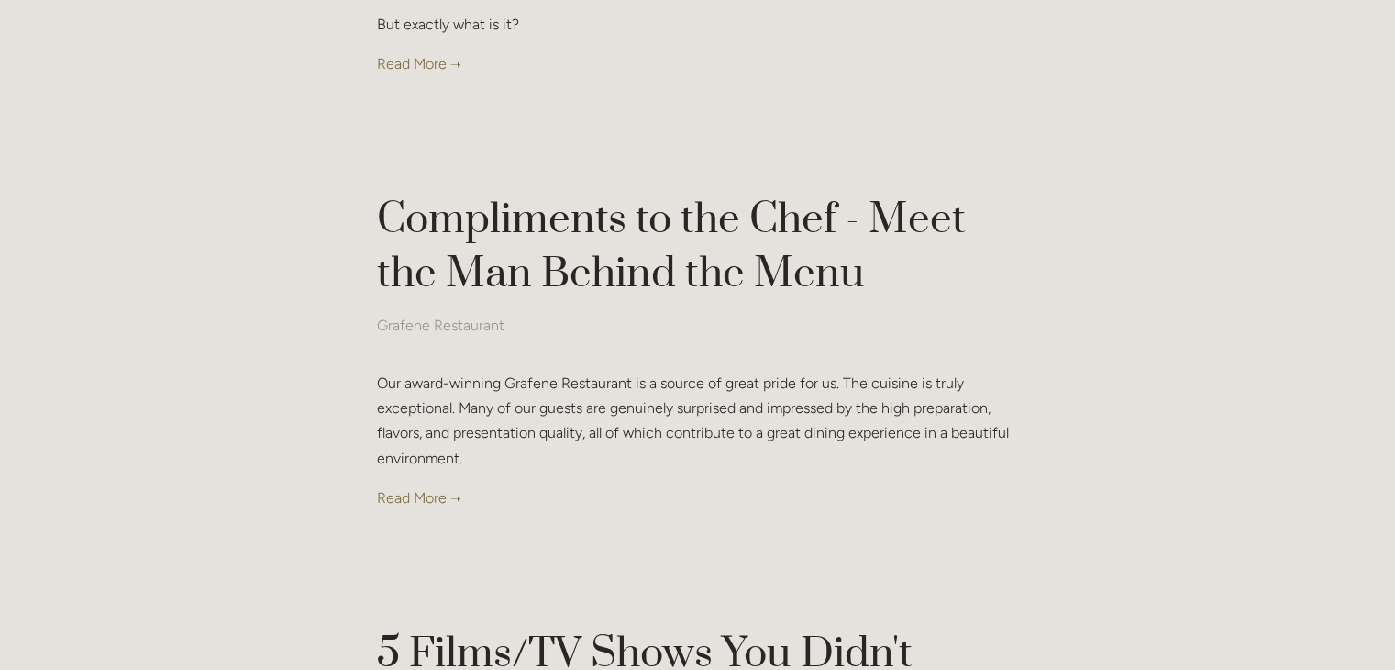
scroll to position [7093, 0]
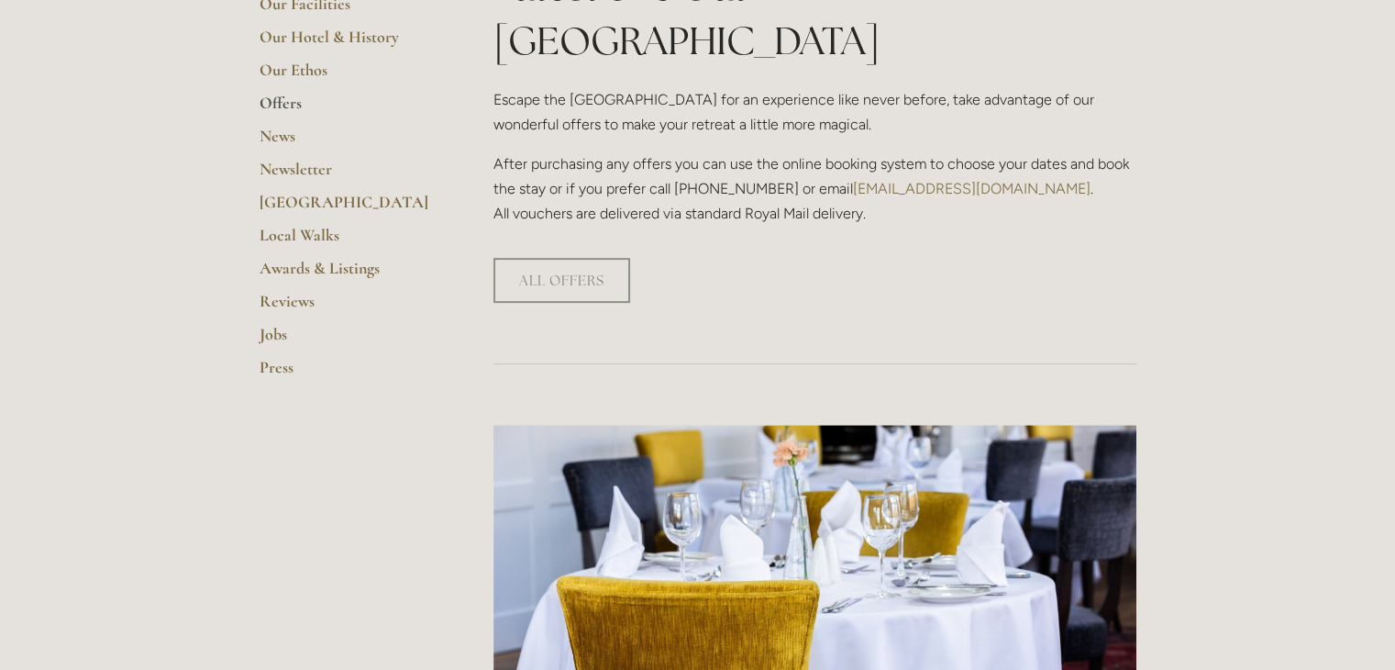
scroll to position [515, 0]
click at [276, 270] on link "Awards & Listings" at bounding box center [347, 273] width 175 height 33
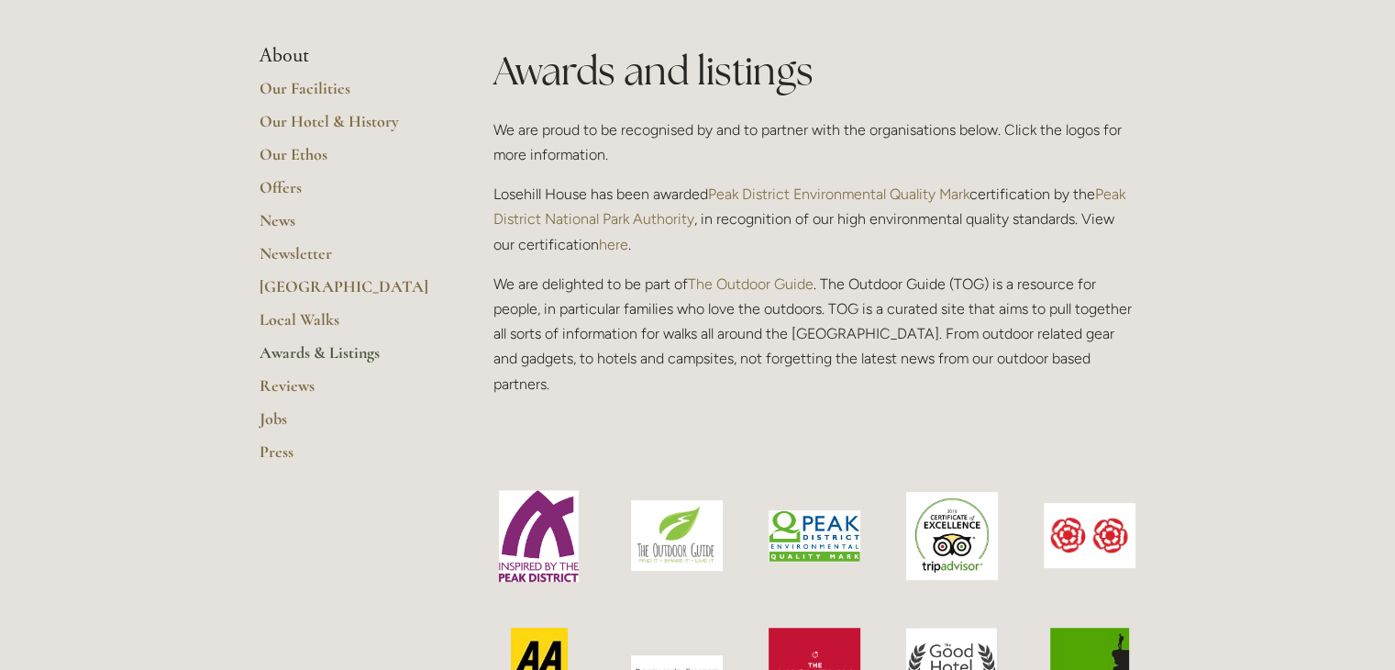
scroll to position [457, 0]
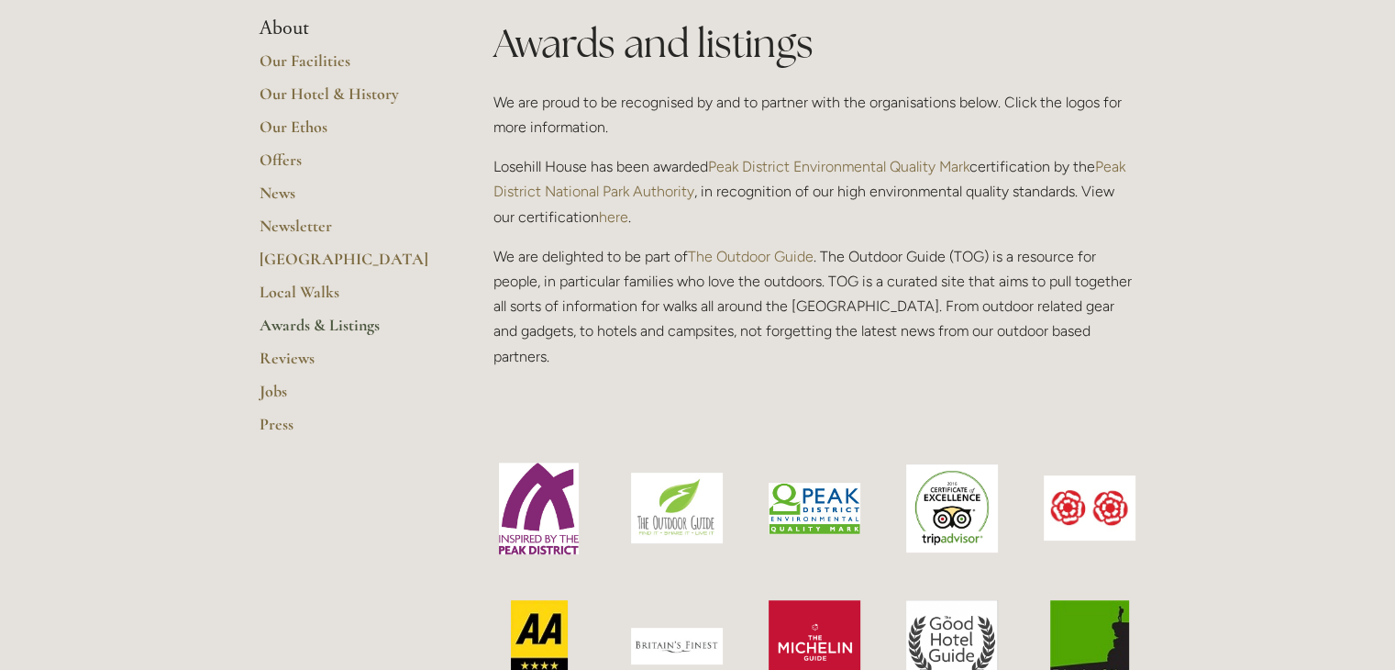
click at [951, 487] on img at bounding box center [952, 508] width 92 height 88
click at [273, 358] on link "Reviews" at bounding box center [347, 364] width 175 height 33
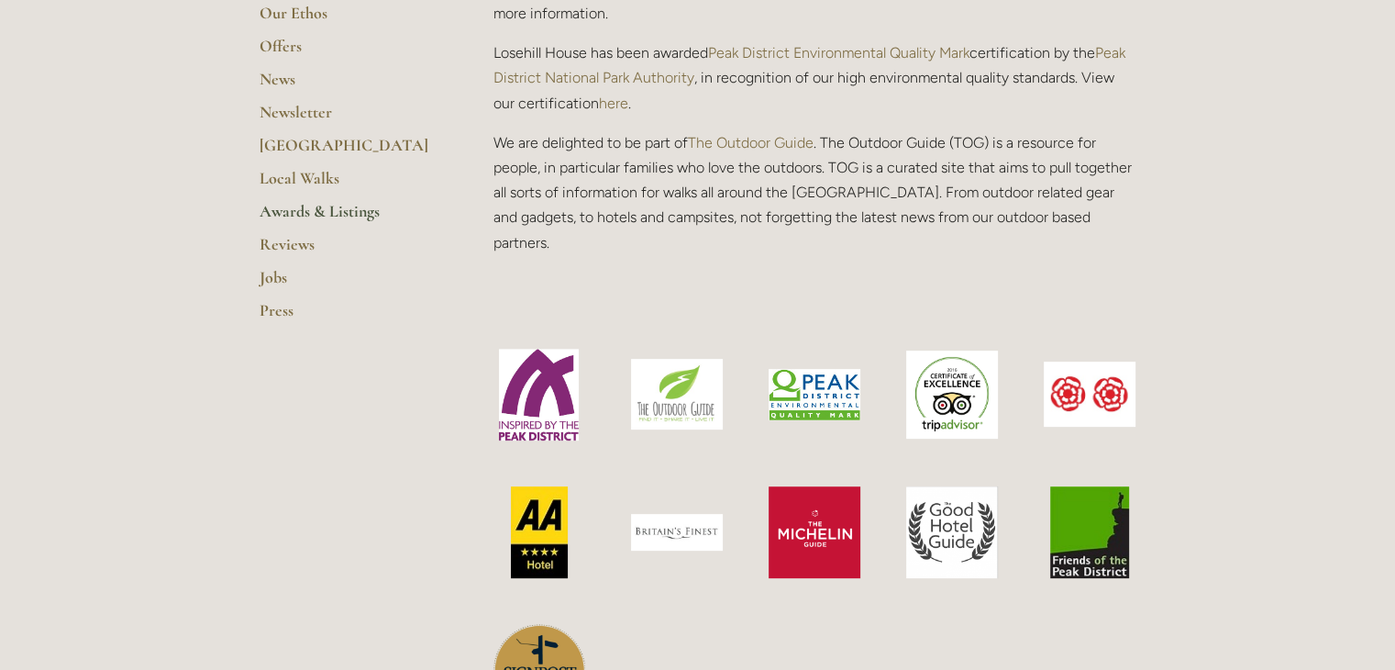
scroll to position [572, 0]
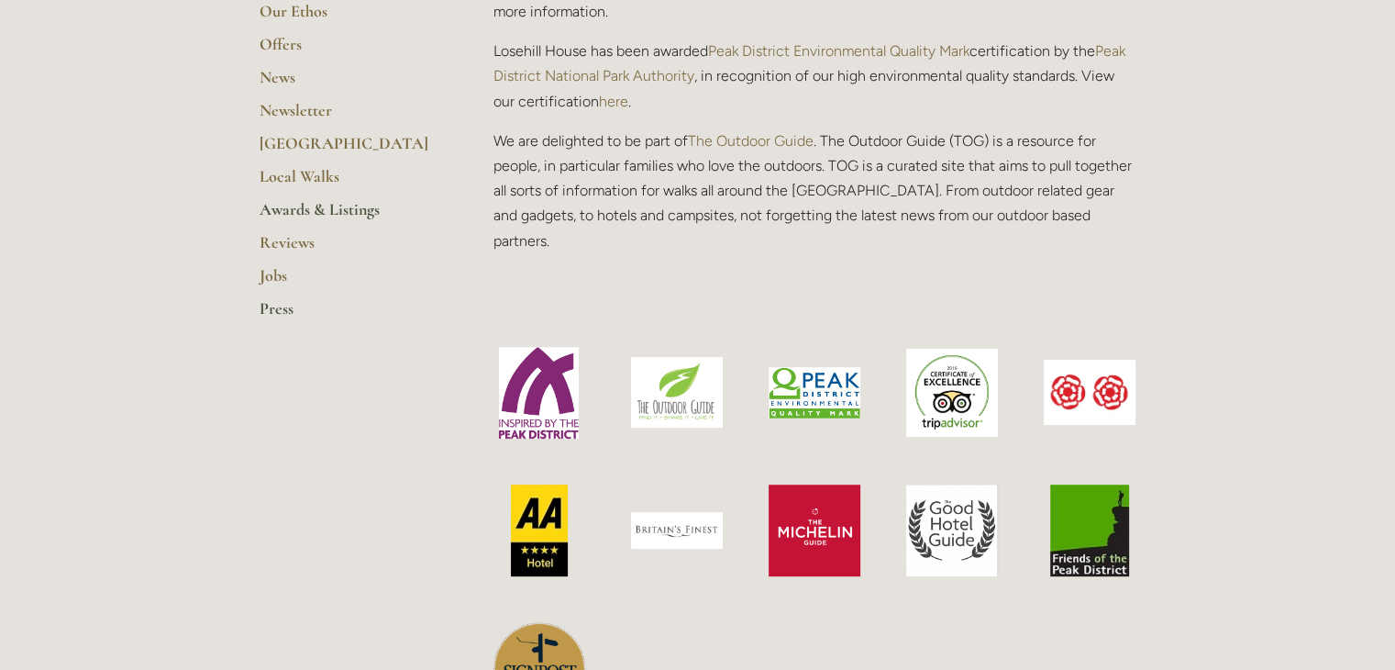
click at [271, 313] on link "Press" at bounding box center [347, 314] width 175 height 33
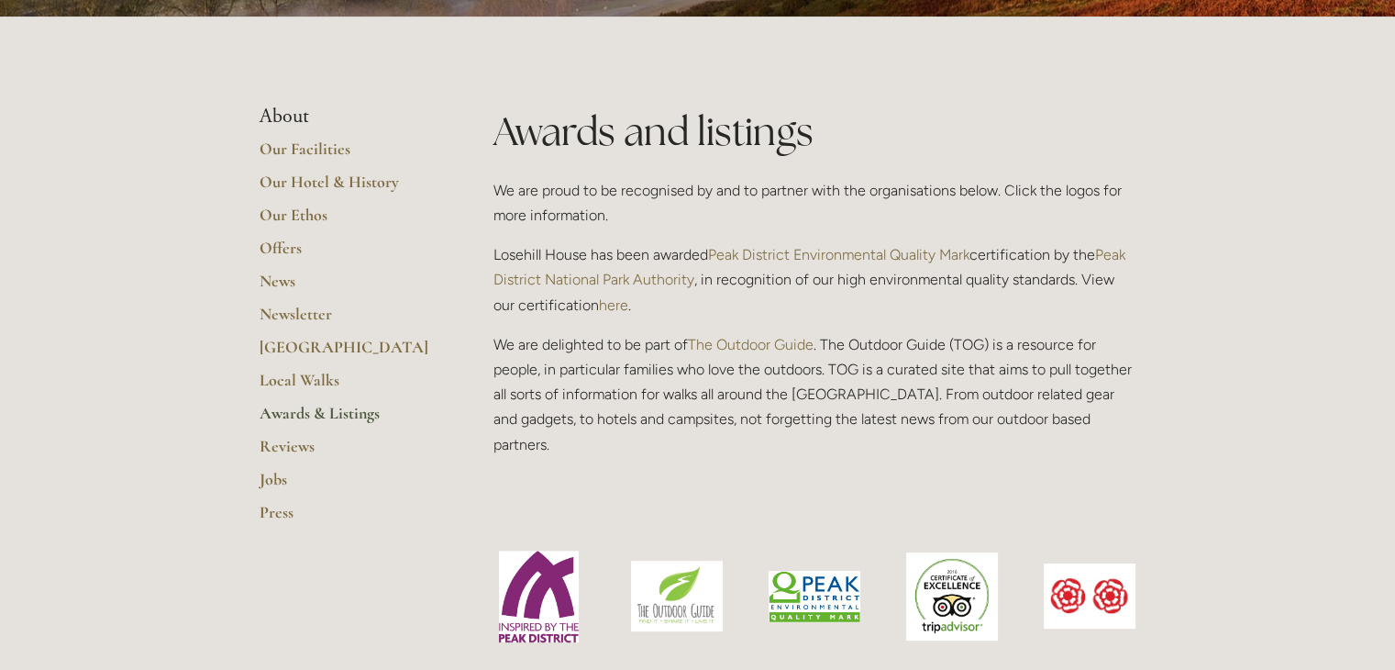
scroll to position [367, 0]
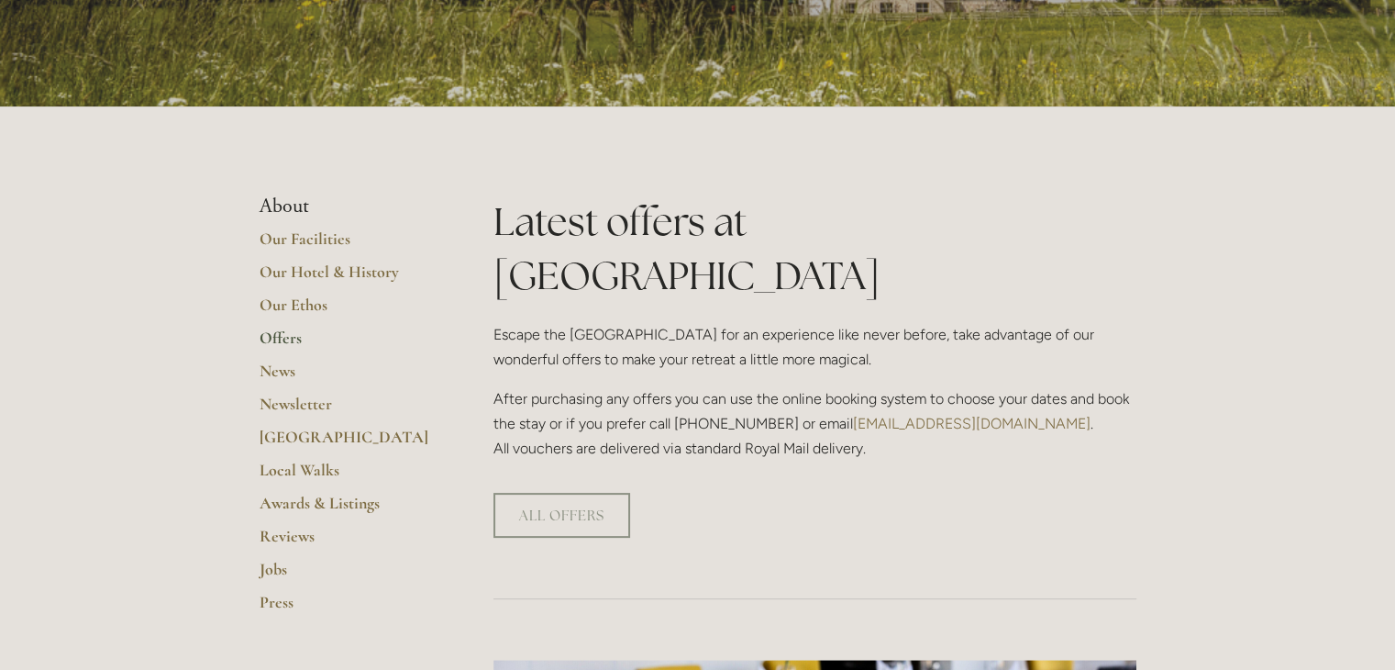
scroll to position [275, 0]
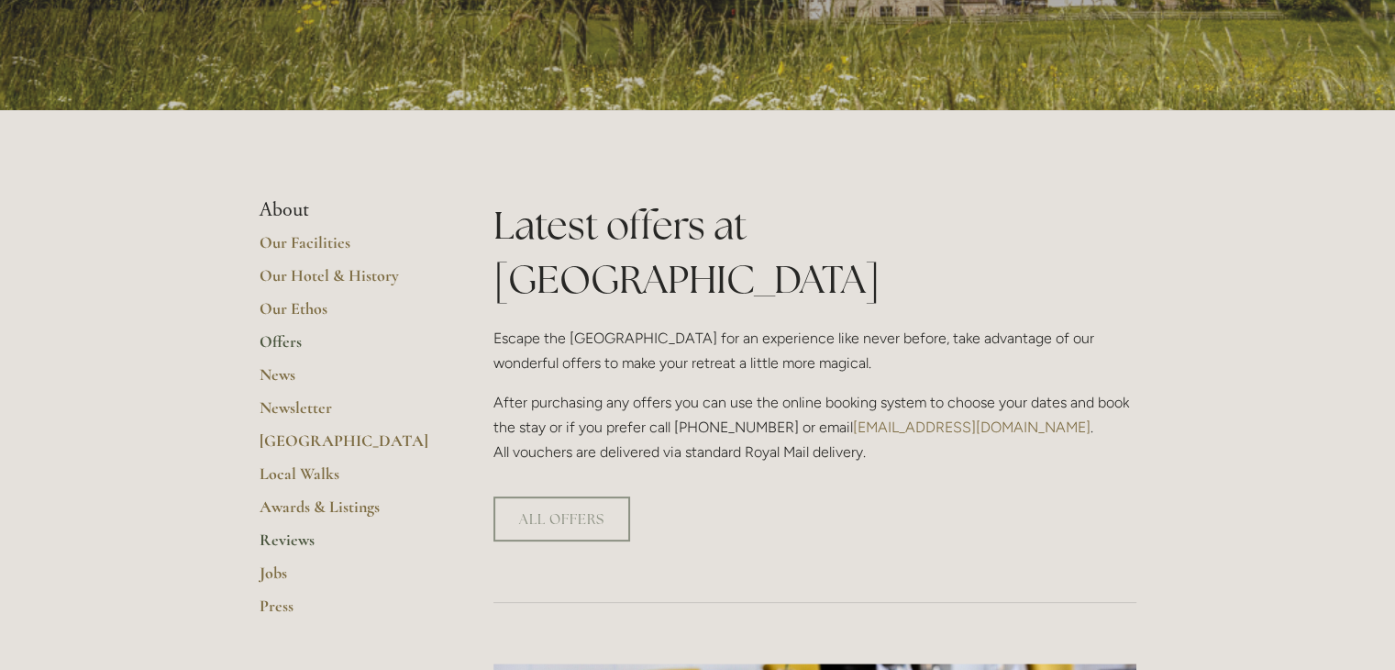
click at [276, 541] on link "Reviews" at bounding box center [347, 545] width 175 height 33
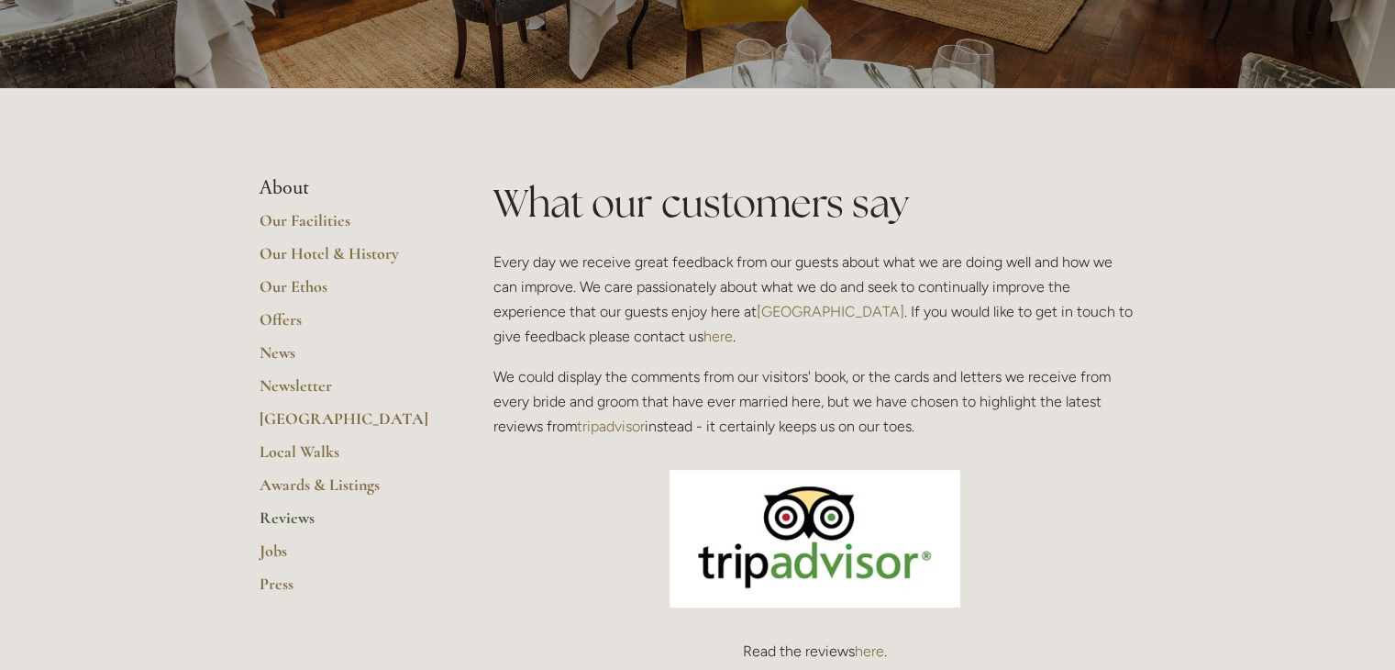
scroll to position [296, 0]
click at [275, 226] on link "Our Facilities" at bounding box center [347, 227] width 175 height 33
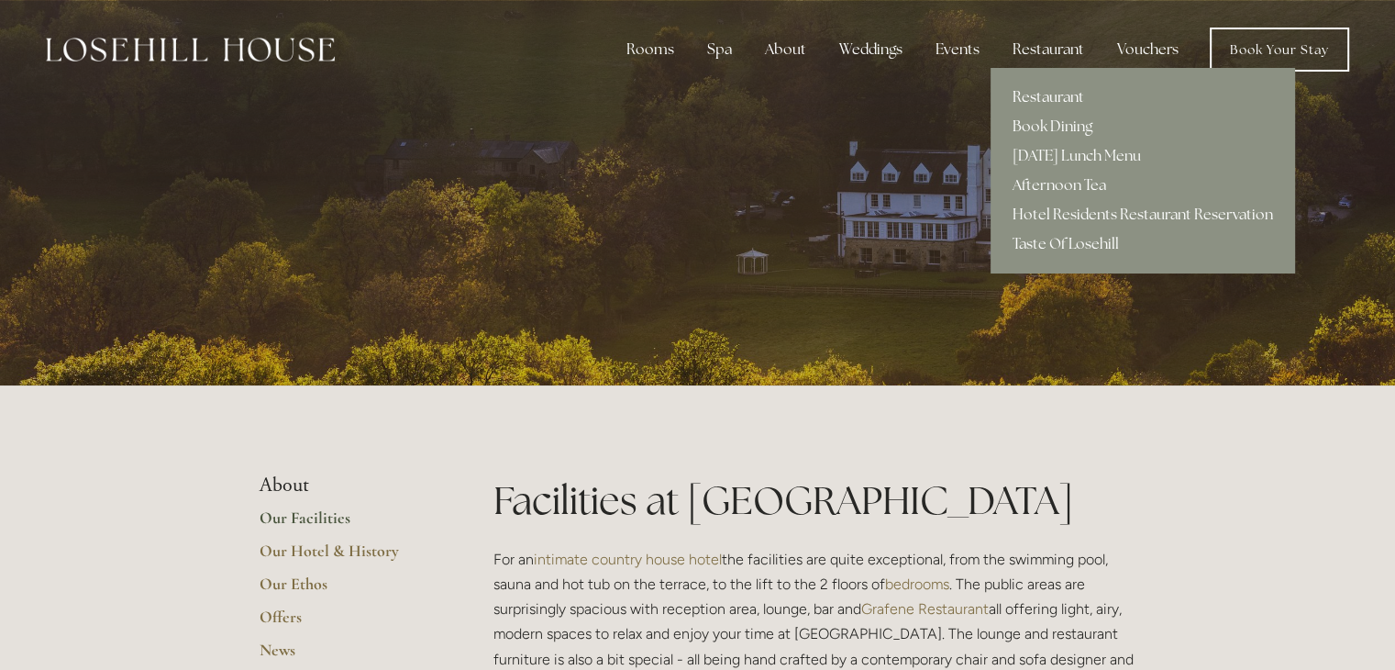
click at [1057, 96] on link "Restaurant" at bounding box center [1143, 97] width 304 height 29
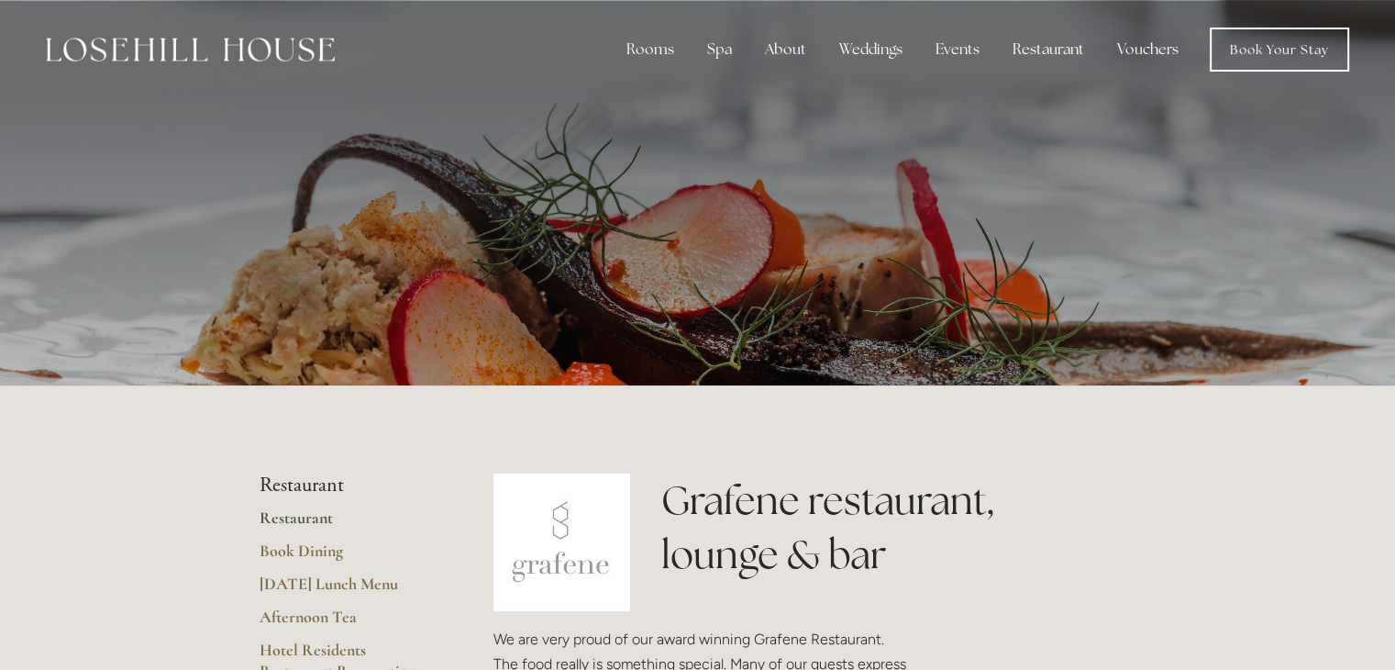
click at [1122, 251] on div at bounding box center [698, 192] width 877 height 385
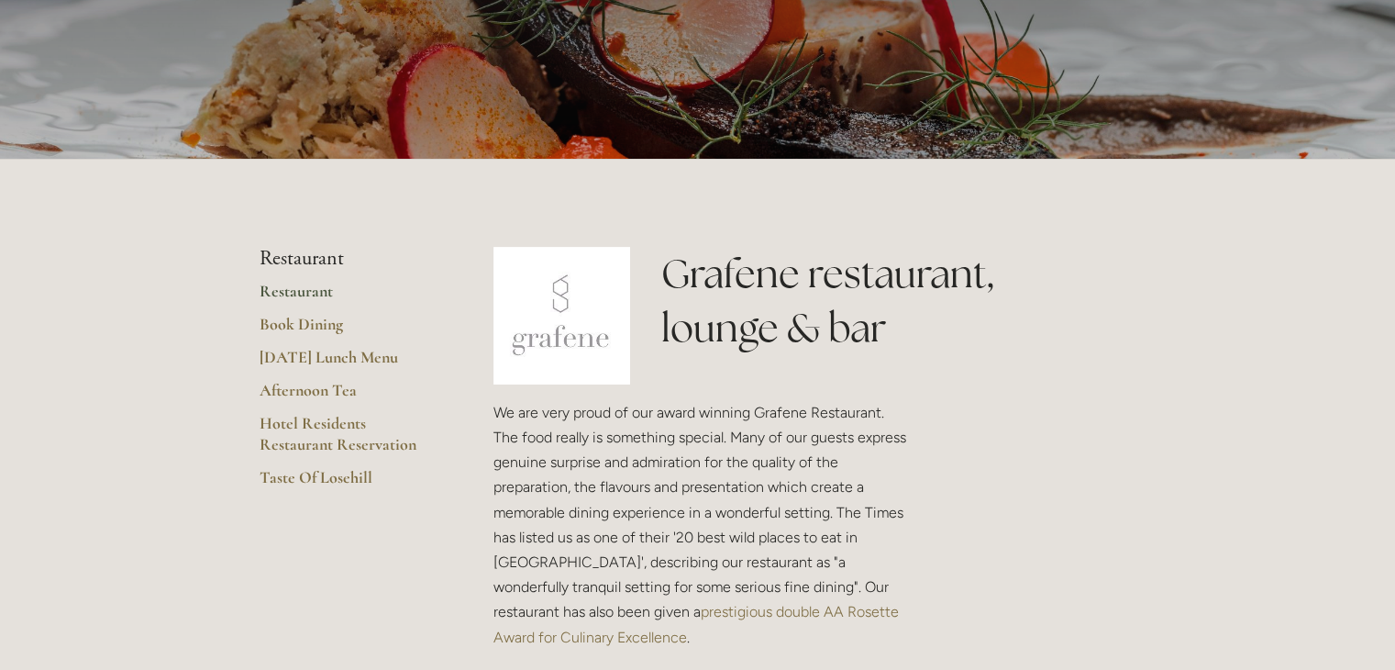
scroll to position [226, 0]
click at [279, 479] on link "Taste Of Losehill" at bounding box center [347, 484] width 175 height 33
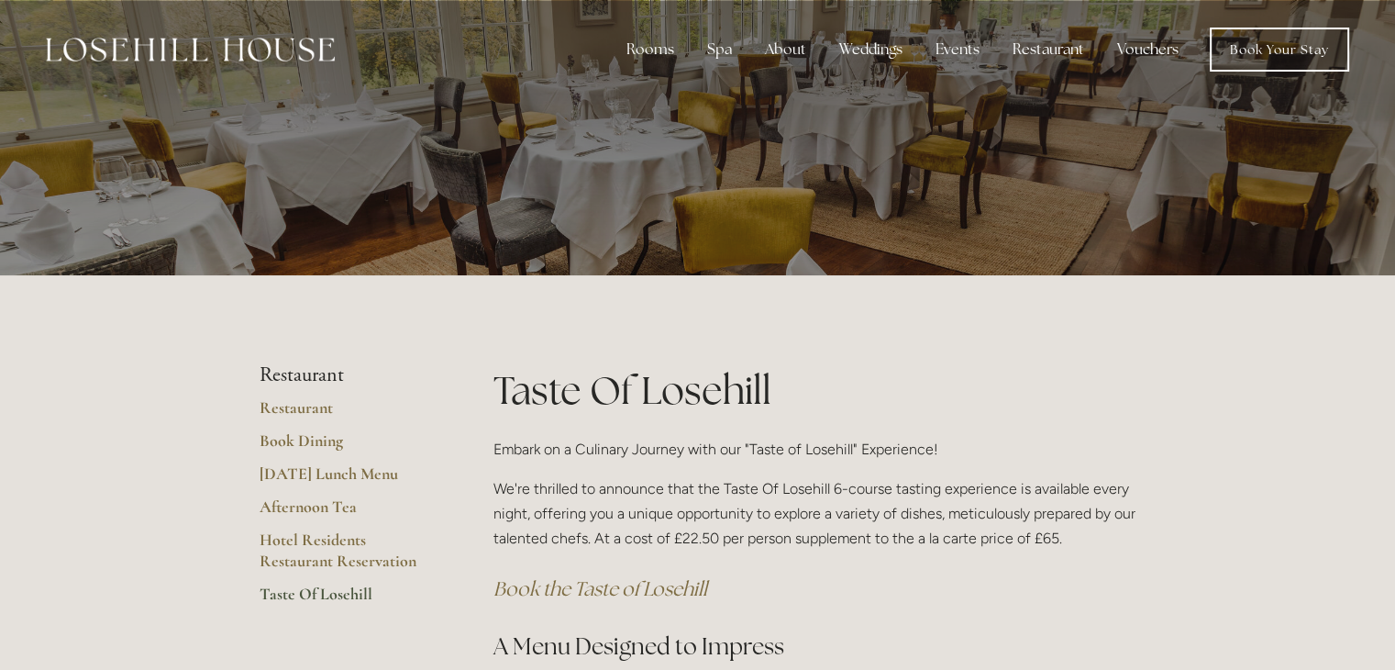
click at [152, 49] on img at bounding box center [190, 50] width 289 height 24
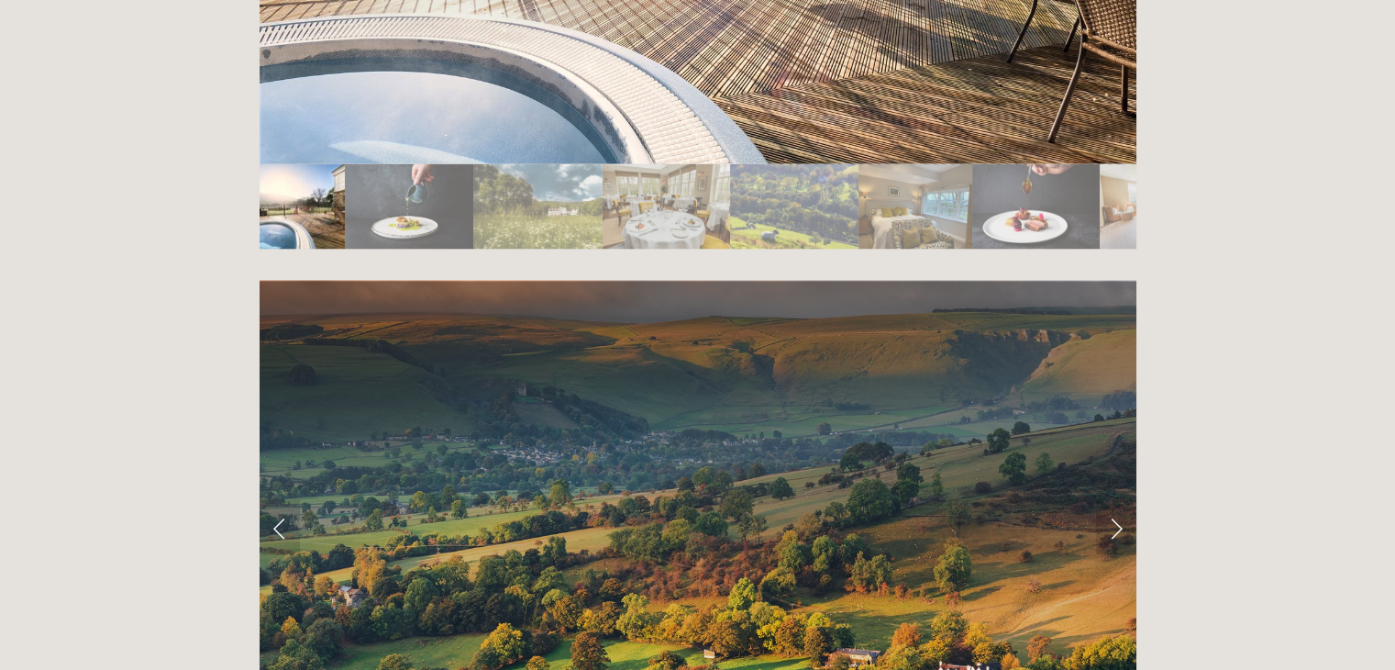
scroll to position [3459, 0]
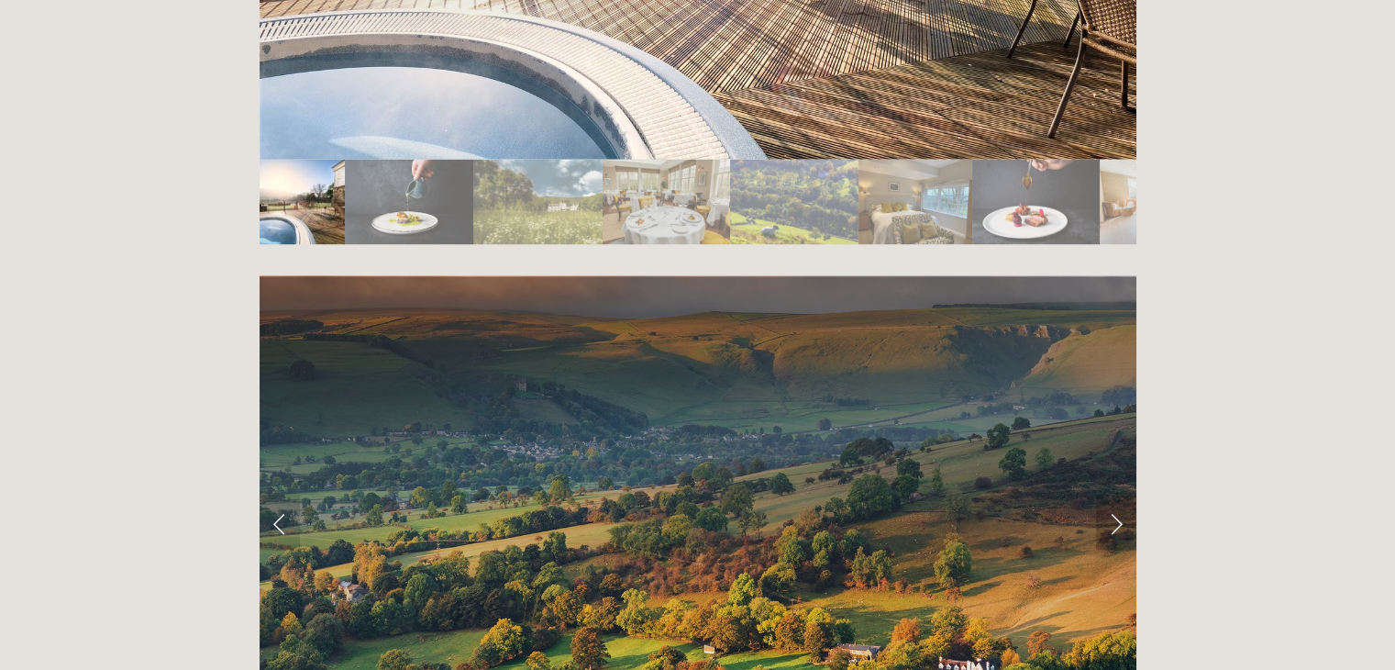
click at [1116, 494] on link "Next Slide" at bounding box center [1116, 521] width 40 height 55
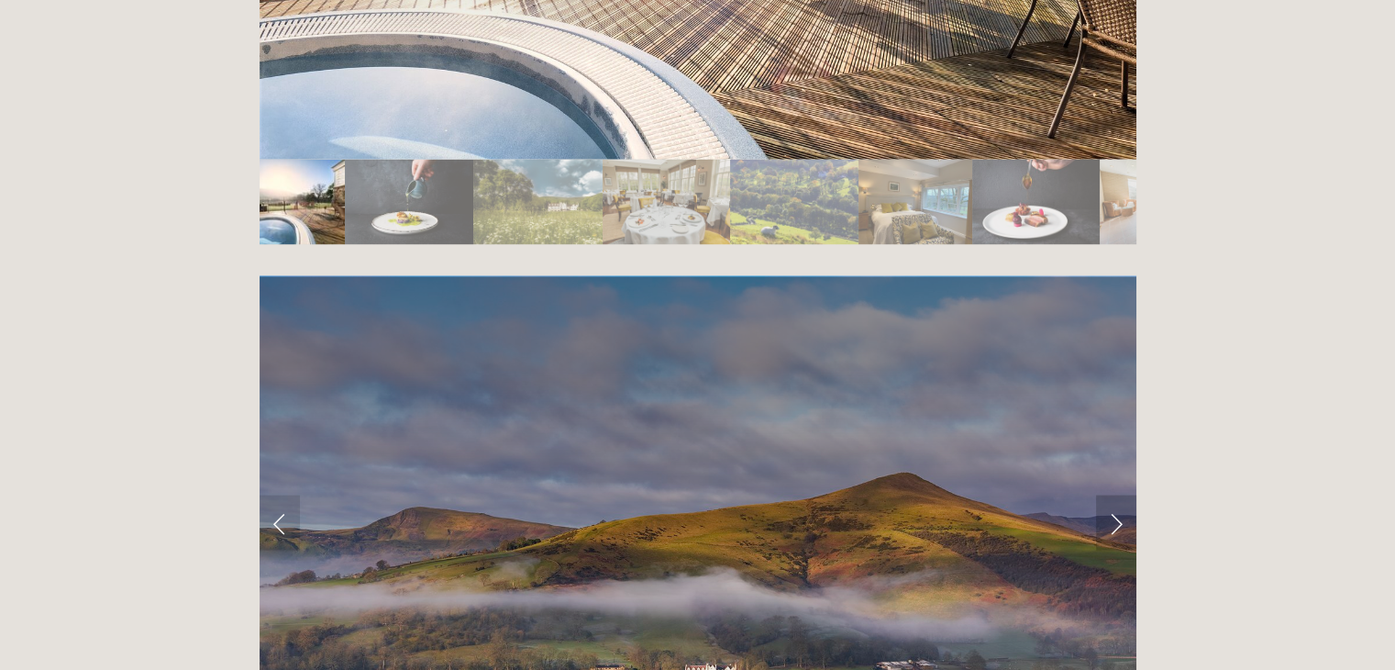
click at [1116, 494] on link "Next Slide" at bounding box center [1116, 521] width 40 height 55
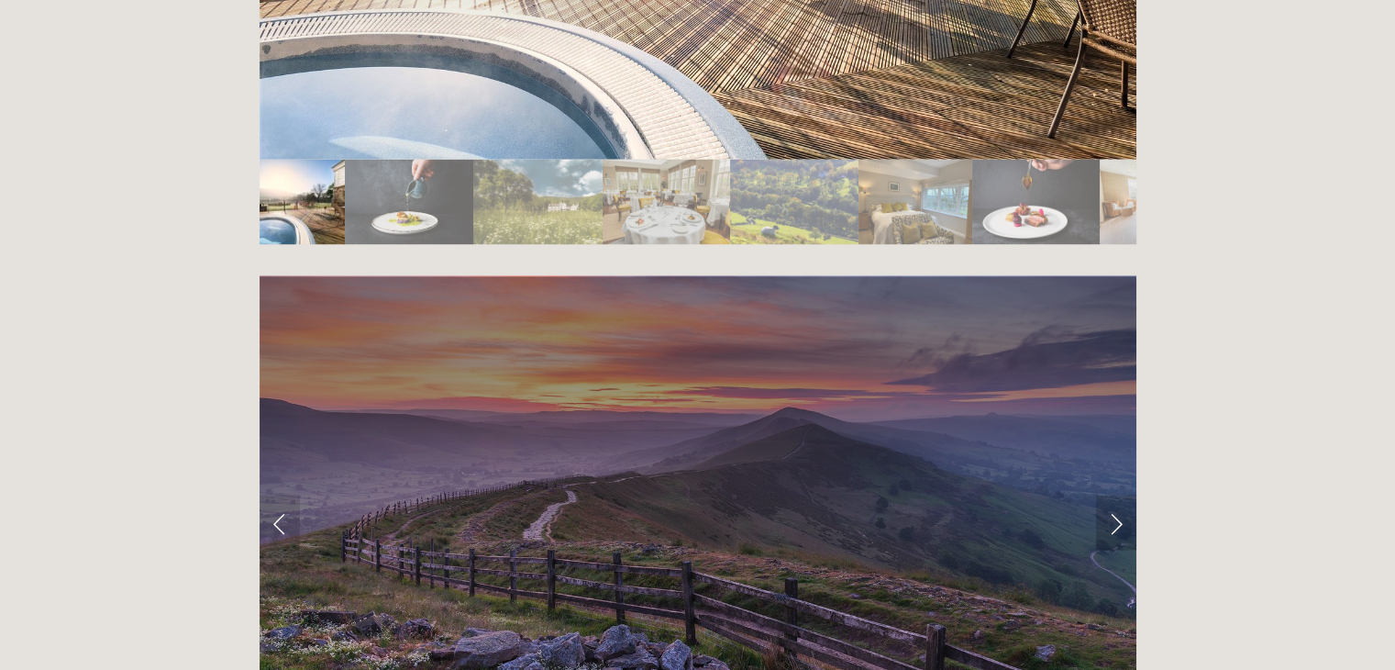
click at [1116, 494] on link "Next Slide" at bounding box center [1116, 521] width 40 height 55
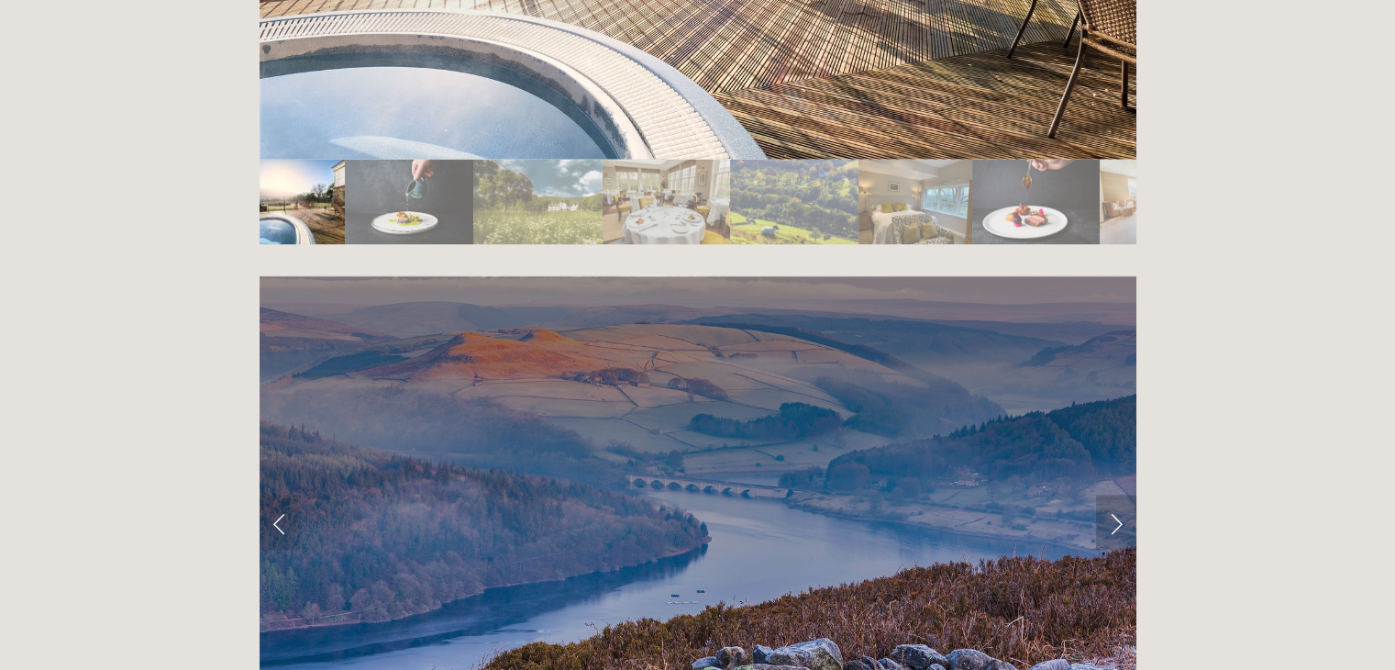
click at [1116, 494] on link "Next Slide" at bounding box center [1116, 521] width 40 height 55
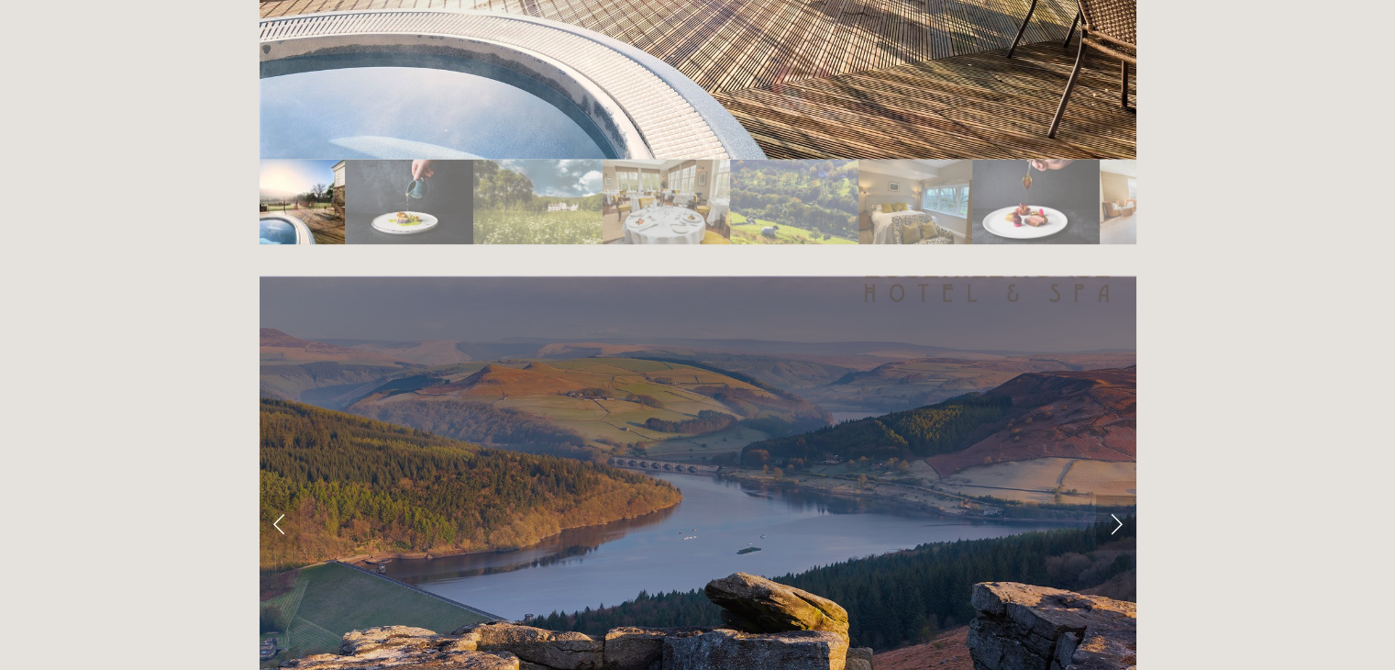
click at [1116, 494] on link "Next Slide" at bounding box center [1116, 521] width 40 height 55
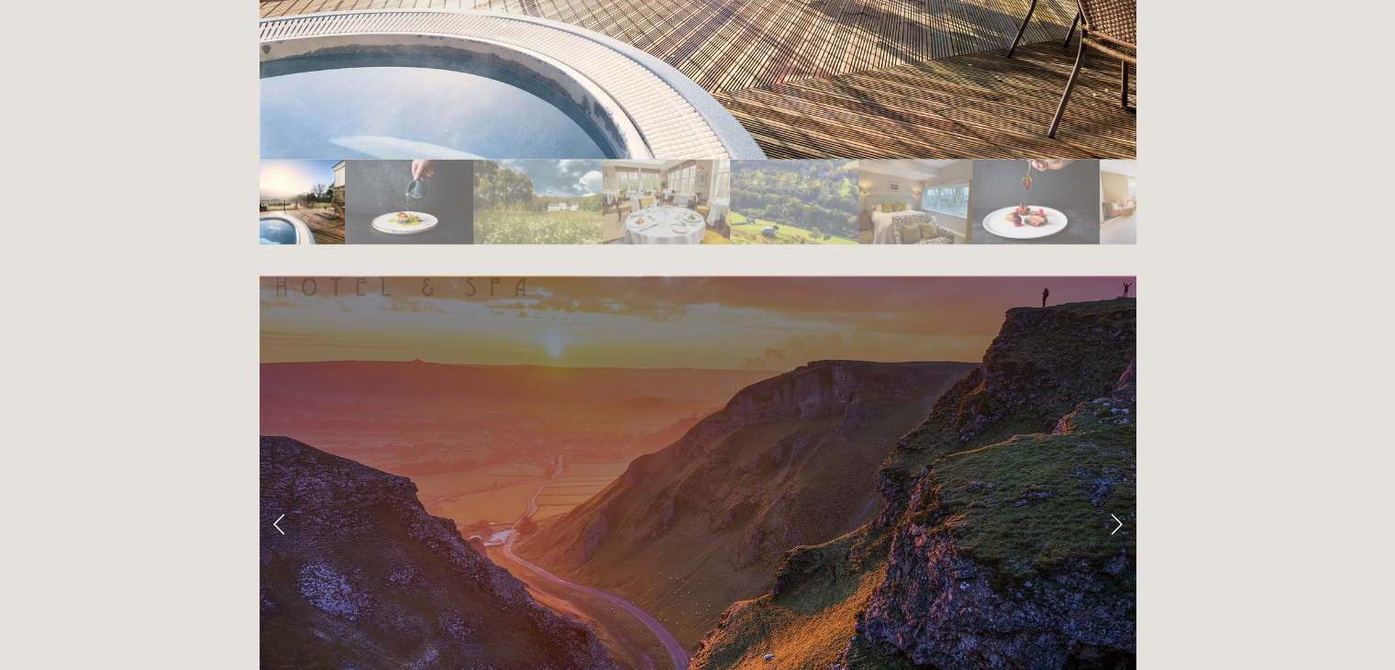
click at [1116, 494] on link "Next Slide" at bounding box center [1116, 521] width 40 height 55
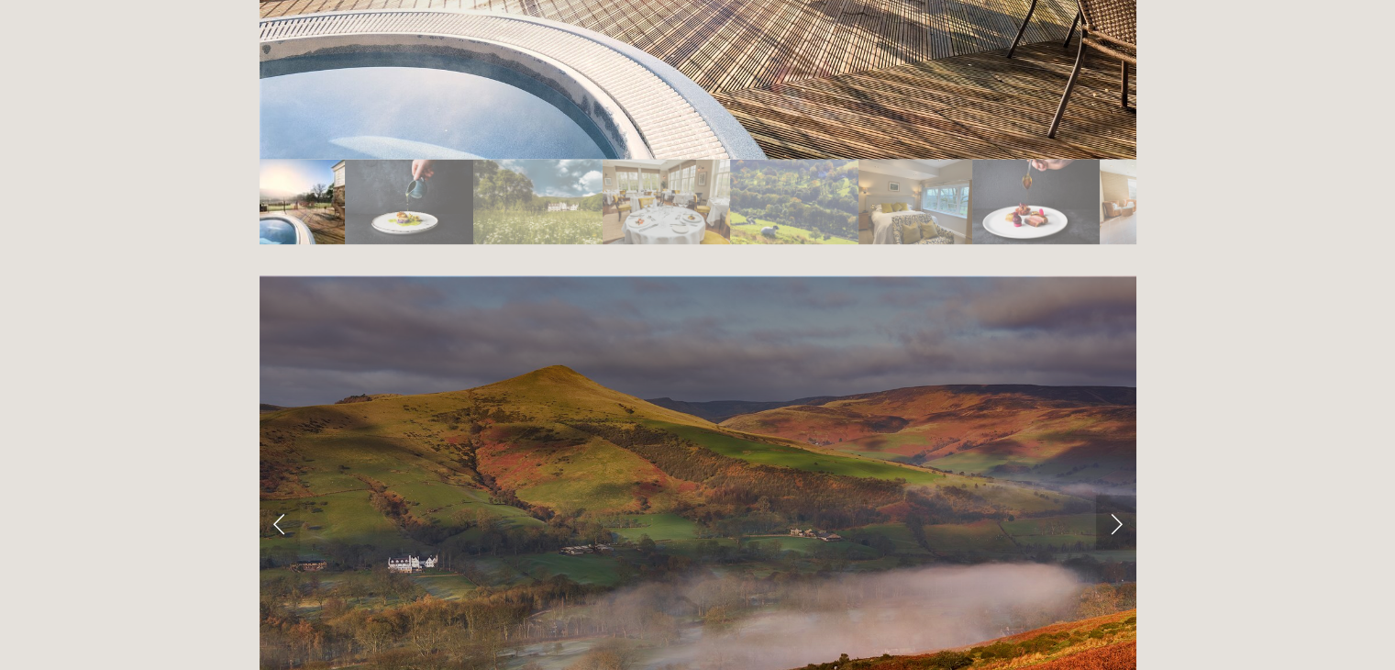
click at [1116, 494] on link "Next Slide" at bounding box center [1116, 521] width 40 height 55
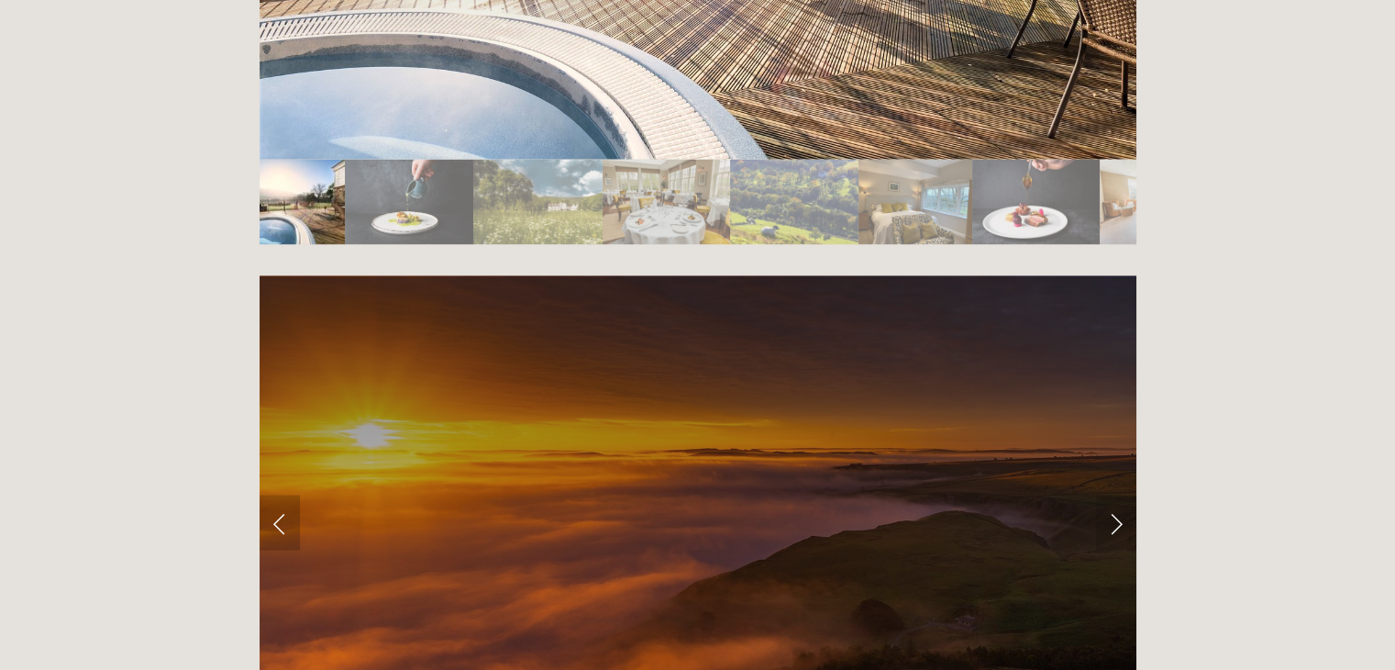
click at [283, 494] on link "Previous Slide" at bounding box center [280, 521] width 40 height 55
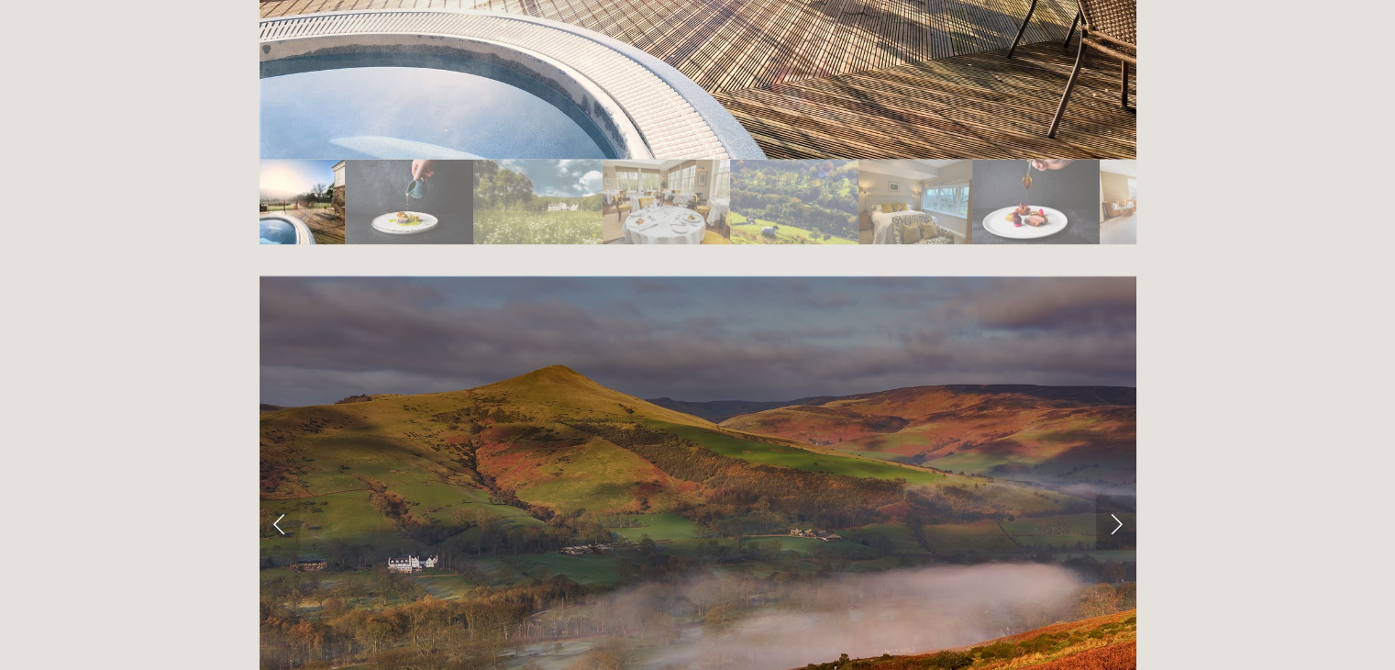
click at [1119, 494] on link "Next Slide" at bounding box center [1116, 521] width 40 height 55
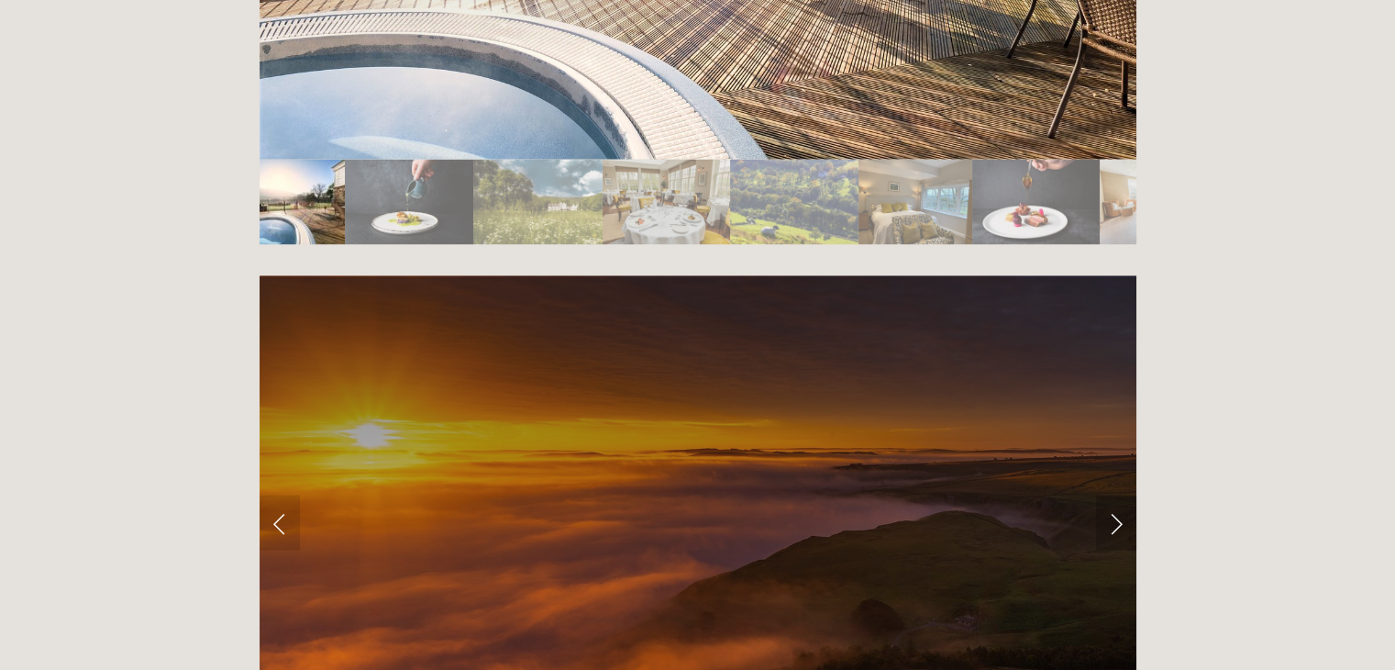
click at [1119, 494] on link "Next Slide" at bounding box center [1116, 521] width 40 height 55
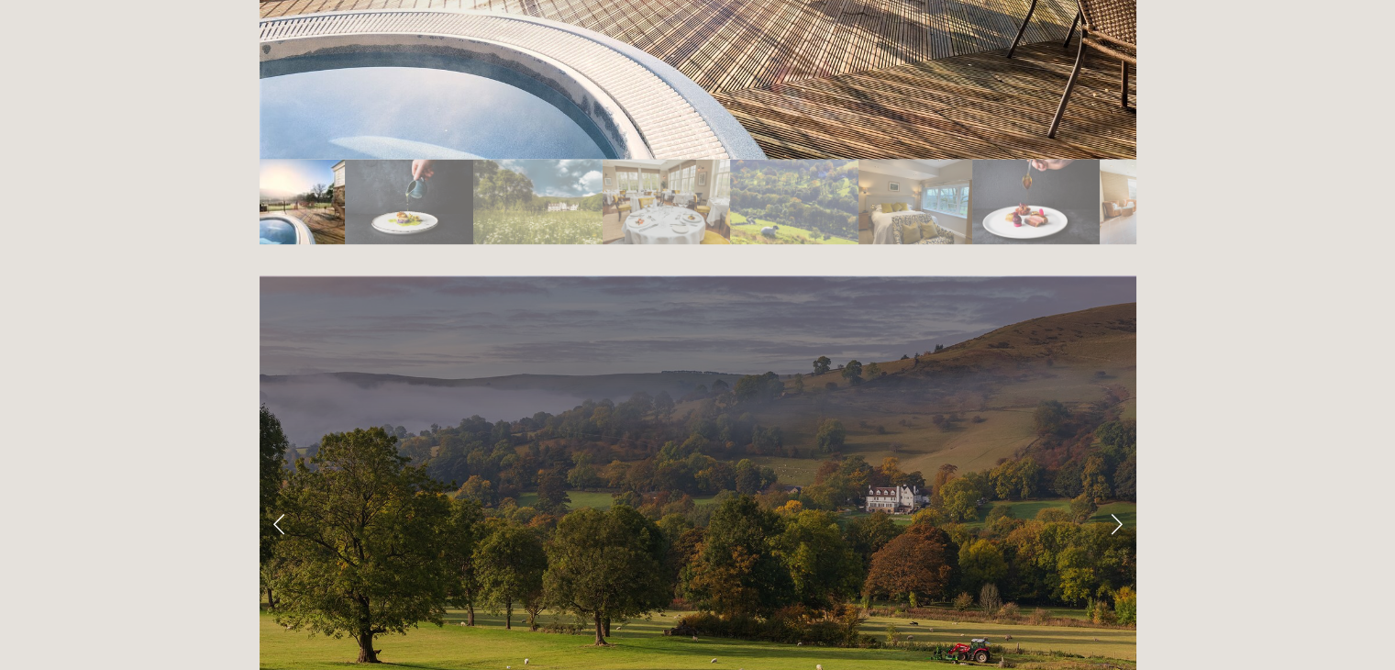
click at [1119, 494] on link "Next Slide" at bounding box center [1116, 521] width 40 height 55
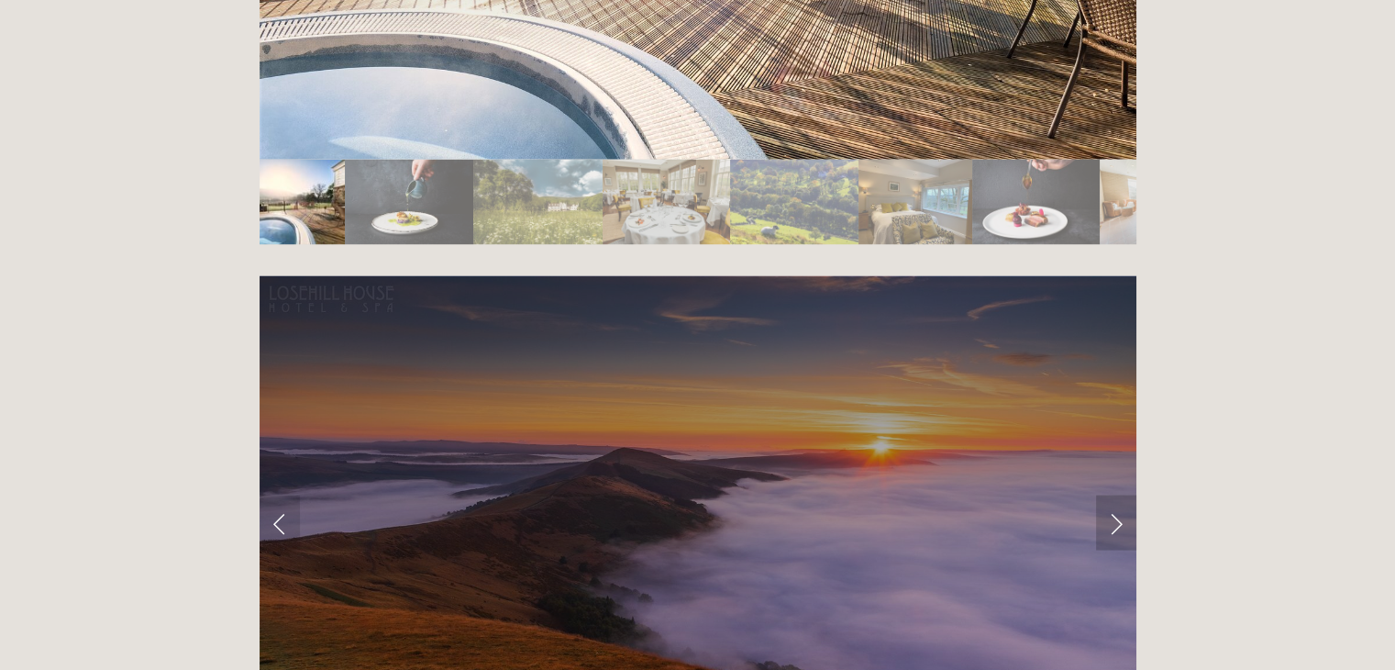
click at [1119, 494] on link "Next Slide" at bounding box center [1116, 521] width 40 height 55
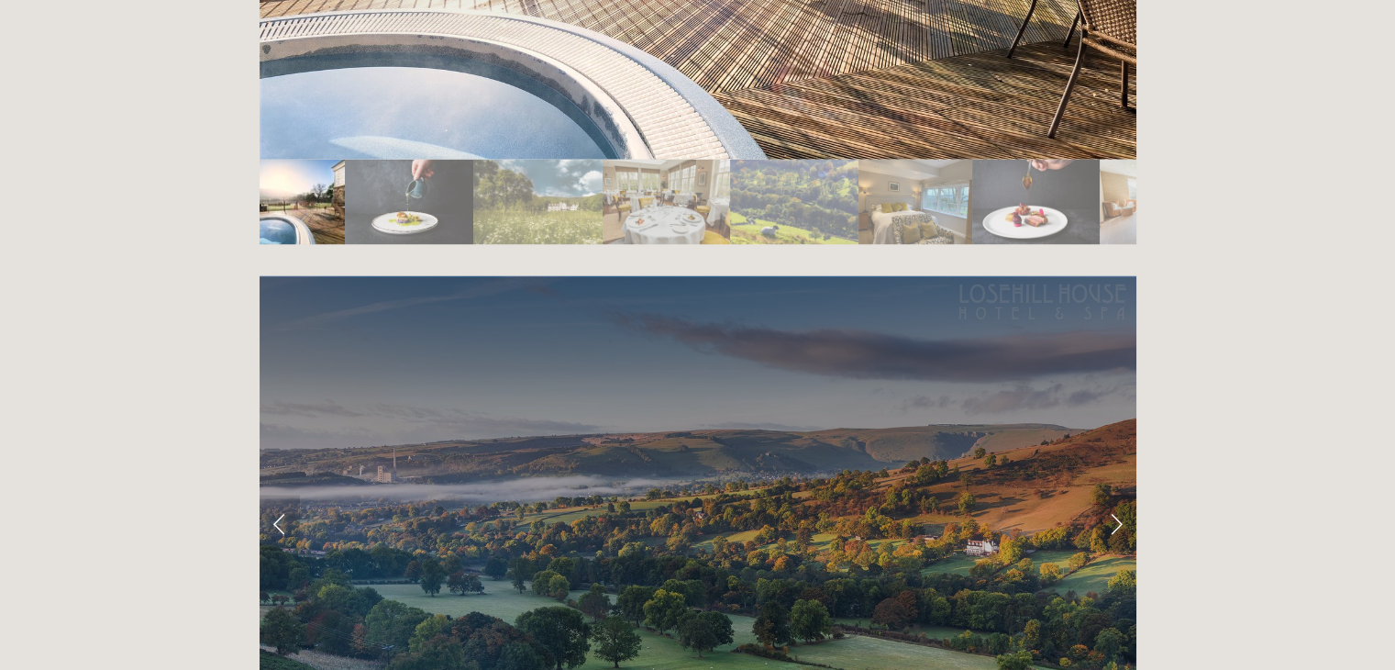
click at [1119, 494] on link "Next Slide" at bounding box center [1116, 521] width 40 height 55
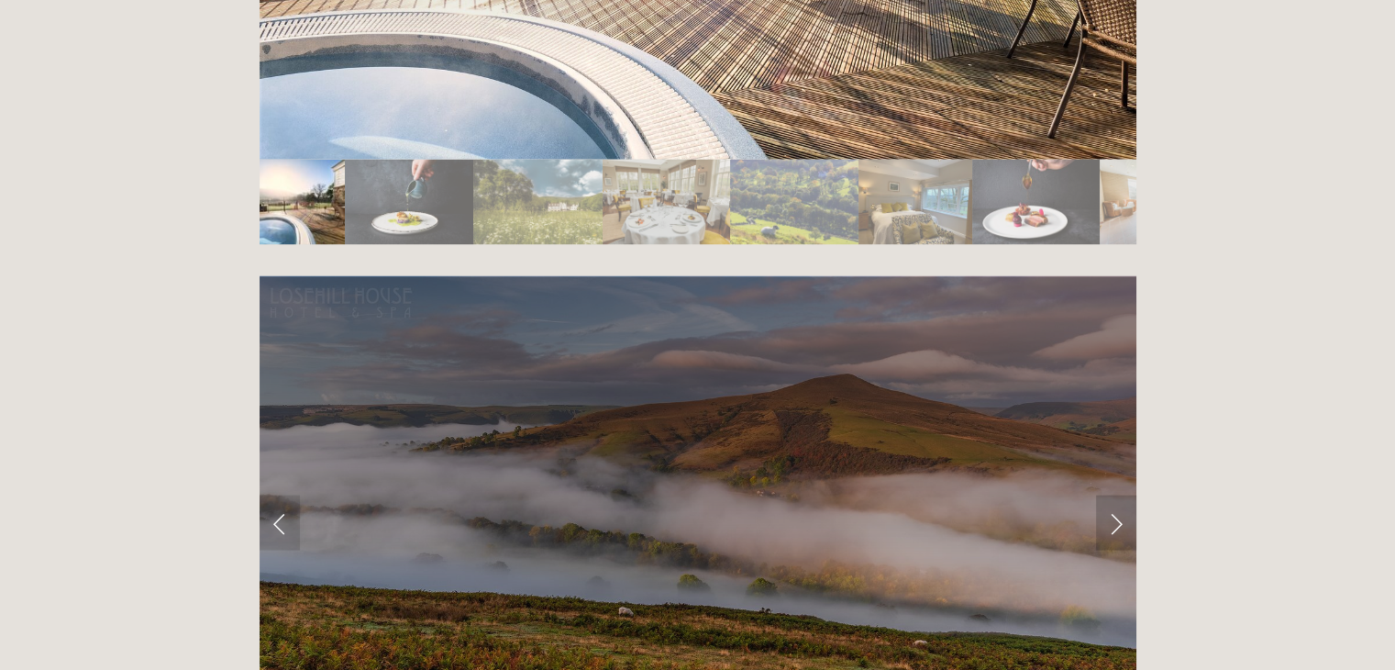
click at [1119, 494] on link "Next Slide" at bounding box center [1116, 521] width 40 height 55
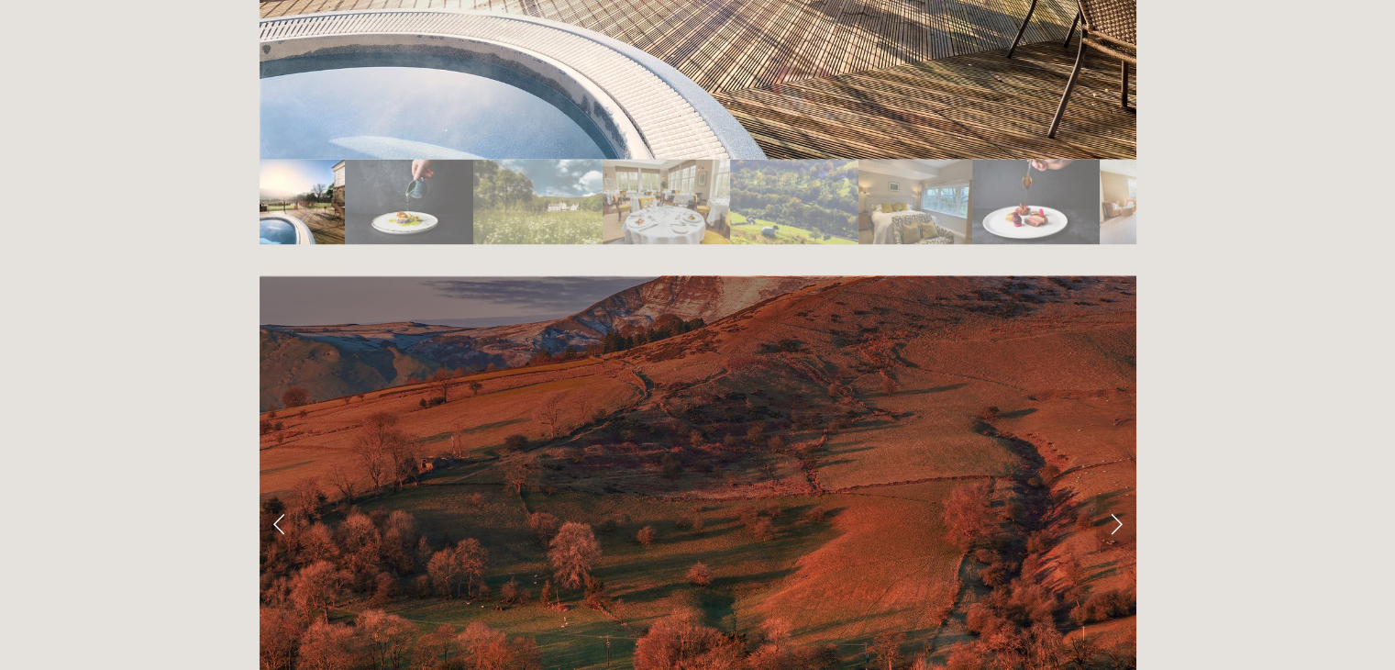
click at [1119, 494] on link "Next Slide" at bounding box center [1116, 521] width 40 height 55
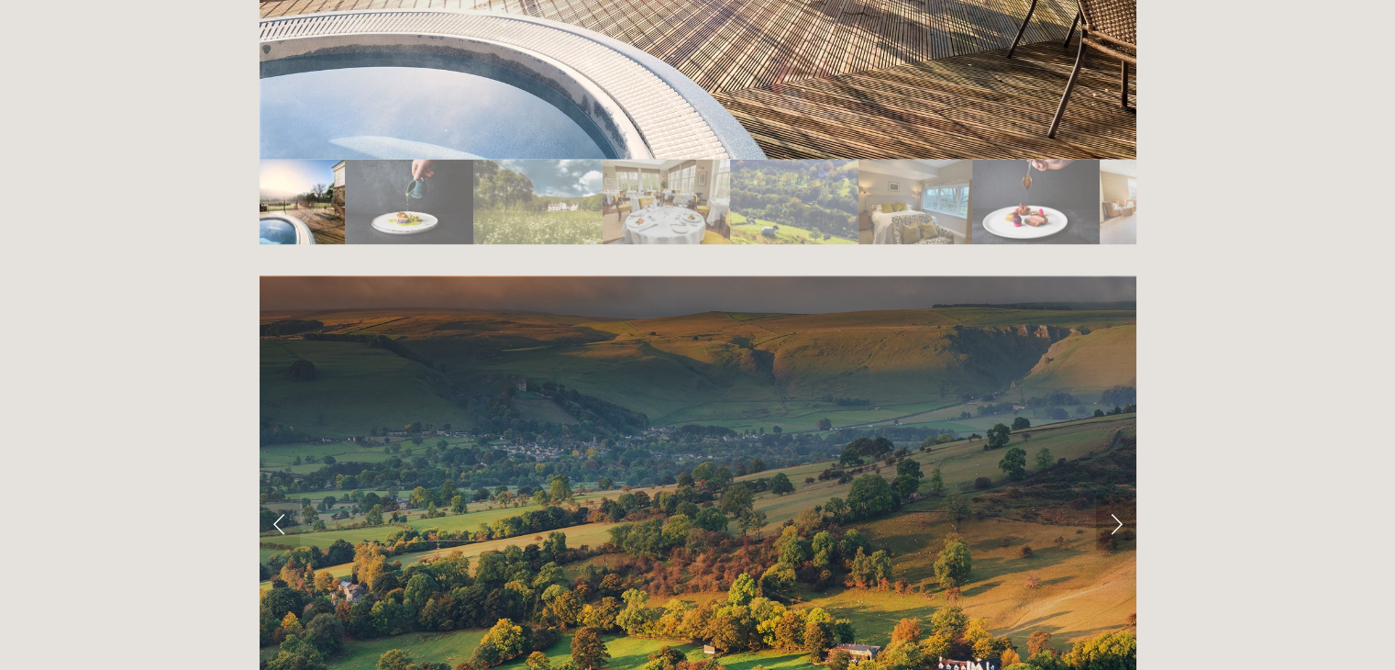
click at [1119, 494] on link "Next Slide" at bounding box center [1116, 521] width 40 height 55
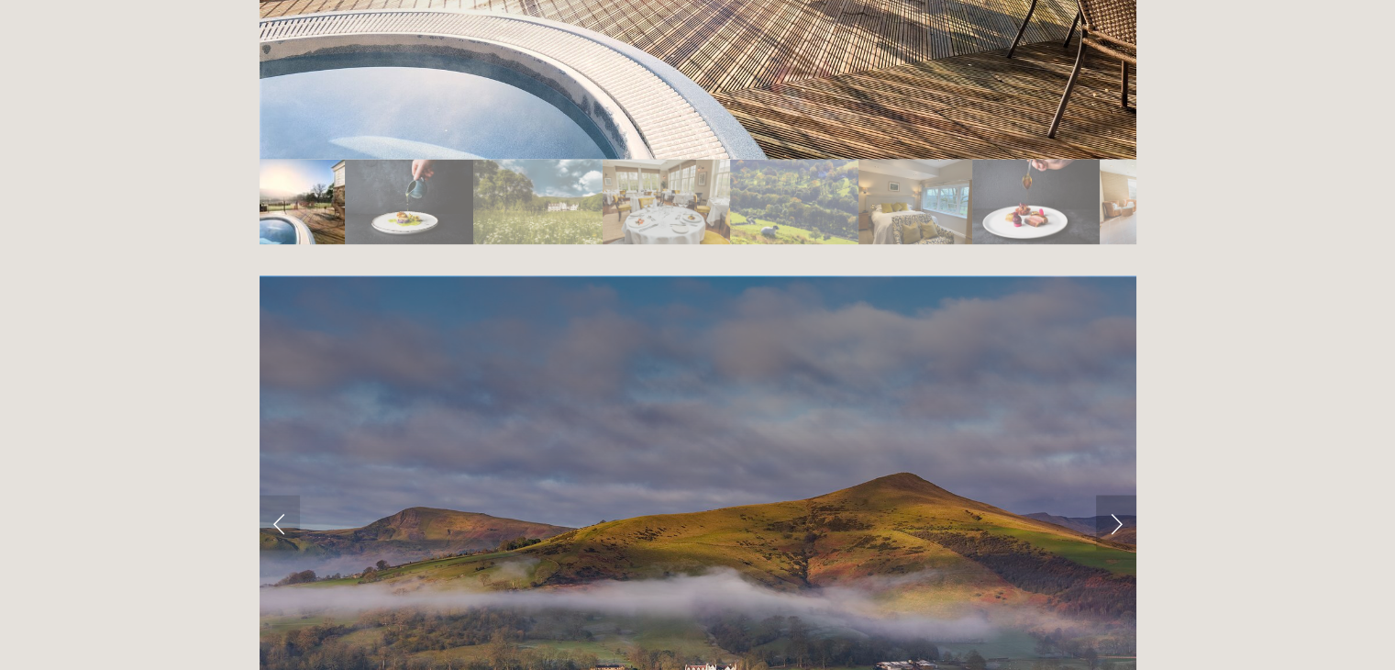
click at [1119, 494] on link "Next Slide" at bounding box center [1116, 521] width 40 height 55
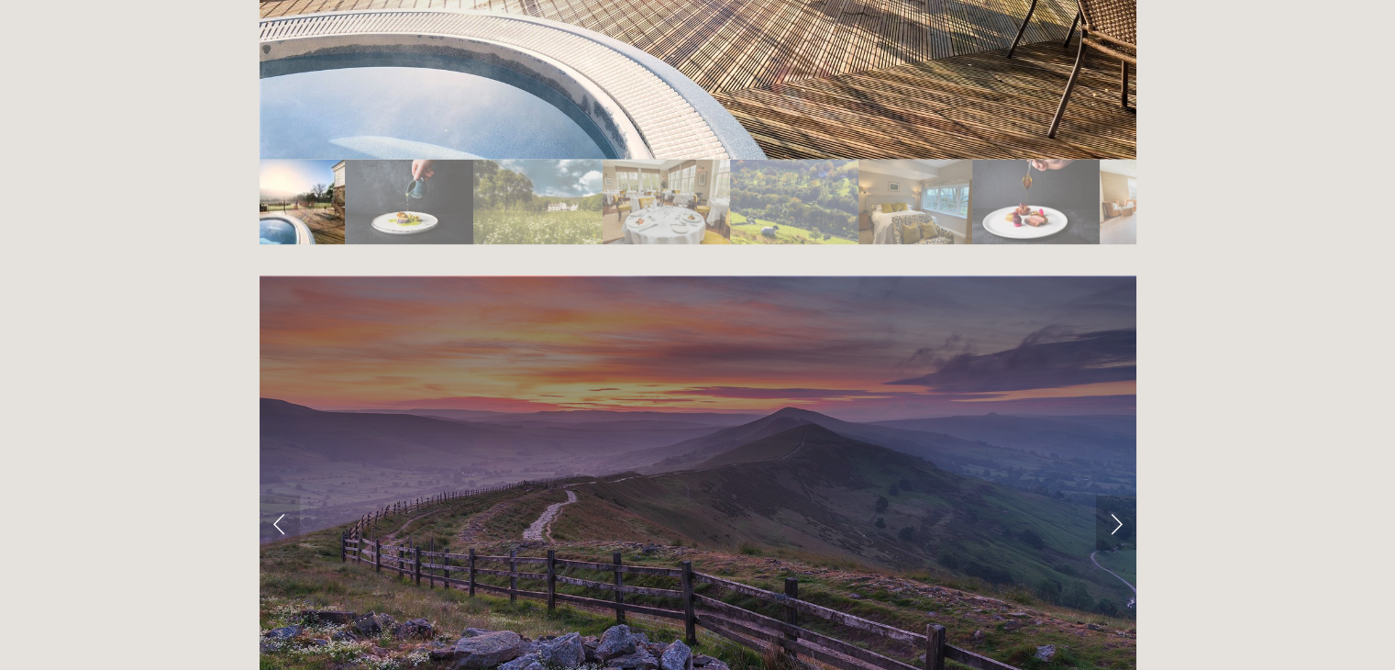
click at [1119, 494] on link "Next Slide" at bounding box center [1116, 521] width 40 height 55
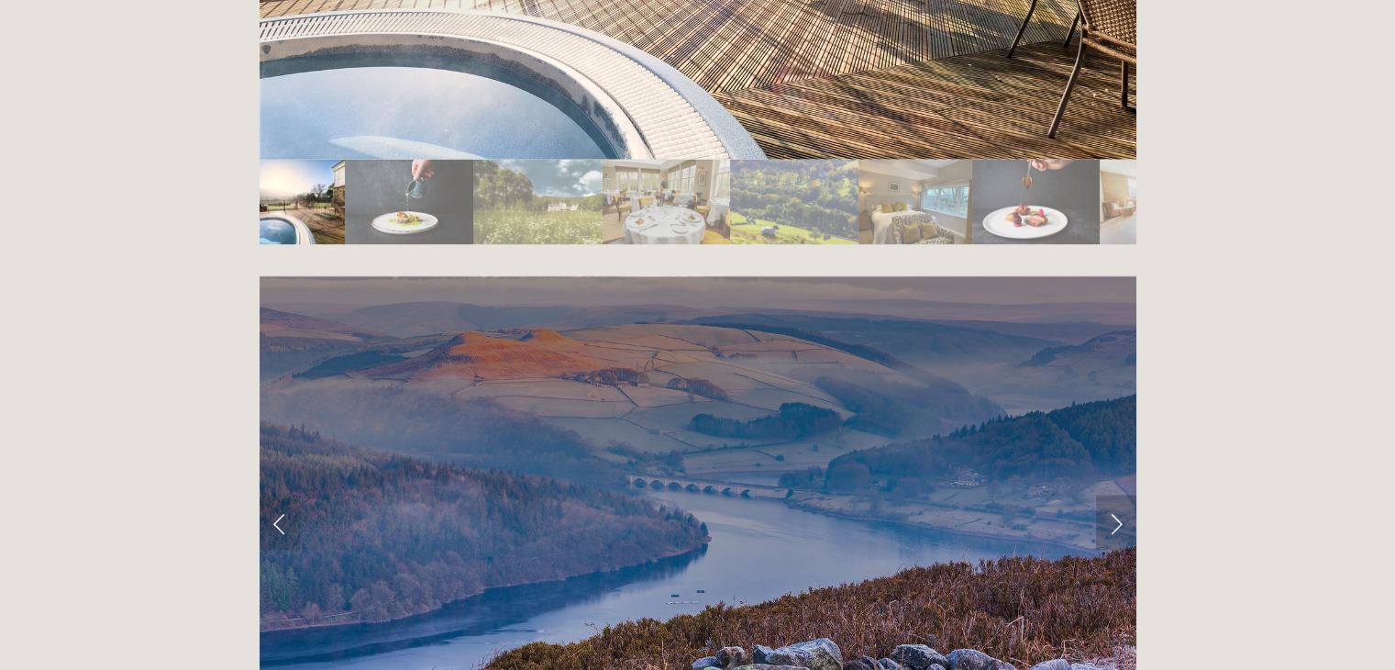
click at [1119, 494] on link "Next Slide" at bounding box center [1116, 521] width 40 height 55
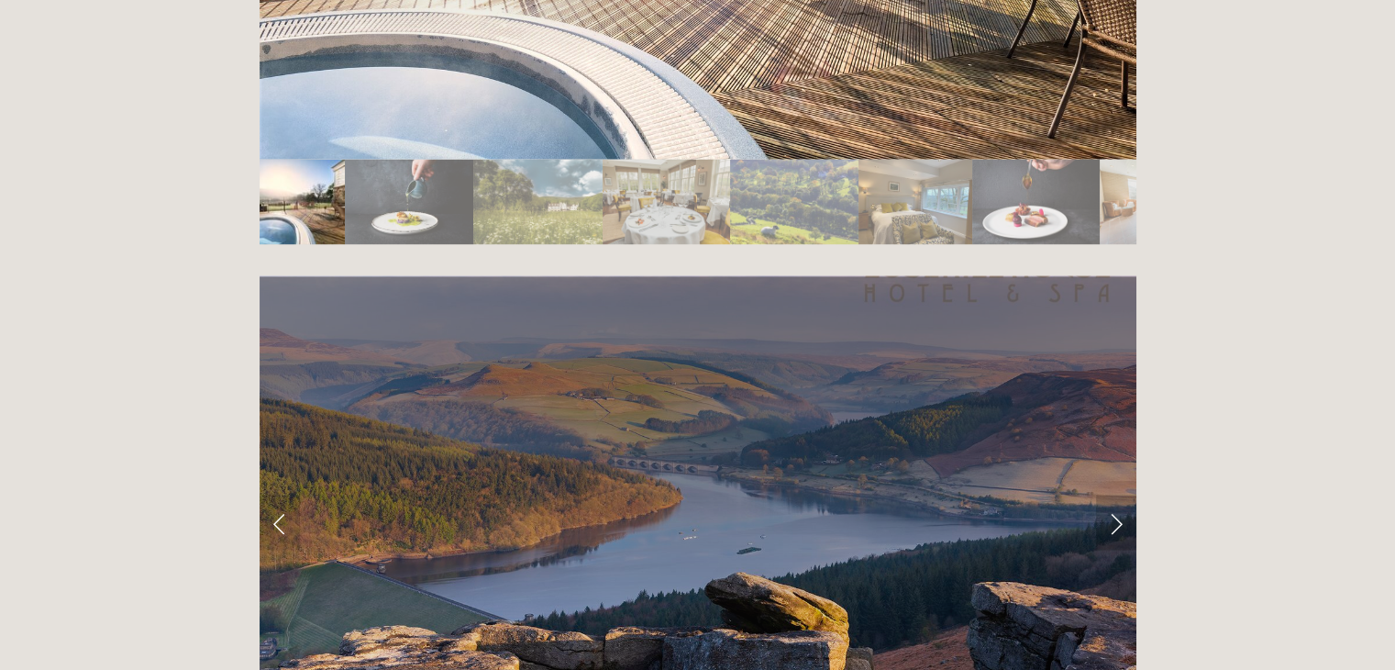
click at [1119, 494] on link "Next Slide" at bounding box center [1116, 521] width 40 height 55
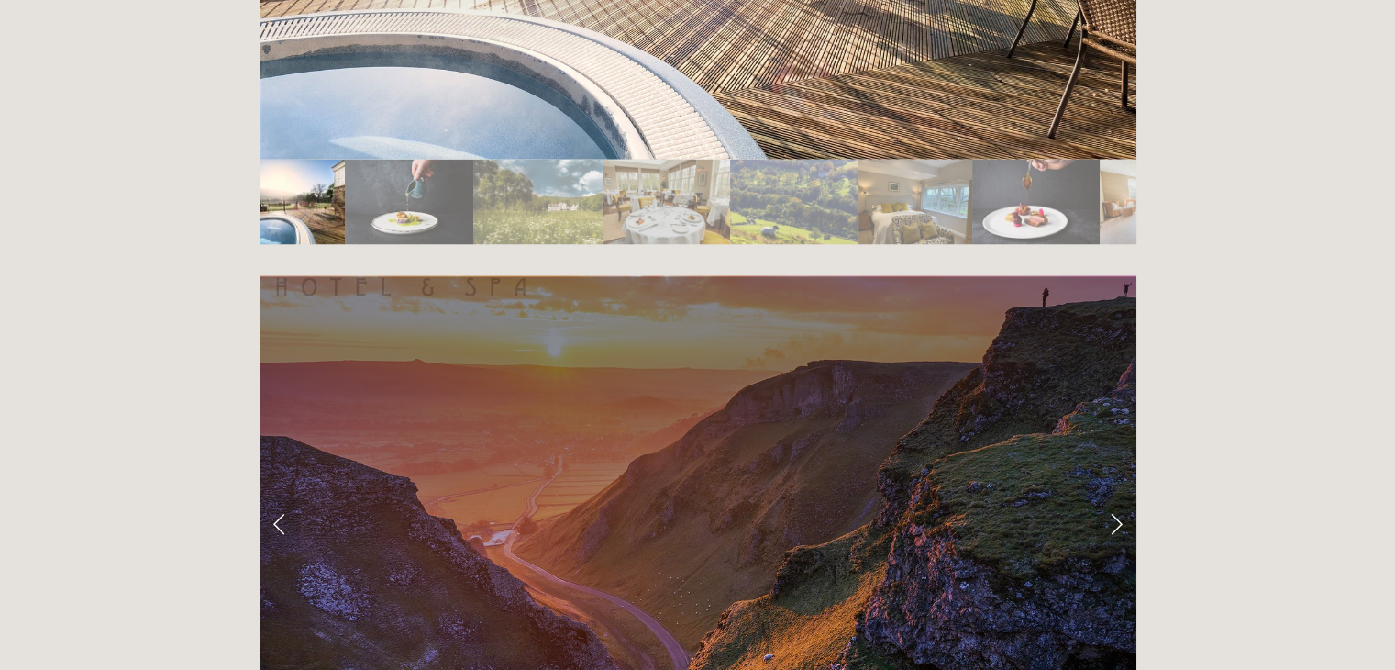
click at [1119, 494] on link "Next Slide" at bounding box center [1116, 521] width 40 height 55
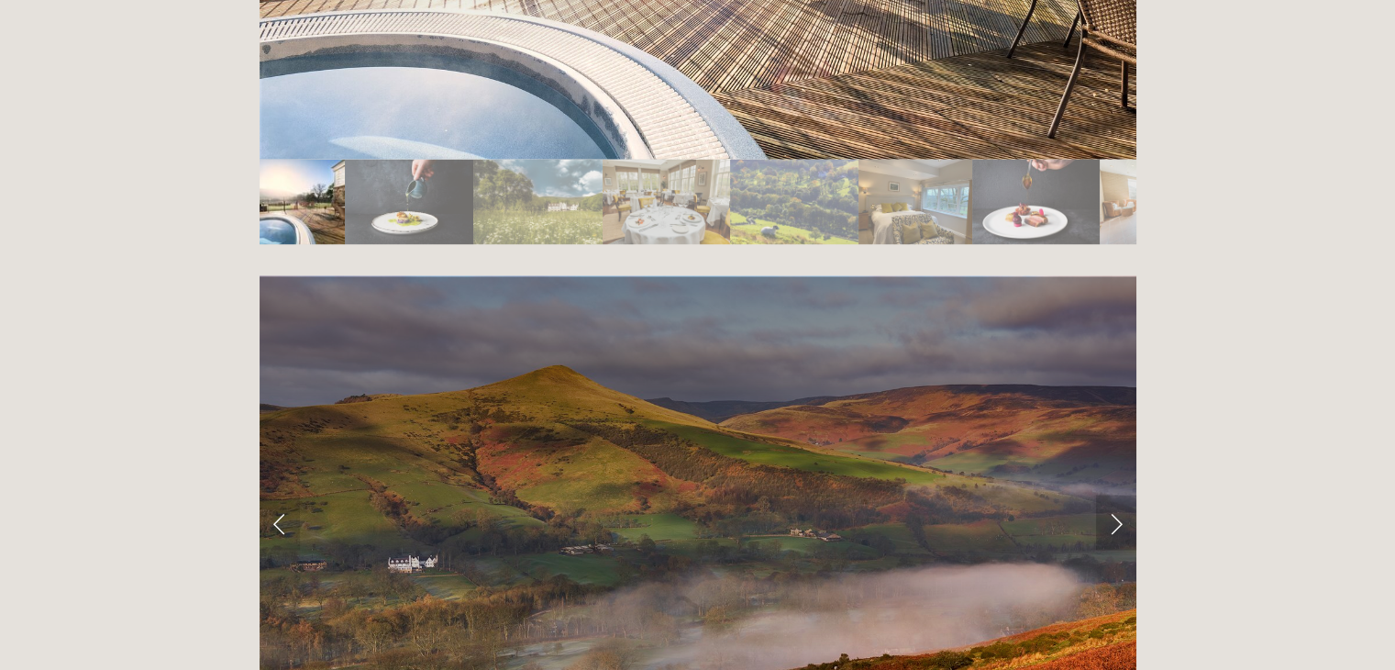
click at [1119, 494] on link "Next Slide" at bounding box center [1116, 521] width 40 height 55
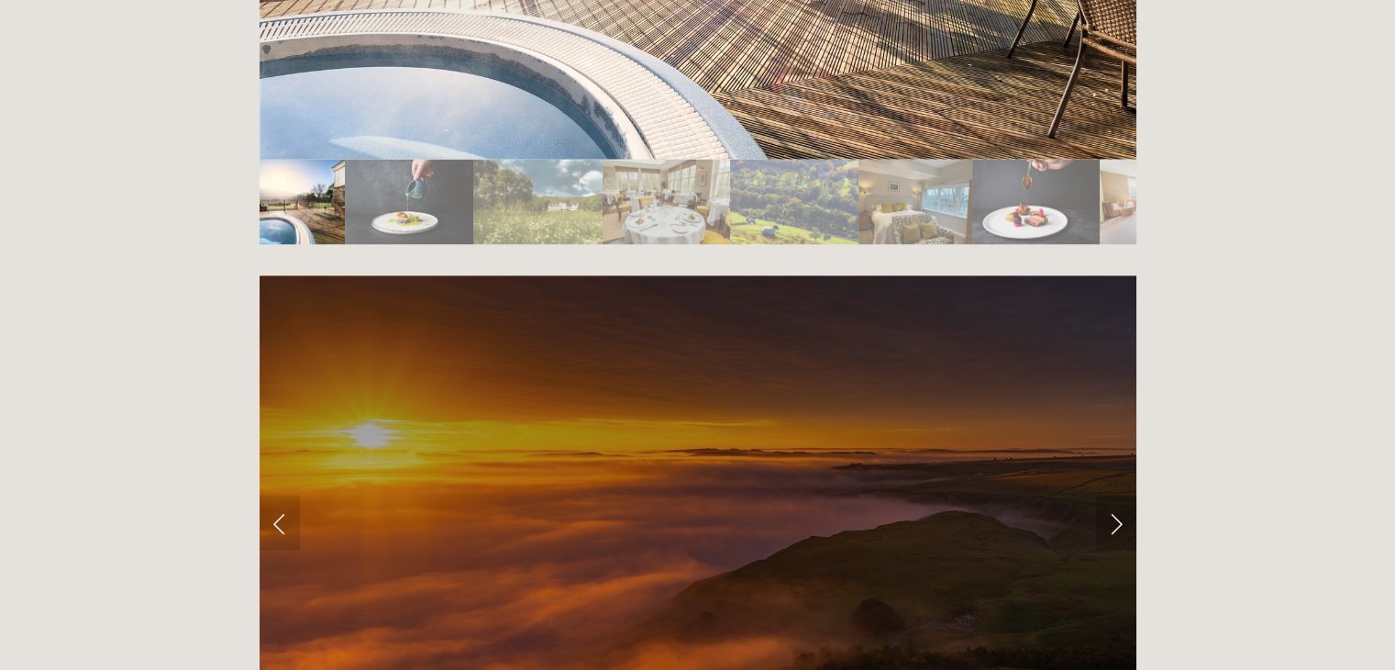
click at [1119, 494] on link "Next Slide" at bounding box center [1116, 521] width 40 height 55
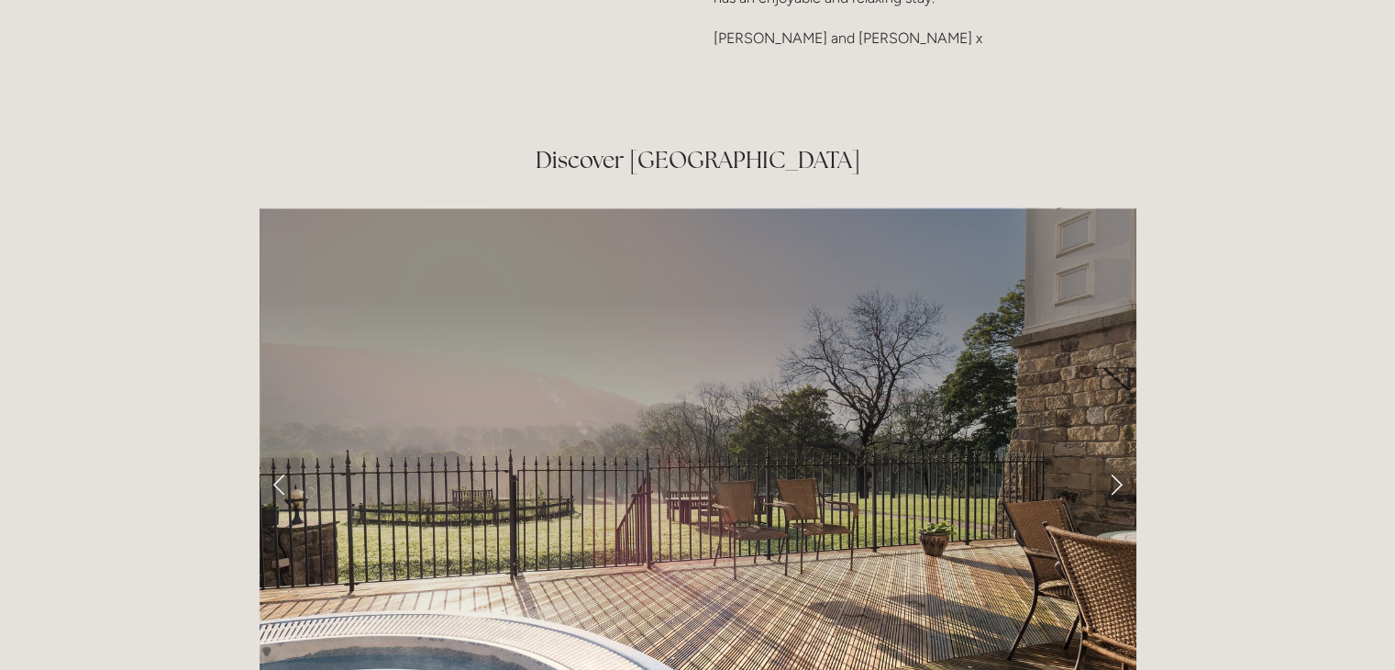
scroll to position [2854, 0]
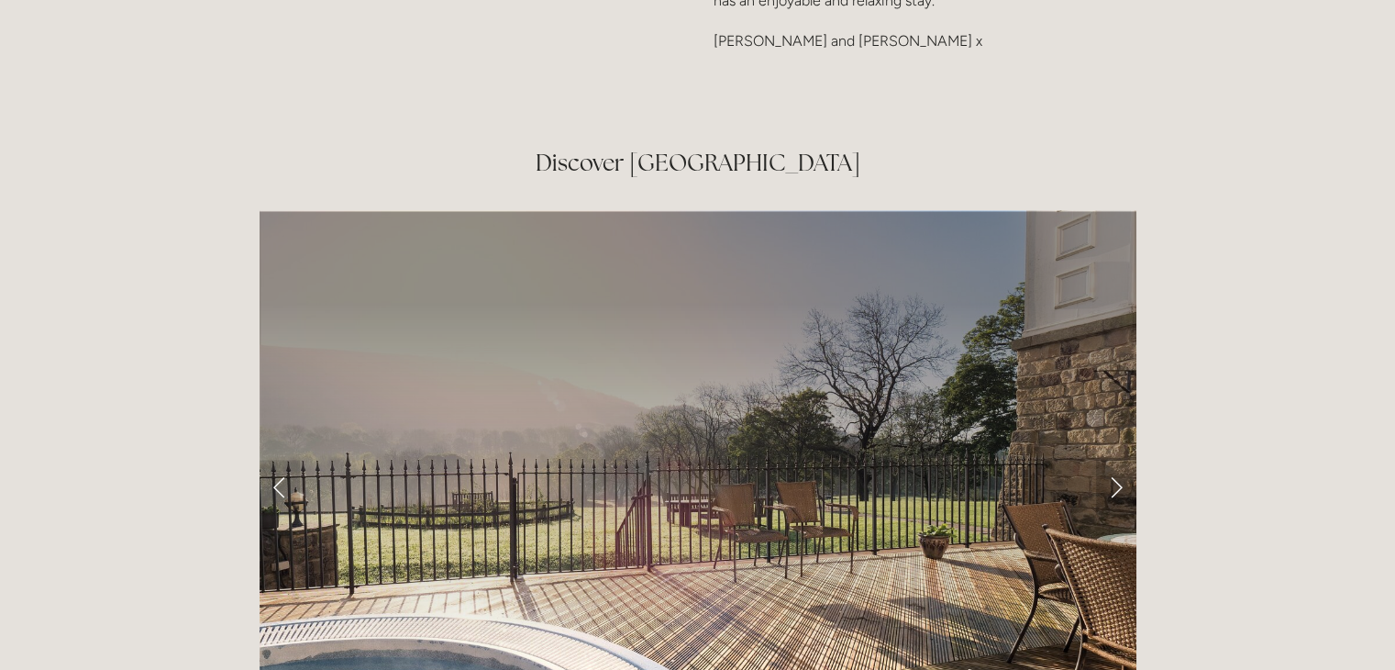
click at [1122, 459] on link "Next Slide" at bounding box center [1116, 486] width 40 height 55
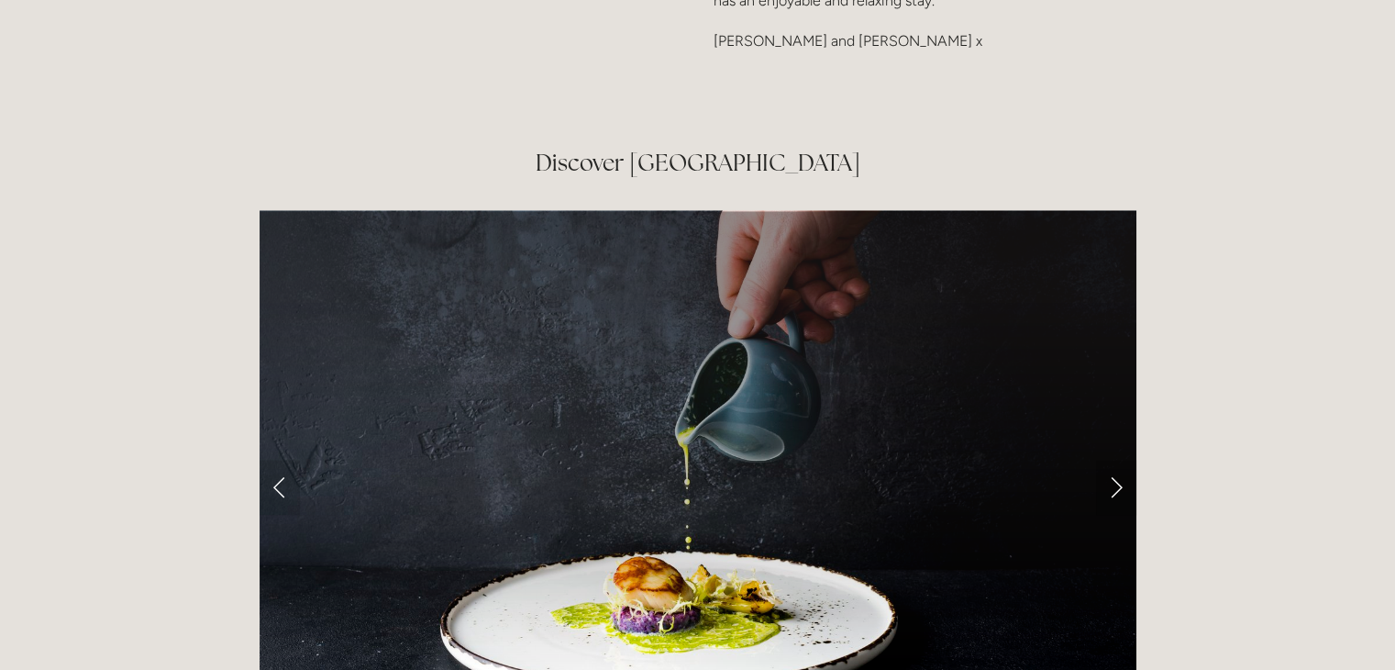
click at [1122, 459] on link "Next Slide" at bounding box center [1116, 486] width 40 height 55
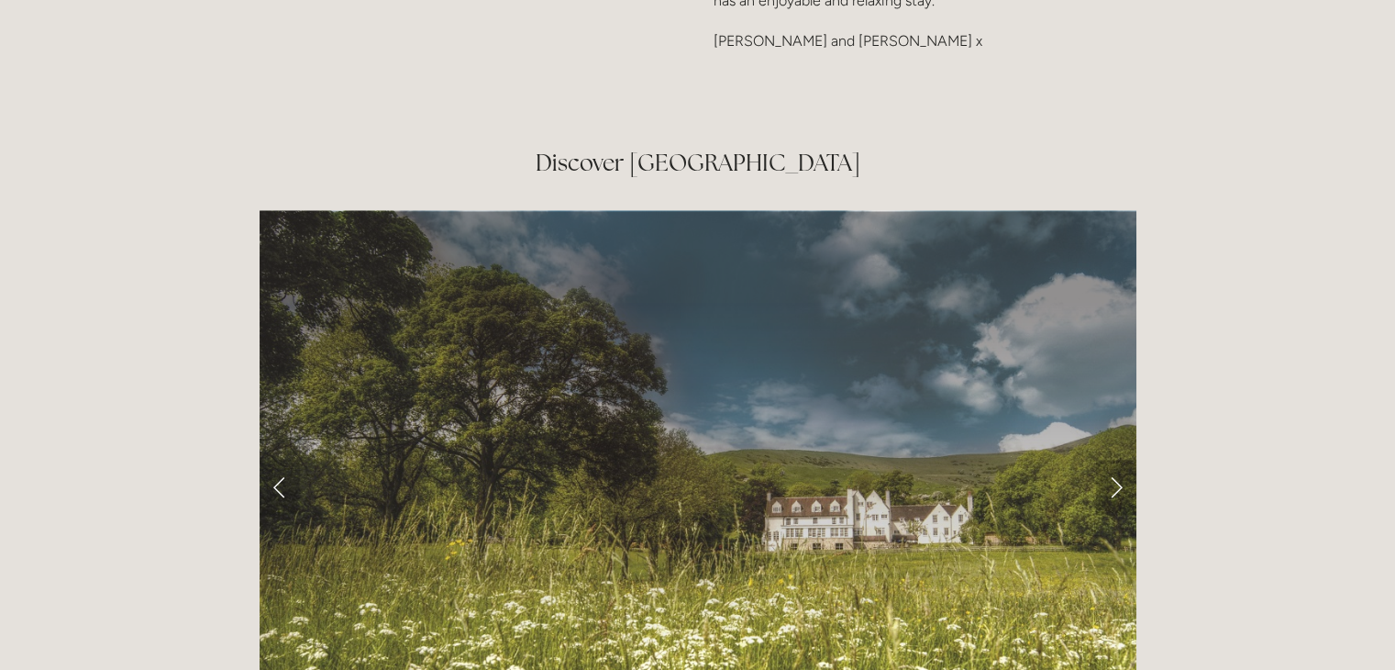
click at [1122, 459] on link "Next Slide" at bounding box center [1116, 486] width 40 height 55
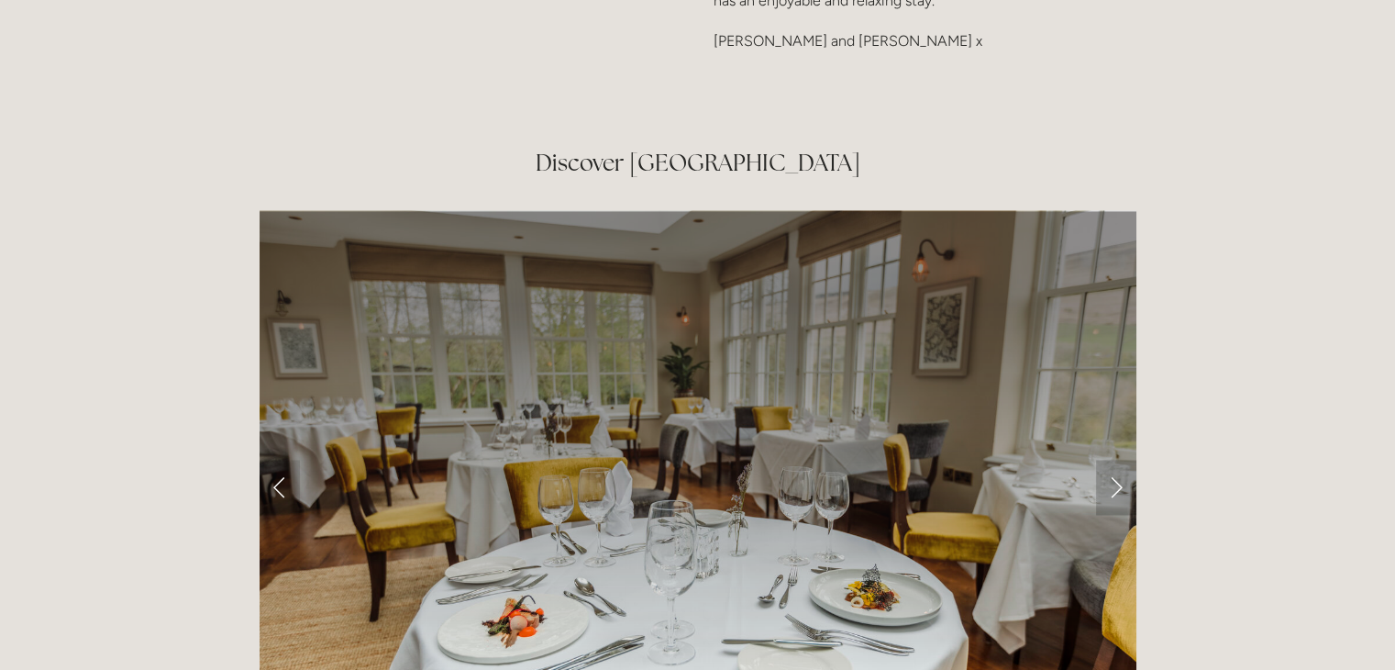
click at [1122, 459] on link "Next Slide" at bounding box center [1116, 486] width 40 height 55
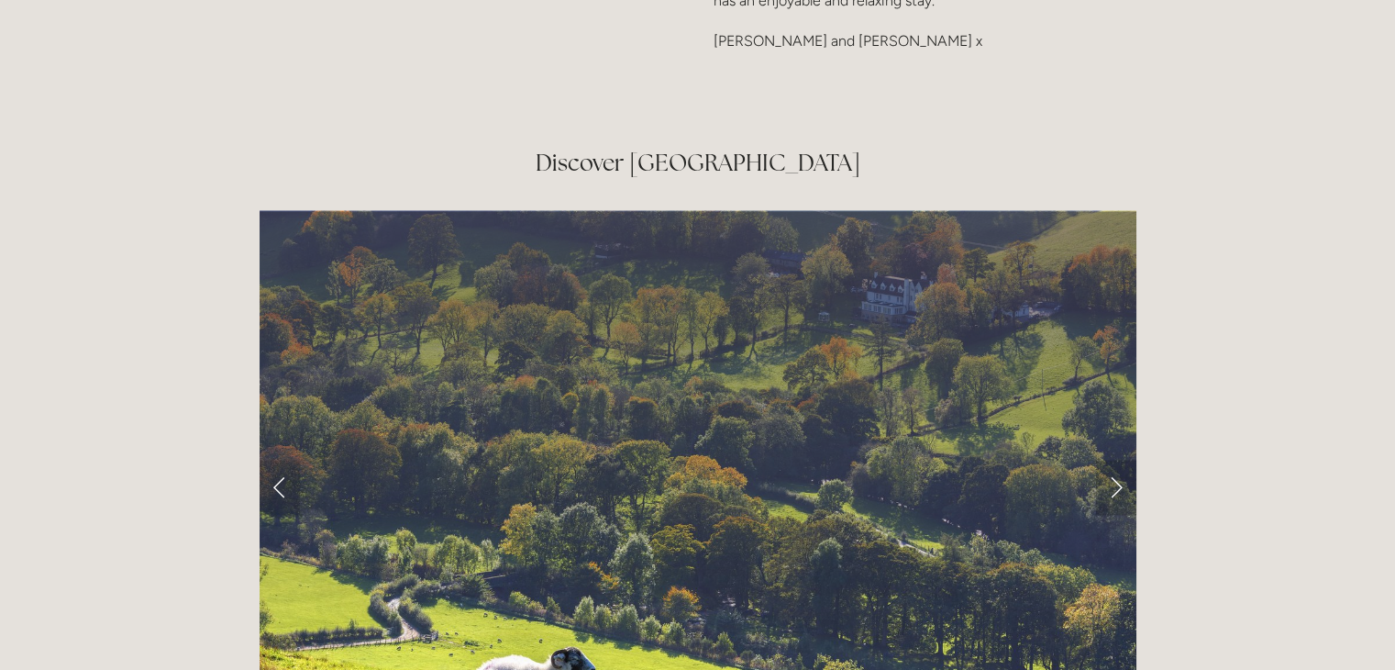
click at [1122, 459] on link "Next Slide" at bounding box center [1116, 486] width 40 height 55
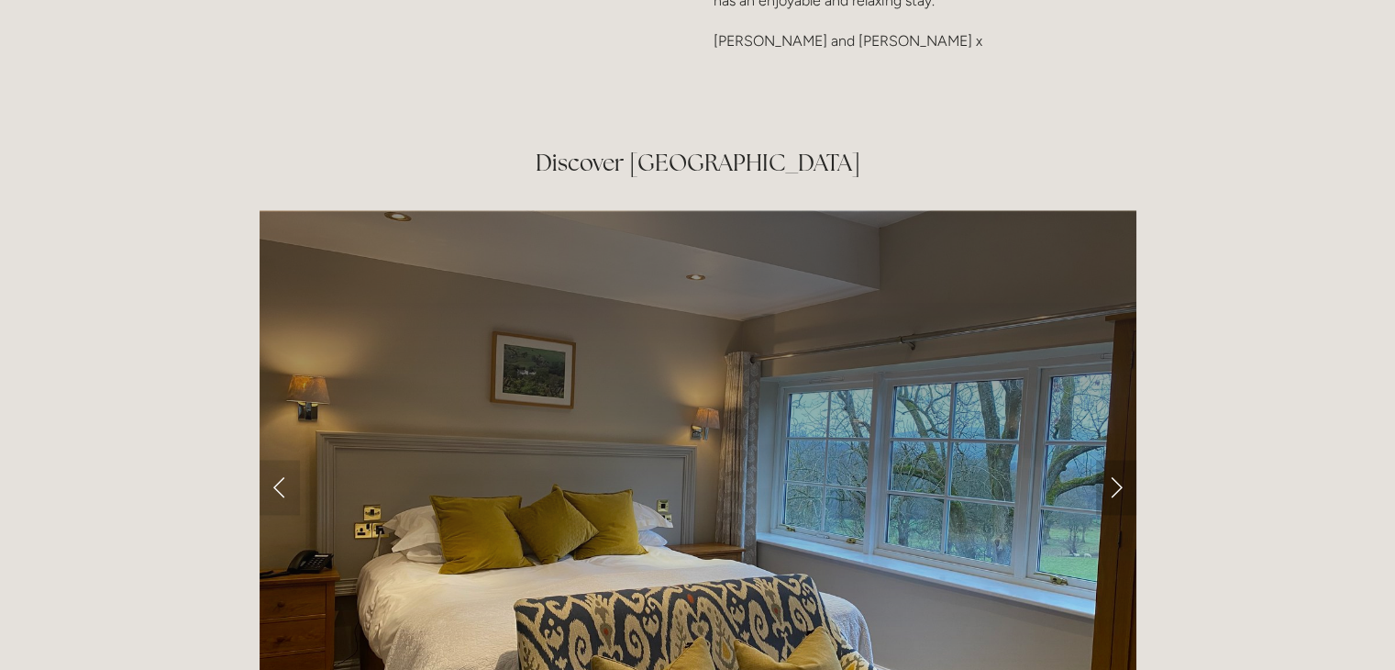
click at [1122, 459] on link "Next Slide" at bounding box center [1116, 486] width 40 height 55
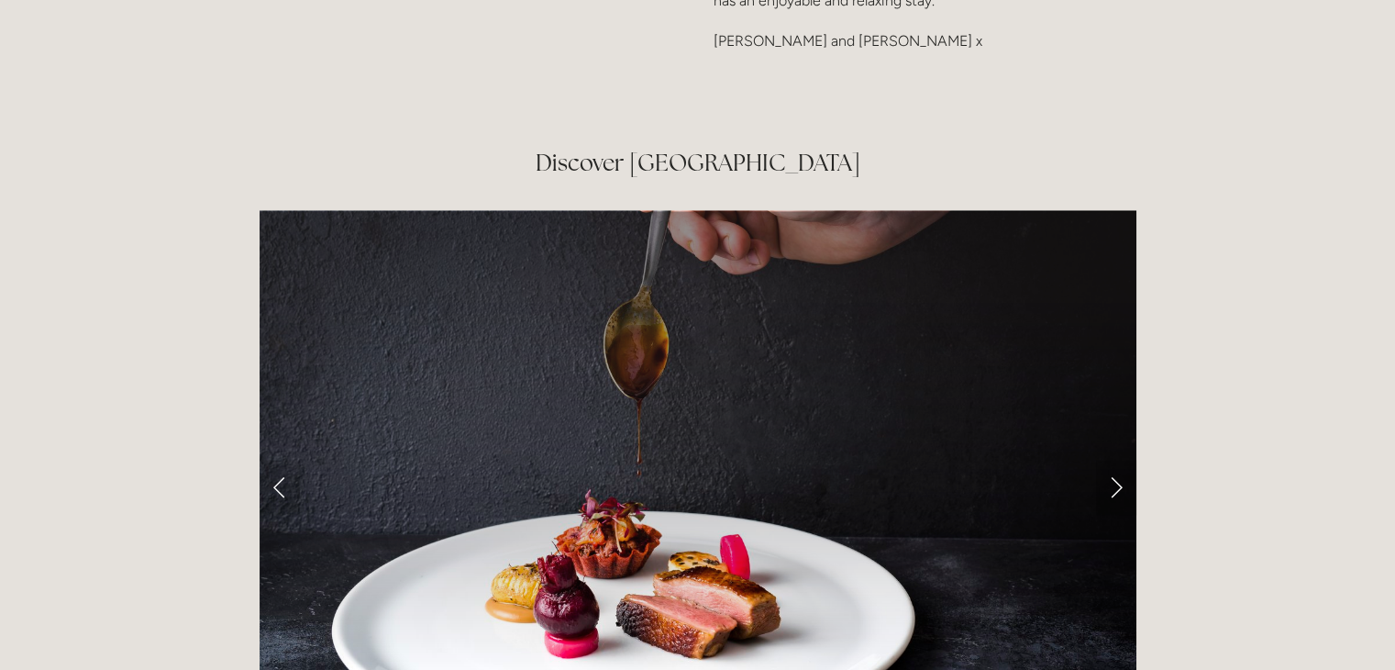
click at [1117, 459] on link "Next Slide" at bounding box center [1116, 486] width 40 height 55
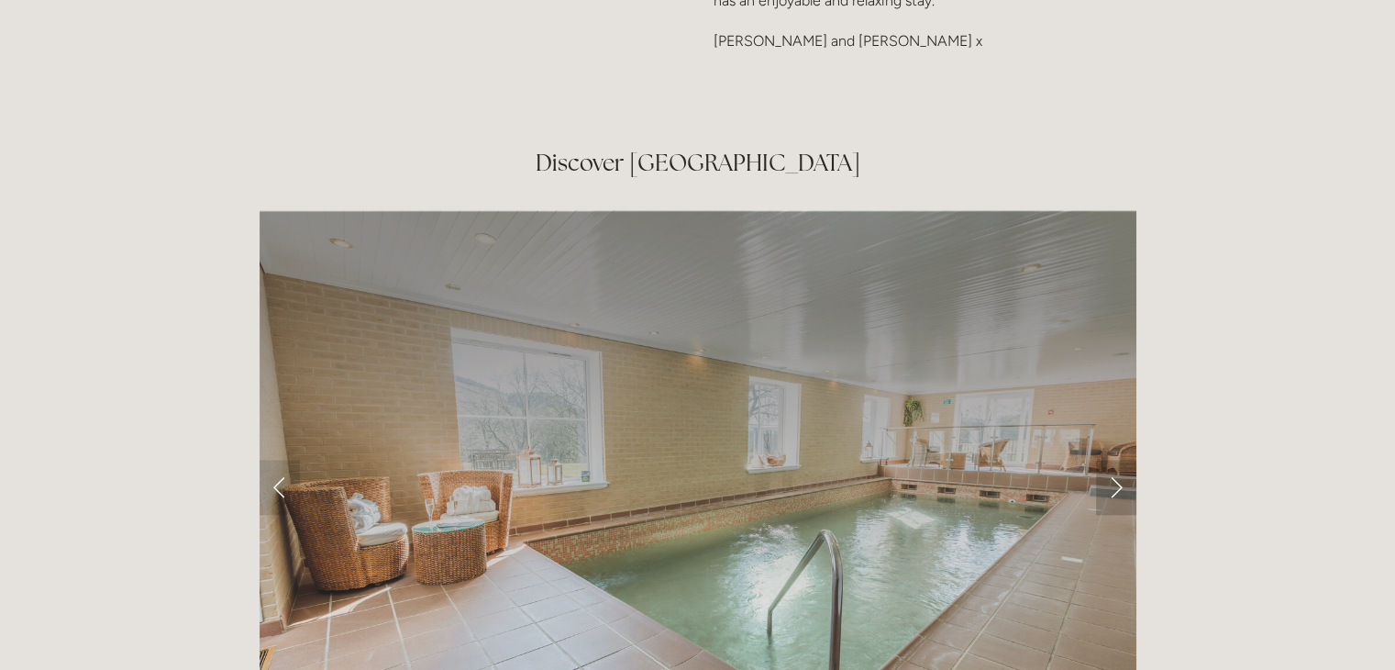
click at [1117, 459] on link "Next Slide" at bounding box center [1116, 486] width 40 height 55
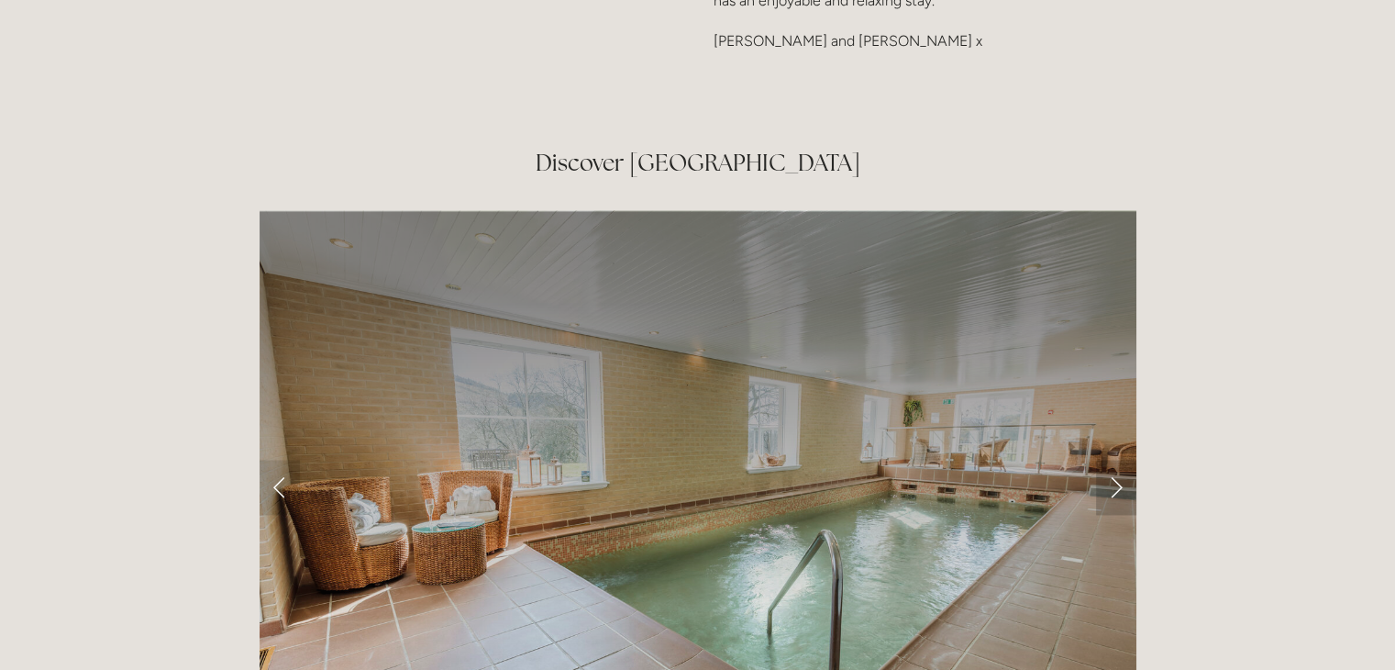
click at [1117, 459] on link "Next Slide" at bounding box center [1116, 486] width 40 height 55
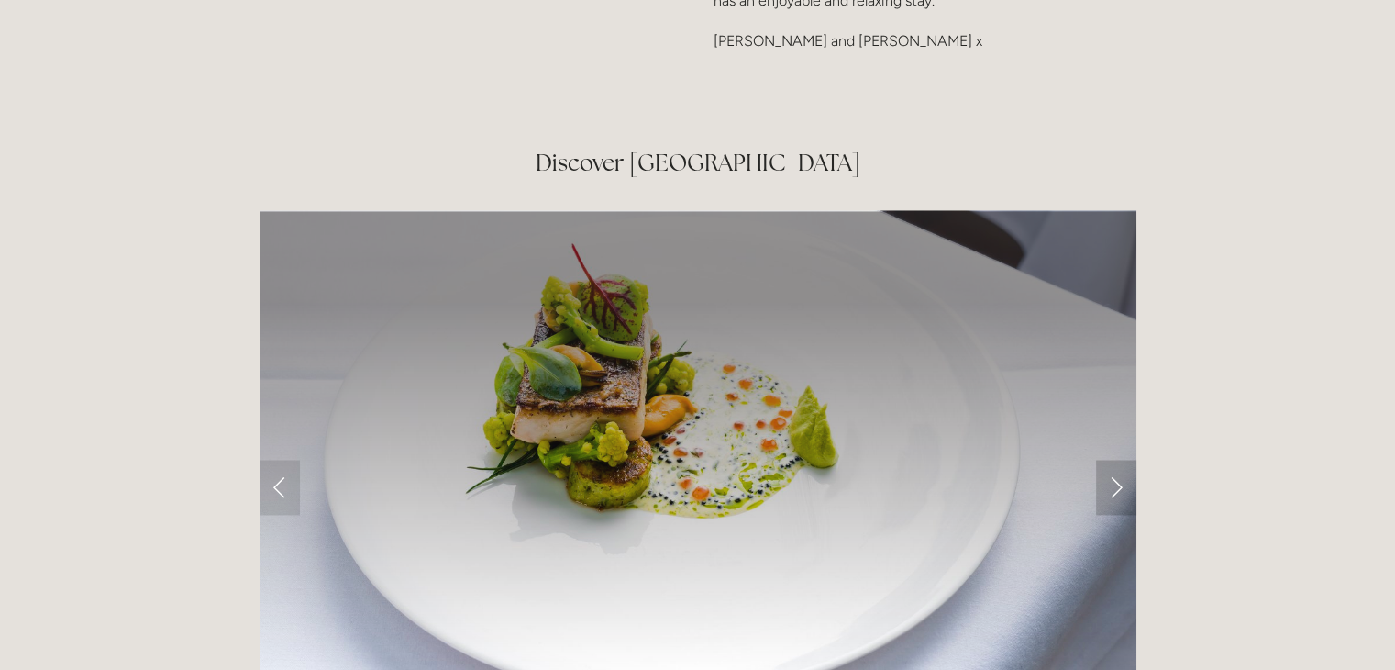
click at [1117, 459] on link "Next Slide" at bounding box center [1116, 486] width 40 height 55
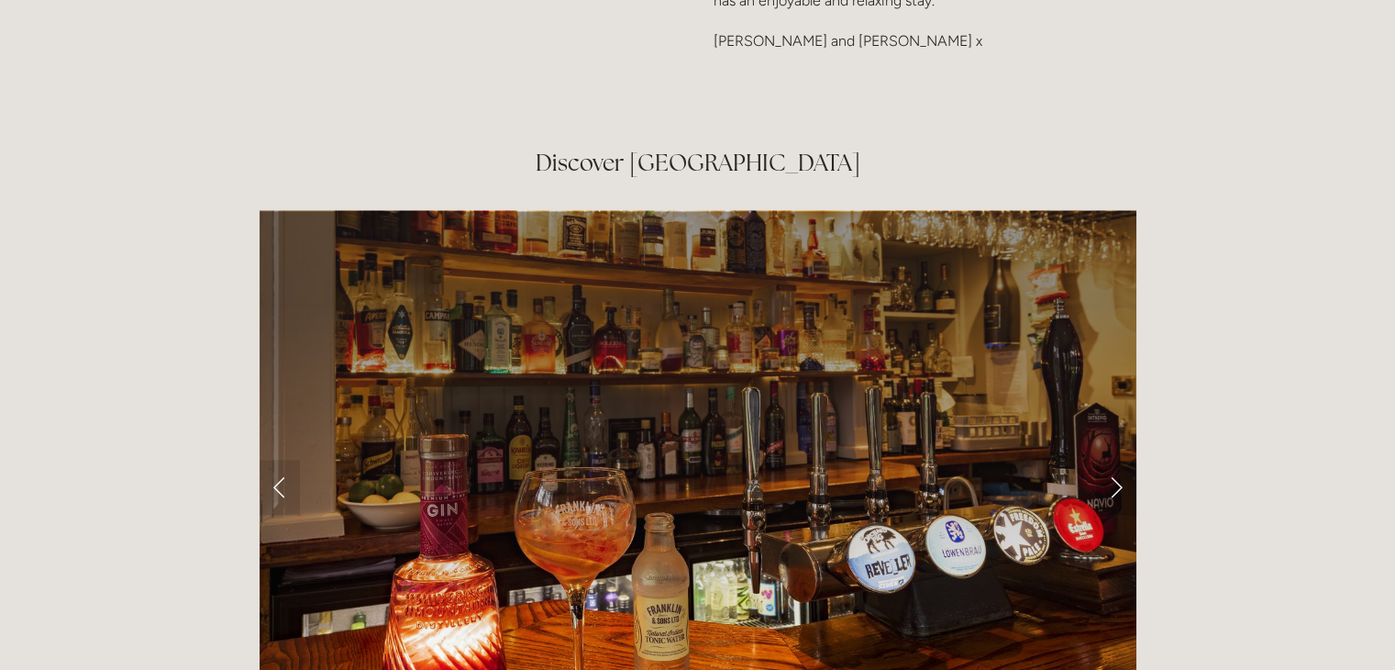
click at [1117, 459] on link "Next Slide" at bounding box center [1116, 486] width 40 height 55
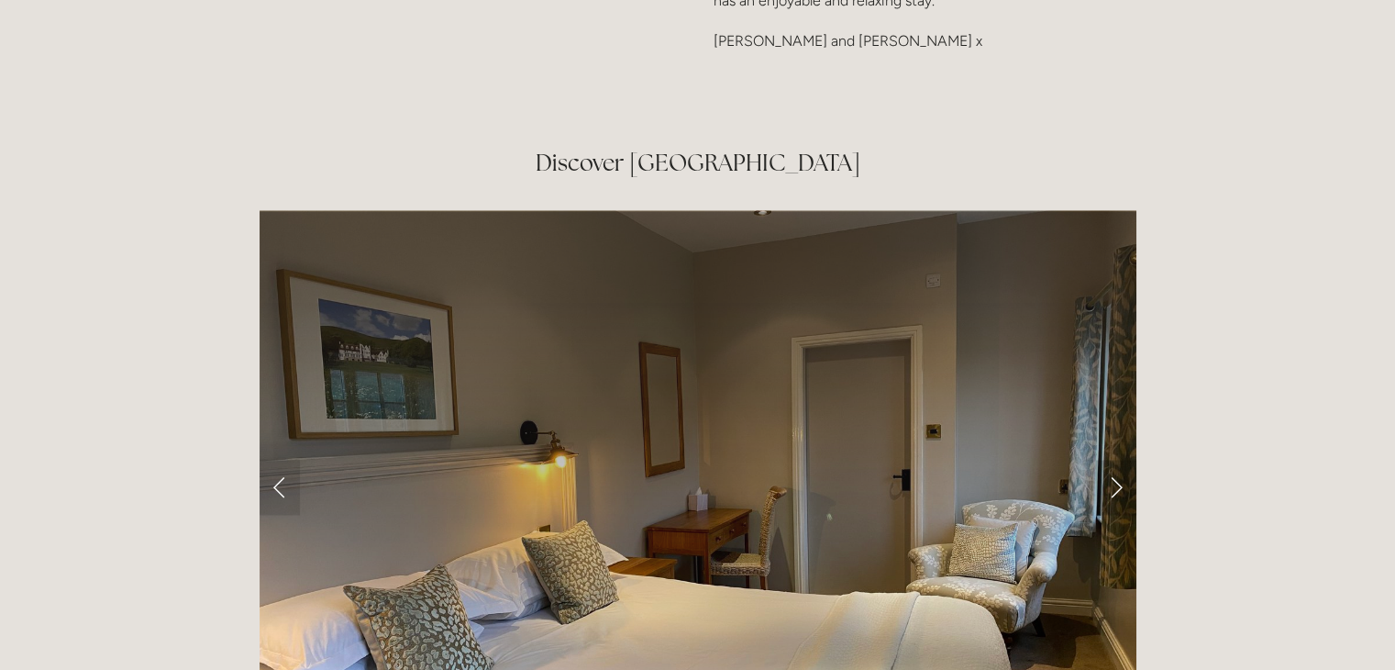
click at [1117, 459] on link "Next Slide" at bounding box center [1116, 486] width 40 height 55
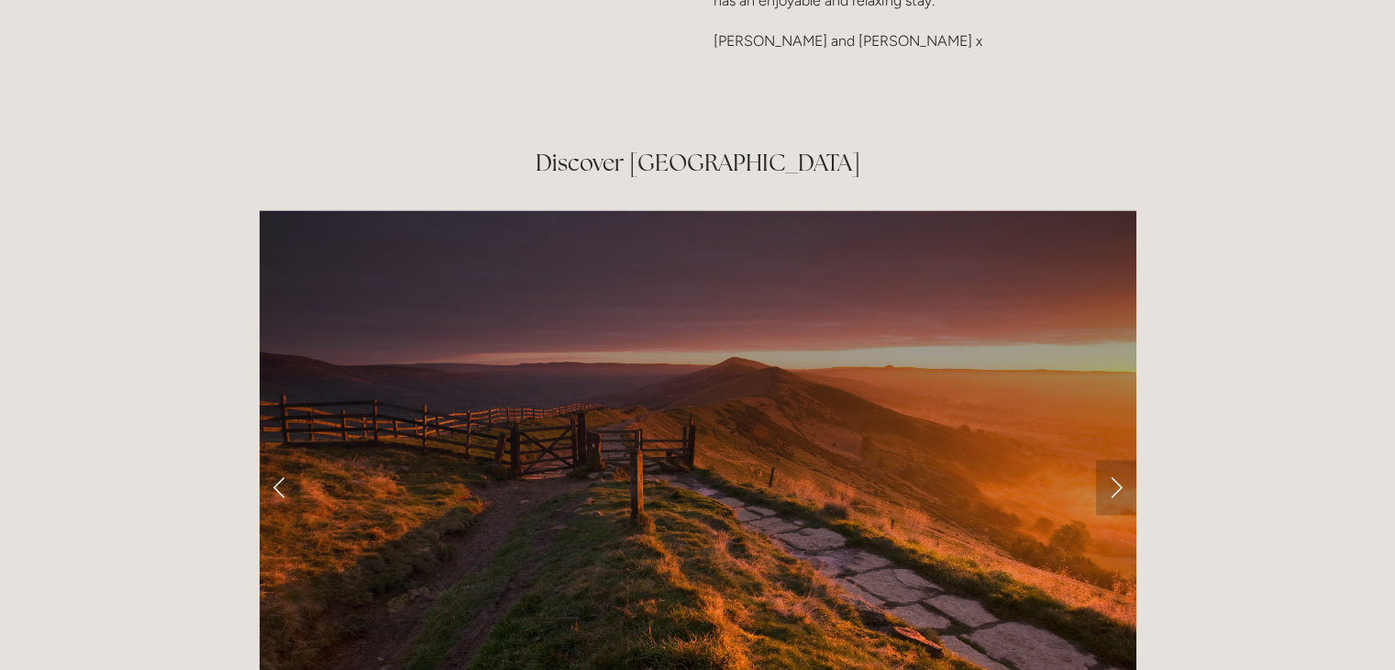
click at [1117, 459] on link "Next Slide" at bounding box center [1116, 486] width 40 height 55
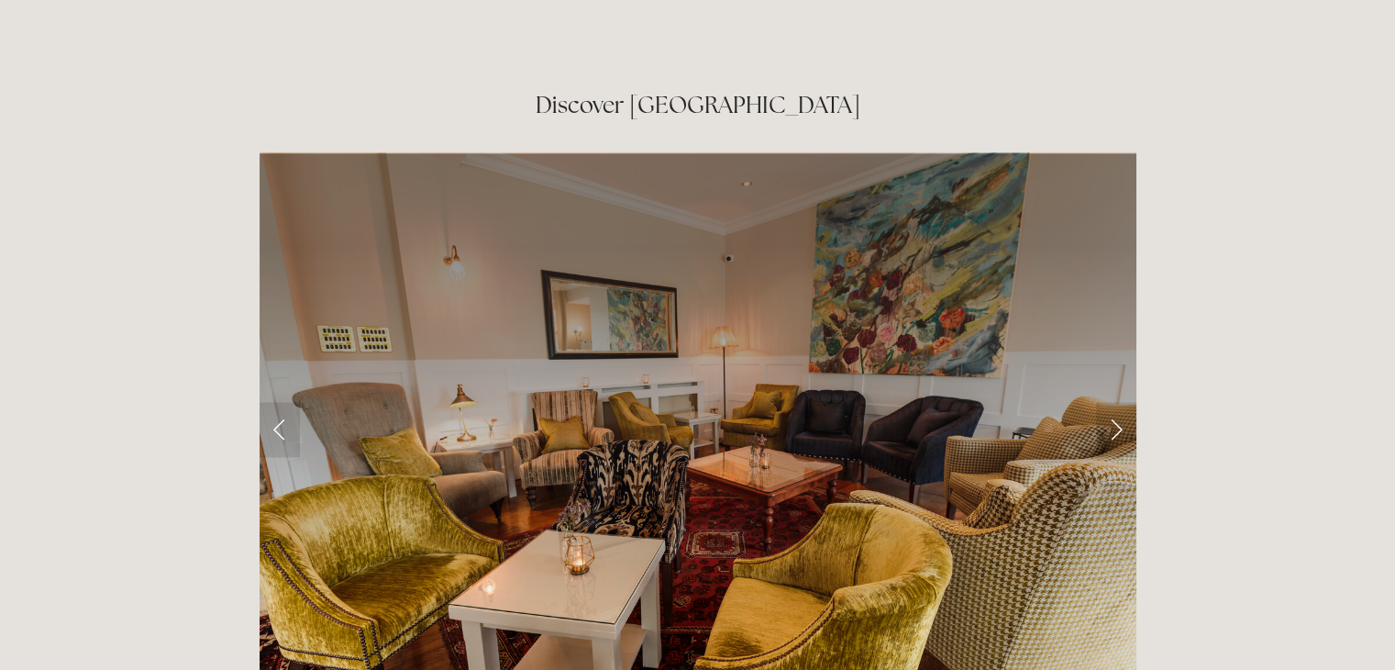
scroll to position [2913, 0]
click at [1115, 401] on link "Next Slide" at bounding box center [1116, 428] width 40 height 55
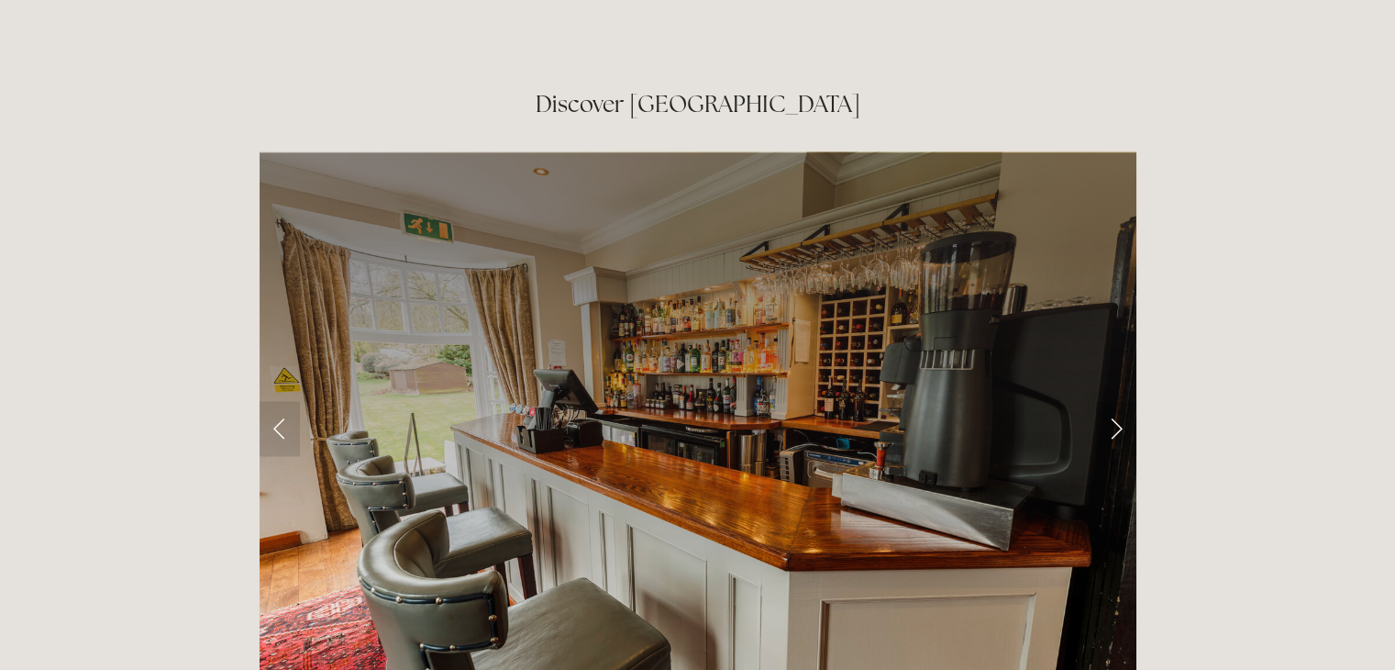
click at [1119, 401] on link "Next Slide" at bounding box center [1116, 428] width 40 height 55
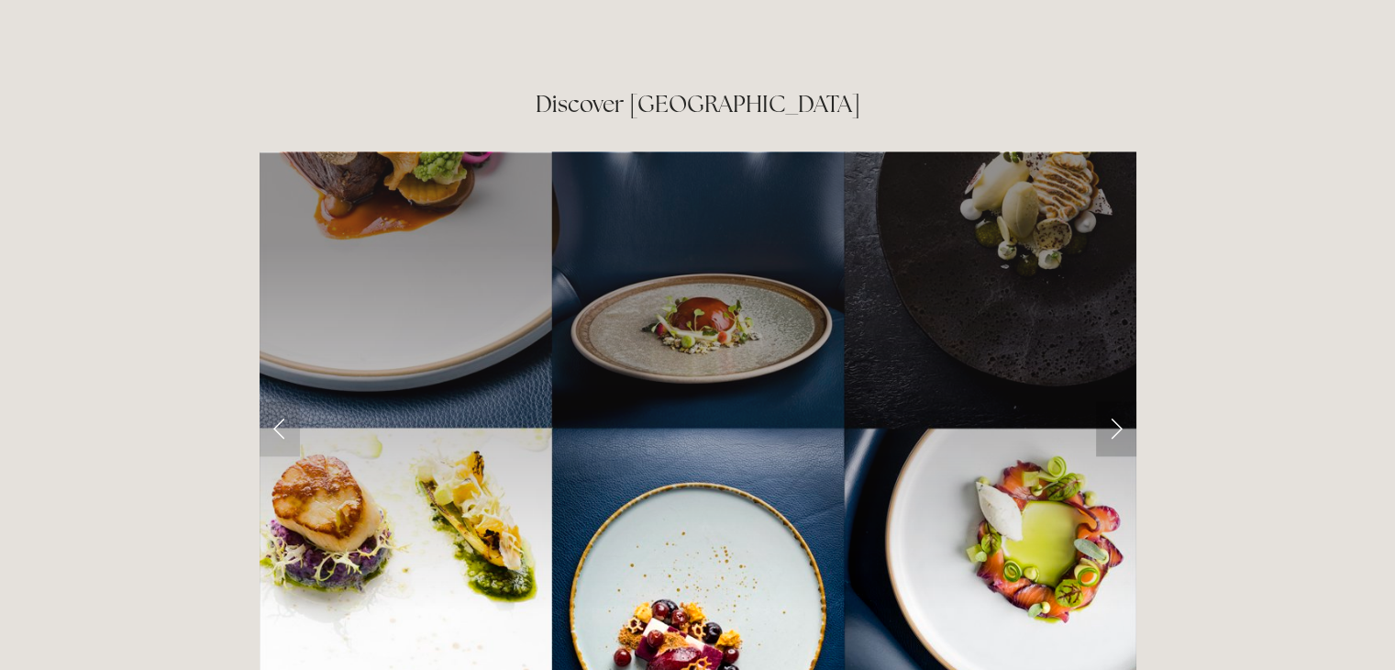
click at [1119, 401] on link "Next Slide" at bounding box center [1116, 428] width 40 height 55
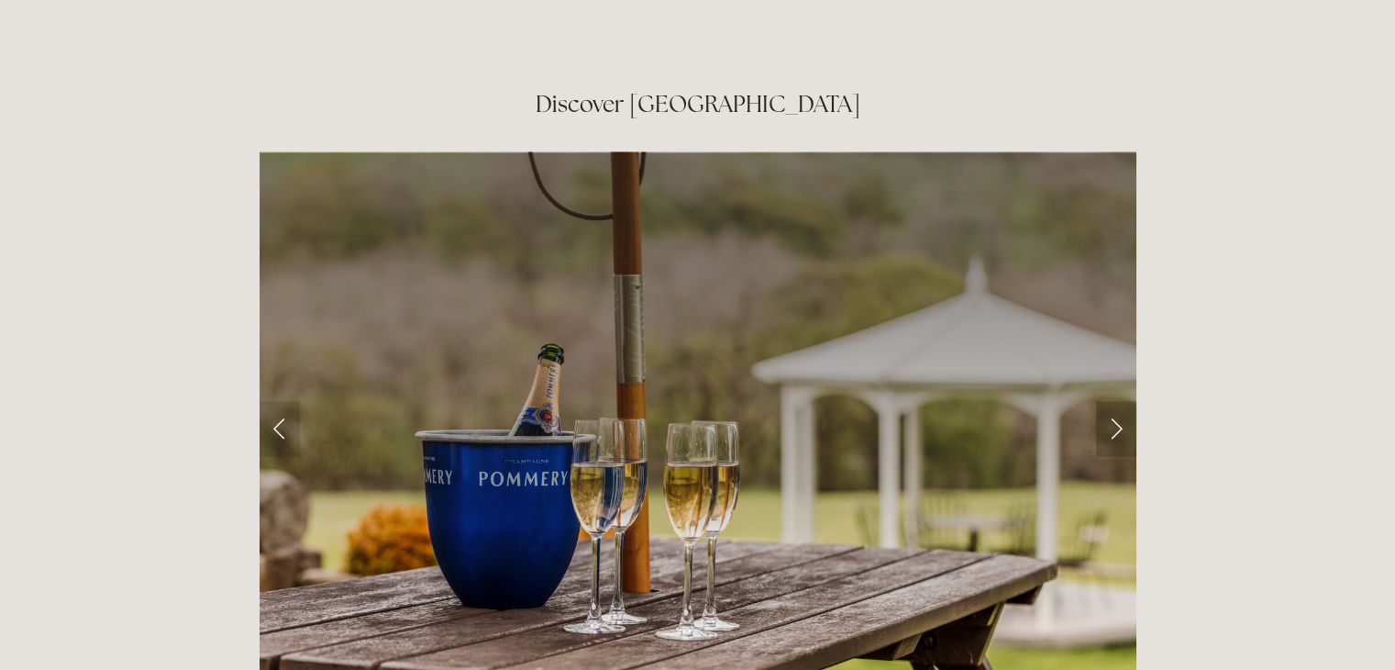
click at [1119, 401] on link "Next Slide" at bounding box center [1116, 428] width 40 height 55
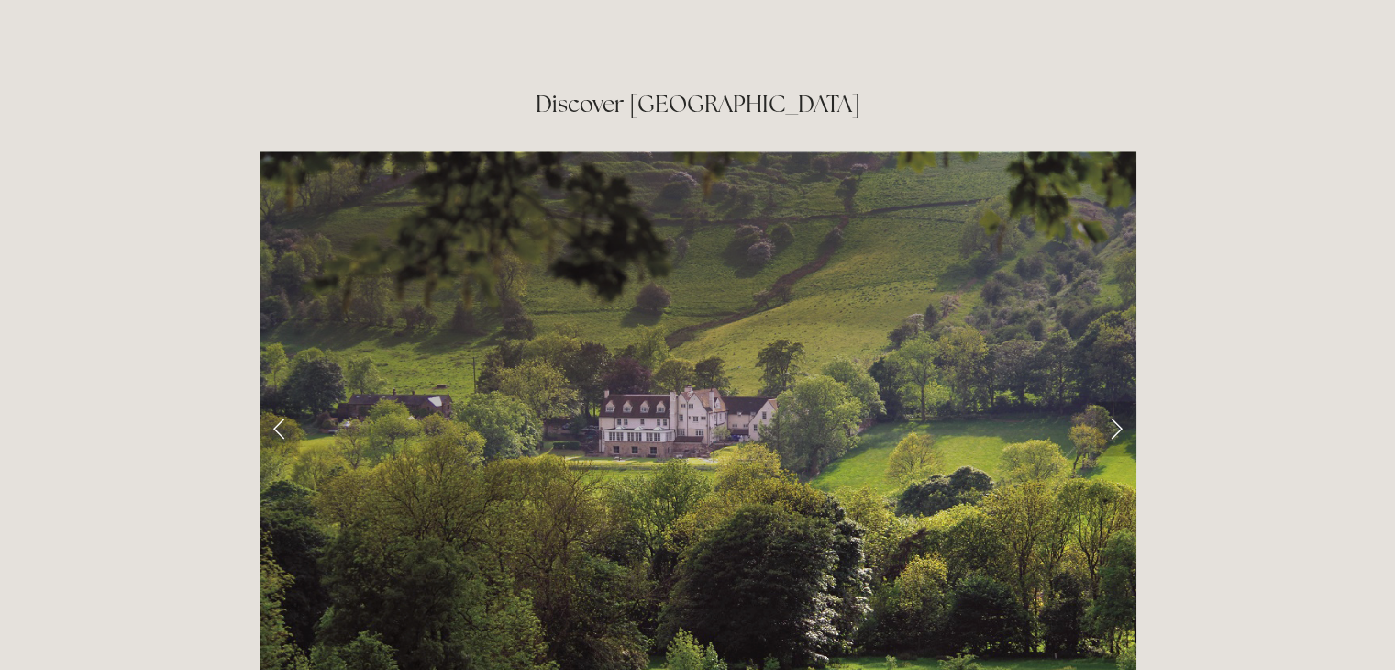
click at [1119, 401] on link "Next Slide" at bounding box center [1116, 428] width 40 height 55
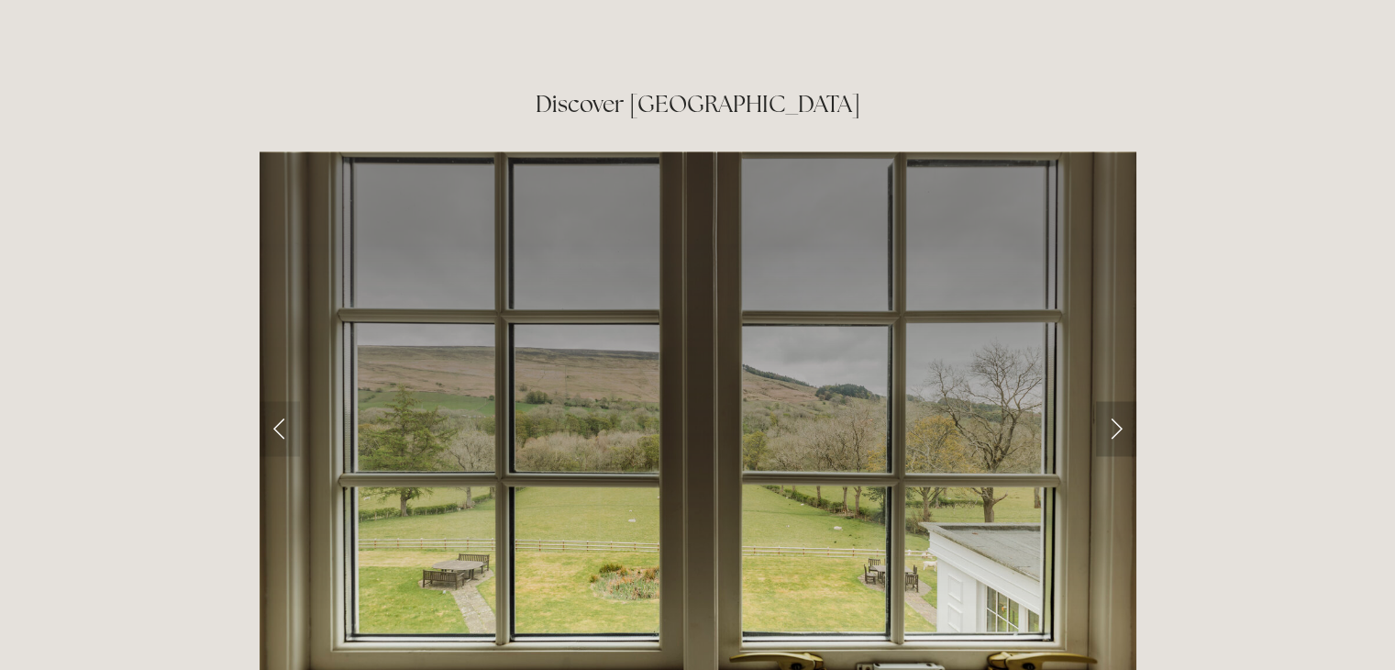
click at [1119, 401] on link "Next Slide" at bounding box center [1116, 428] width 40 height 55
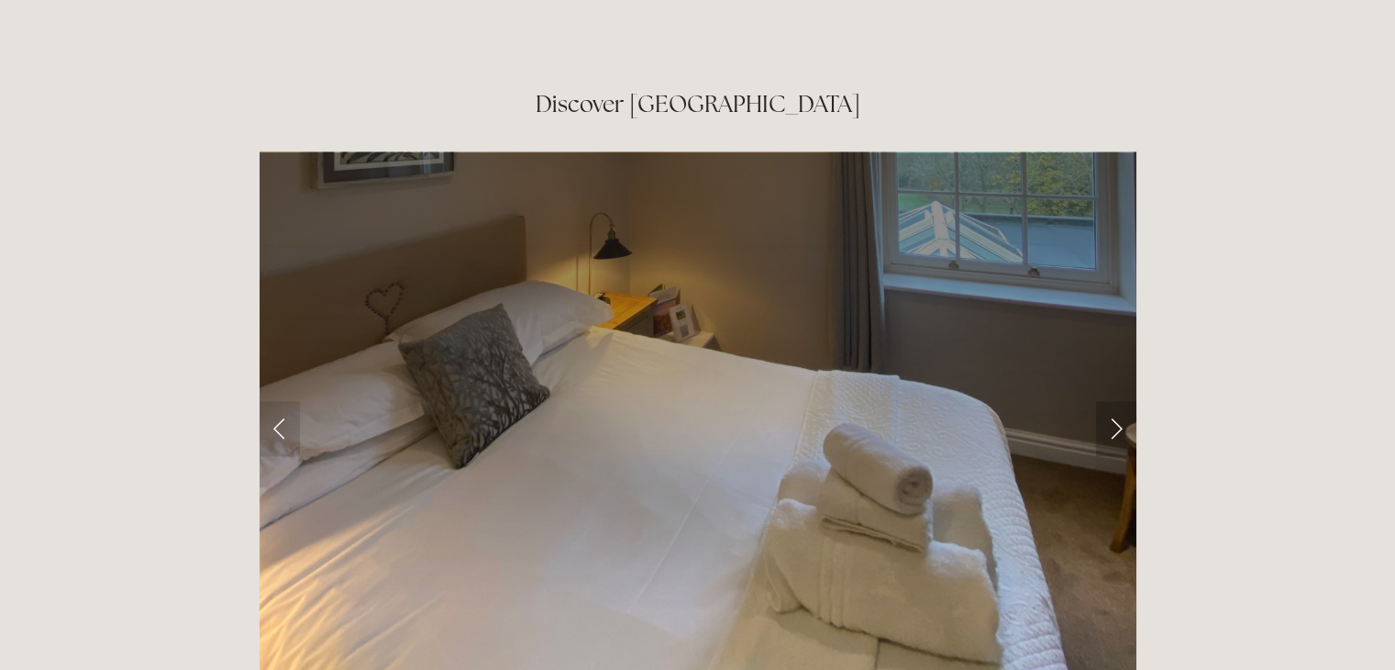
click at [1116, 401] on link "Next Slide" at bounding box center [1116, 428] width 40 height 55
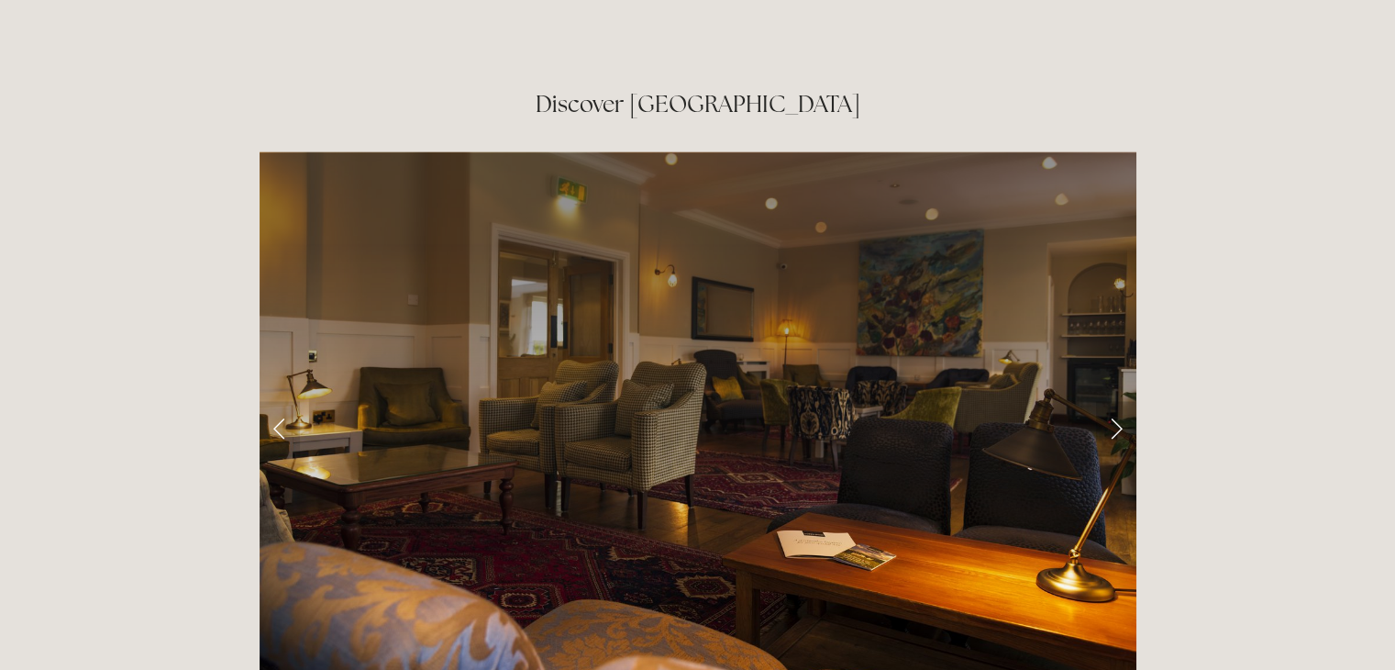
click at [1116, 401] on link "Next Slide" at bounding box center [1116, 428] width 40 height 55
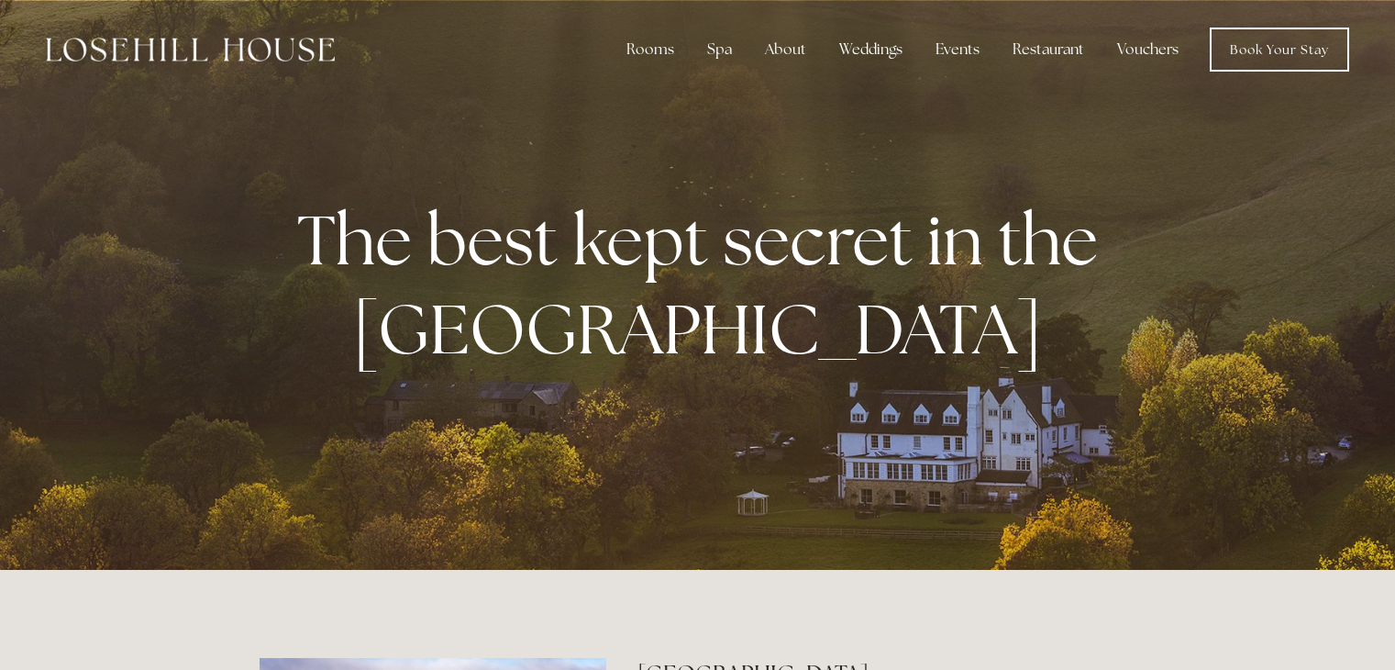
scroll to position [2899, 0]
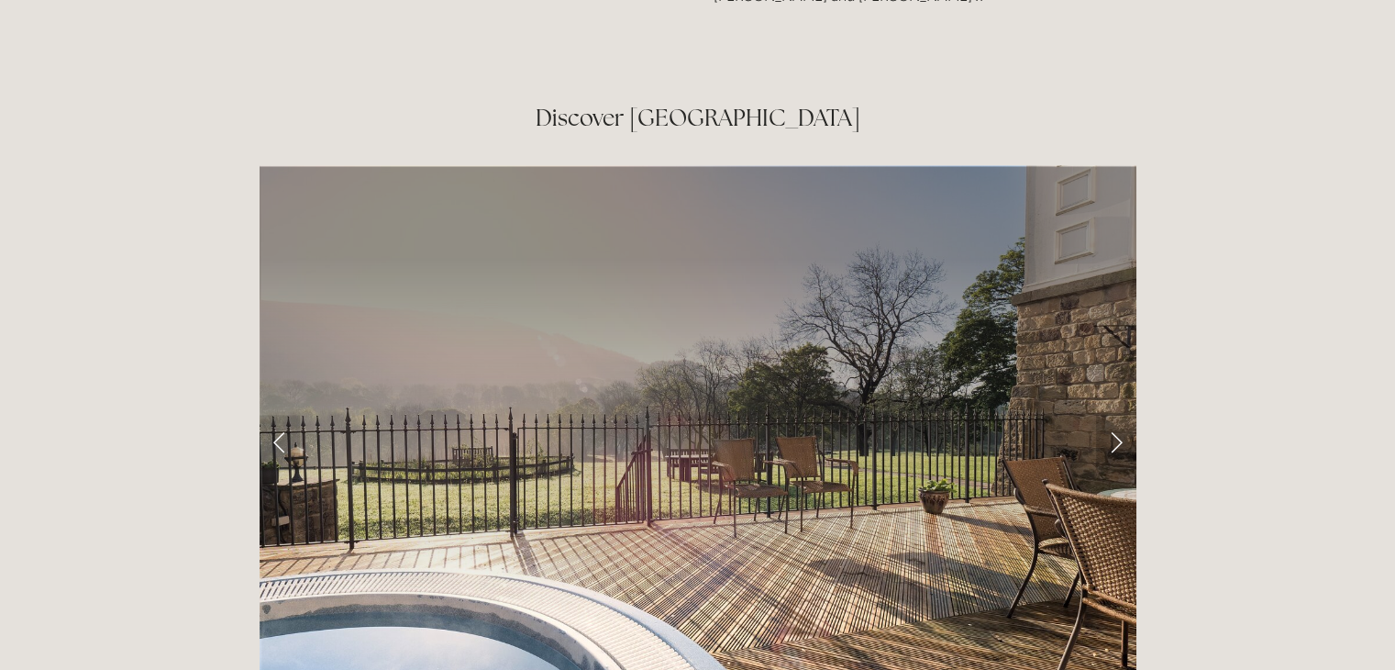
click at [1114, 415] on link "Next Slide" at bounding box center [1116, 442] width 40 height 55
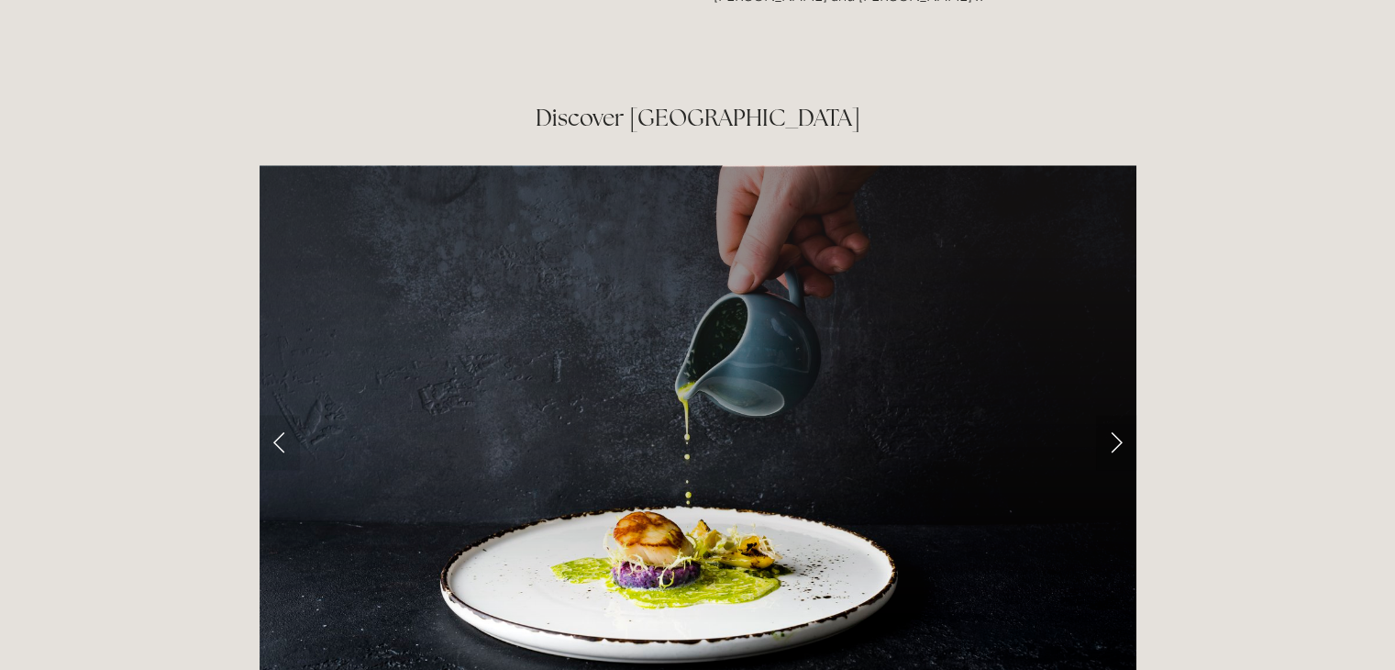
click at [1114, 415] on link "Next Slide" at bounding box center [1116, 442] width 40 height 55
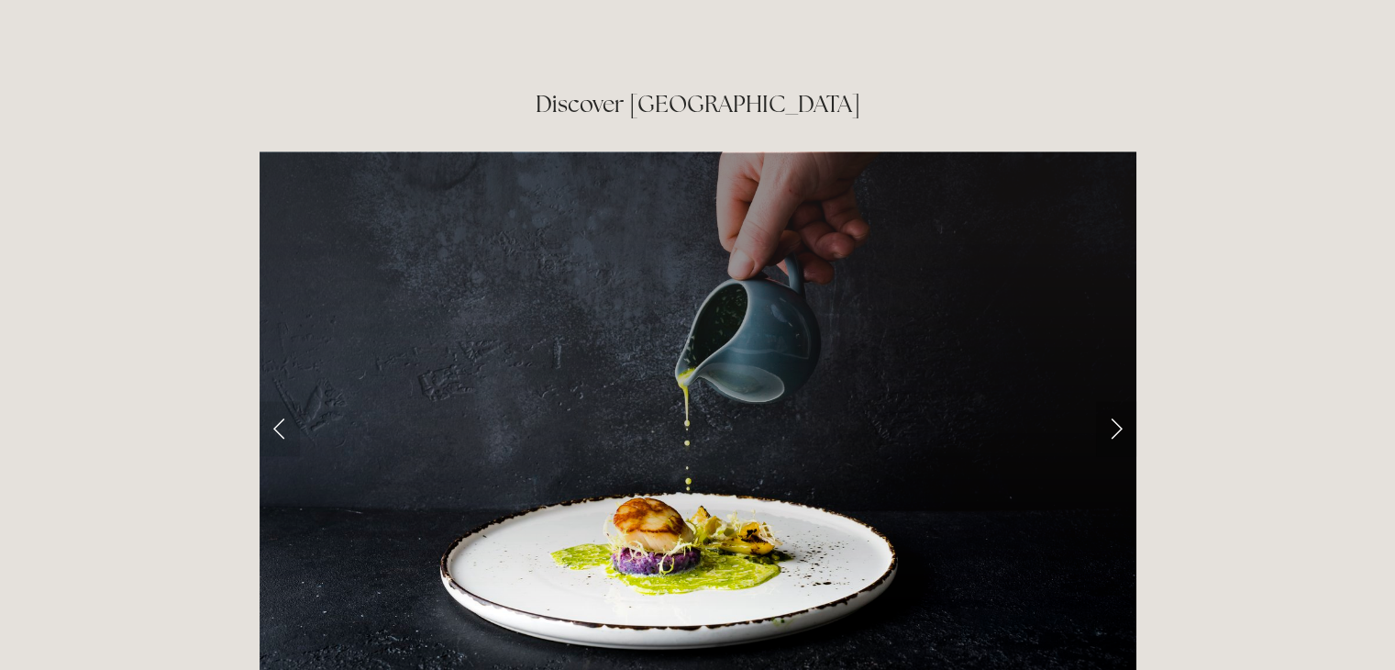
click at [1114, 340] on div at bounding box center [698, 427] width 877 height 553
click at [1112, 401] on link "Next Slide" at bounding box center [1116, 428] width 40 height 55
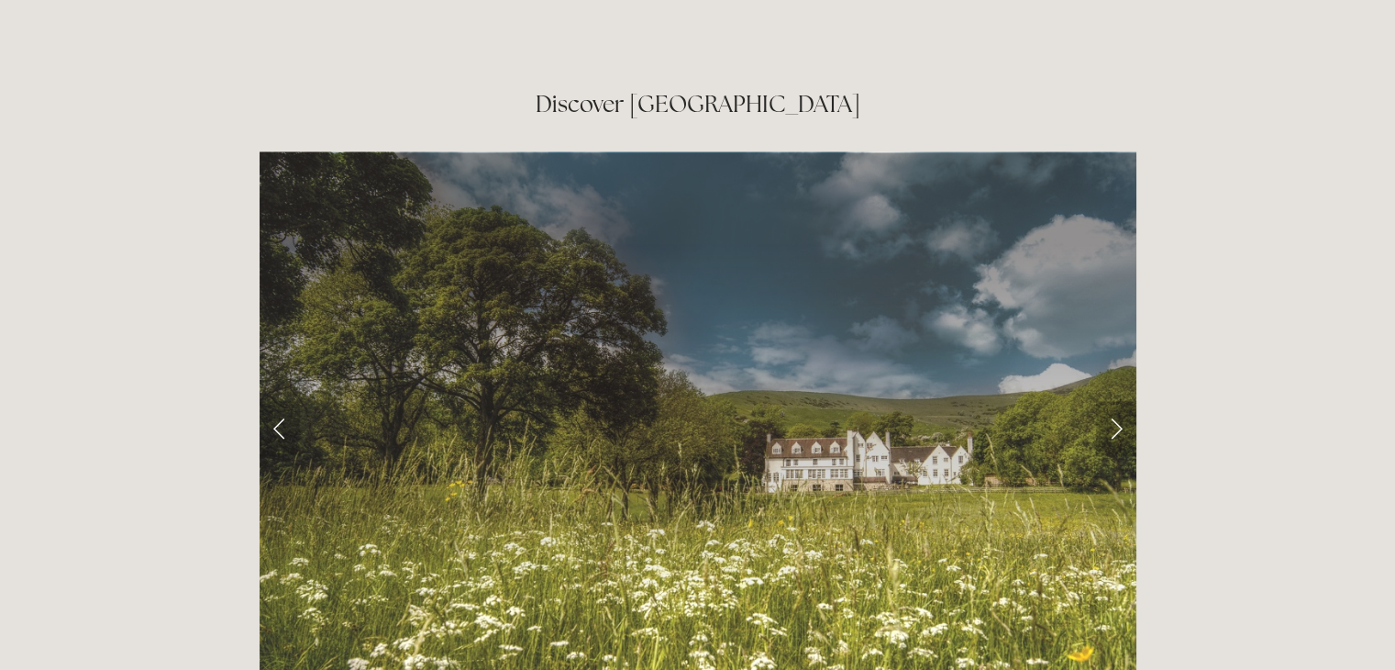
click at [1112, 401] on link "Next Slide" at bounding box center [1116, 428] width 40 height 55
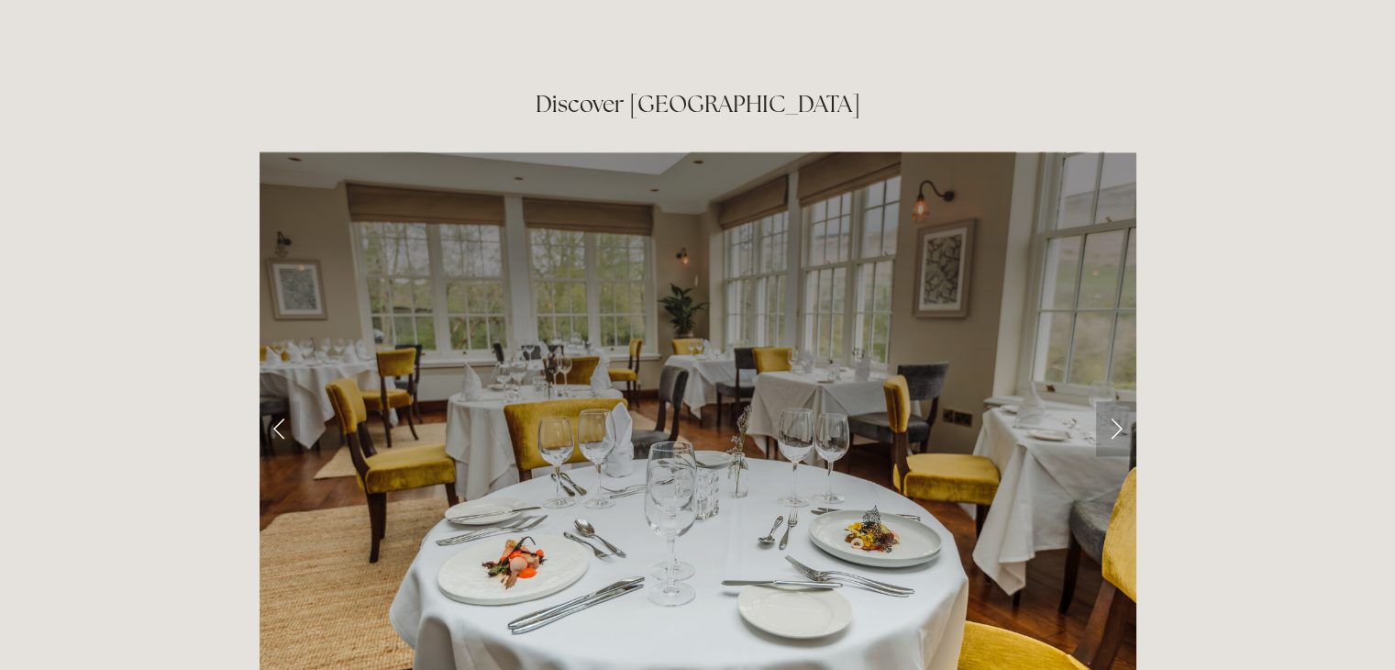
click at [1112, 401] on link "Next Slide" at bounding box center [1116, 428] width 40 height 55
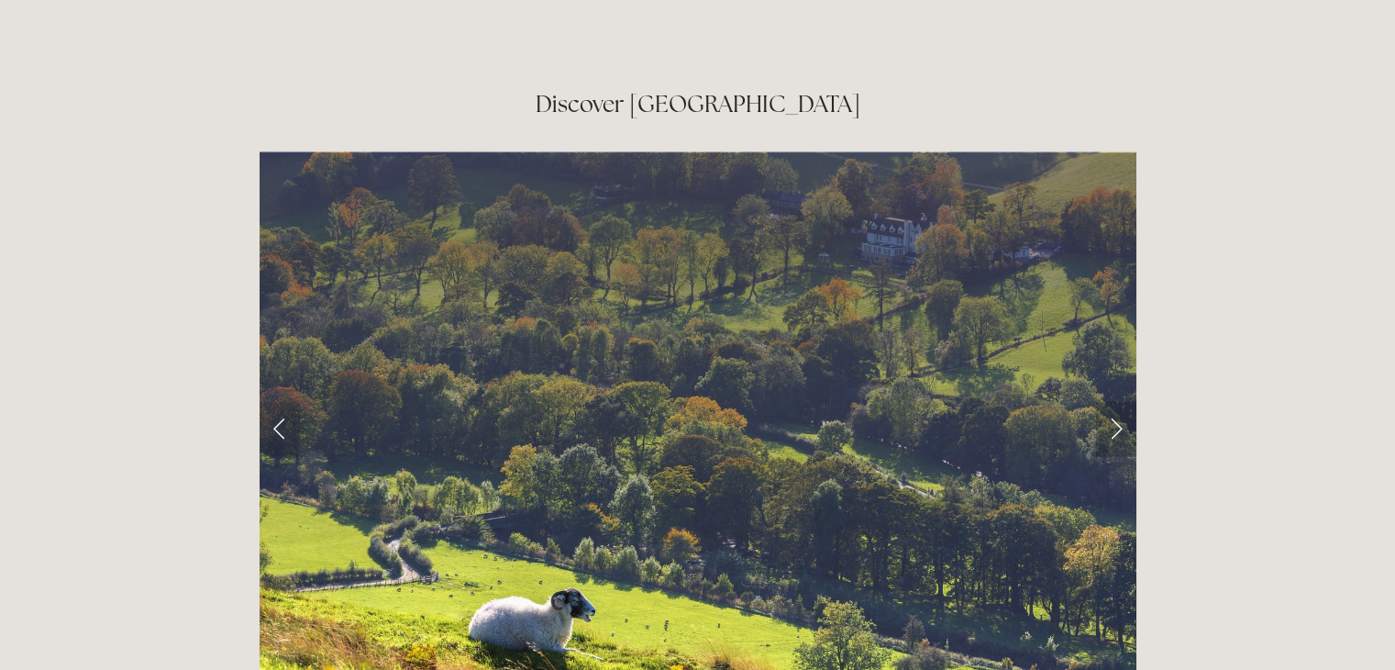
click at [1112, 401] on link "Next Slide" at bounding box center [1116, 428] width 40 height 55
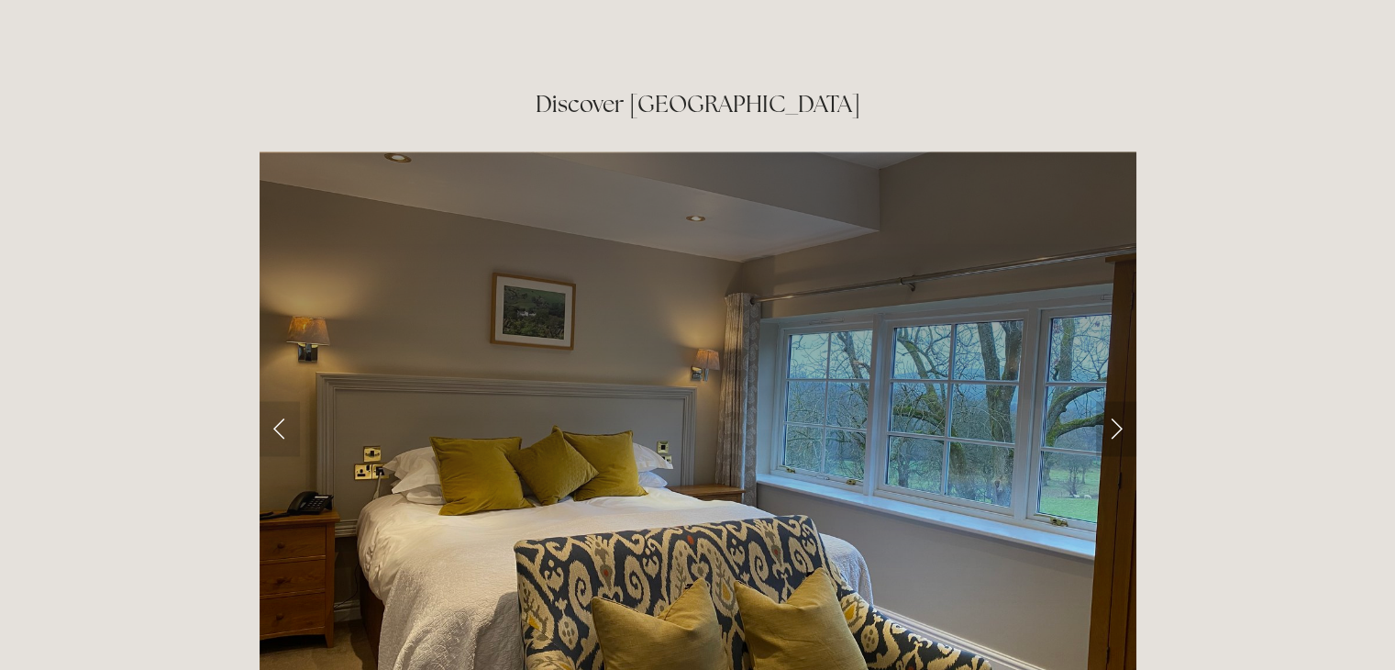
click at [1112, 401] on link "Next Slide" at bounding box center [1116, 428] width 40 height 55
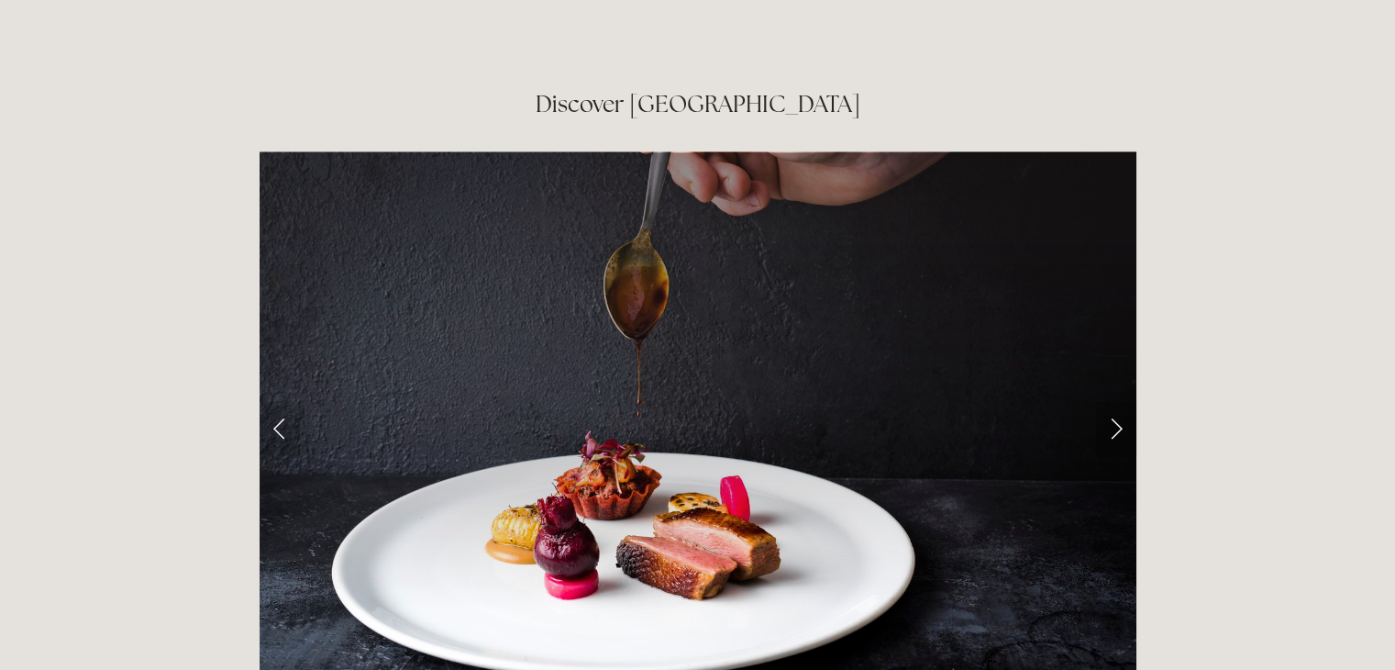
click at [1112, 401] on link "Next Slide" at bounding box center [1116, 428] width 40 height 55
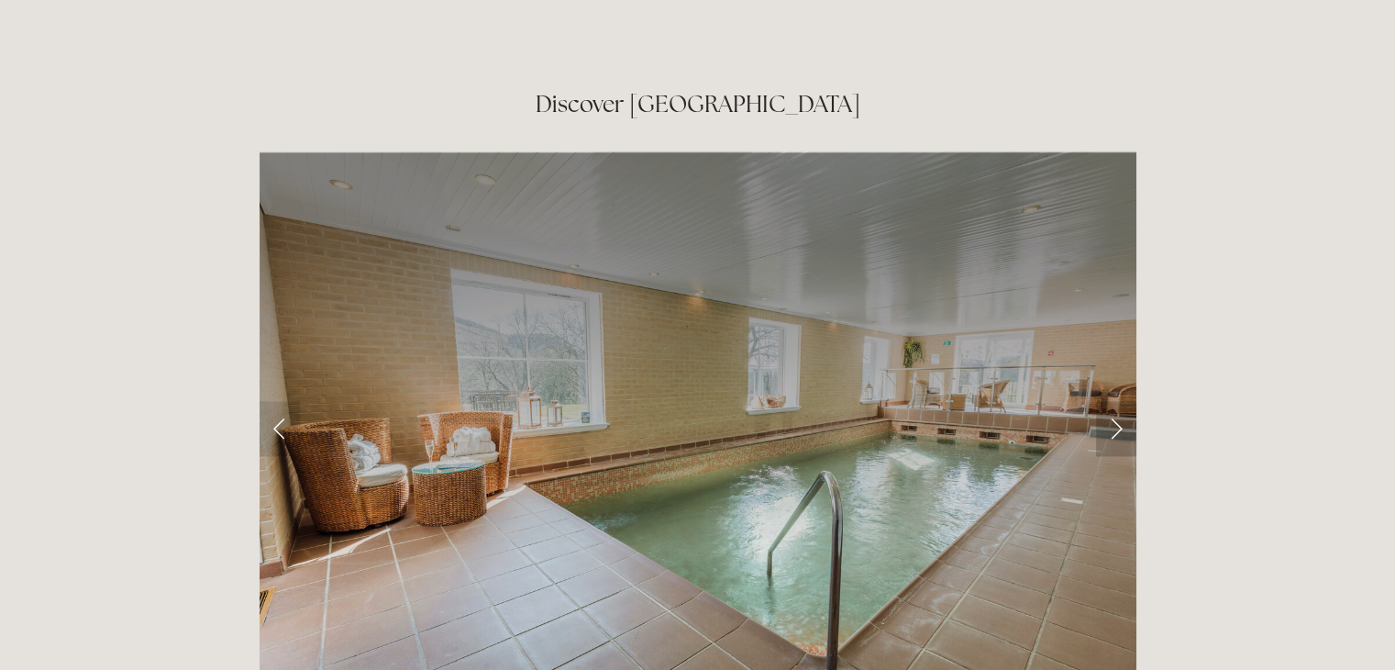
click at [1112, 401] on link "Next Slide" at bounding box center [1116, 428] width 40 height 55
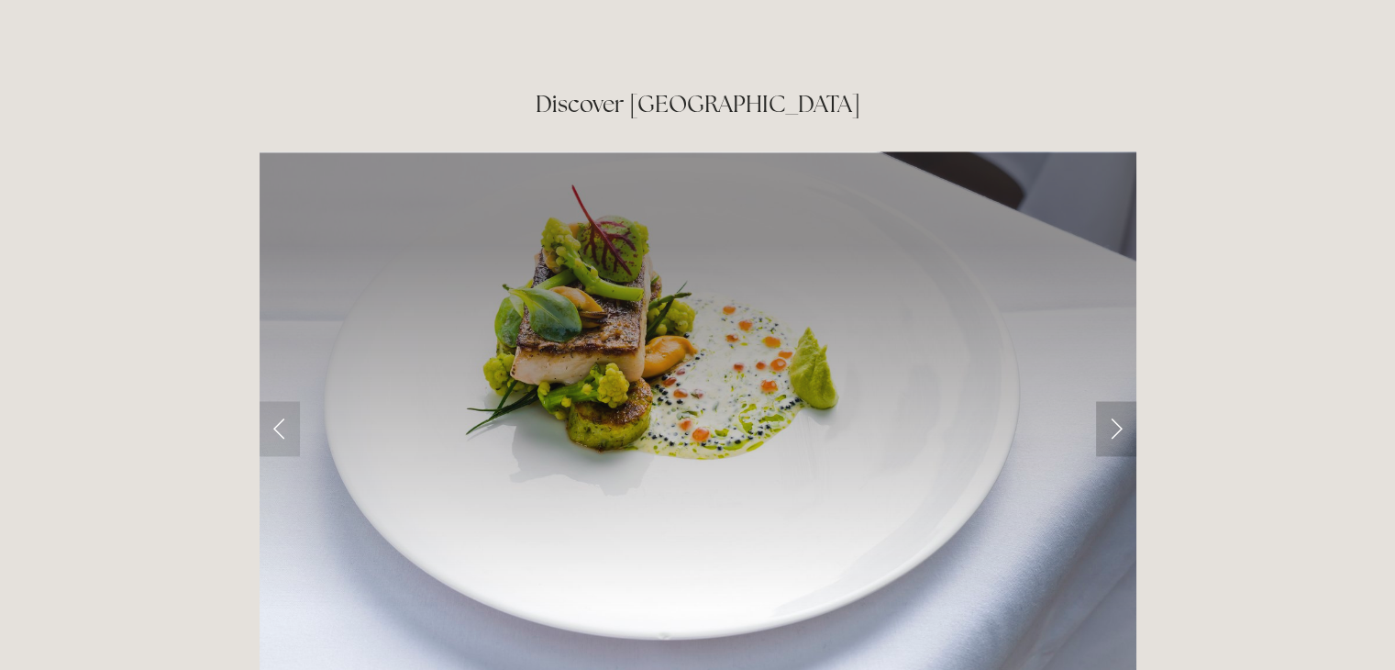
click at [1112, 401] on link "Next Slide" at bounding box center [1116, 428] width 40 height 55
click at [1120, 401] on link "Next Slide" at bounding box center [1116, 428] width 40 height 55
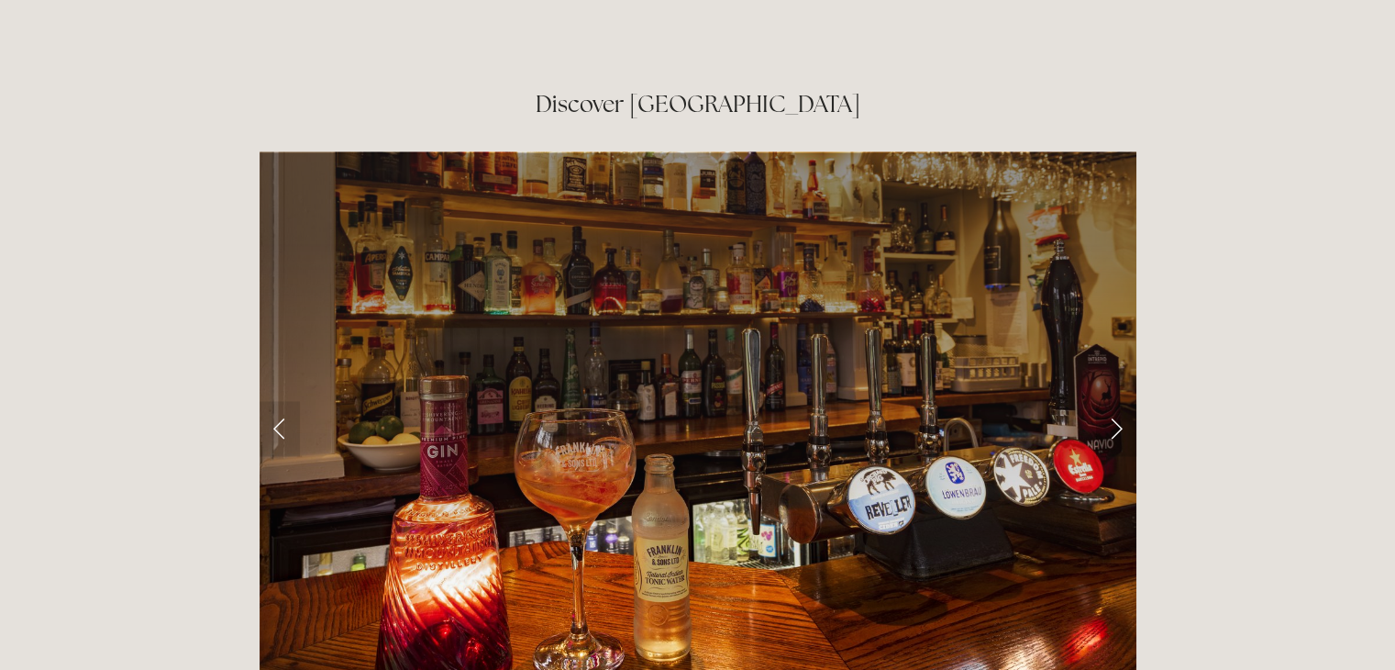
click at [1120, 401] on link "Next Slide" at bounding box center [1116, 428] width 40 height 55
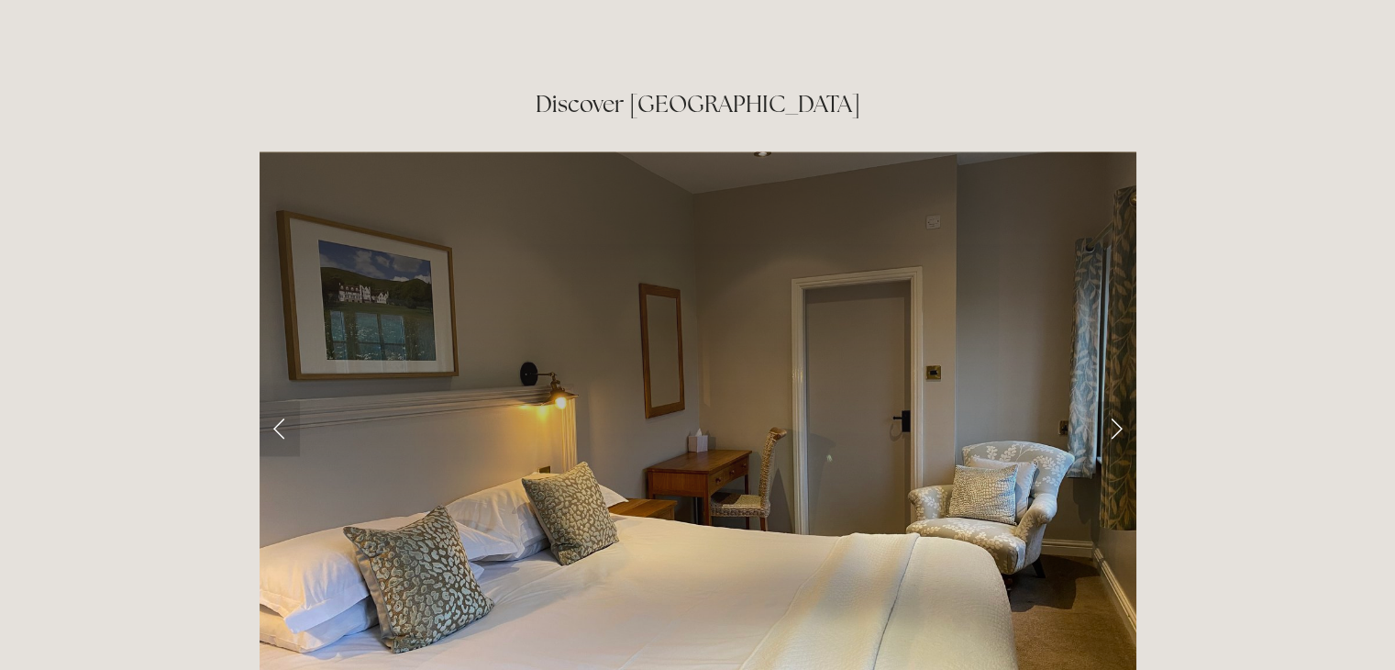
click at [1120, 401] on link "Next Slide" at bounding box center [1116, 428] width 40 height 55
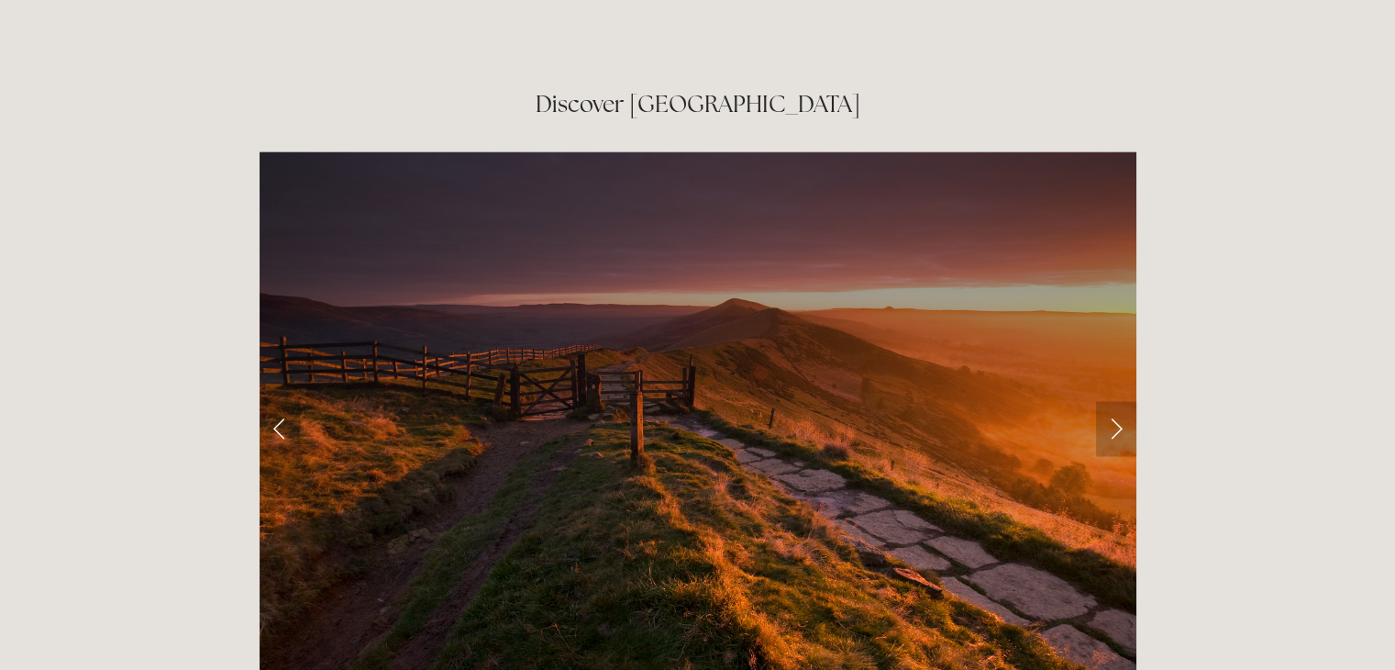
click at [1120, 401] on link "Next Slide" at bounding box center [1116, 428] width 40 height 55
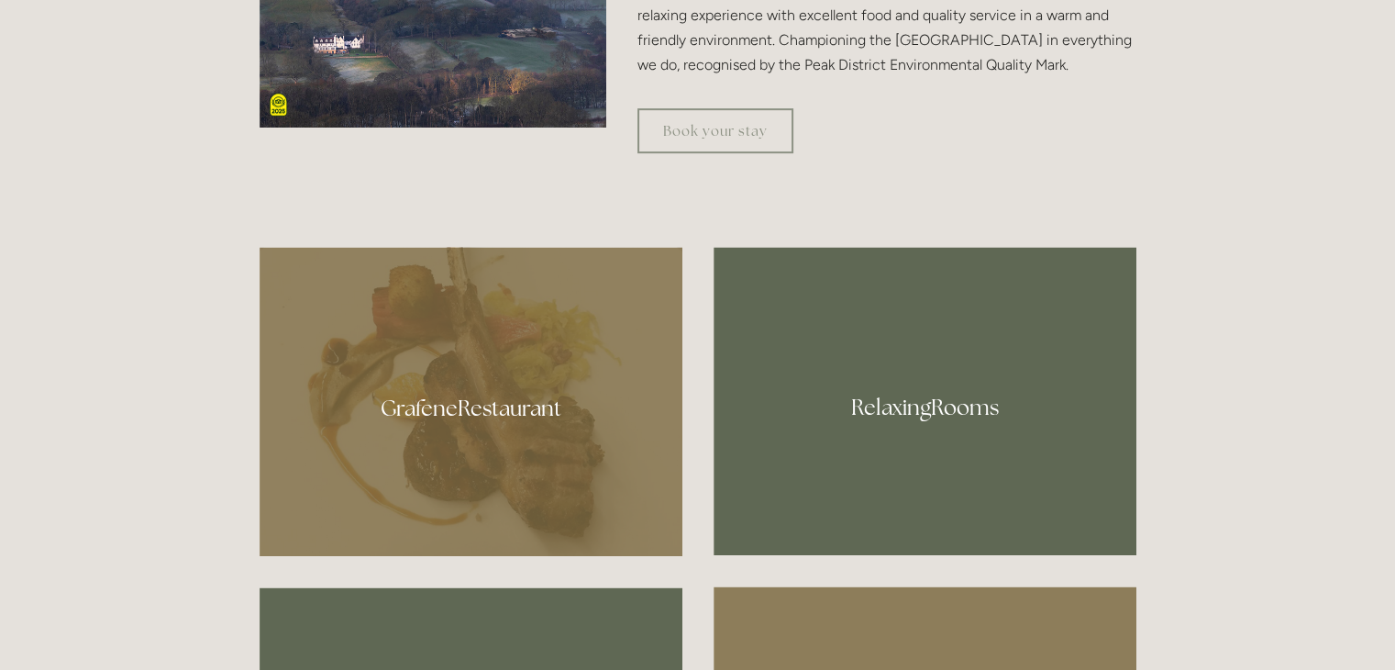
scroll to position [855, 0]
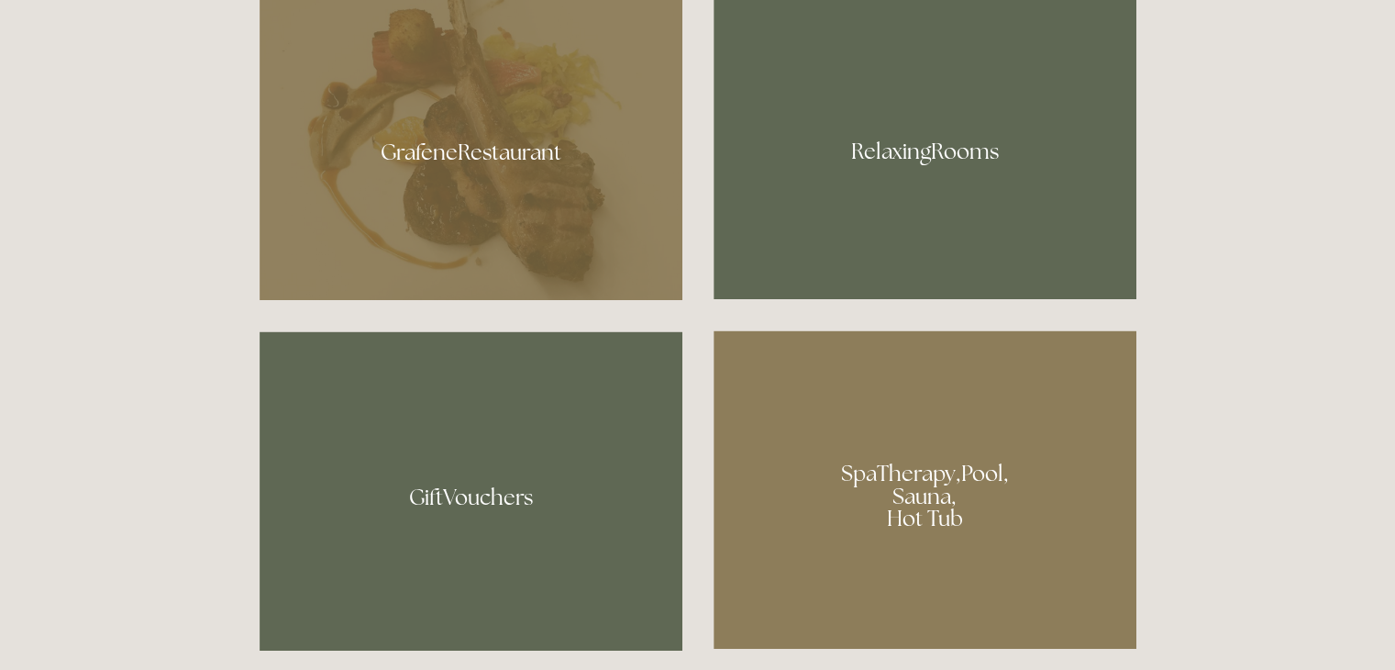
scroll to position [1137, 0]
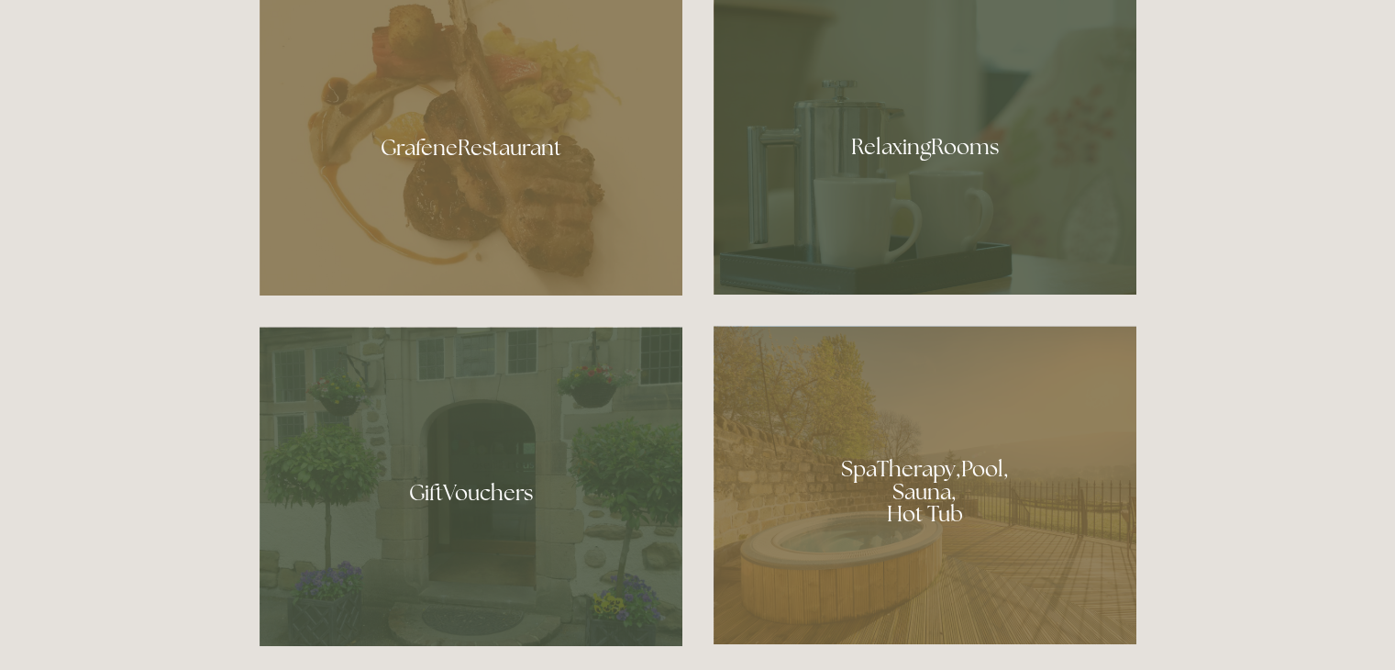
click at [947, 147] on div at bounding box center [925, 140] width 423 height 308
